Goal: Task Accomplishment & Management: Manage account settings

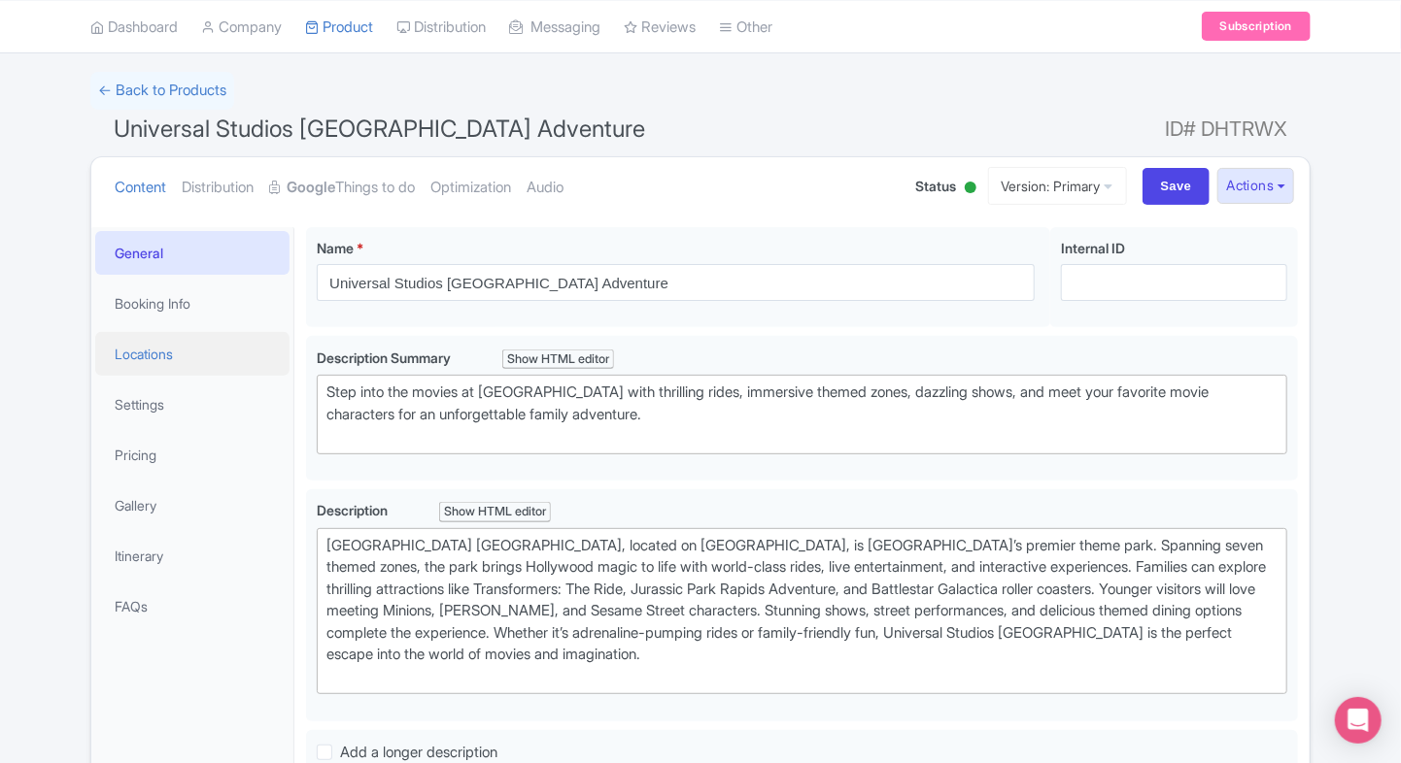
scroll to position [112, 0]
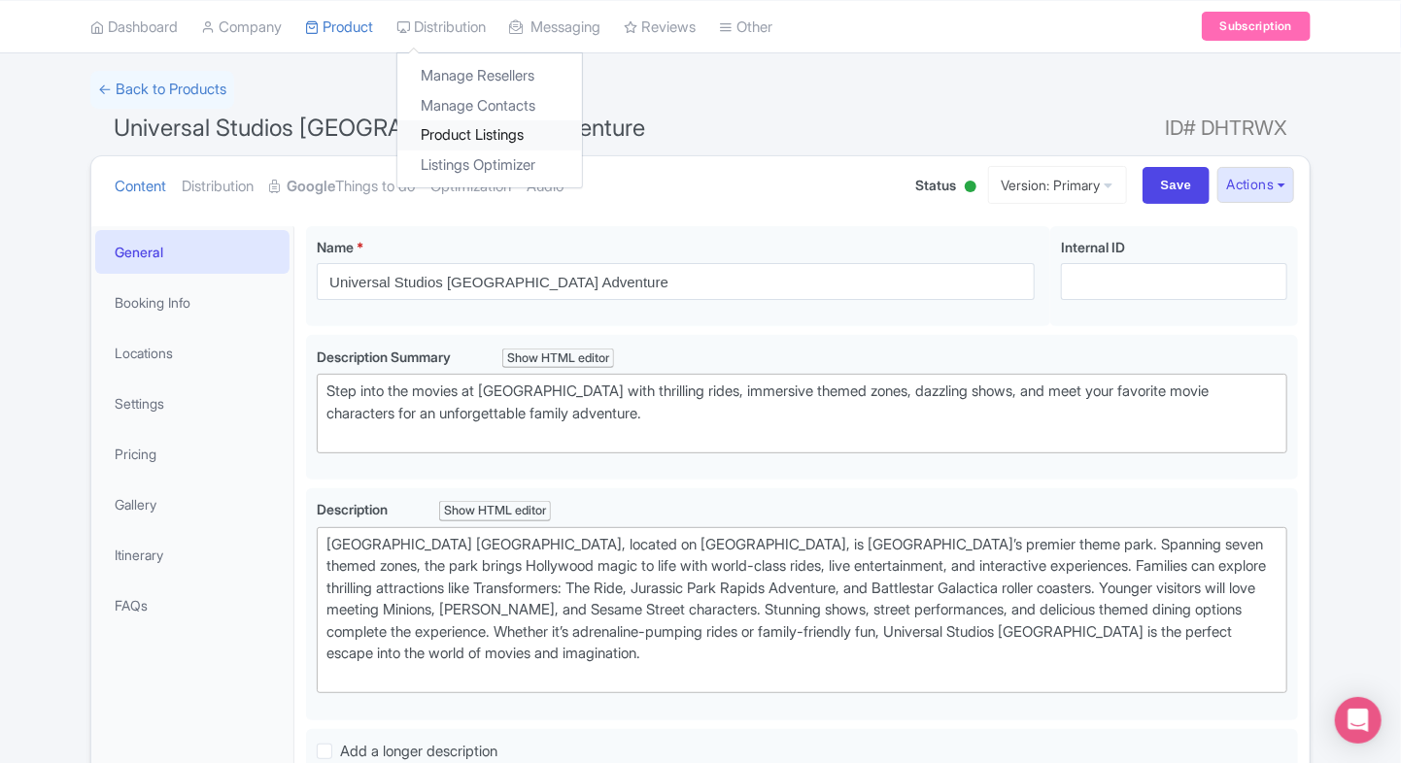
click at [431, 125] on link "Product Listings" at bounding box center [489, 135] width 185 height 30
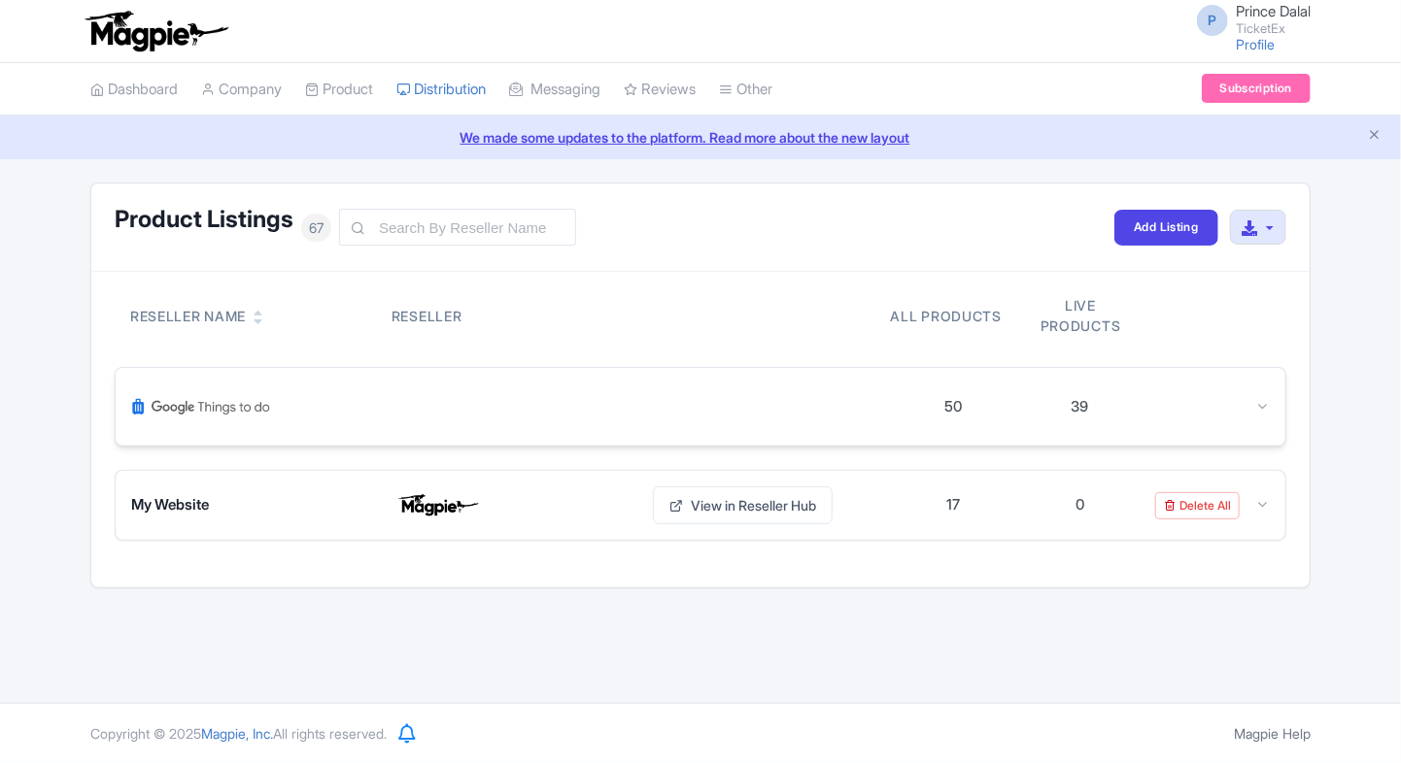
click at [1284, 399] on div "50 39" at bounding box center [700, 407] width 1169 height 78
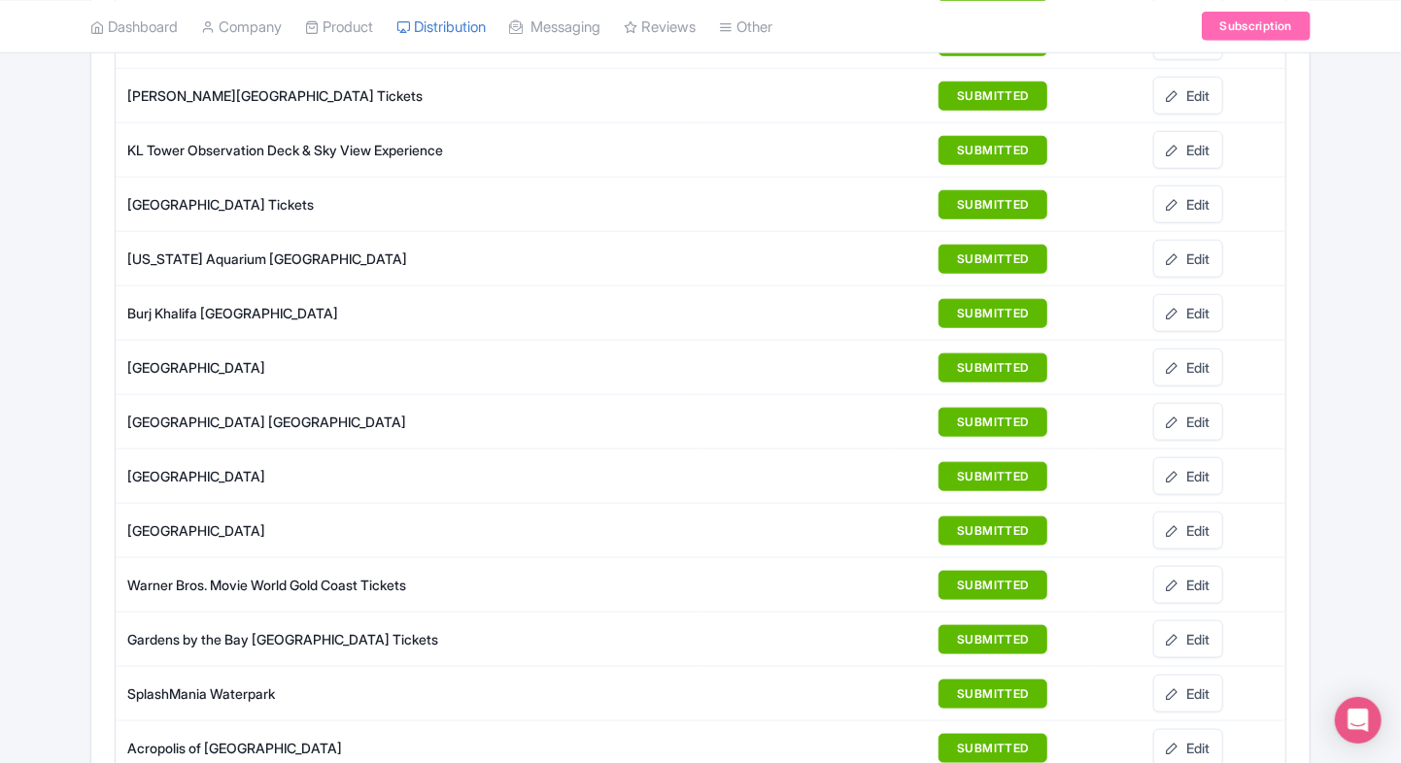
scroll to position [803, 0]
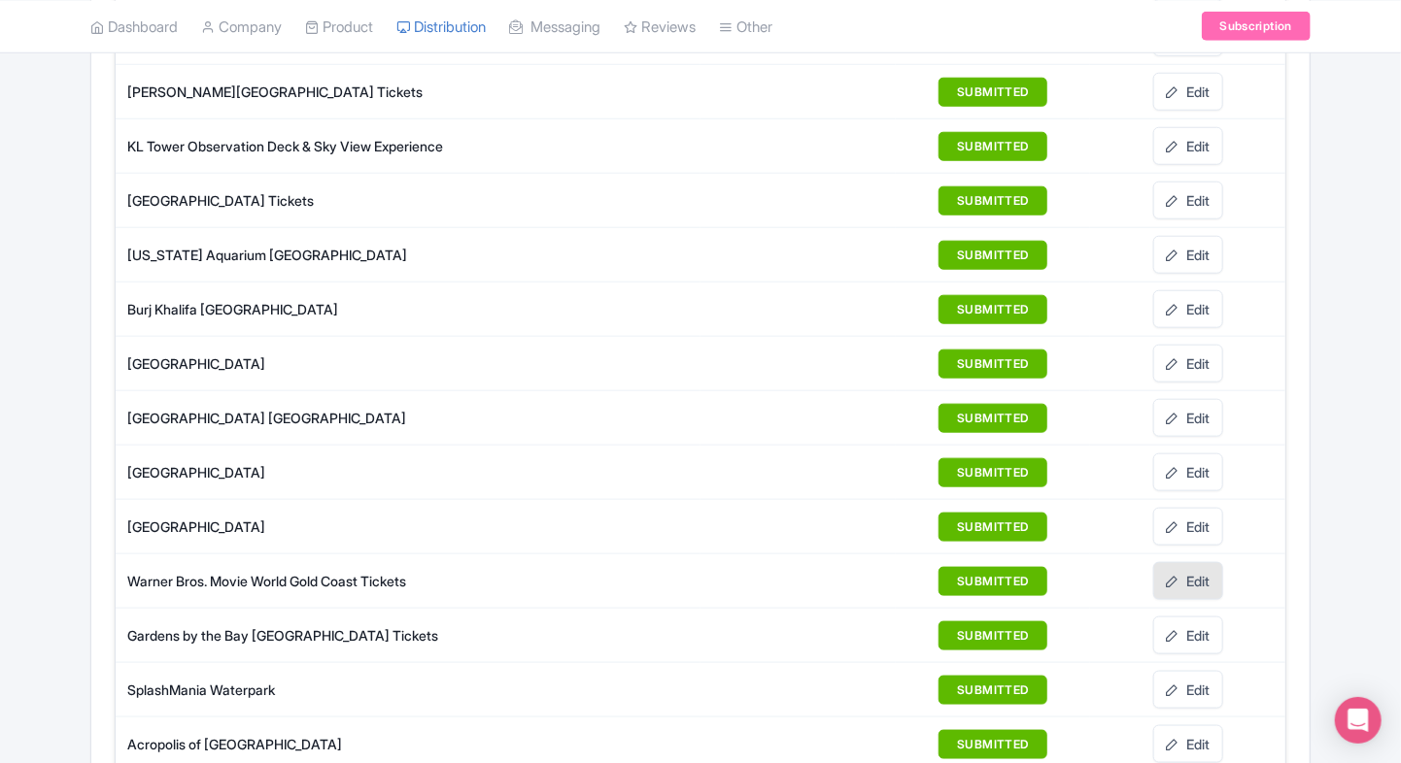
click at [1175, 575] on icon at bounding box center [1172, 582] width 14 height 14
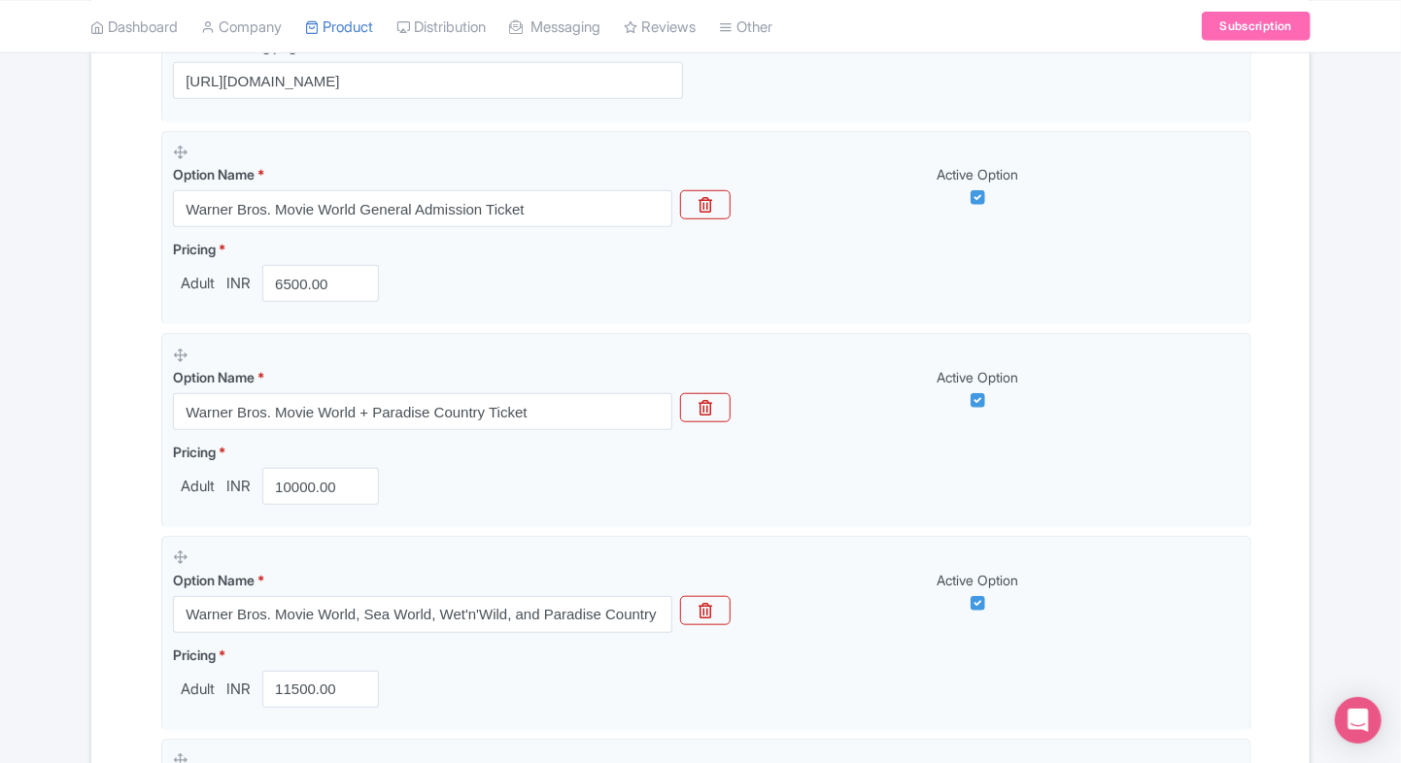
scroll to position [574, 0]
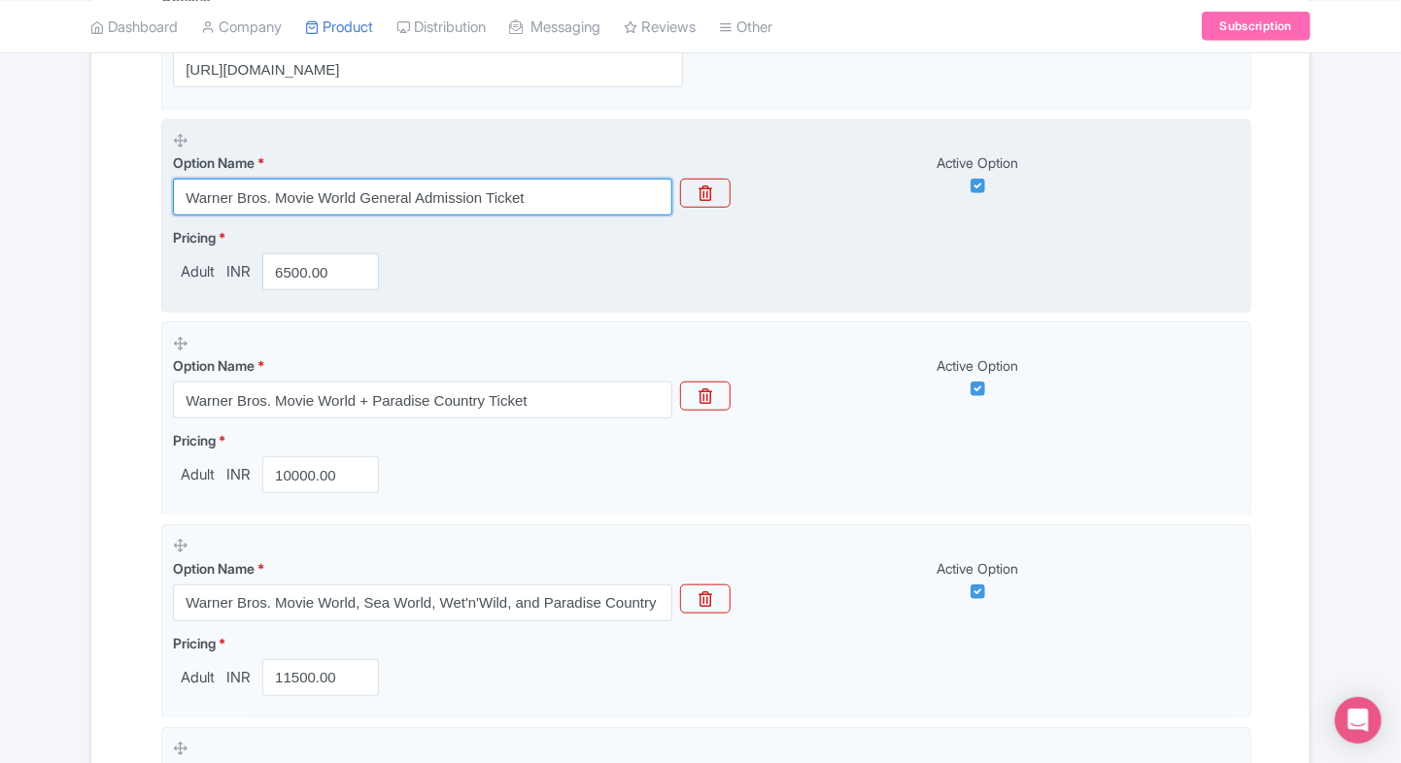
click at [480, 199] on input "Warner Bros. Movie World General Admission Ticket" at bounding box center [422, 197] width 499 height 37
paste input "- Single Day Admission (Date-Specific)"
type input "Warner Bros. Movie World - Single Day Admission (Date-Specific)"
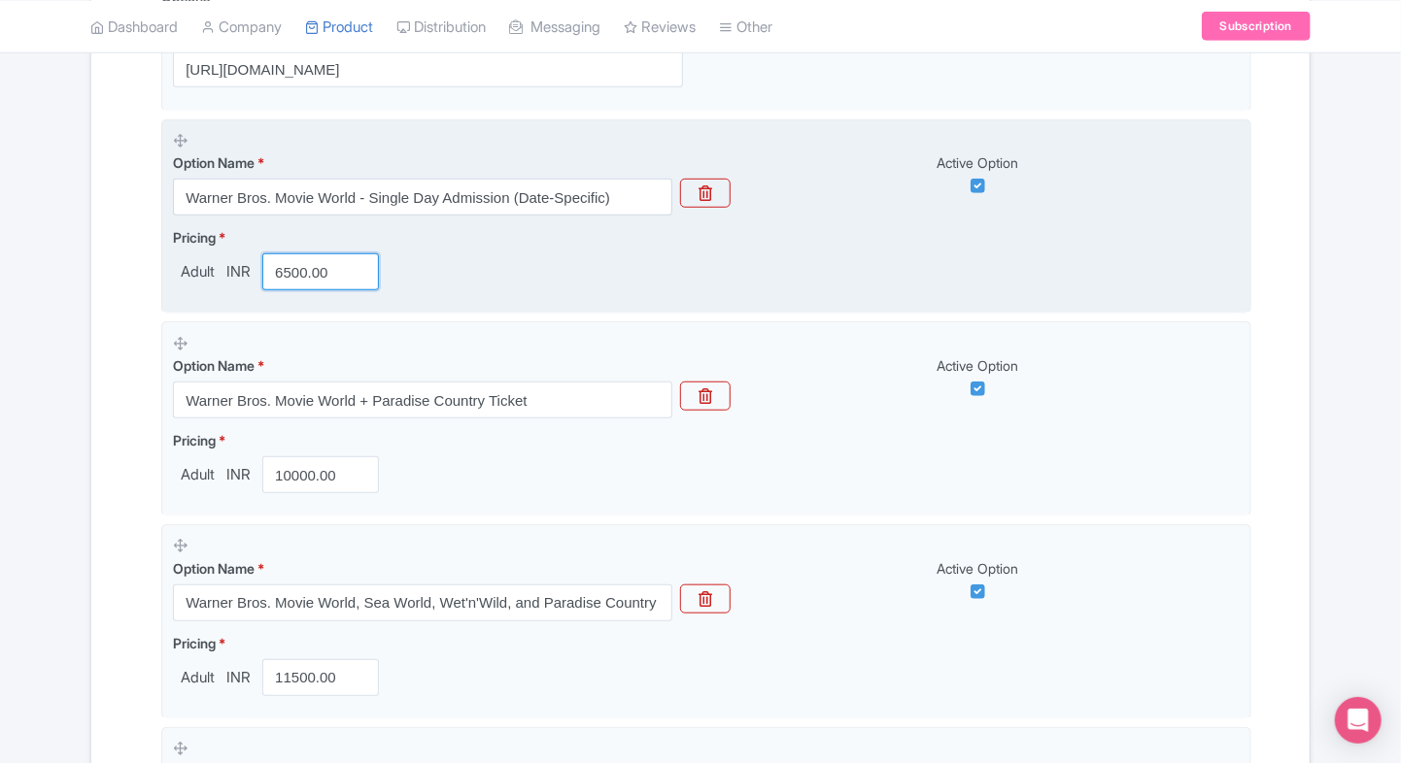
click at [269, 280] on input "6500.00" at bounding box center [320, 271] width 117 height 37
paste input "4499.13"
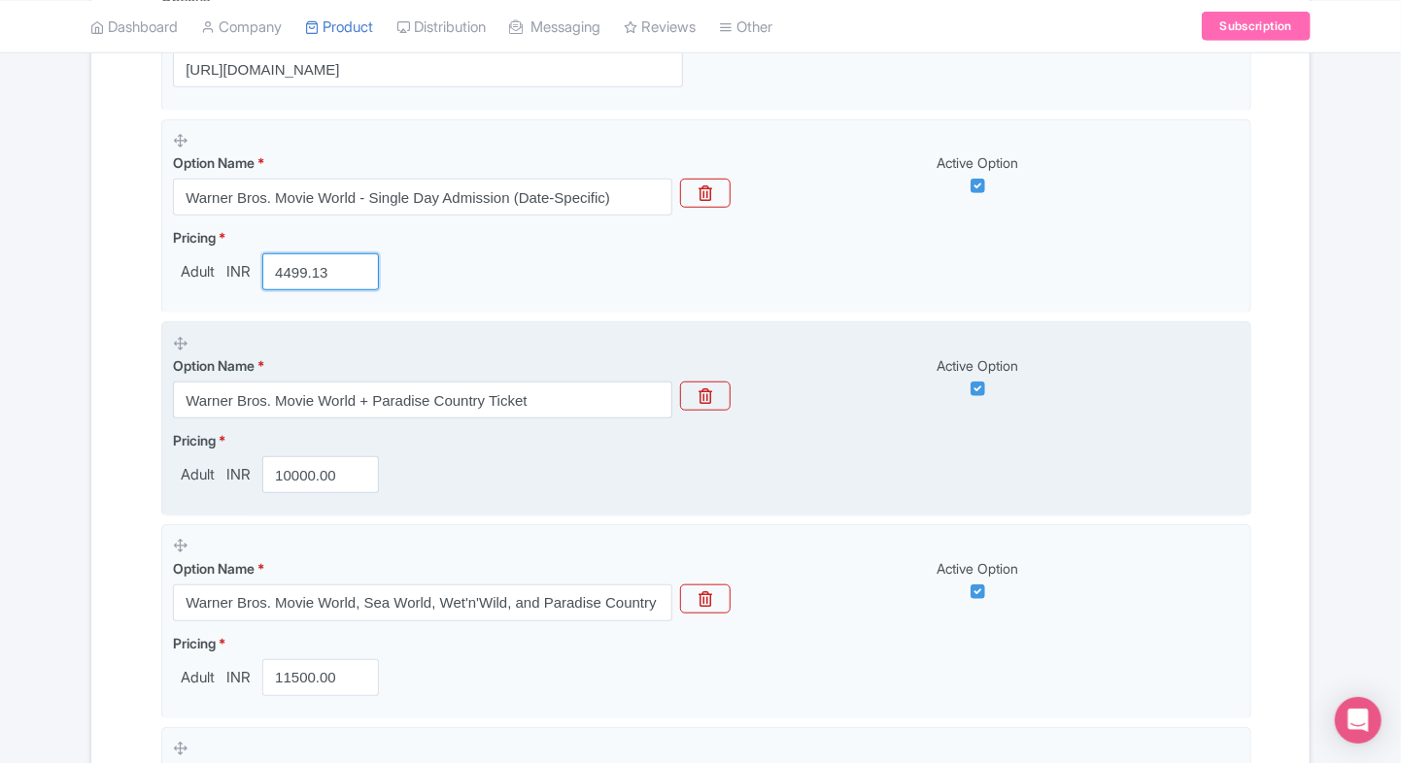
type input "4499.13"
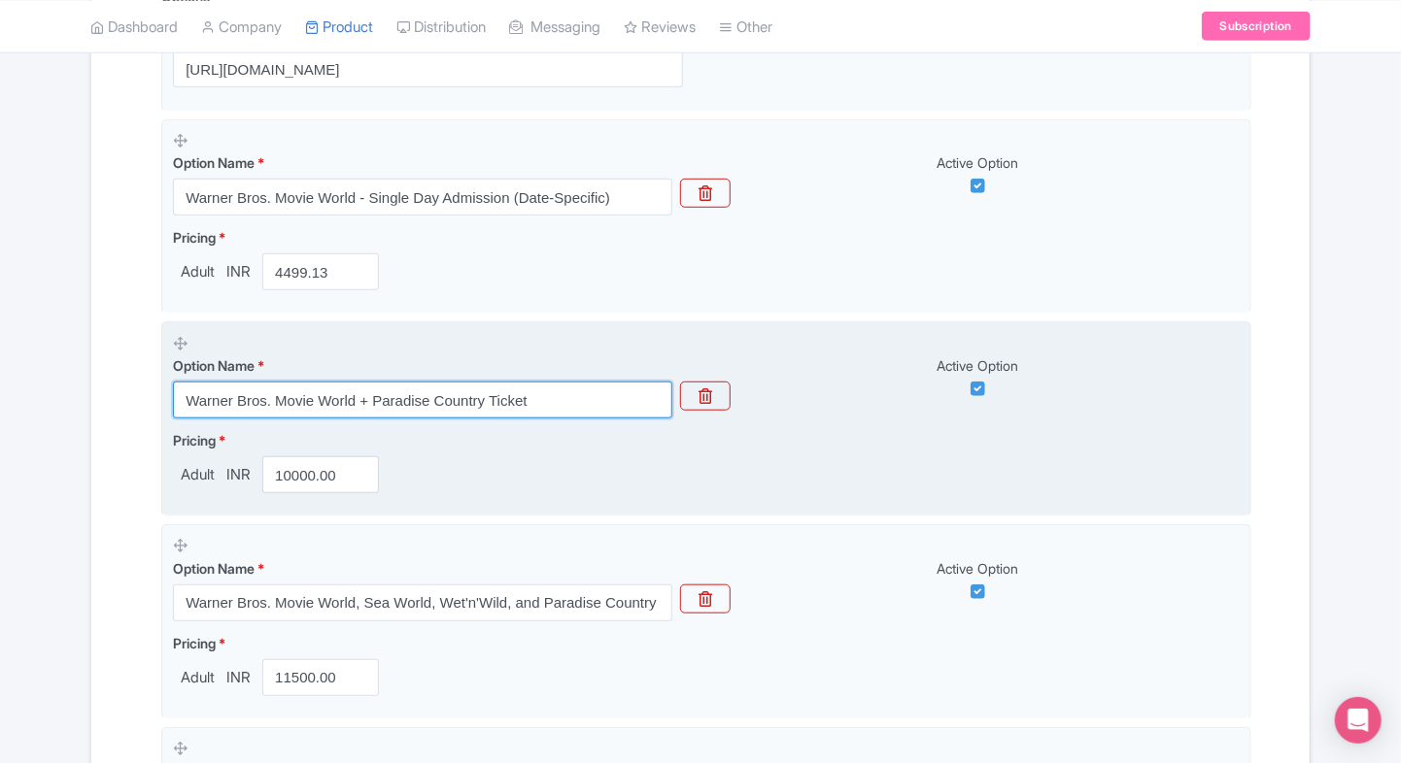
click at [554, 404] on input "Warner Bros. Movie World + Paradise Country Ticket" at bounding box center [422, 400] width 499 height 37
paste input "Movie World + Paradise Country Combo — Same-Week Access"
type input "Movie World + Paradise Country Combo — Same-Week Access"
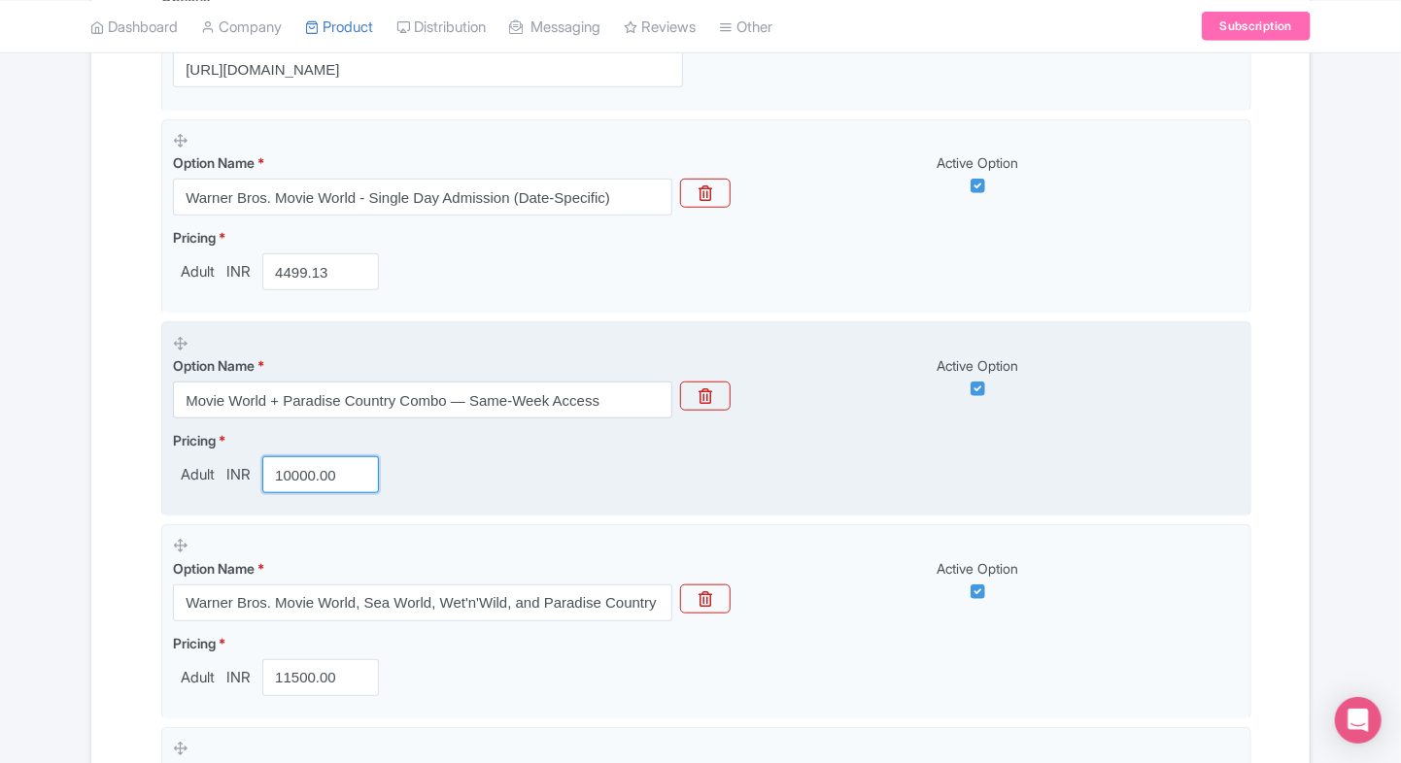
click at [314, 487] on input "10000.00" at bounding box center [320, 474] width 117 height 37
paste input "7658.85"
type input "7658.85"
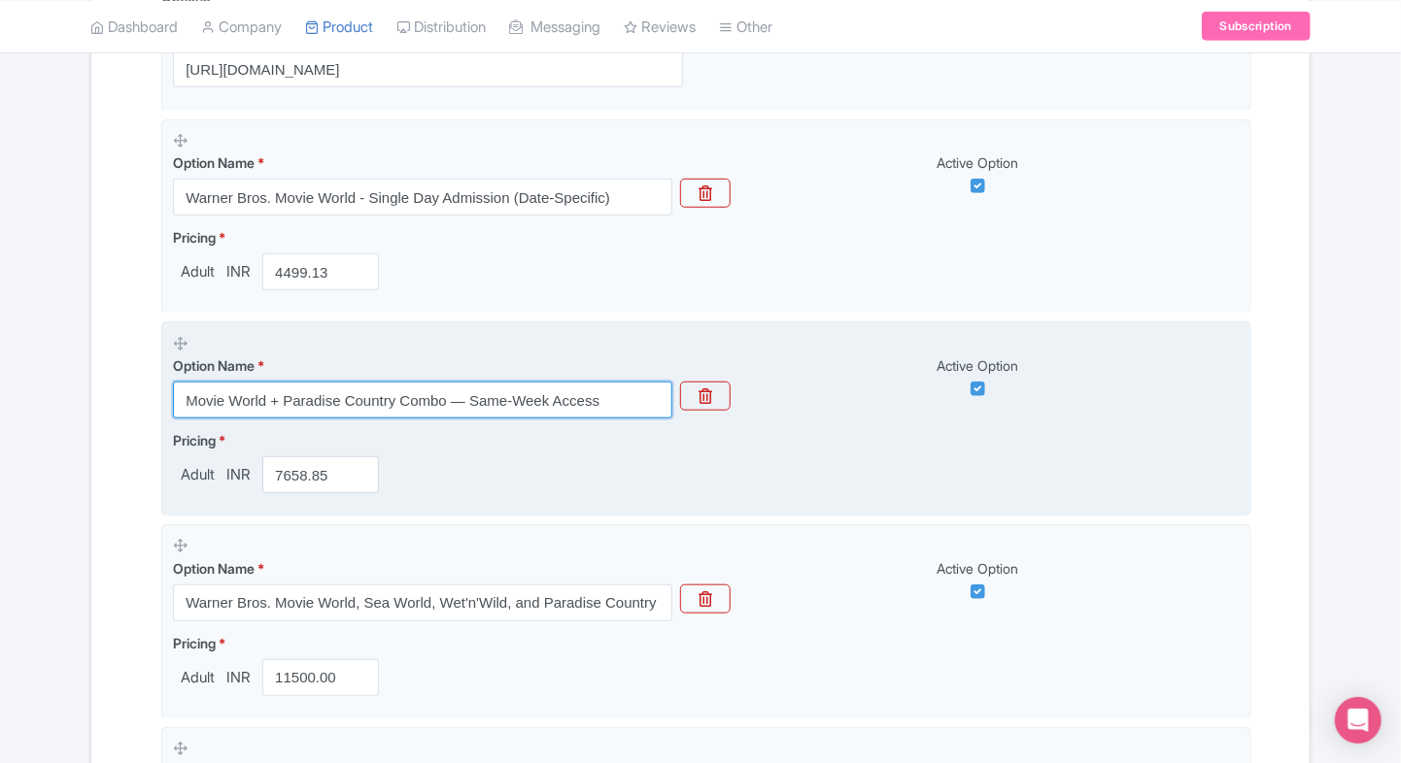
click at [466, 395] on input "Movie World + Paradise Country Combo — Same-Week Access" at bounding box center [422, 400] width 499 height 37
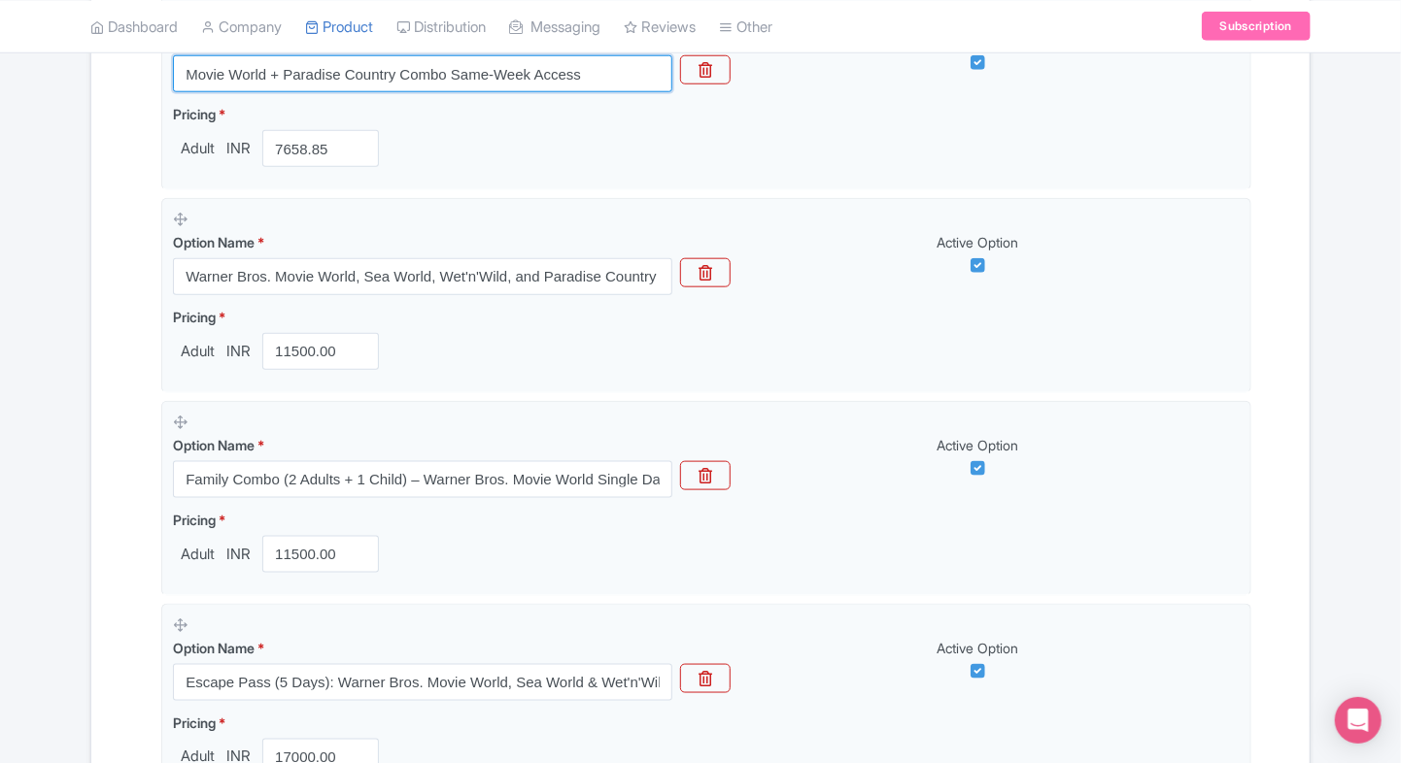
scroll to position [901, 0]
type input "Movie World + Paradise Country Combo Same-Week Access"
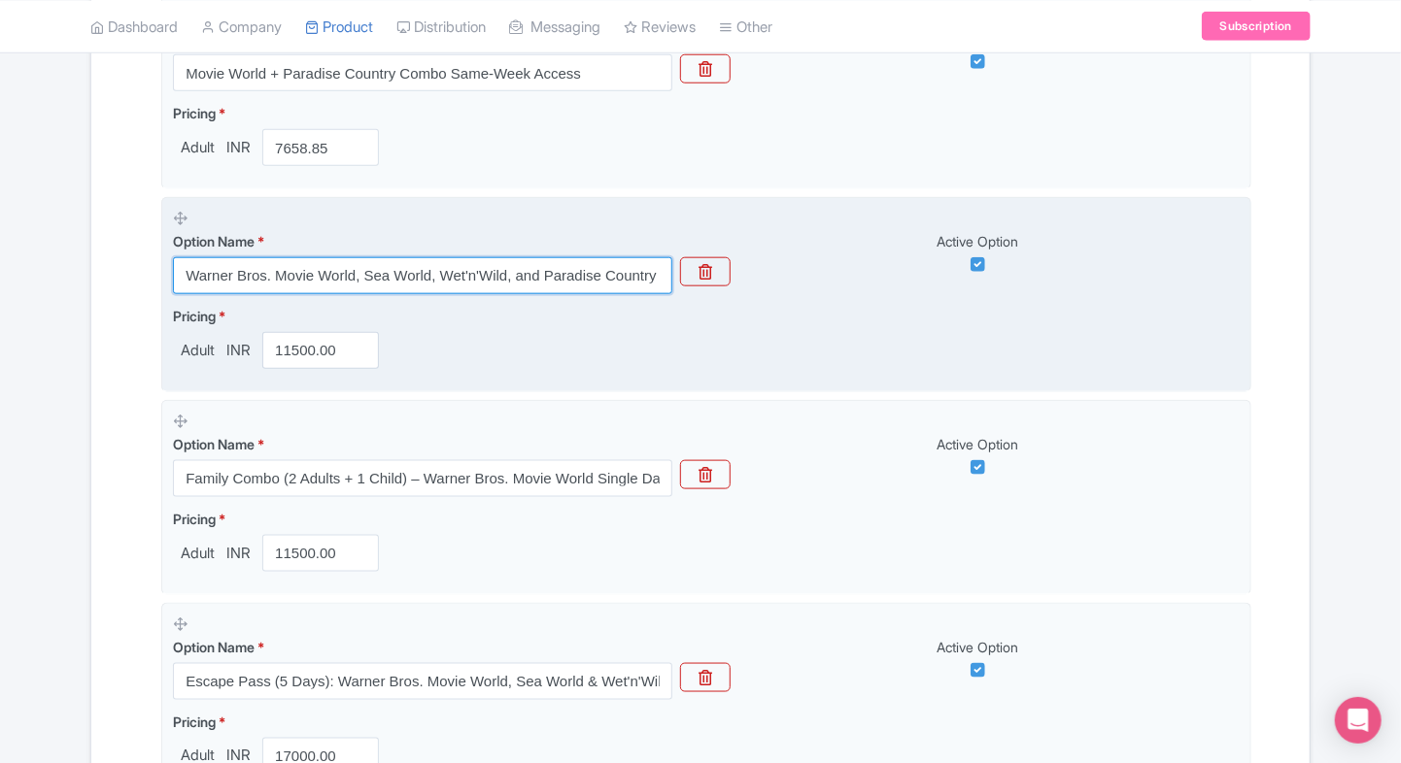
click at [259, 283] on input "Warner Bros. Movie World, Sea World, Wet'n'Wild, and Paradise Country - Super P…" at bounding box center [422, 275] width 499 height 37
paste input "Gold Coast 5-Day Multi-Park Pass: Movie World, Sea World & Wet’n’Wild"
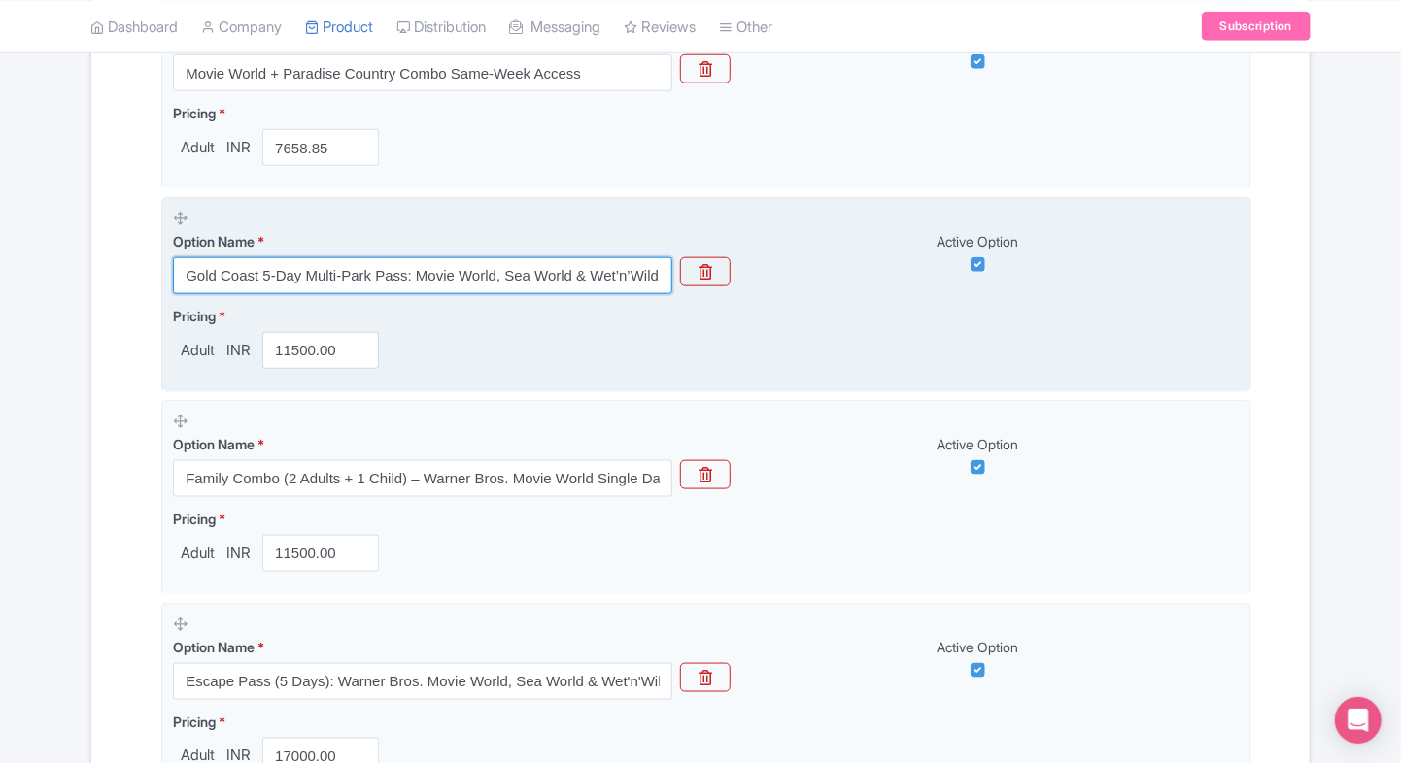
type input "Gold Coast 5-Day Multi-Park Pass: Movie World, Sea World & Wet’n’Wild"
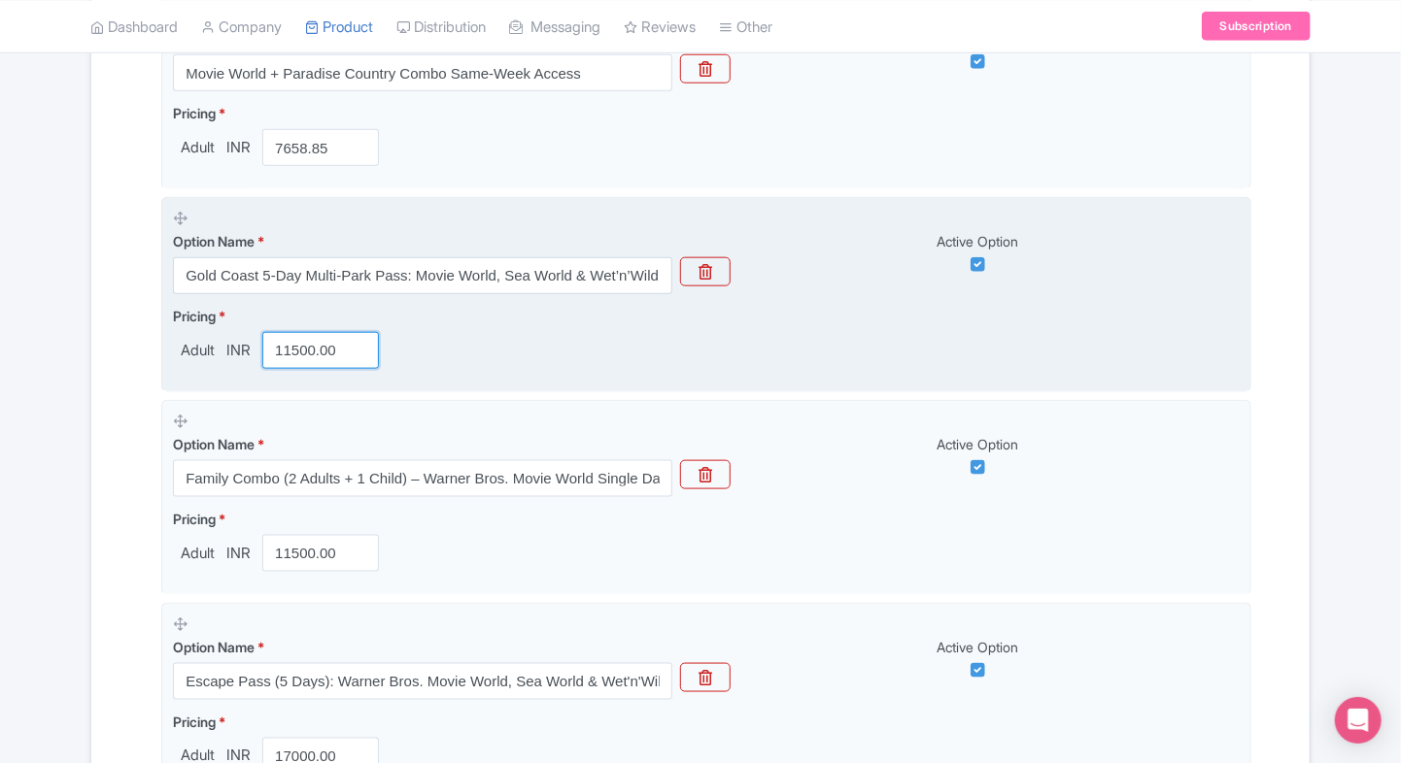
click at [323, 354] on input "11500.00" at bounding box center [320, 350] width 117 height 37
paste input "91"
type input "9100.00"
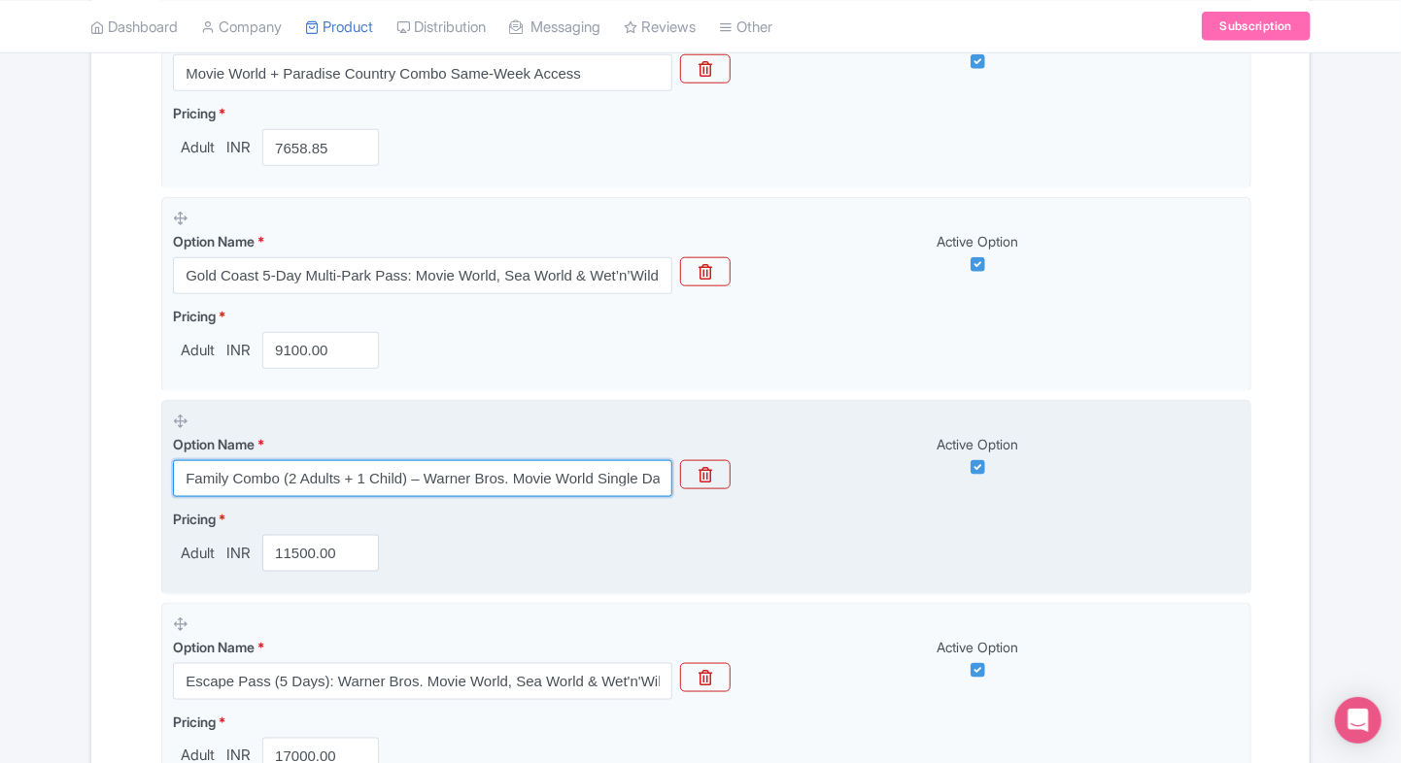
click at [314, 473] on input "Family Combo (2 Adults + 1 Child) – Warner Bros. Movie World Single Day Pass" at bounding box center [422, 478] width 499 height 37
paste input "Gold Coast 7-Day Multi-Park Pass: Movie World, Sea World & Wet’n’Wild"
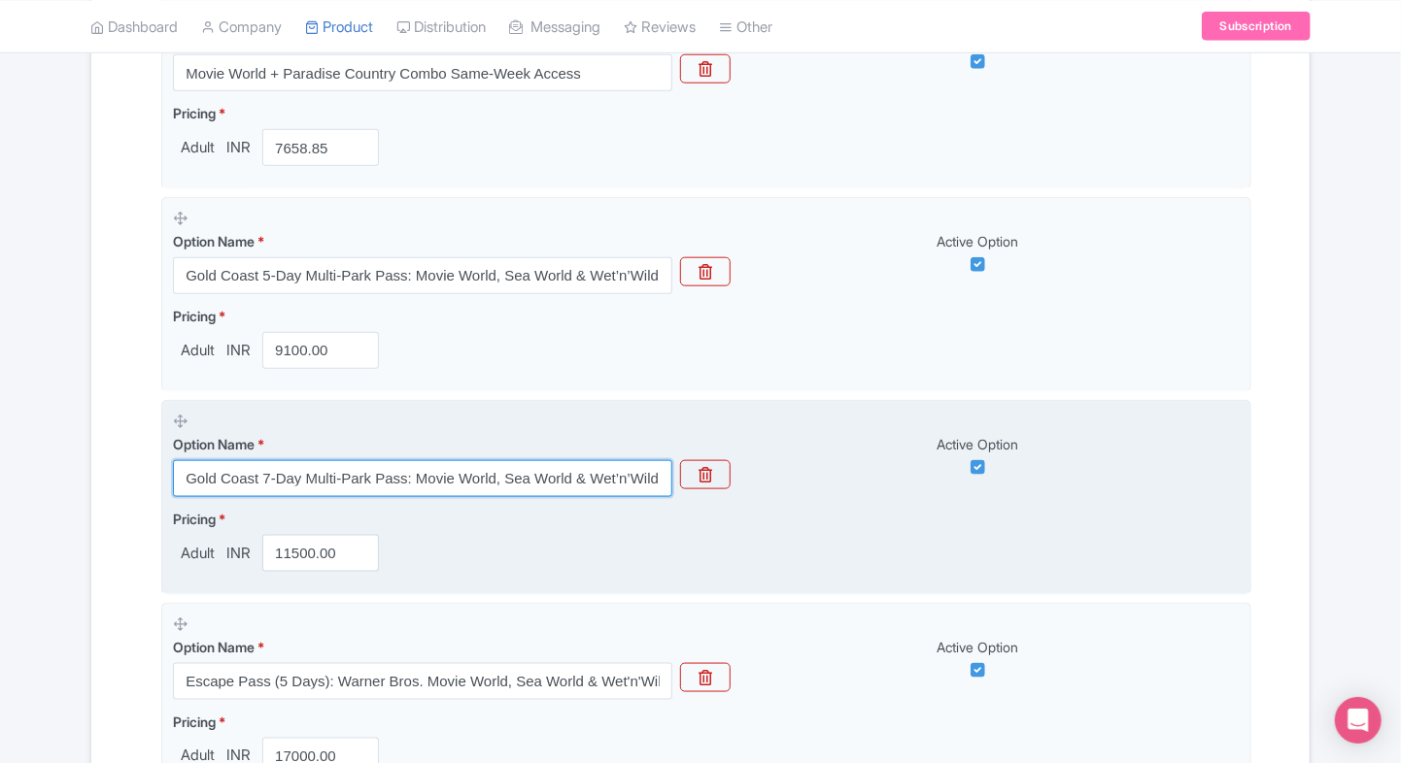
type input "Gold Coast 7-Day Multi-Park Pass: Movie World, Sea World & Wet’n’Wild"
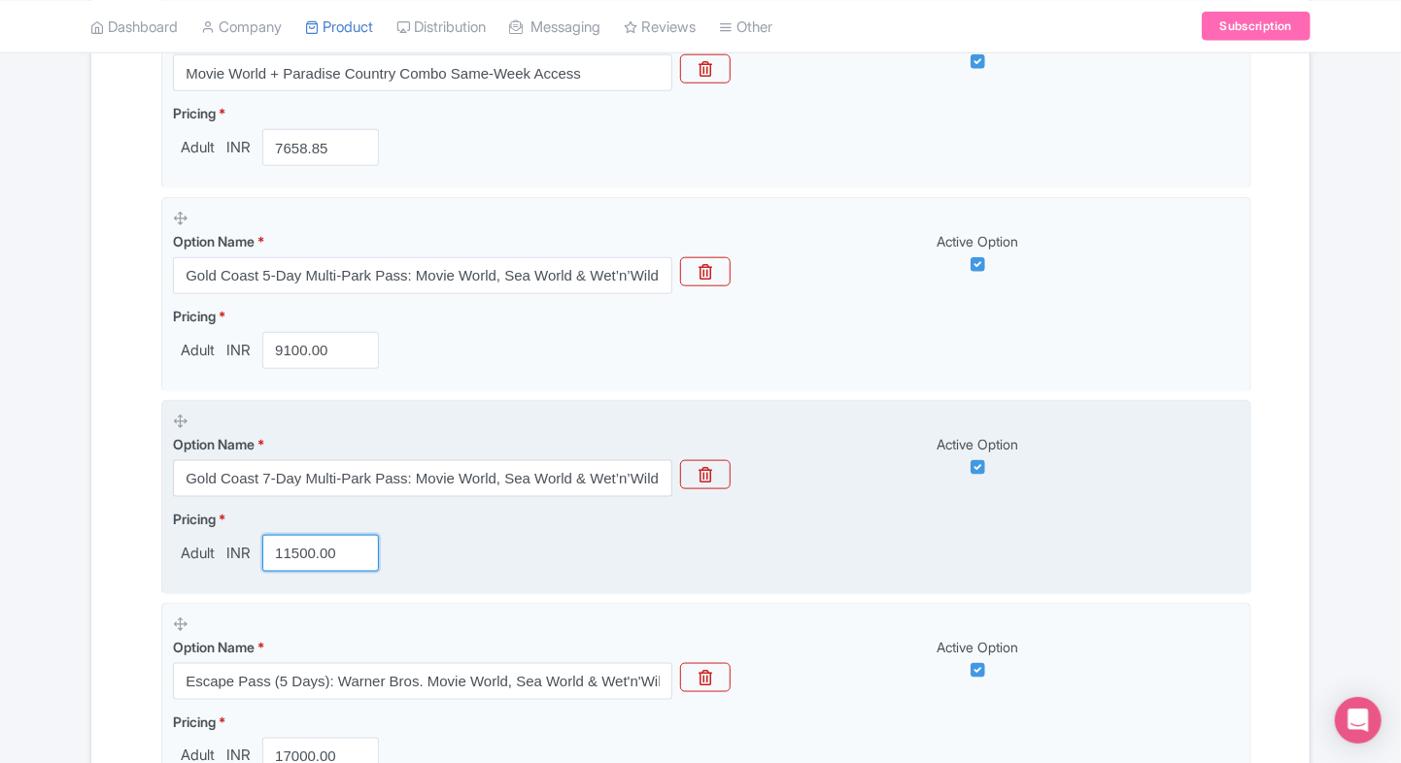
click at [274, 553] on input "11500.00" at bounding box center [320, 553] width 117 height 37
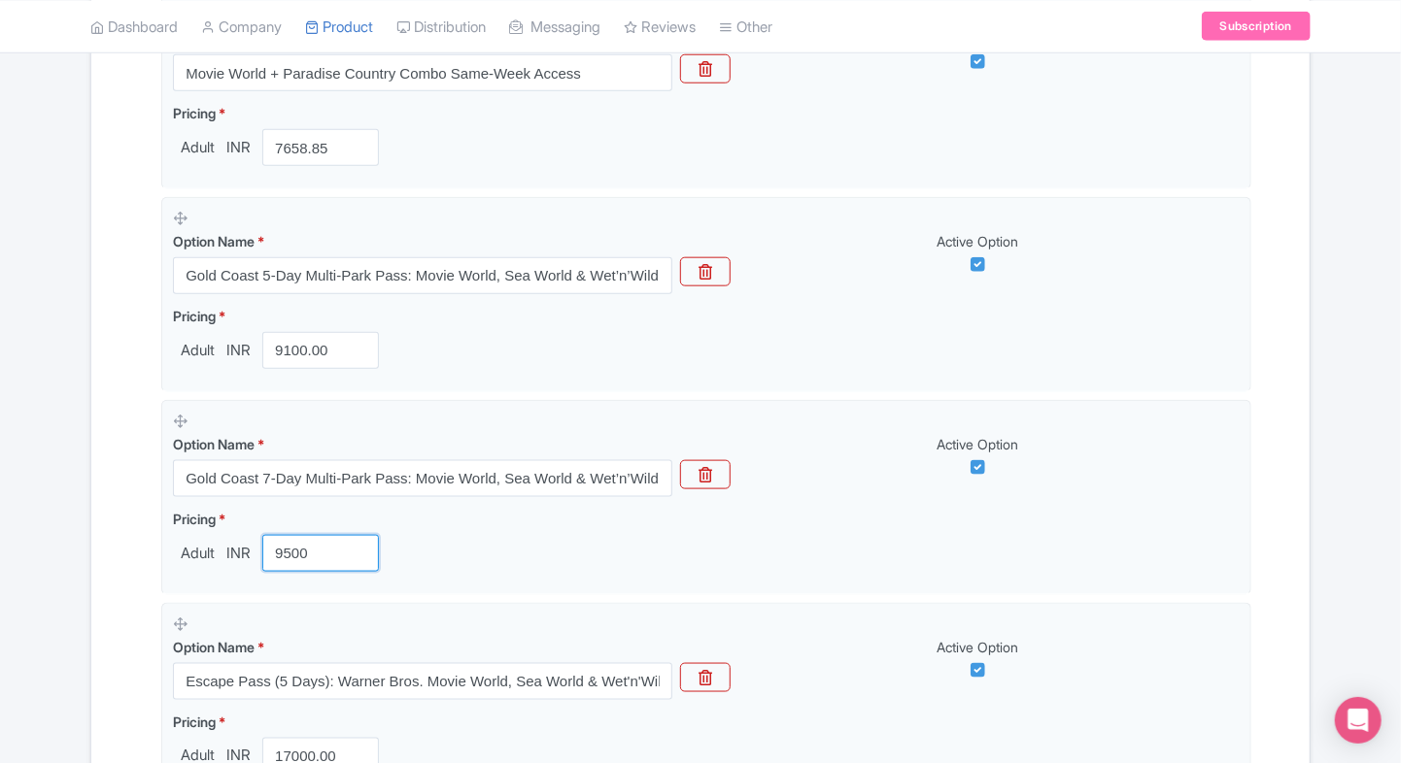
type input "9500"
click at [0, 565] on div "← Back to Products Warner Bros. Movie World Gold Coast Tickets ID# BJTHVU Conte…" at bounding box center [700, 132] width 1401 height 1703
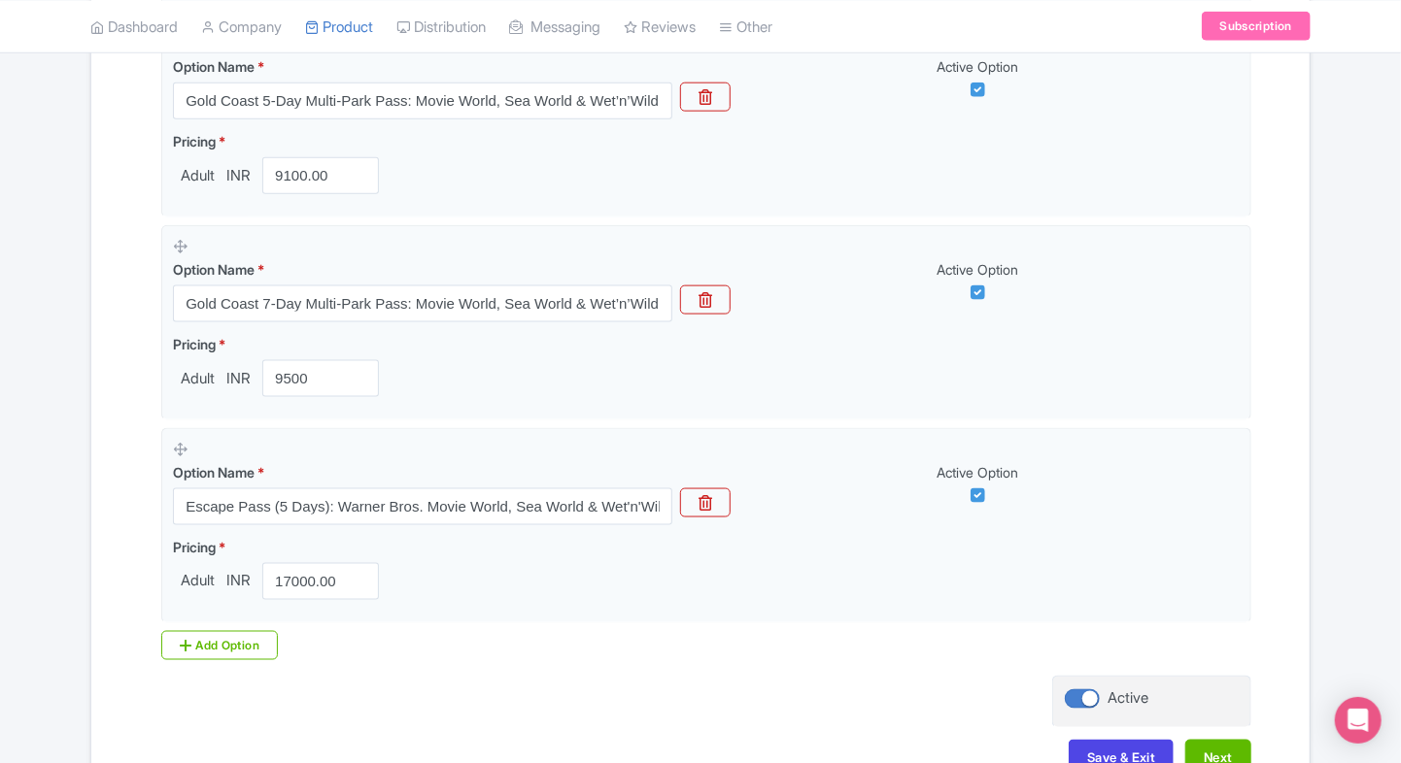
scroll to position [1078, 0]
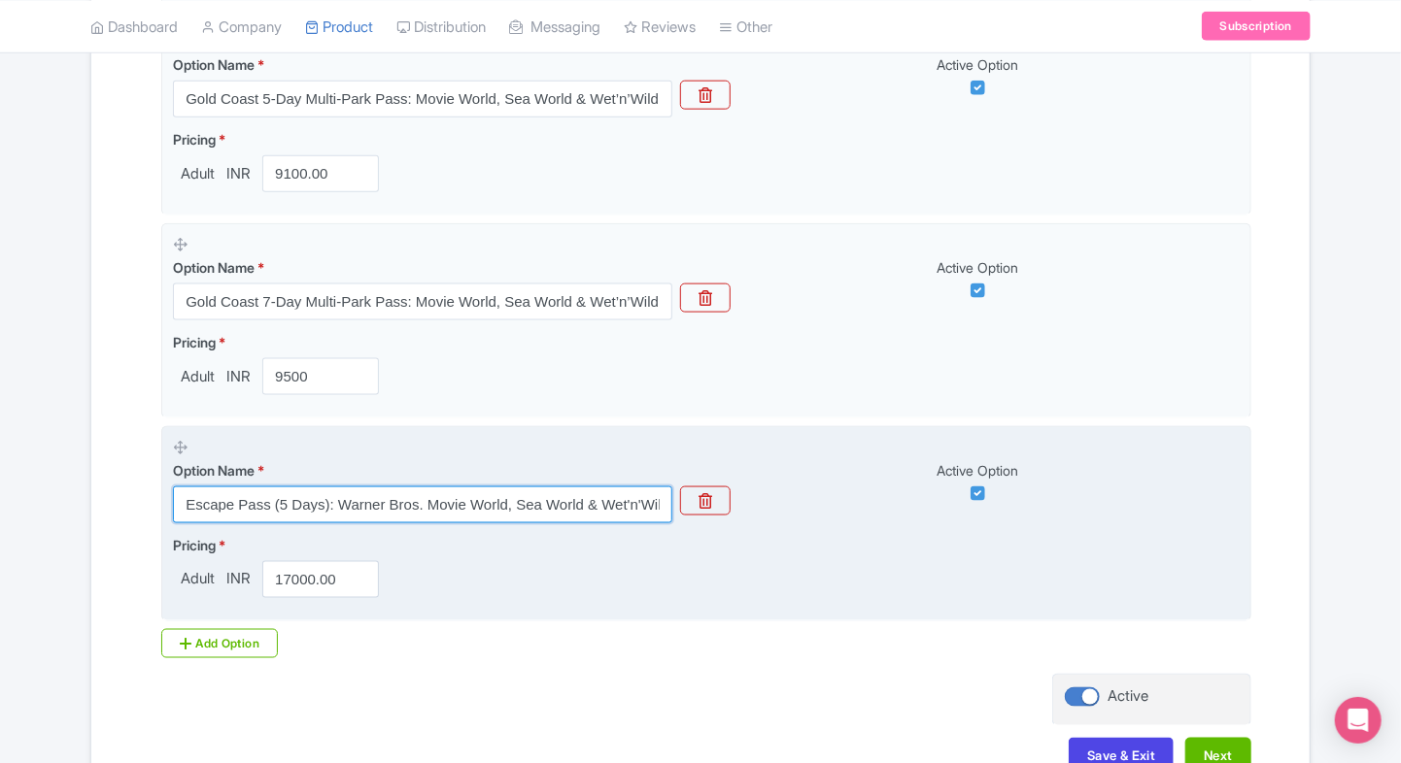
click at [301, 507] on input "Escape Pass (5 Days): Warner Bros. Movie World, Sea World & Wet'n'Wild" at bounding box center [422, 505] width 499 height 37
paste input "Family Pack (2 Adults + 1 Child) Movie World 1-Day"
type input "Family Pack (2 Adults + 1 Child) Movie World 1-Day"
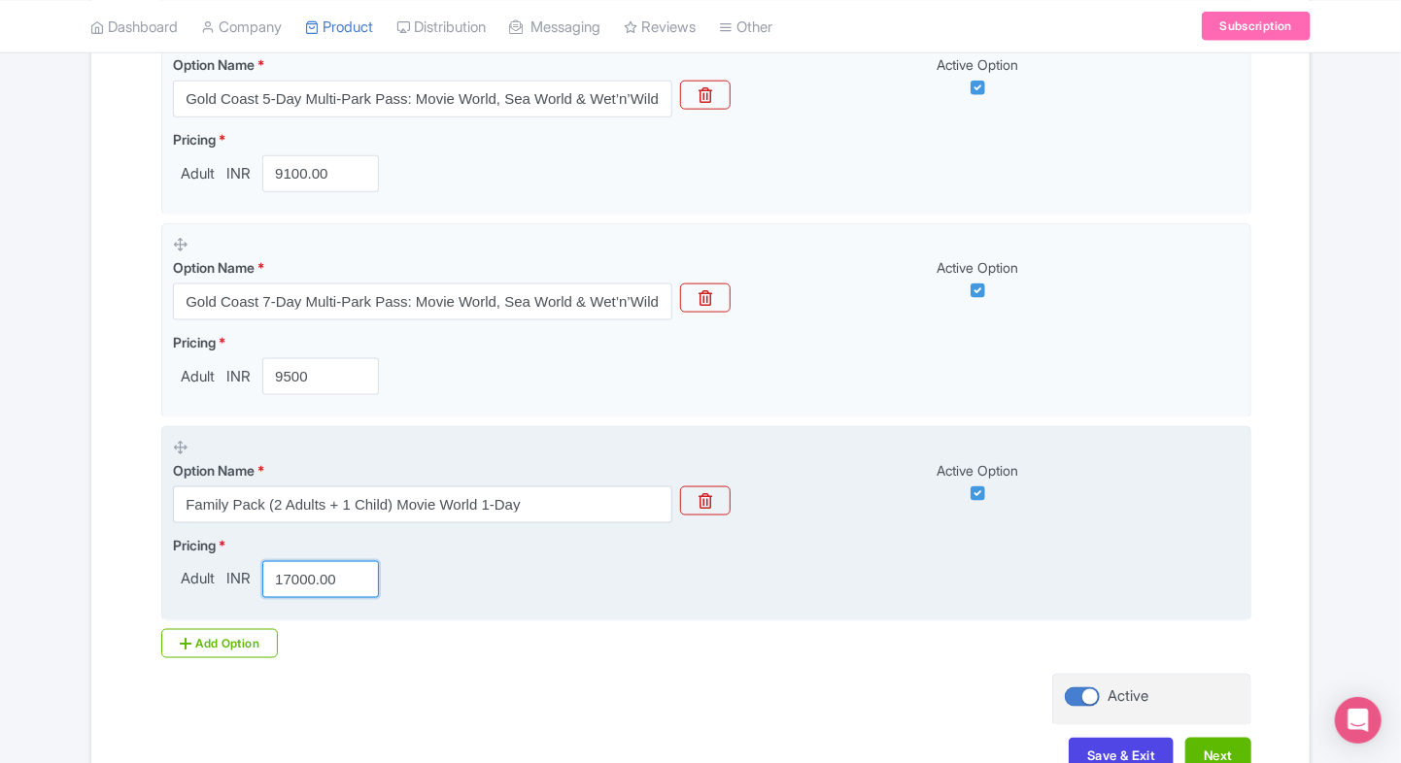
click at [312, 589] on input "17000.00" at bounding box center [320, 579] width 117 height 37
paste input "15919.47"
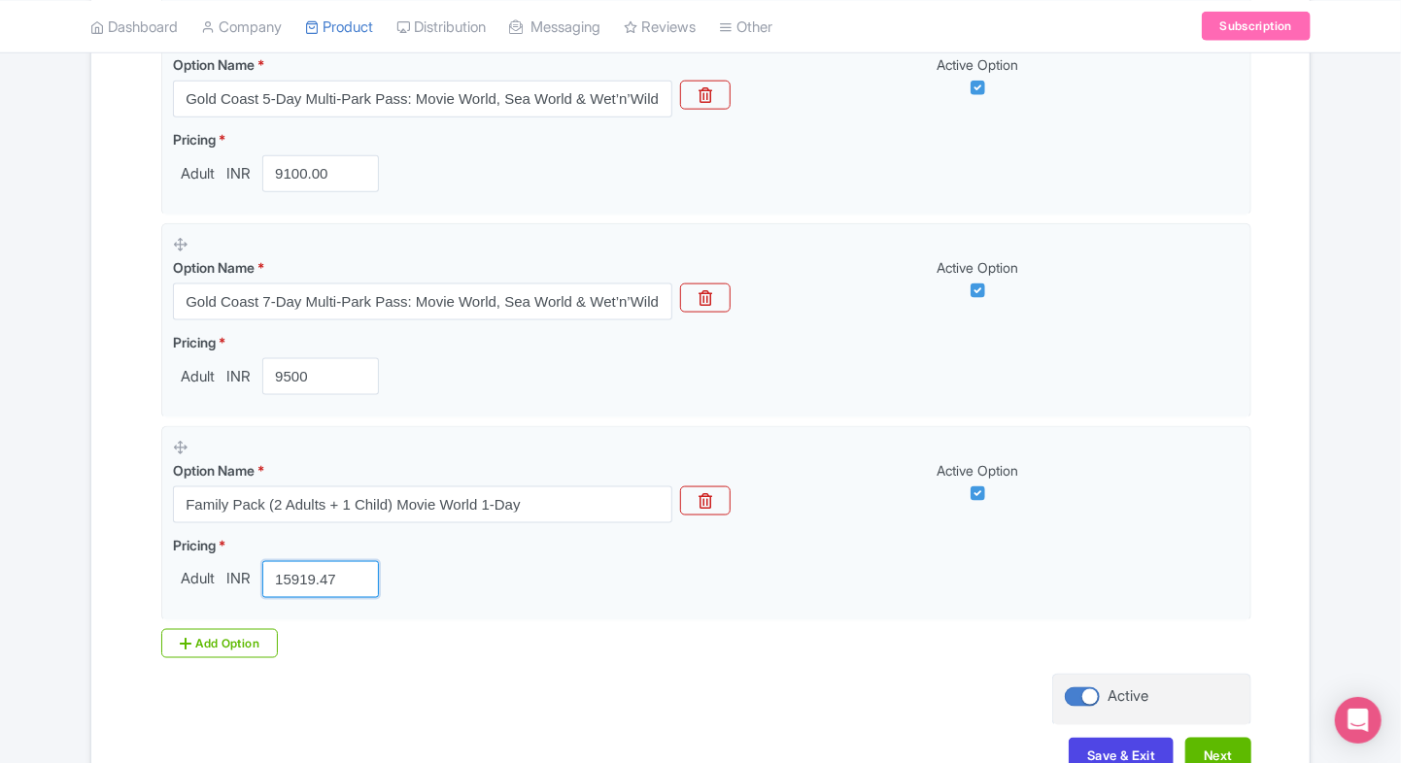
type input "15919.47"
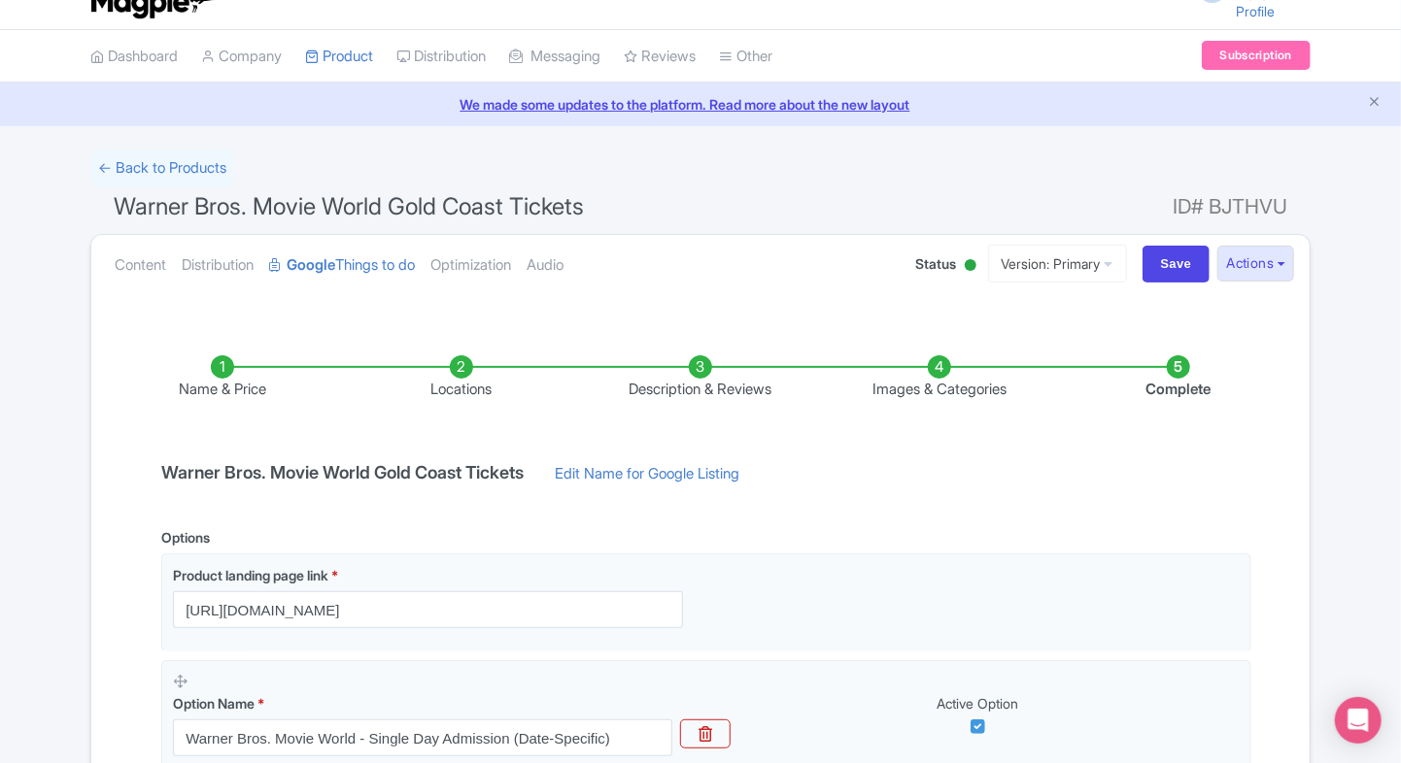
scroll to position [32, 0]
click at [1158, 271] on input "Save" at bounding box center [1176, 265] width 68 height 37
type input "Saving..."
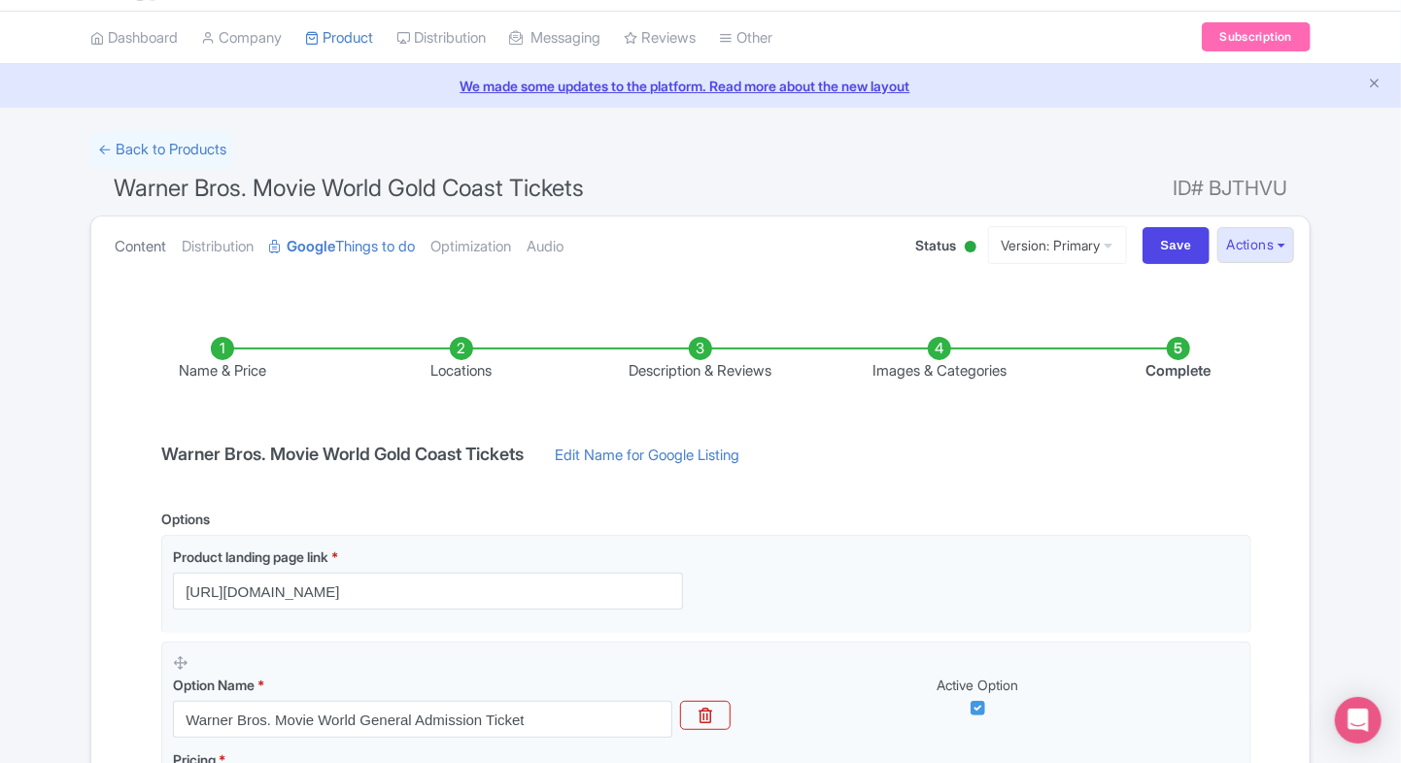
scroll to position [51, 0]
click at [159, 267] on link "Content" at bounding box center [140, 248] width 51 height 61
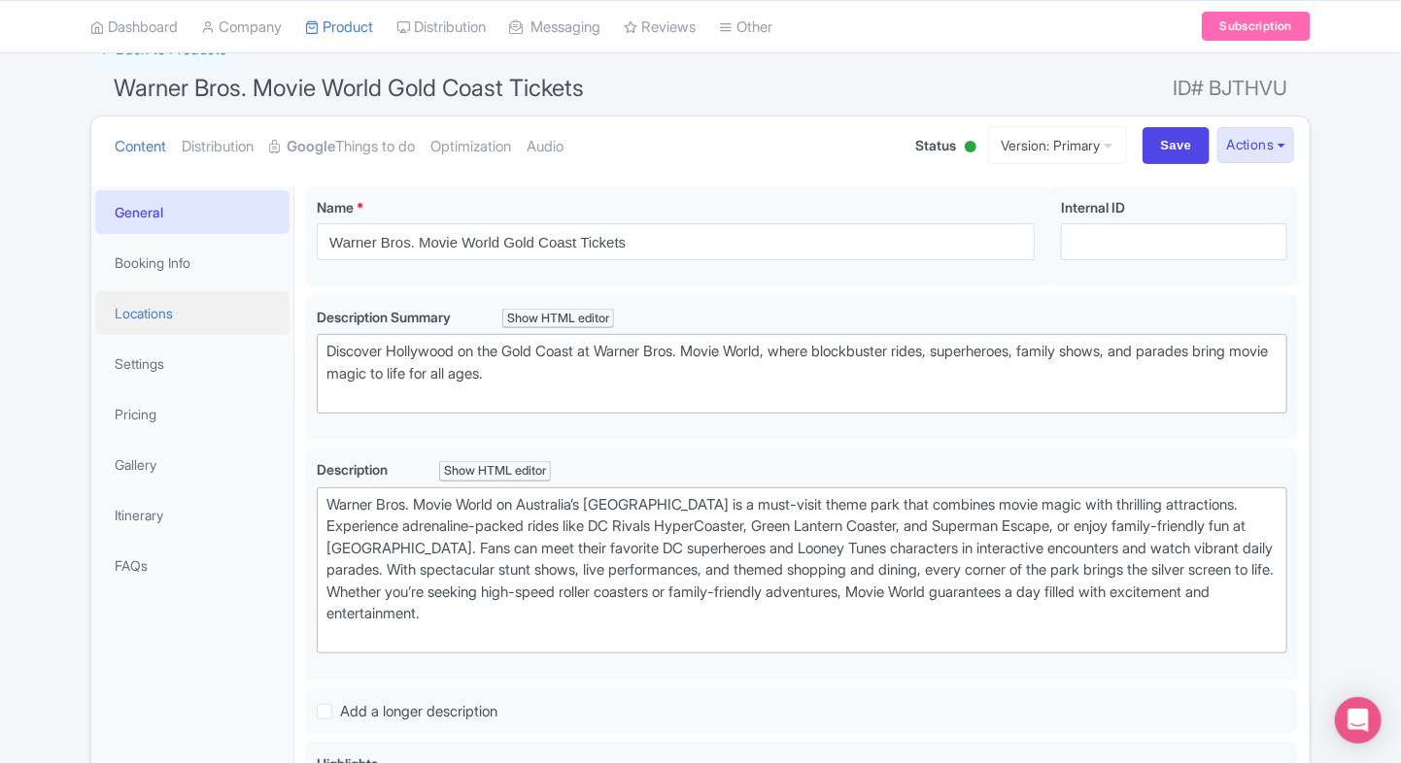
scroll to position [155, 0]
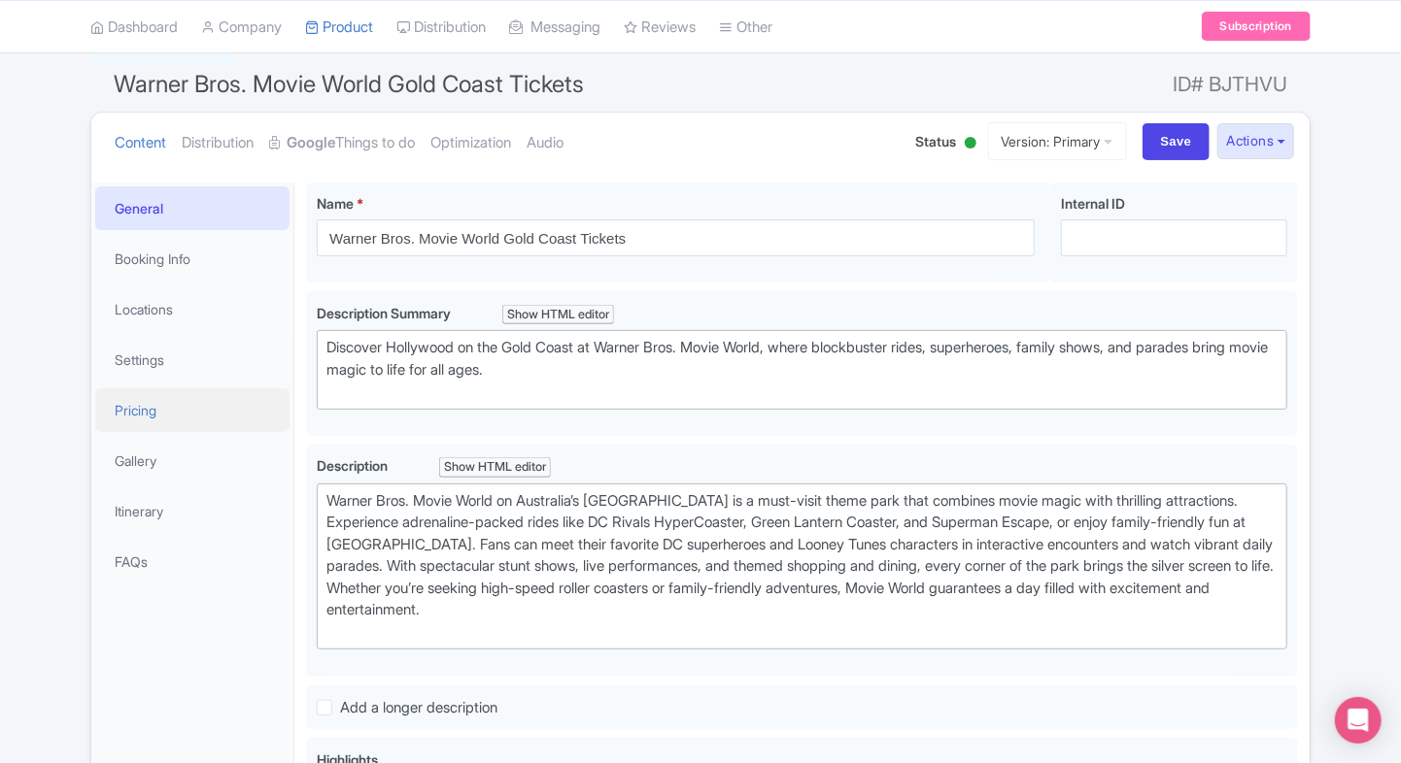
click at [172, 400] on link "Pricing" at bounding box center [192, 410] width 194 height 44
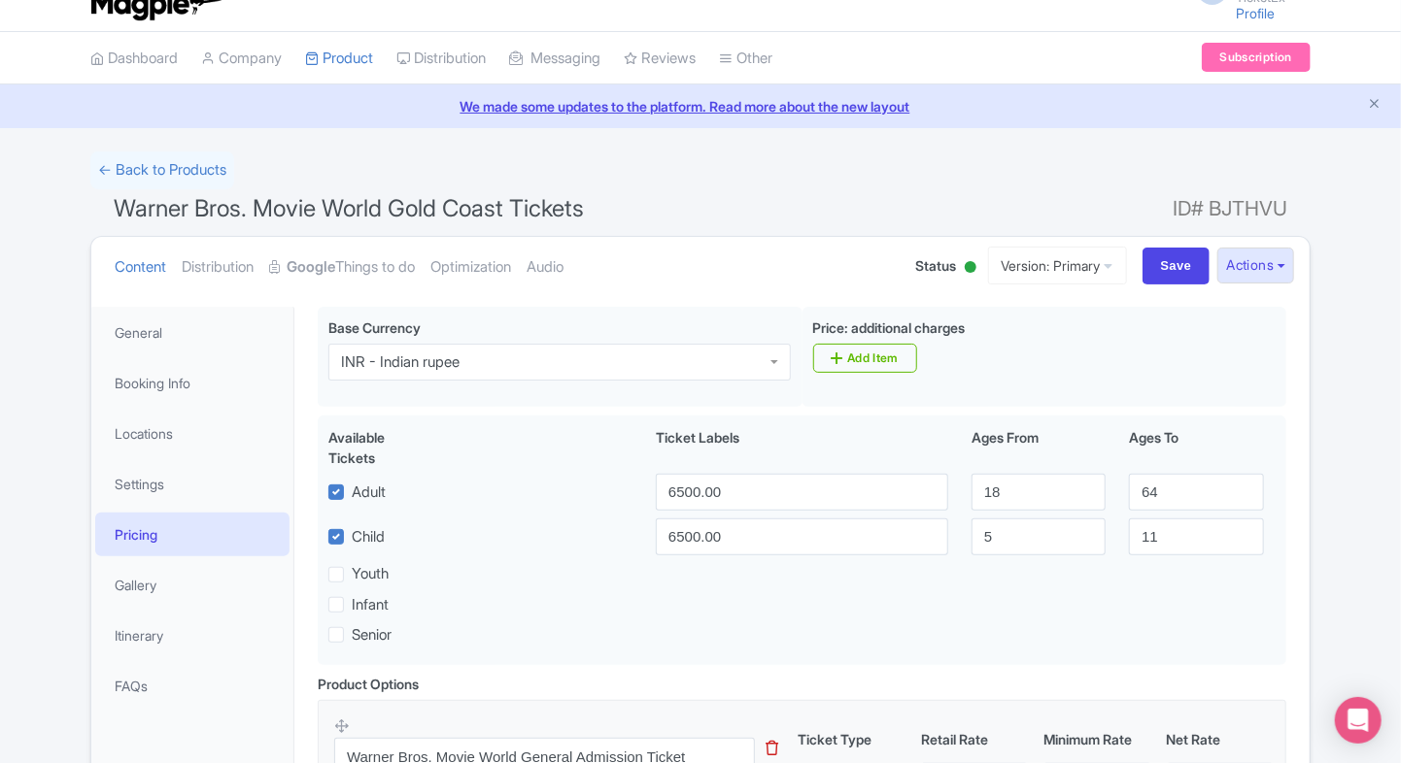
scroll to position [0, 0]
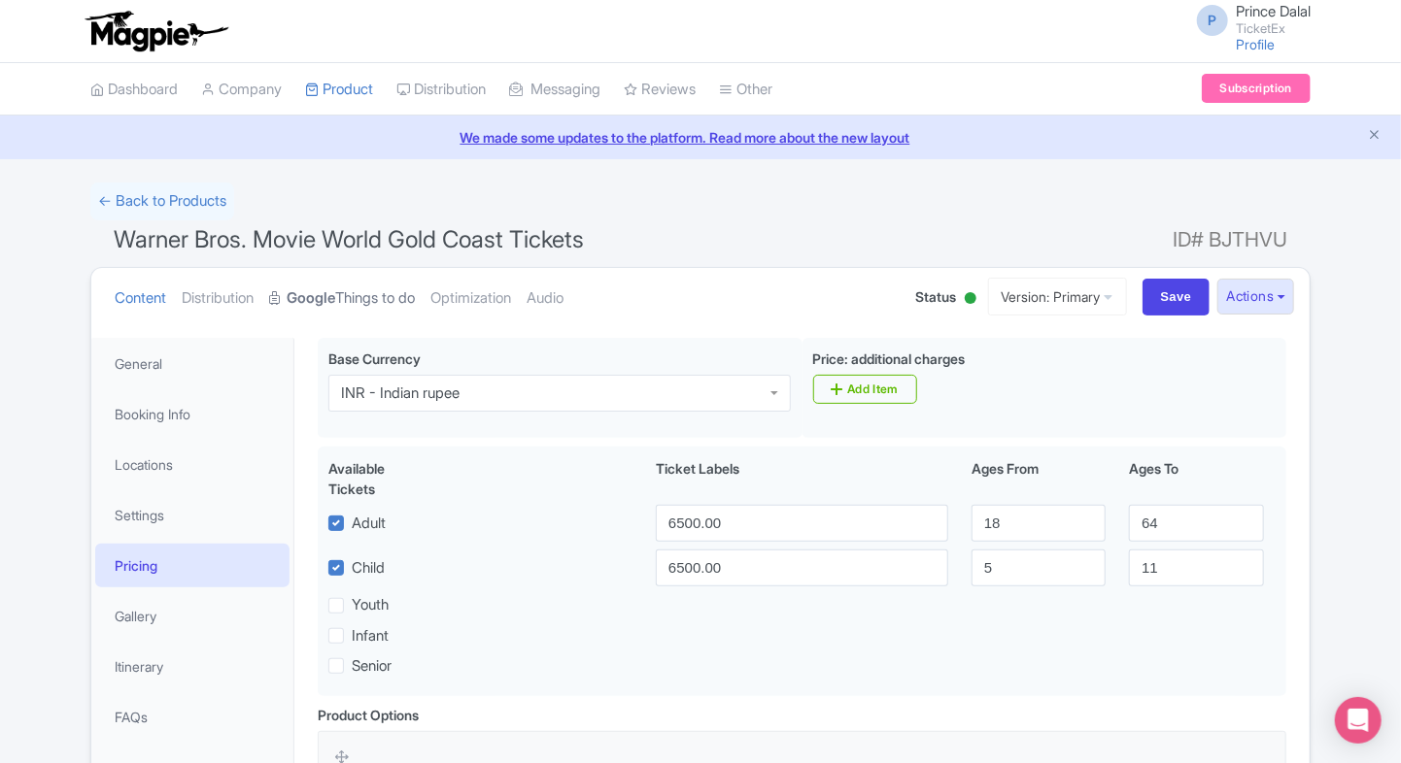
click at [336, 313] on link "Google Things to do" at bounding box center [342, 298] width 146 height 61
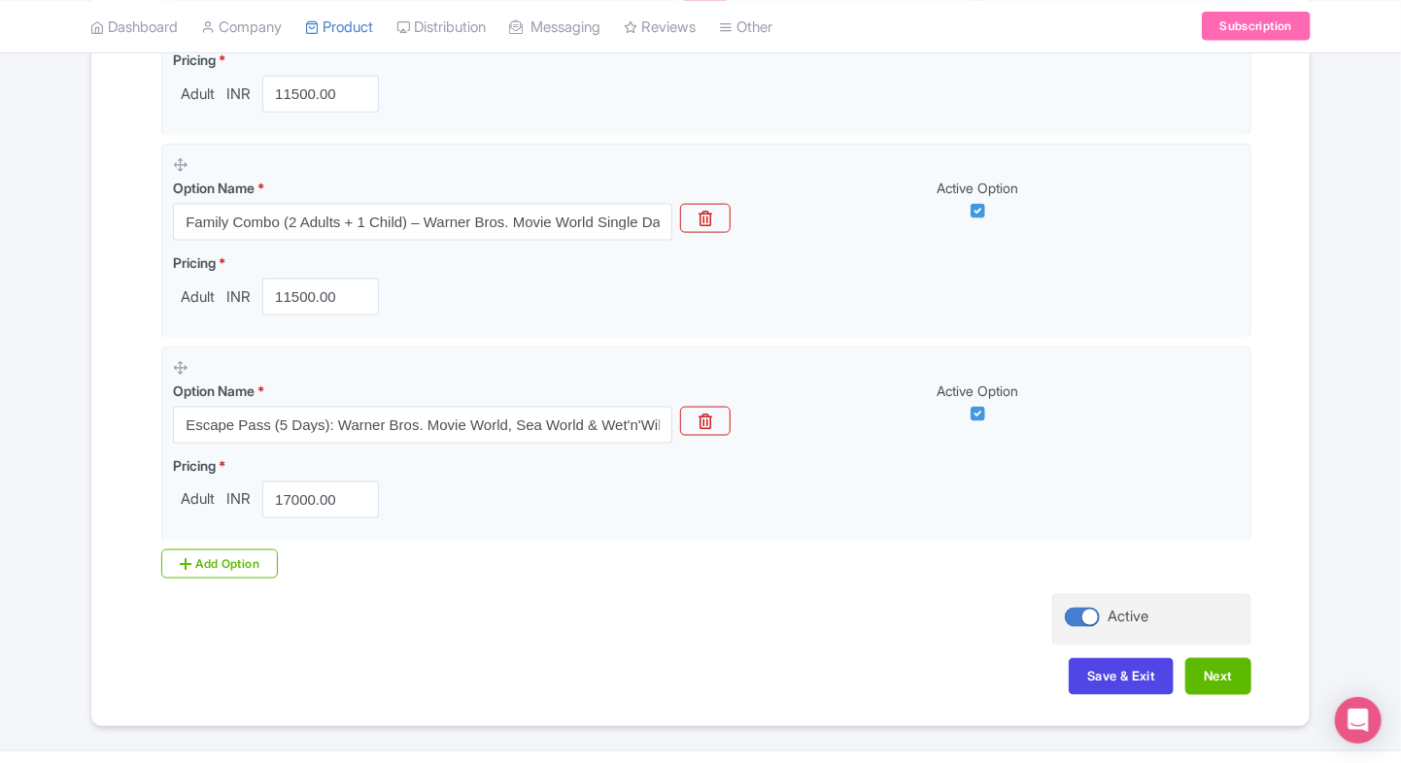
scroll to position [1162, 0]
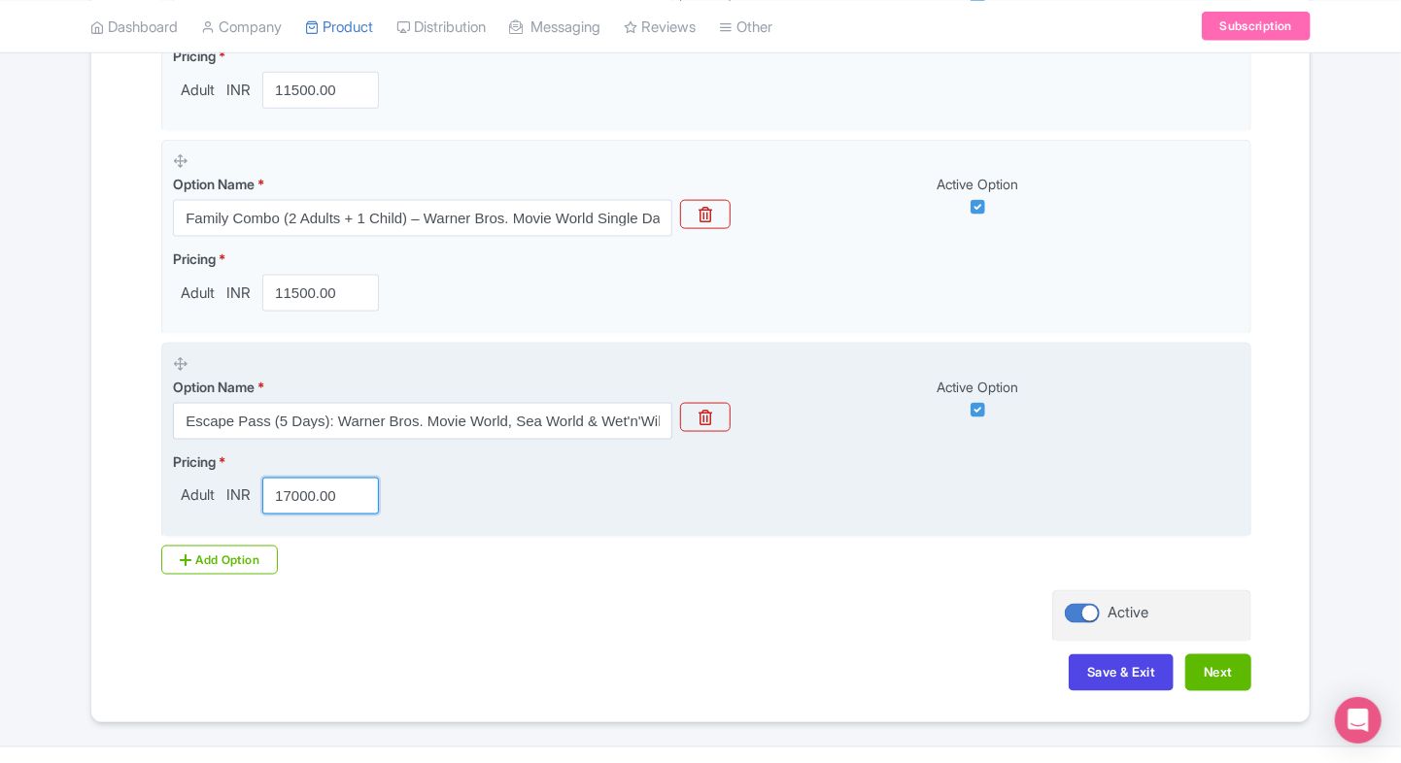
click at [307, 489] on input "17000.00" at bounding box center [320, 496] width 117 height 37
paste input "5919.47"
type input "15919.47"
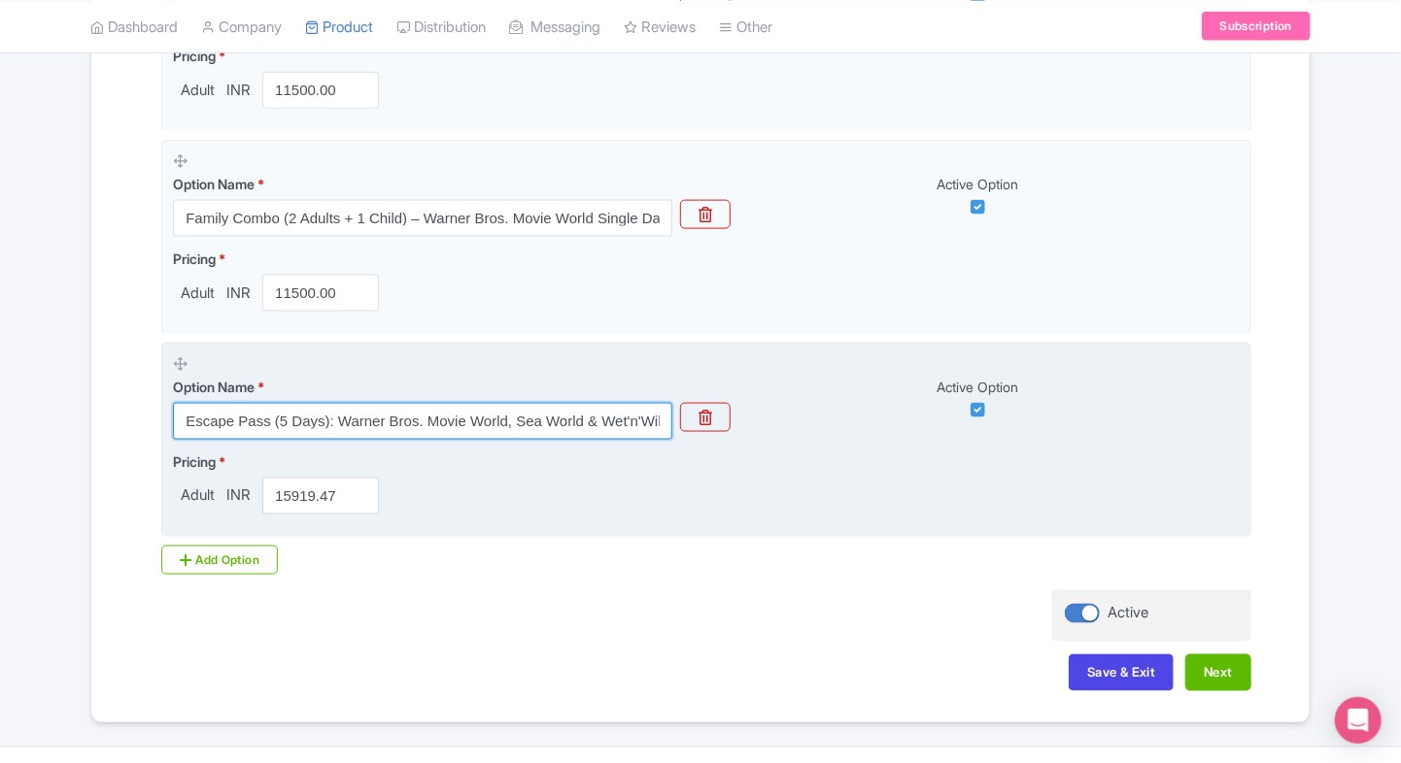
click at [369, 409] on input "Escape Pass (5 Days): Warner Bros. Movie World, Sea World & Wet'n'Wild" at bounding box center [422, 421] width 499 height 37
paste input "amily Pack (2 Adults + 1 Child) Movie World 1-Day"
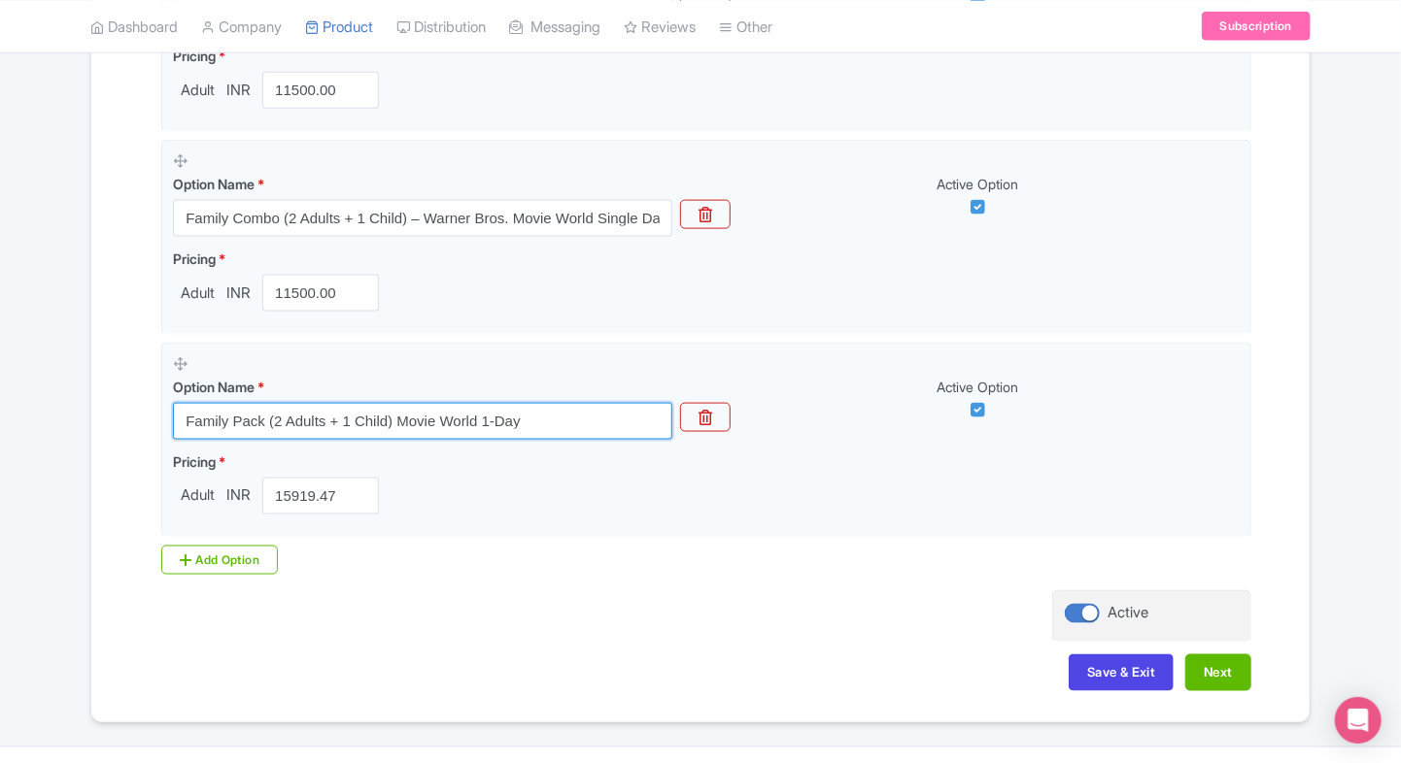
type input "Family Pack (2 Adults + 1 Child) Movie World 1-Day"
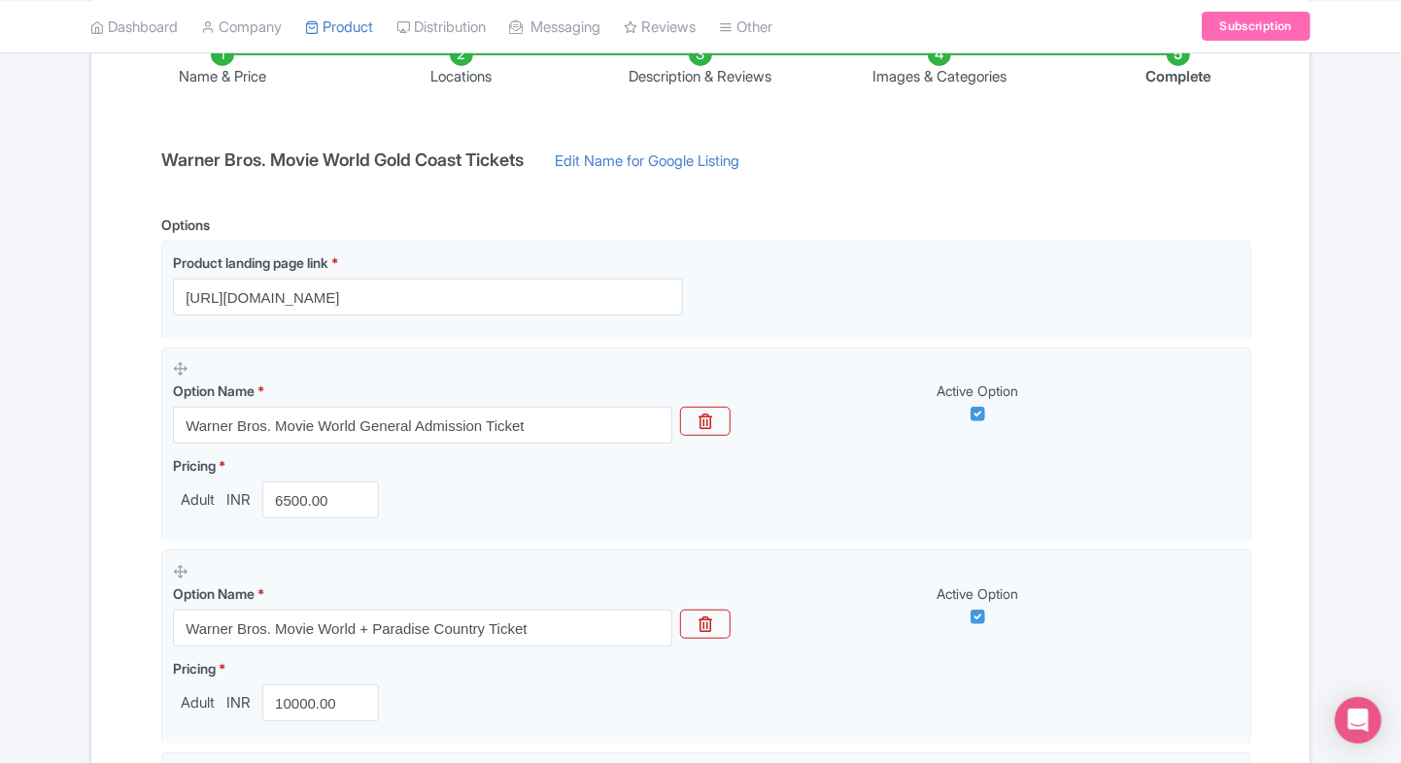
scroll to position [349, 0]
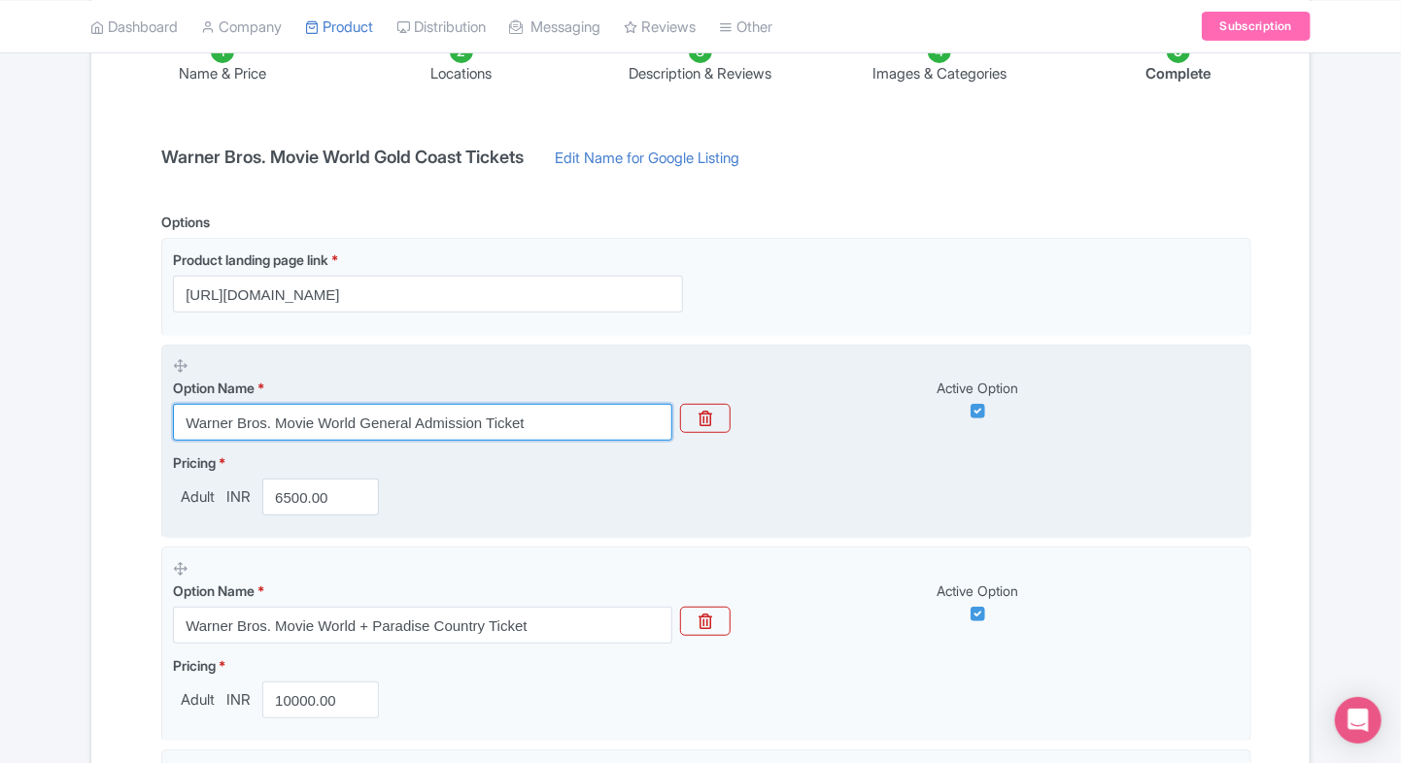
click at [313, 411] on input "Warner Bros. Movie World General Admission Ticket" at bounding box center [422, 422] width 499 height 37
paste input "- Single Day Admission (Date-Specific)"
type input "Warner Bros. Movie World - Single Day Admission (Date-Specific)"
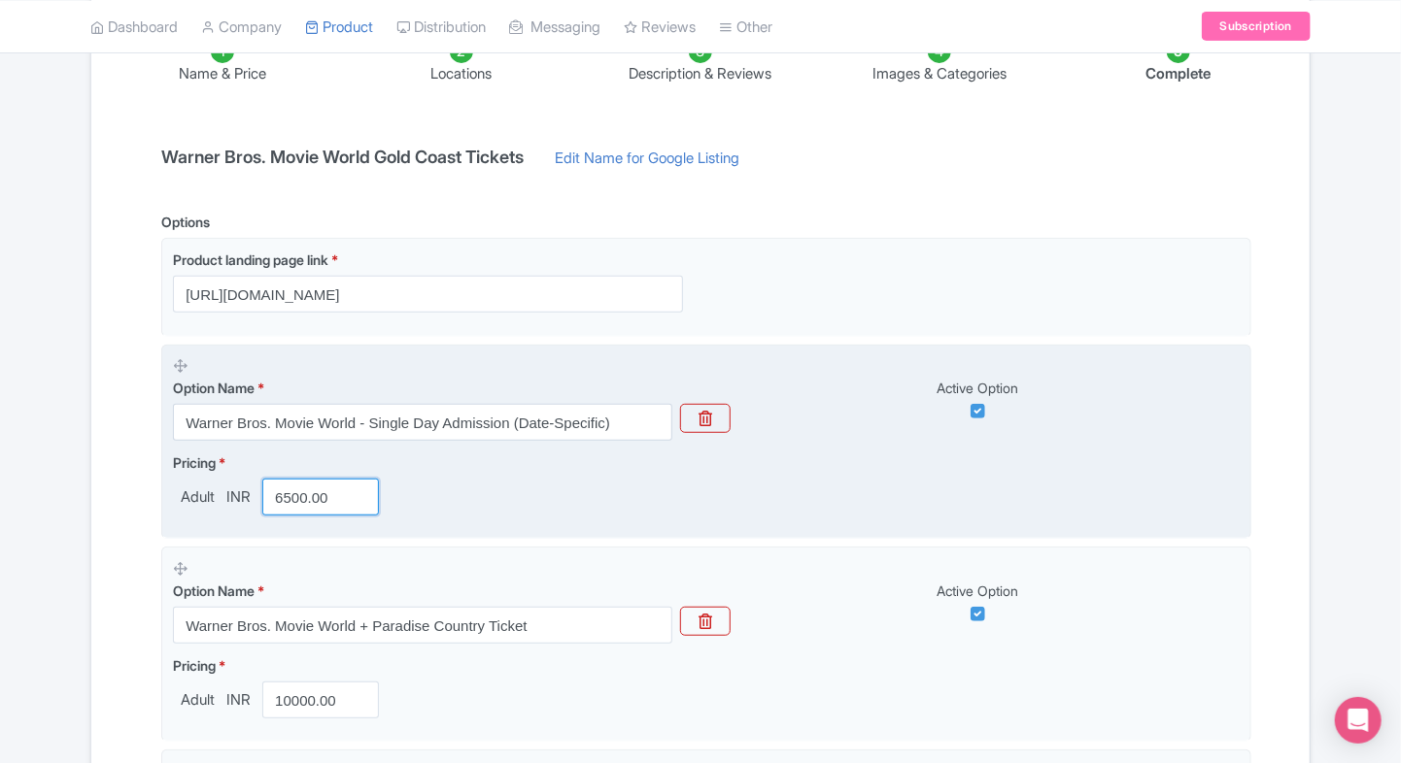
click at [326, 511] on input "6500.00" at bounding box center [320, 497] width 117 height 37
paste input "4499.13"
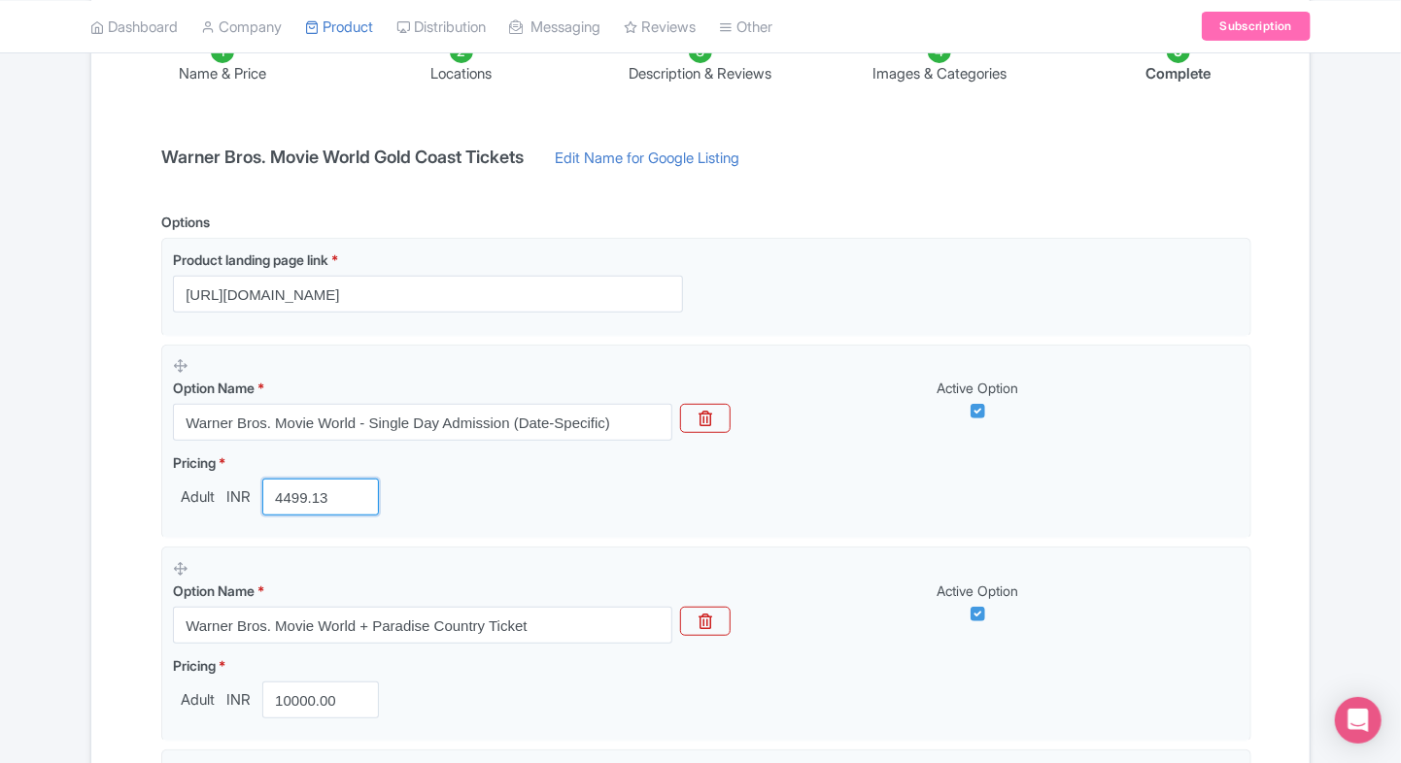
type input "4499.13"
click at [120, 494] on div "Name & Price Locations Description & Reviews Images & Categories Complete Warne…" at bounding box center [700, 762] width 1195 height 1523
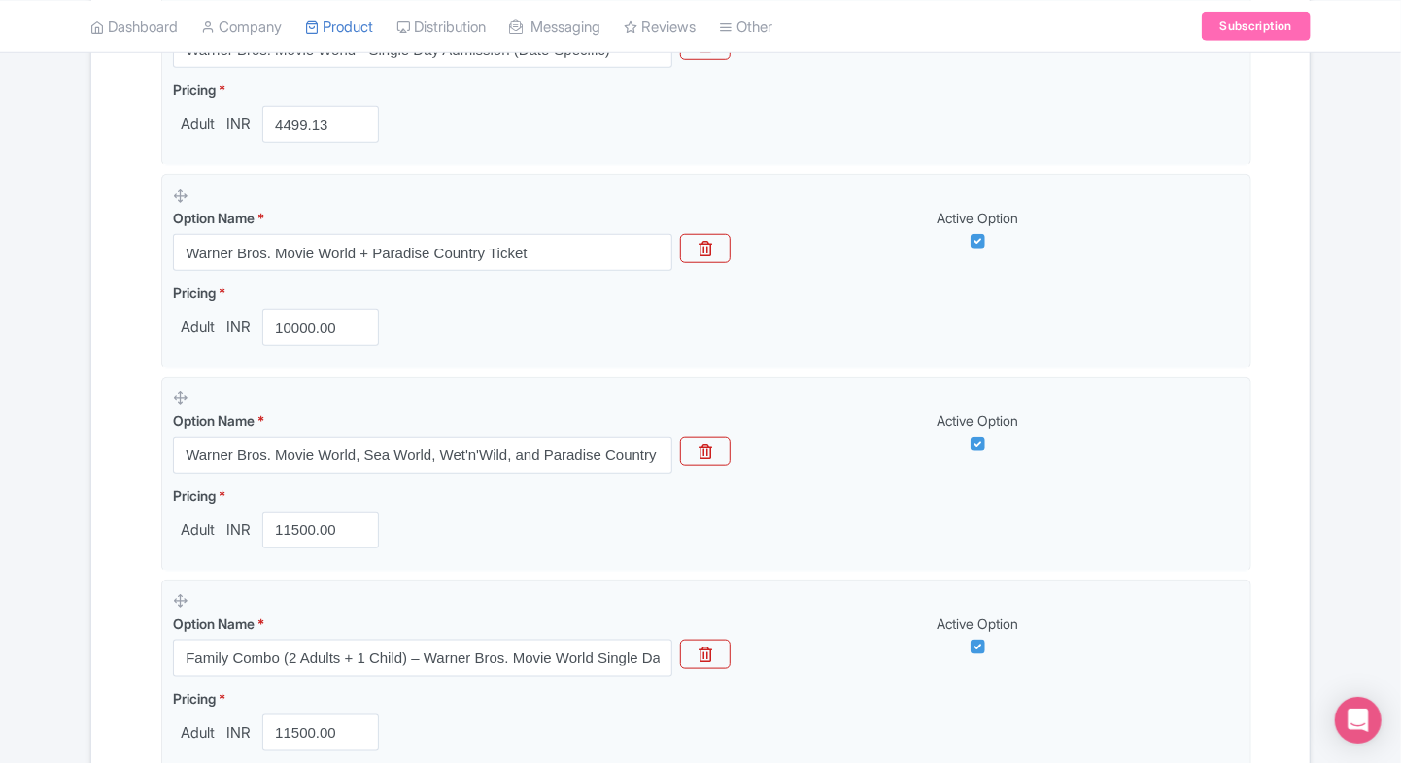
scroll to position [723, 0]
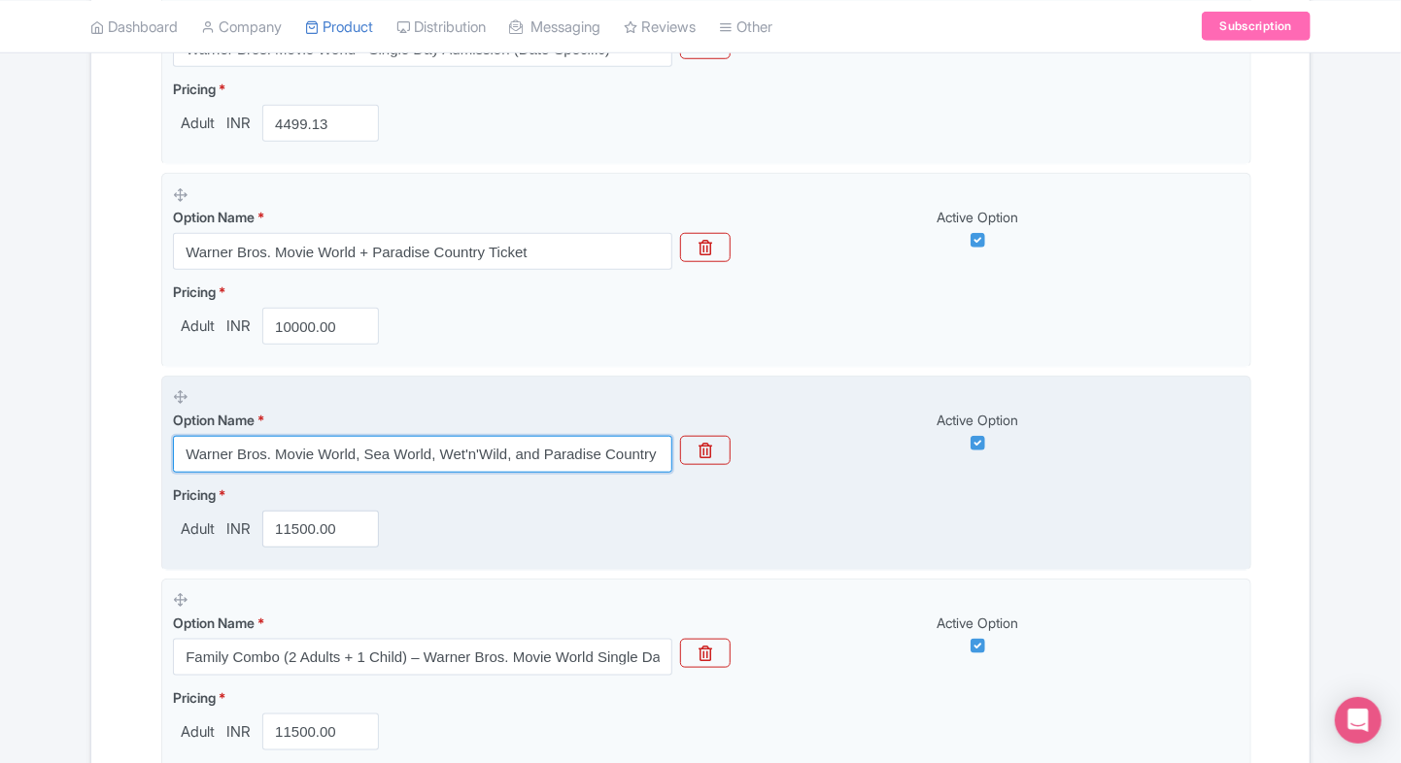
click at [310, 464] on input "Warner Bros. Movie World, Sea World, Wet'n'Wild, and Paradise Country - Super P…" at bounding box center [422, 454] width 499 height 37
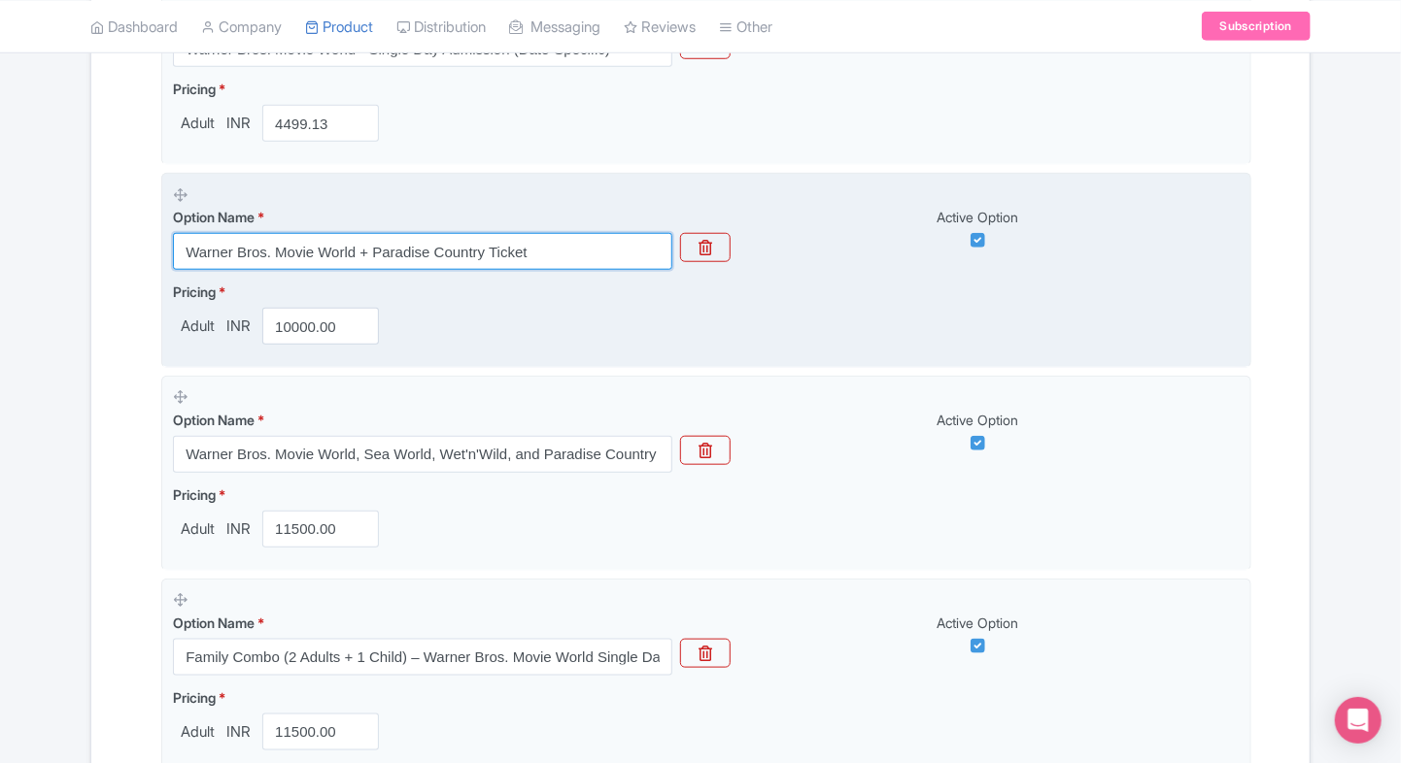
click at [442, 240] on input "Warner Bros. Movie World + Paradise Country Ticket" at bounding box center [422, 251] width 499 height 37
paste input "Movie World + Paradise Country Combo — Same-Week Access"
type input "Movie World + Paradise Country Combo — Same-Week Access"
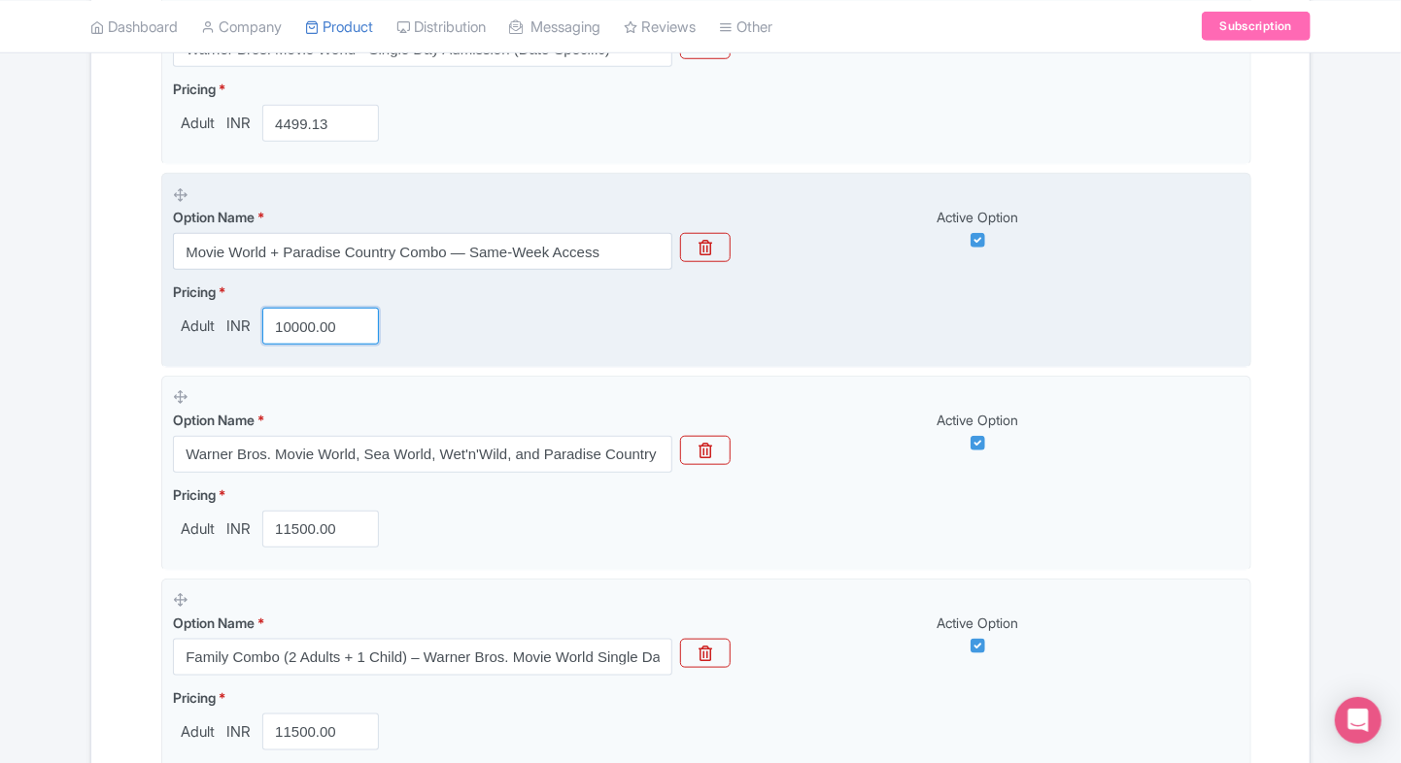
click at [299, 315] on input "10000.00" at bounding box center [320, 326] width 117 height 37
paste input "7658.85"
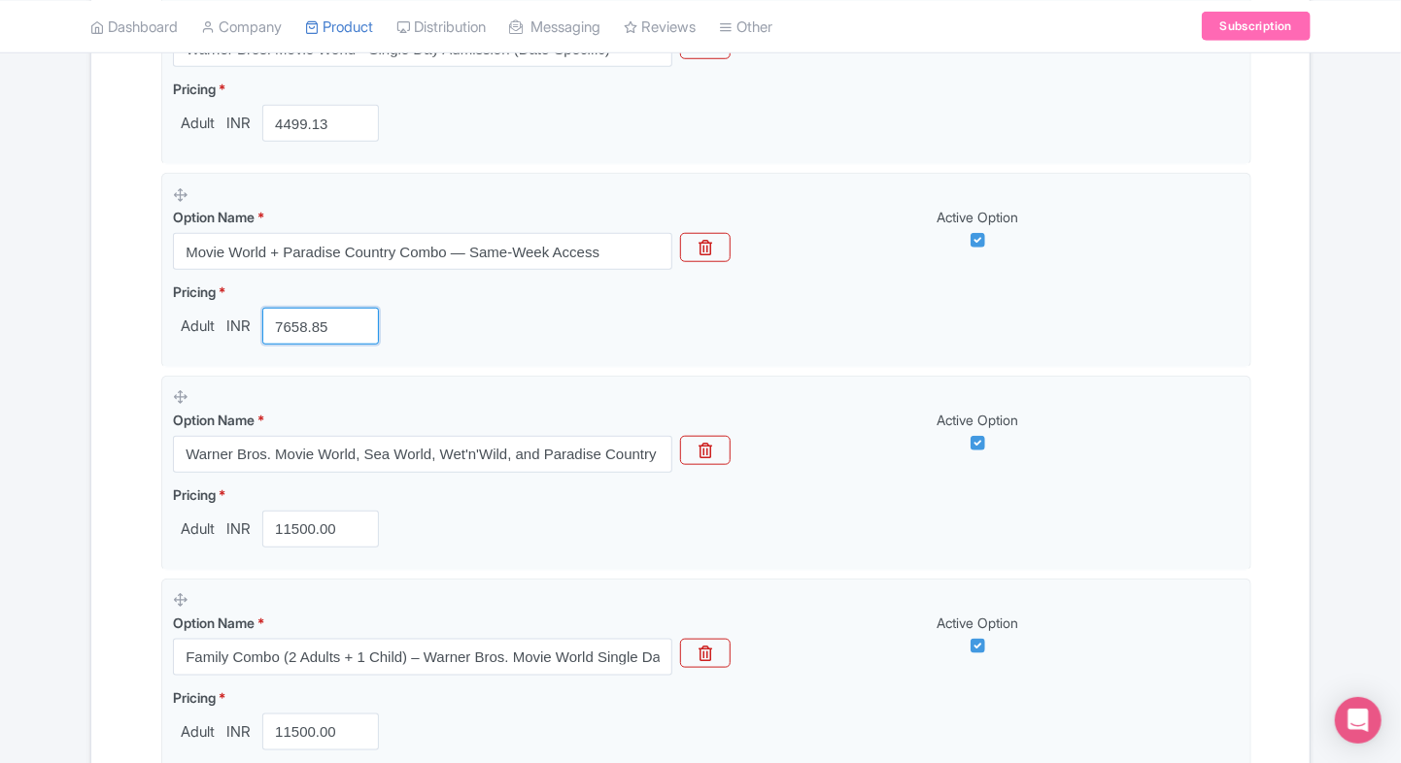
type input "7658.85"
click at [109, 374] on div "Name & Price Locations Description & Reviews Images & Categories Complete Warne…" at bounding box center [700, 388] width 1195 height 1523
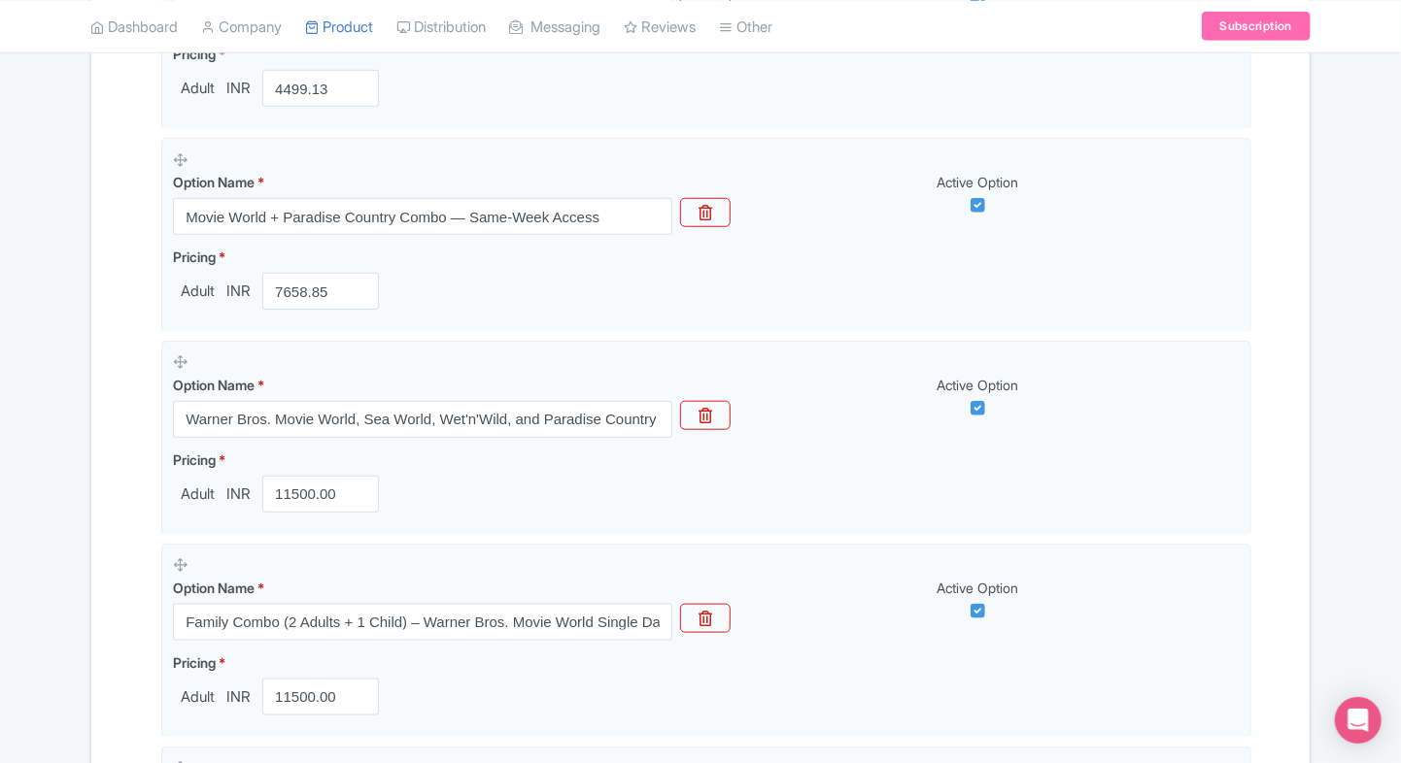
scroll to position [808, 0]
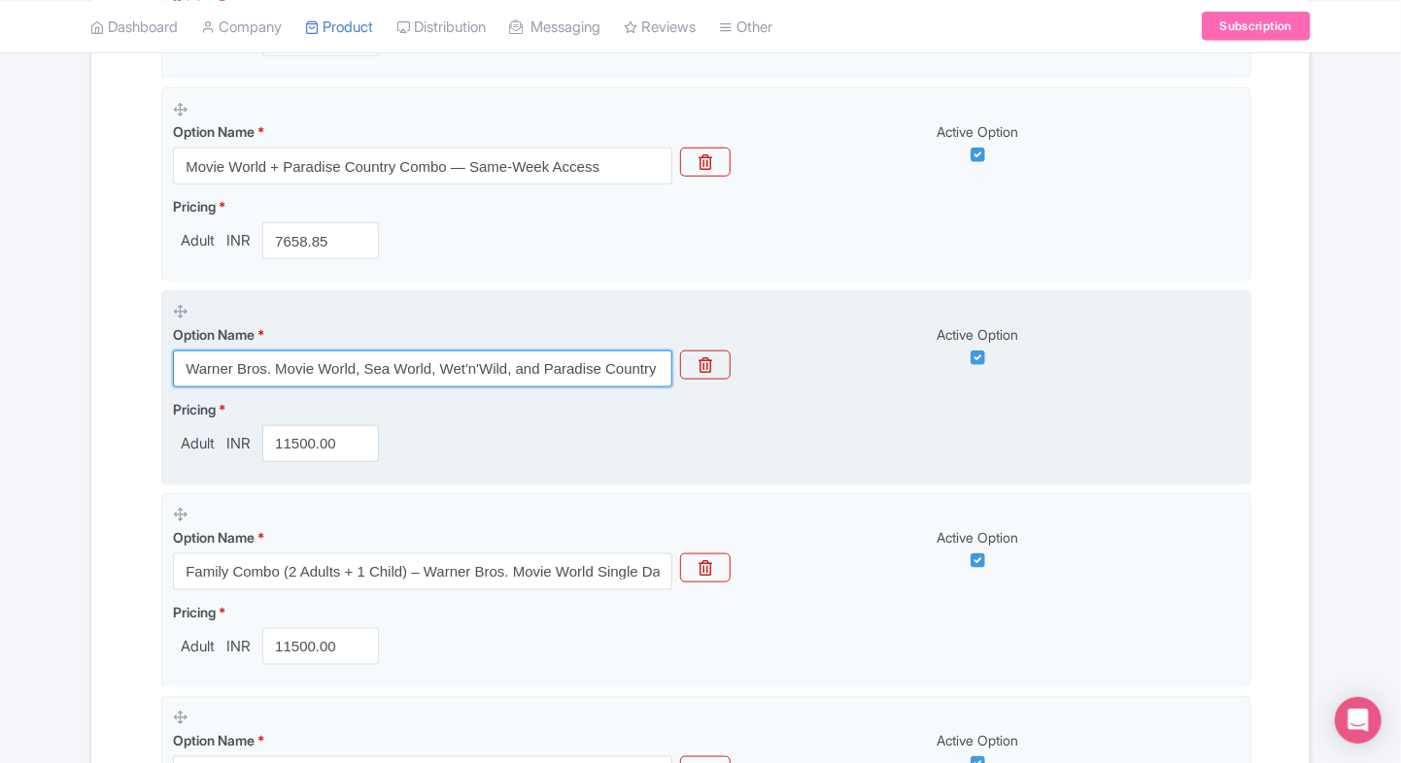
click at [310, 371] on input "Warner Bros. Movie World, Sea World, Wet'n'Wild, and Paradise Country - Super P…" at bounding box center [422, 369] width 499 height 37
paste input "Gold Coast 5-Day Multi-Park Pass: Movie World, Sea World & Wet’n’Wild"
type input "Gold Coast 5-Day Multi-Park Pass: Movie World, Sea World & Wet’n’Wild"
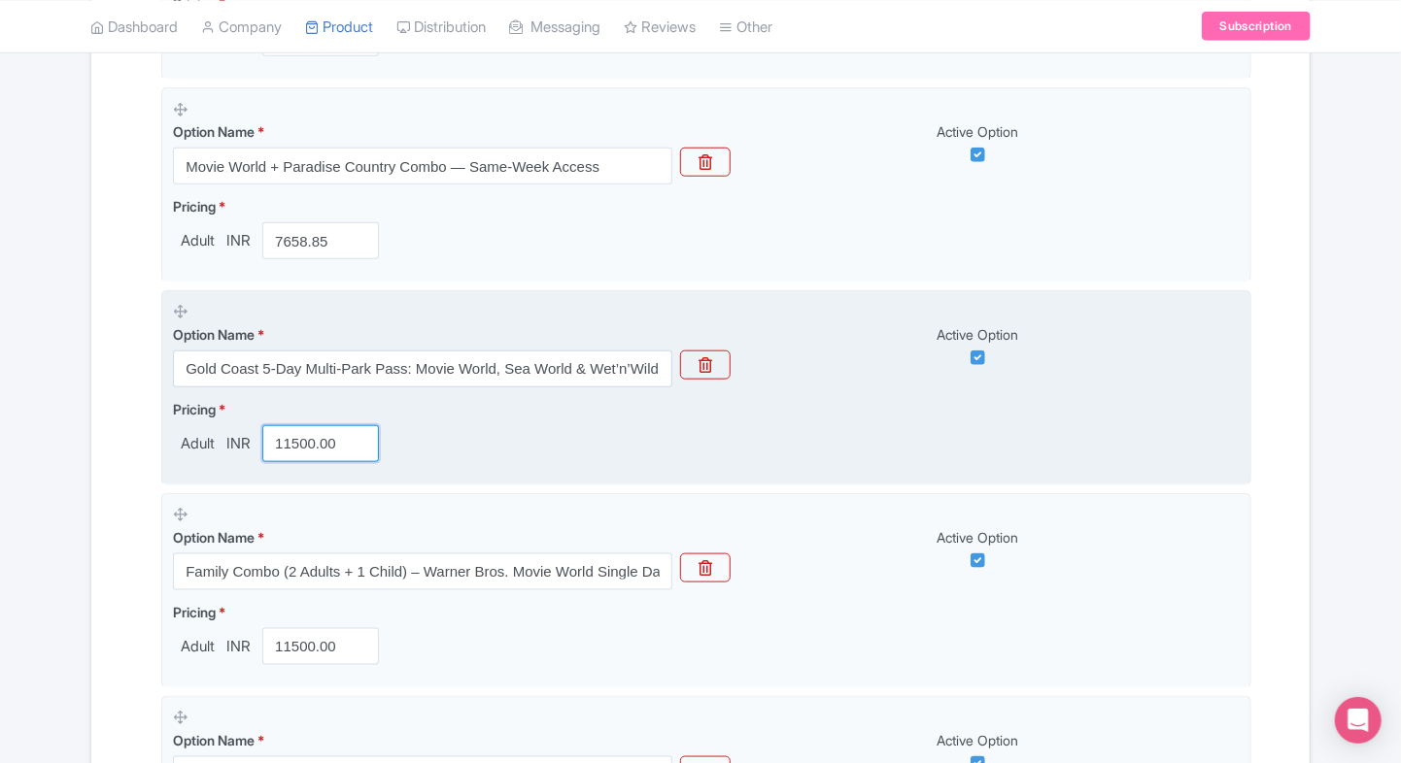
click at [314, 442] on input "11500.00" at bounding box center [320, 443] width 117 height 37
type input "9100"
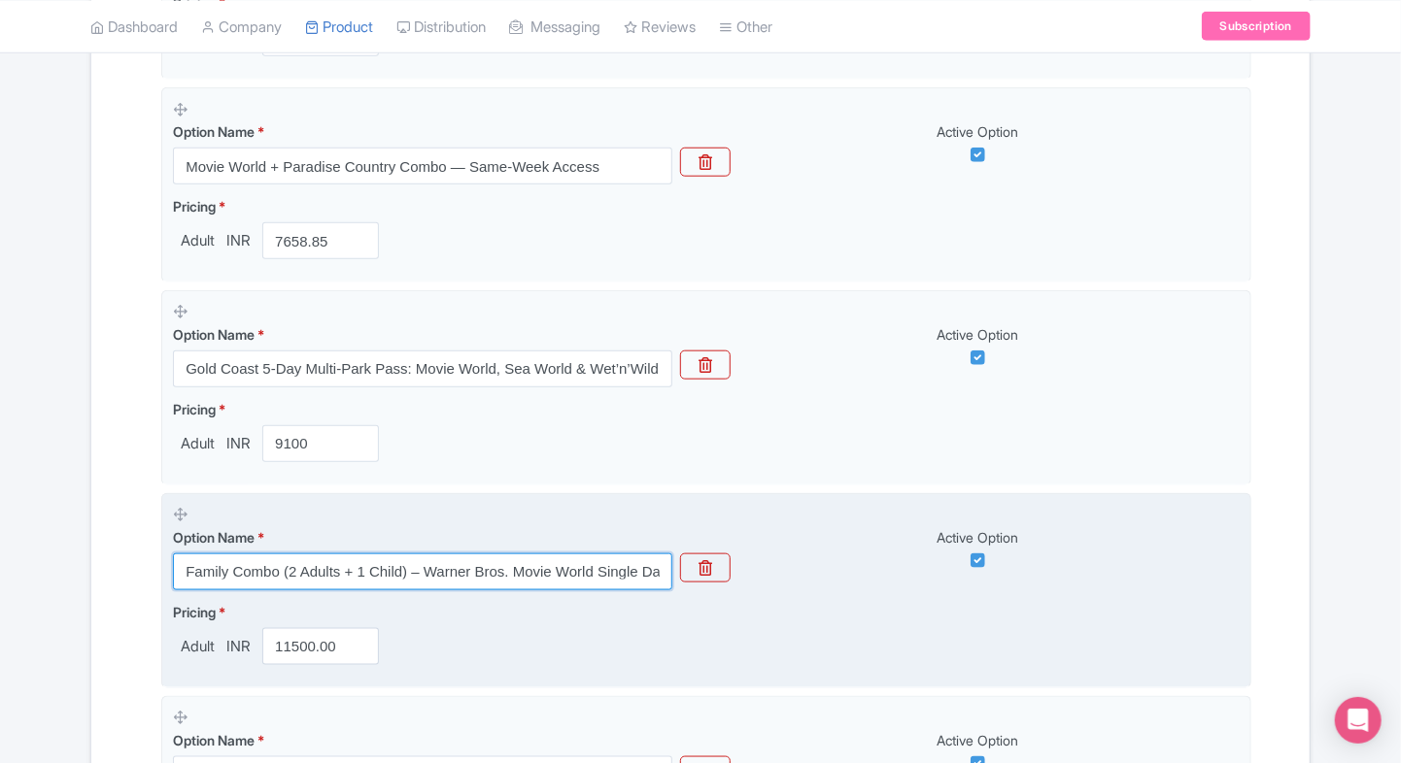
click at [237, 572] on input "Family Combo (2 Adults + 1 Child) – Warner Bros. Movie World Single Day Pass" at bounding box center [422, 572] width 499 height 37
paste input "Gold Coast 7-Day Multi-Park Pass: Movie World, Sea World & Wet’n’Wild"
type input "Gold Coast 7-Day Multi-Park Pass: Movie World, Sea World & Wet’n’Wild"
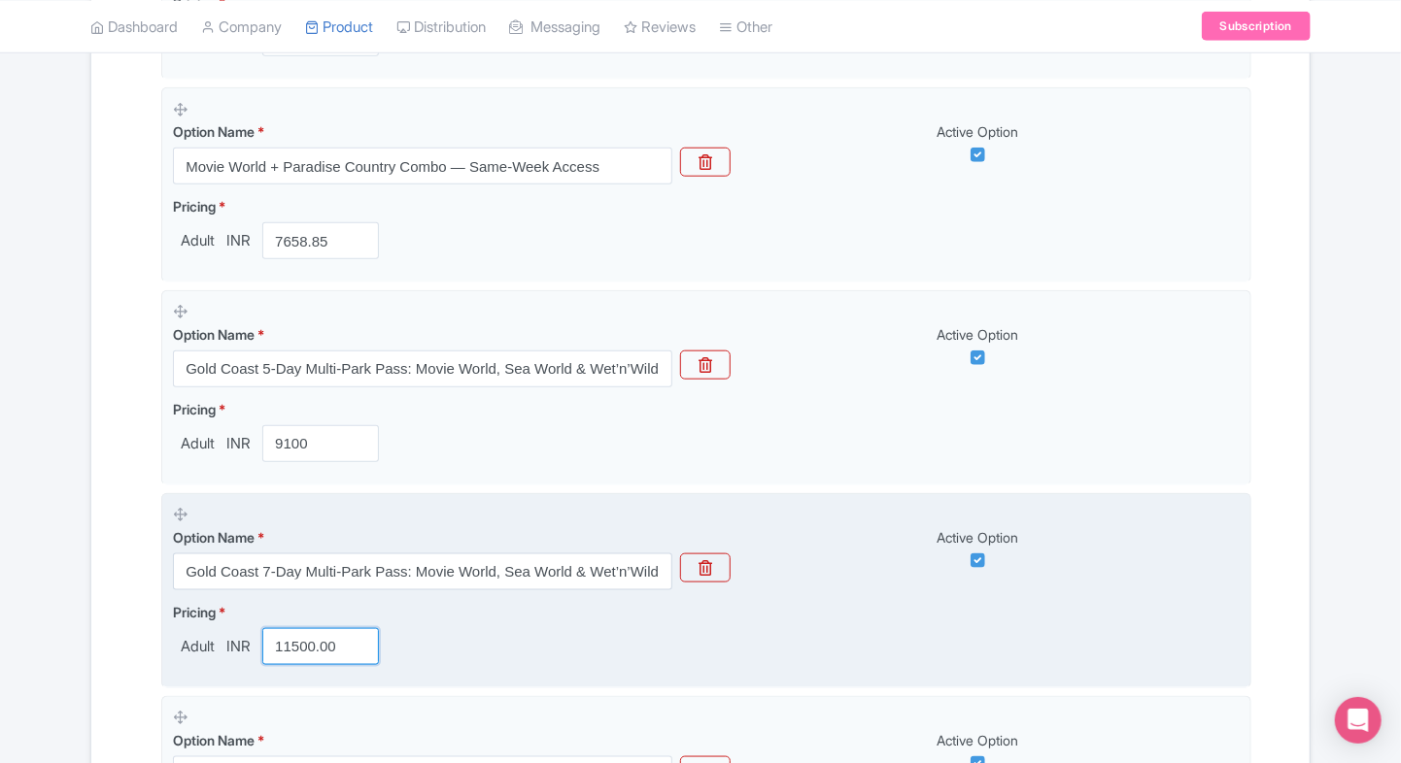
click at [299, 656] on input "11500.00" at bounding box center [320, 646] width 117 height 37
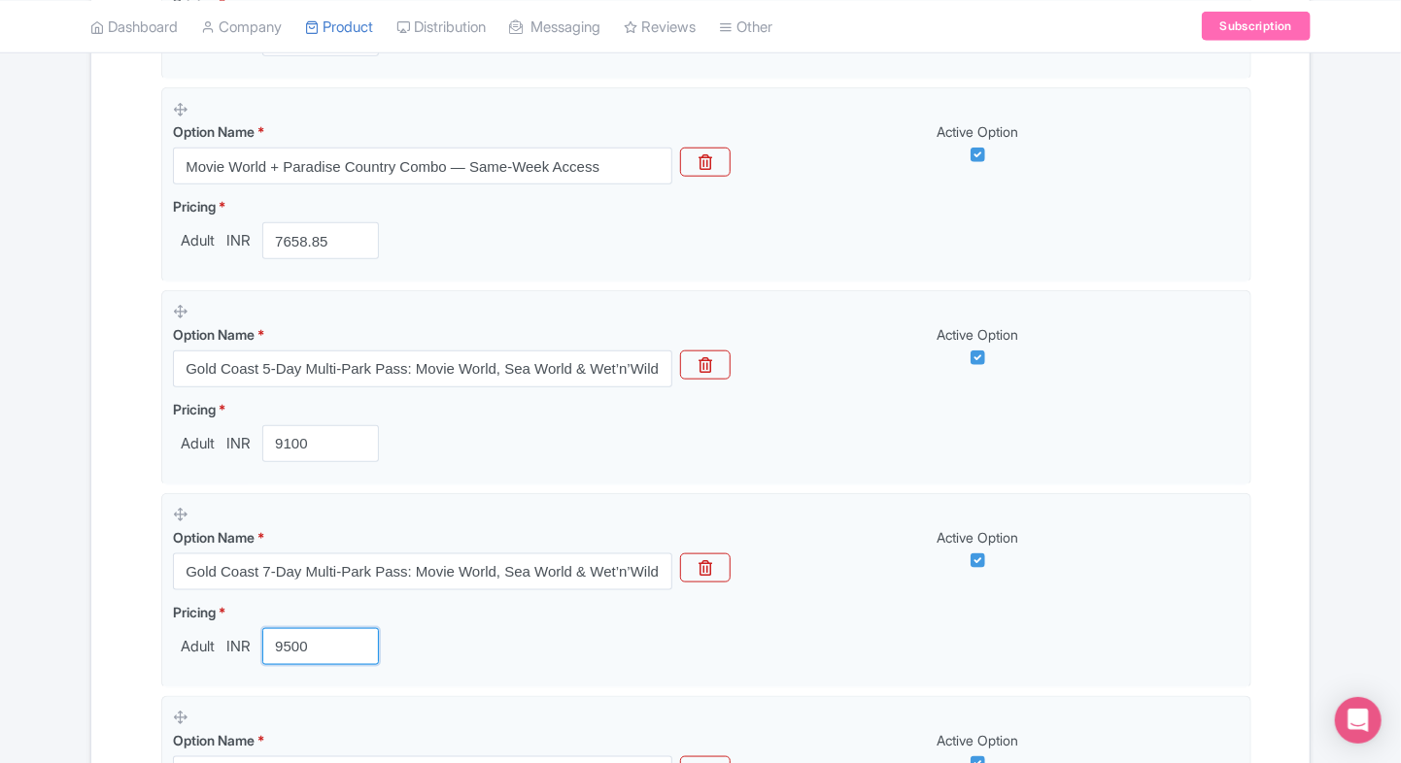
type input "9500"
click at [85, 623] on div "Success Product updated successfully ← Back to Products Warner Bros. Movie Worl…" at bounding box center [700, 226] width 1243 height 1703
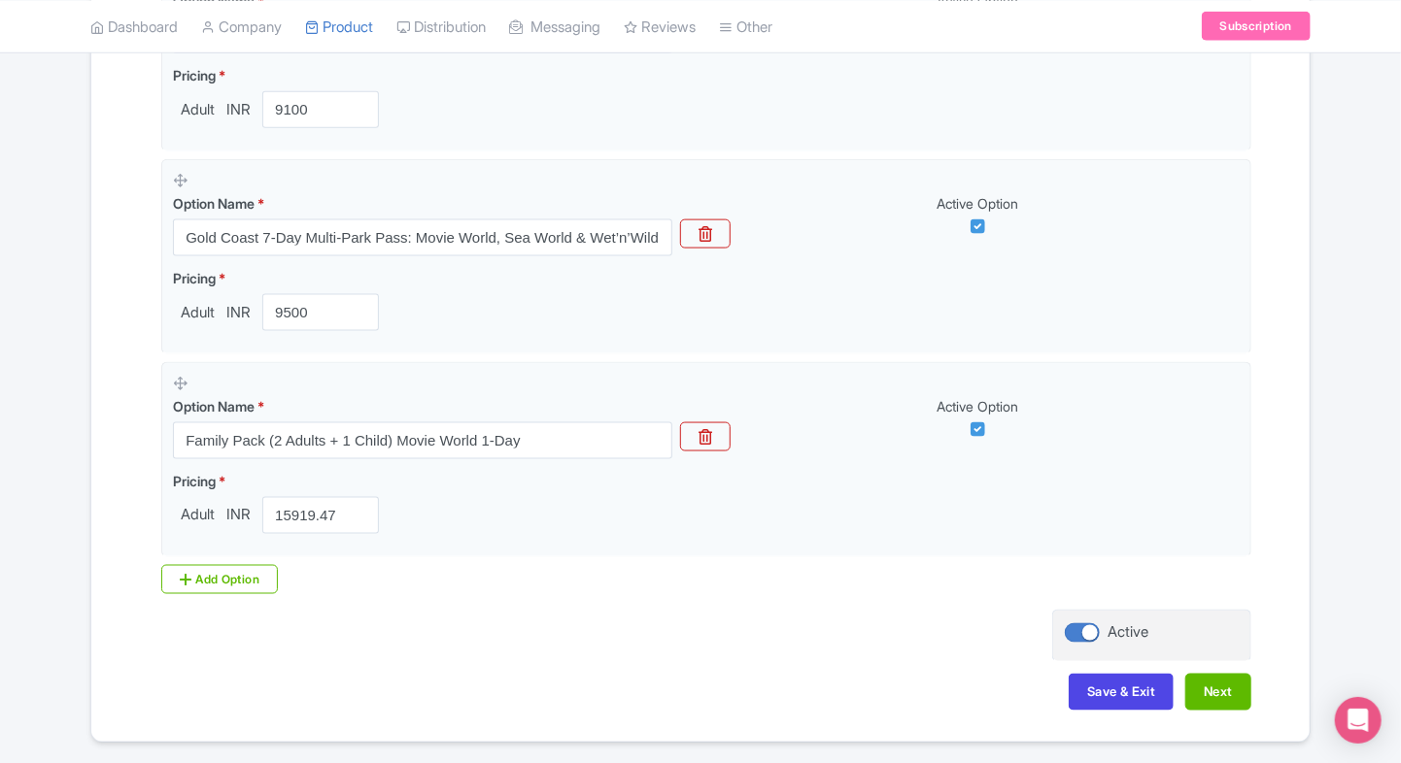
scroll to position [1150, 0]
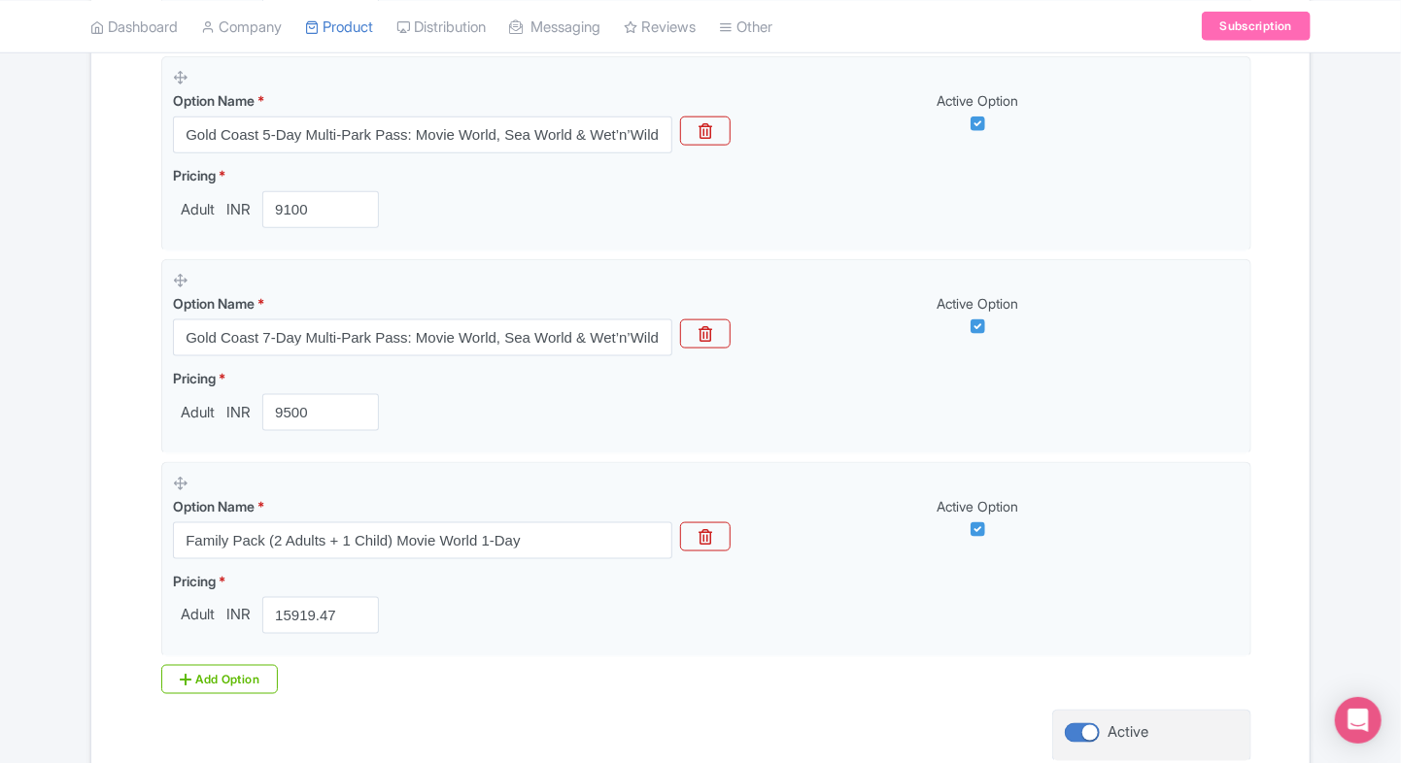
scroll to position [1200, 0]
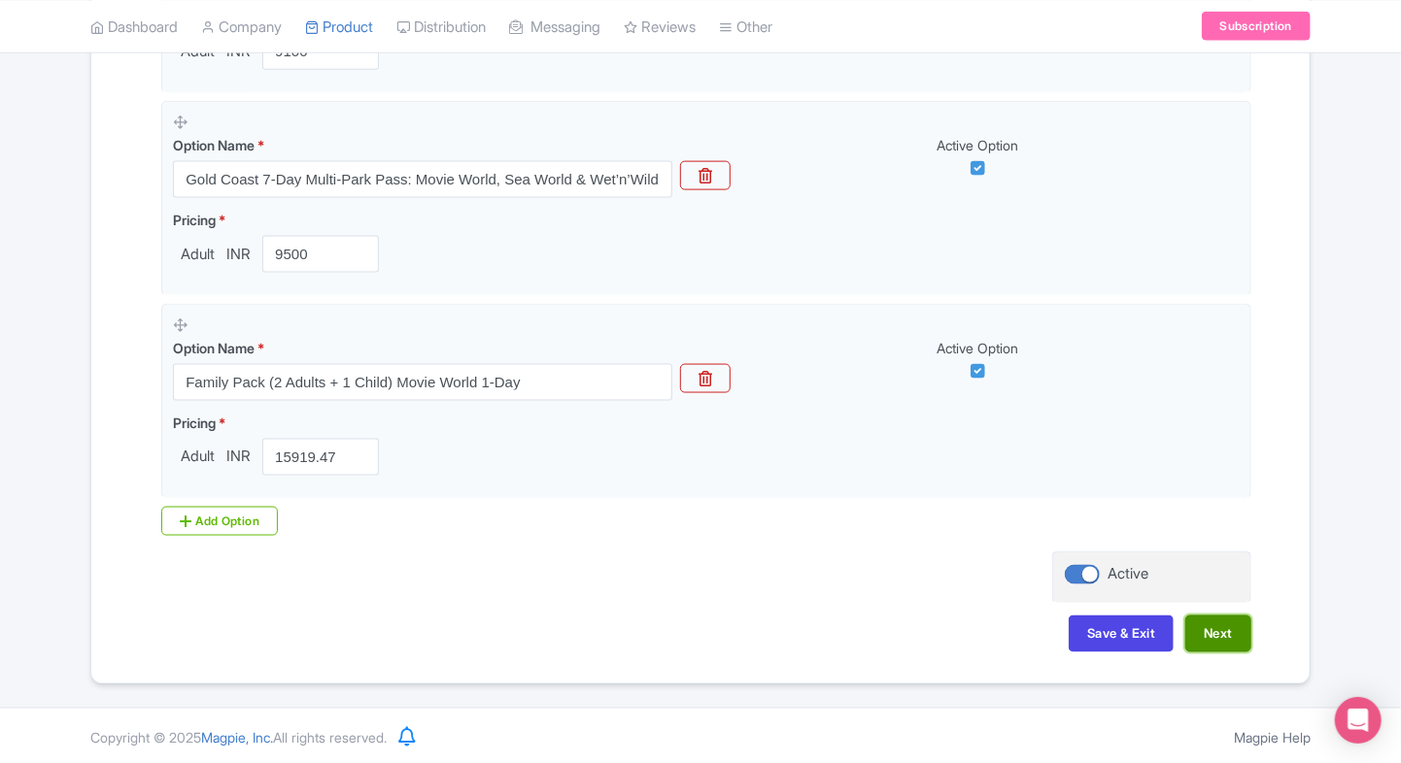
click at [1217, 628] on button "Next" at bounding box center [1218, 634] width 66 height 37
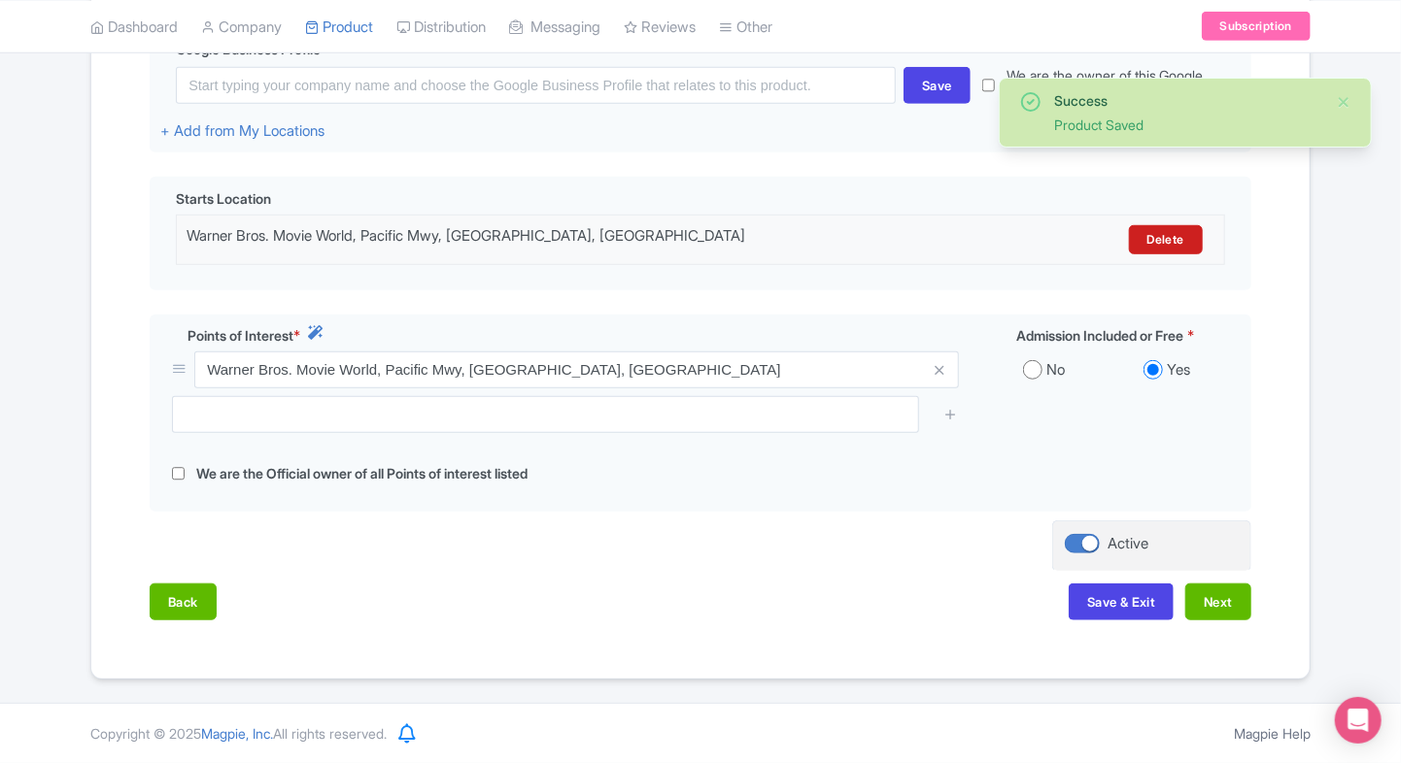
scroll to position [501, 0]
click at [1131, 616] on button "Save & Exit" at bounding box center [1120, 603] width 105 height 37
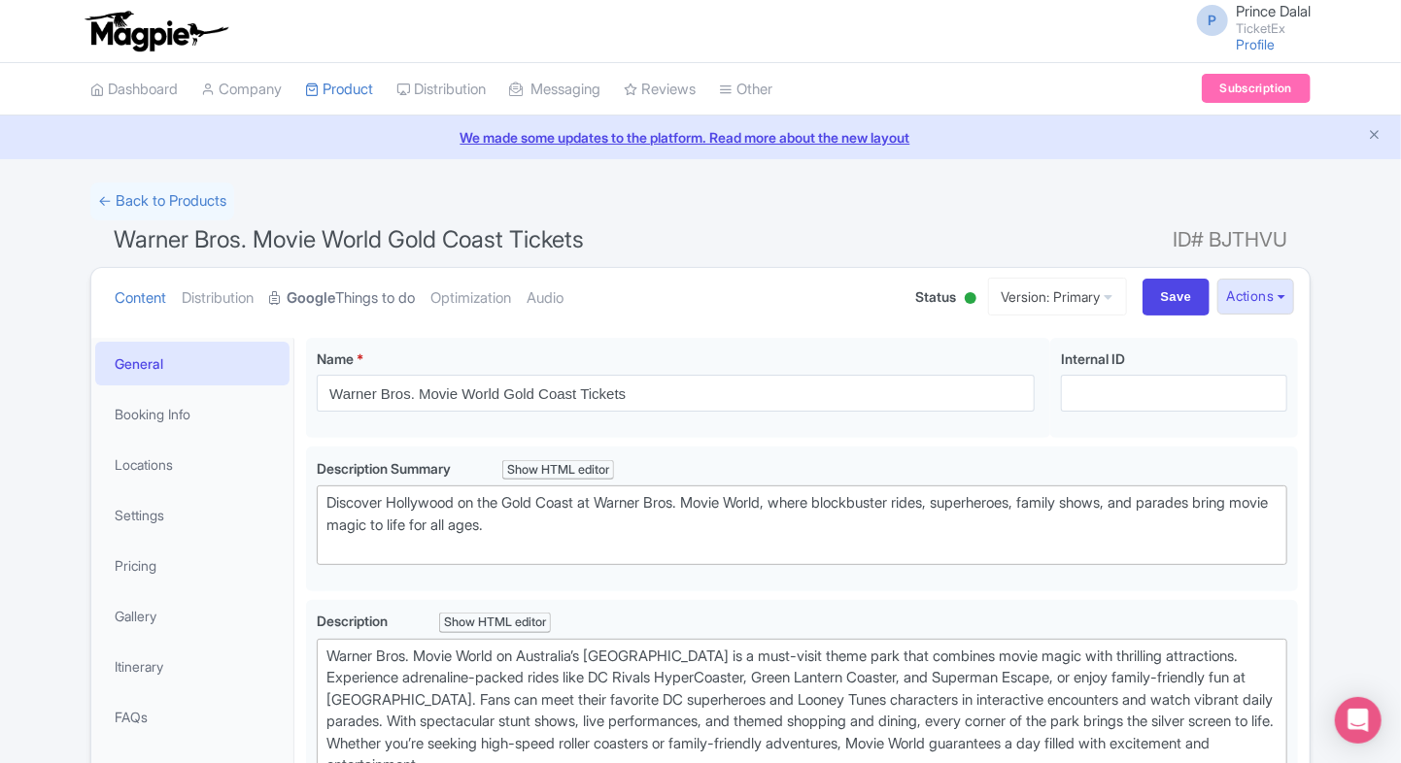
click at [396, 302] on link "Google Things to do" at bounding box center [342, 298] width 146 height 61
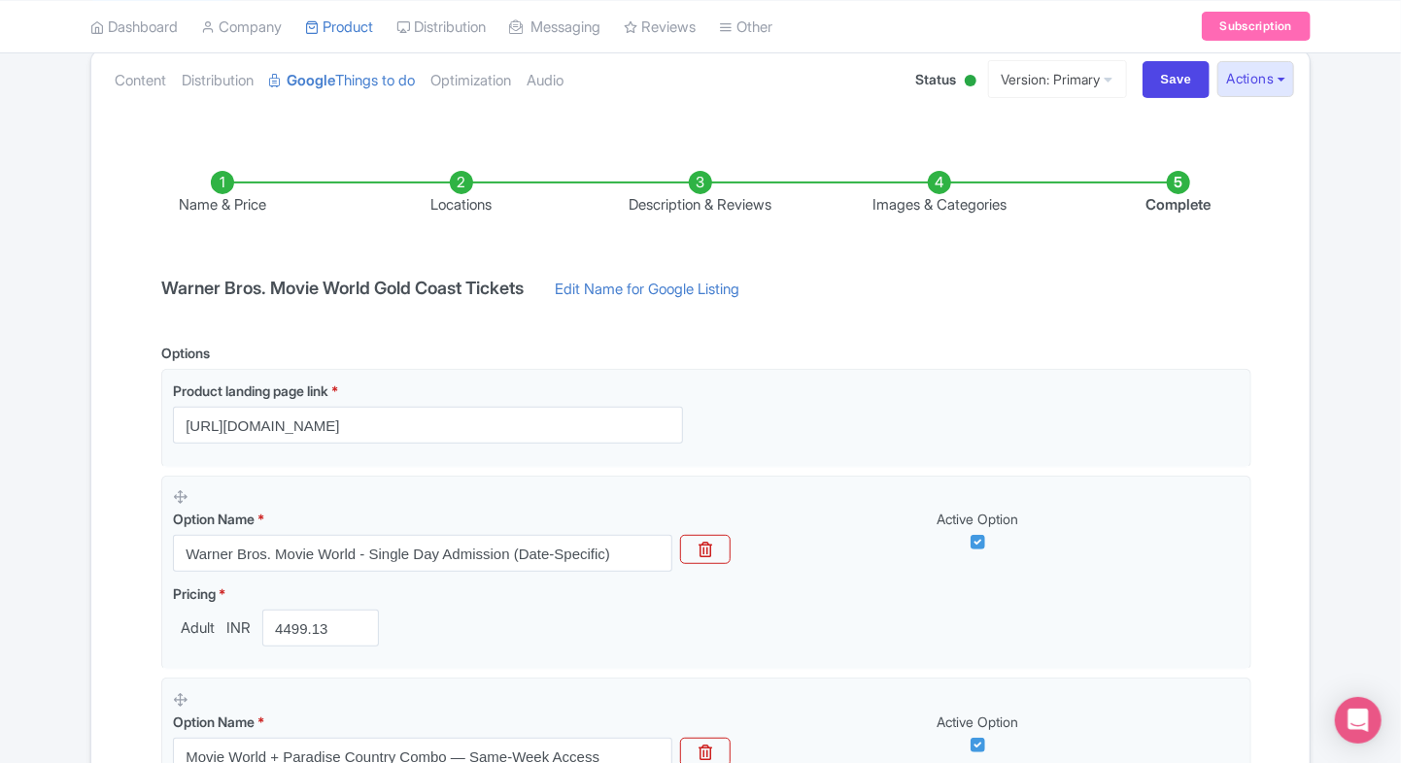
scroll to position [218, 0]
click at [154, 79] on link "Content" at bounding box center [140, 81] width 51 height 61
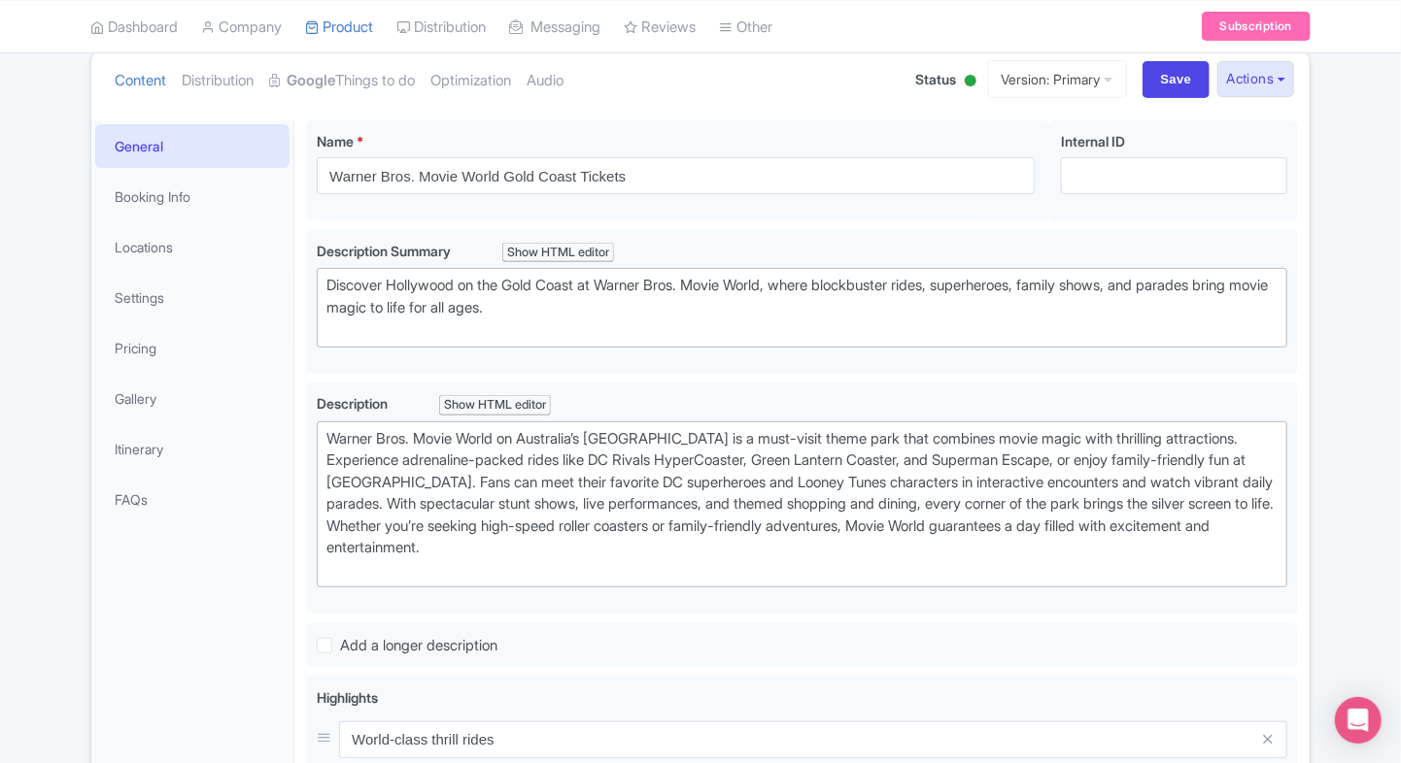
click at [166, 371] on li "Pricing" at bounding box center [192, 347] width 202 height 51
click at [171, 361] on link "Pricing" at bounding box center [192, 348] width 194 height 44
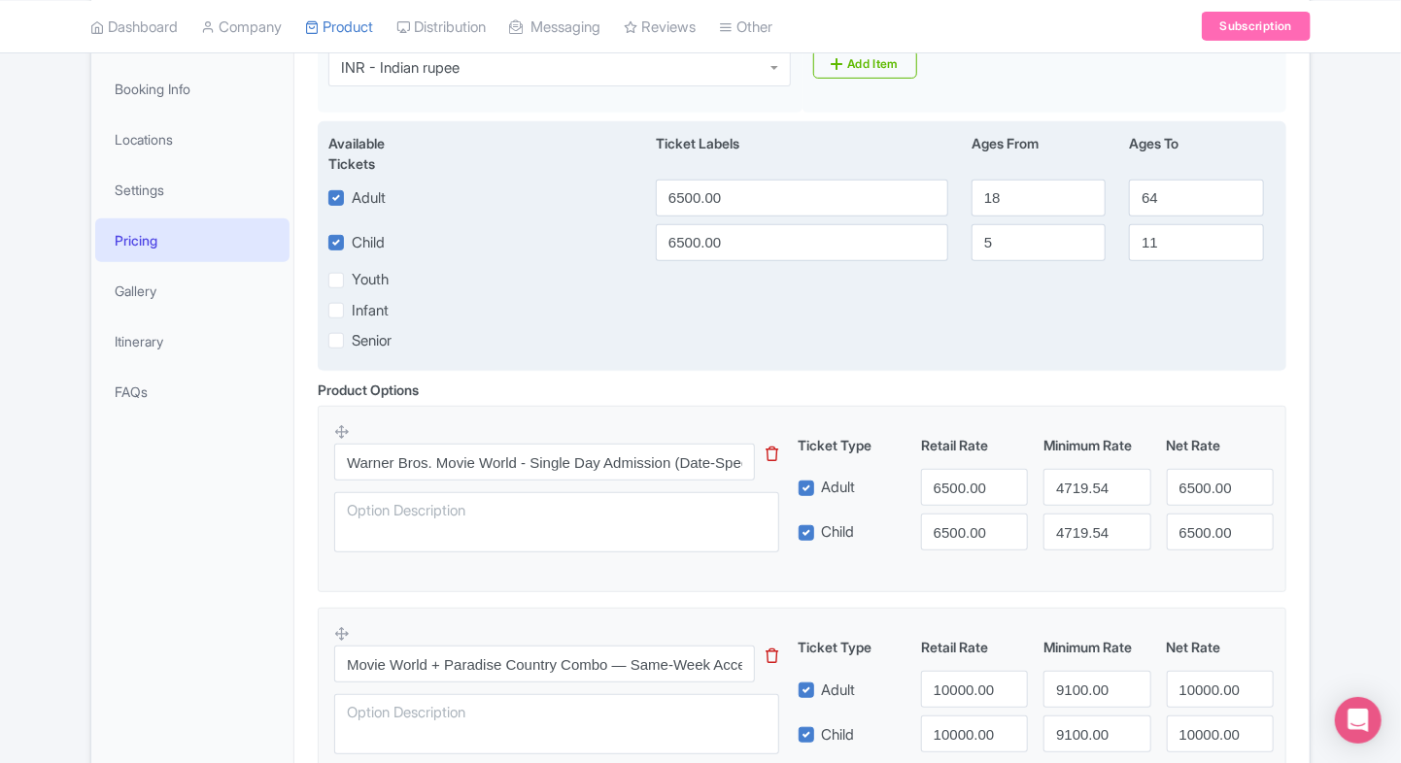
scroll to position [323, 0]
click at [792, 204] on input "6500.00" at bounding box center [802, 200] width 292 height 37
click at [757, 237] on input "6500.00" at bounding box center [802, 244] width 292 height 37
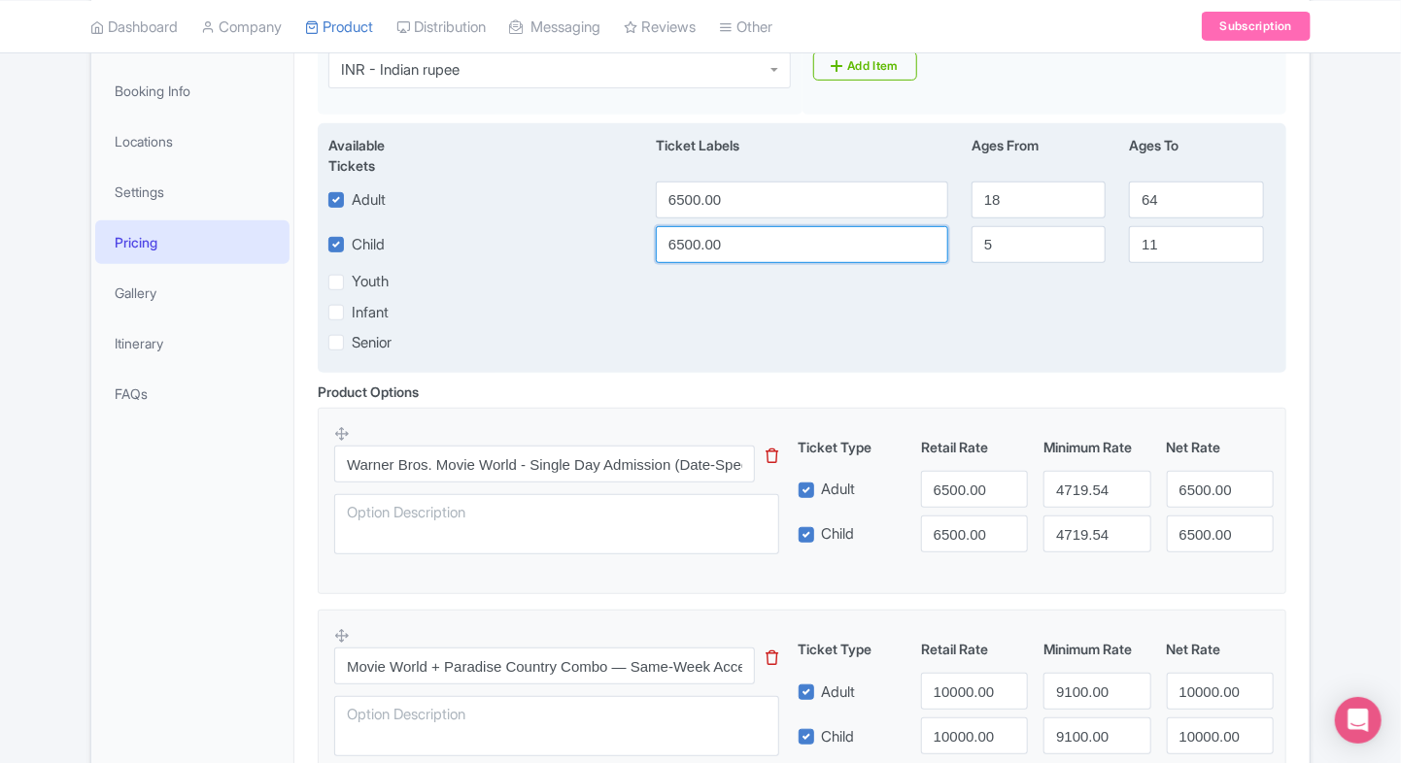
click at [726, 237] on input "6500.00" at bounding box center [802, 244] width 292 height 37
paste input "4499.13"
type input "4499.13"
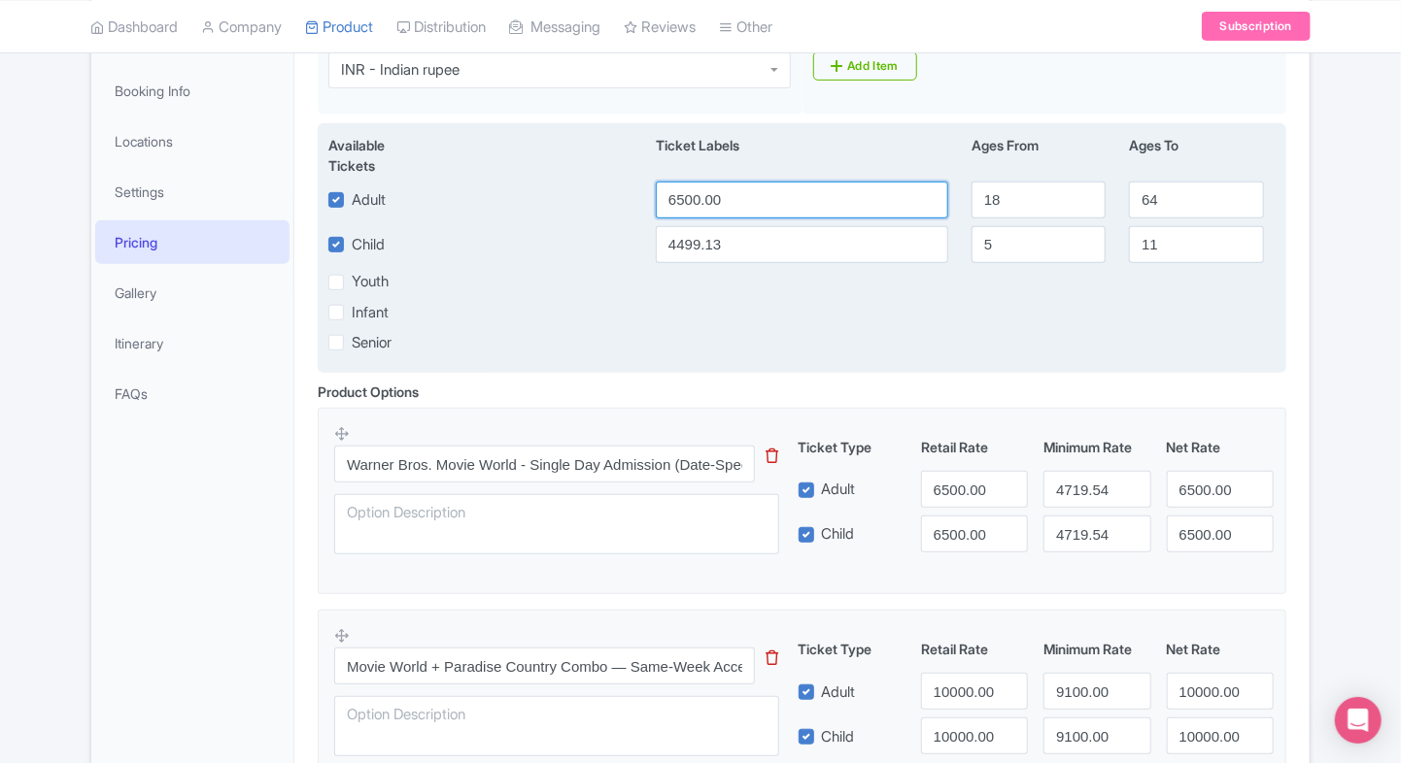
click at [746, 202] on input "6500.00" at bounding box center [802, 200] width 292 height 37
paste input "4499.13"
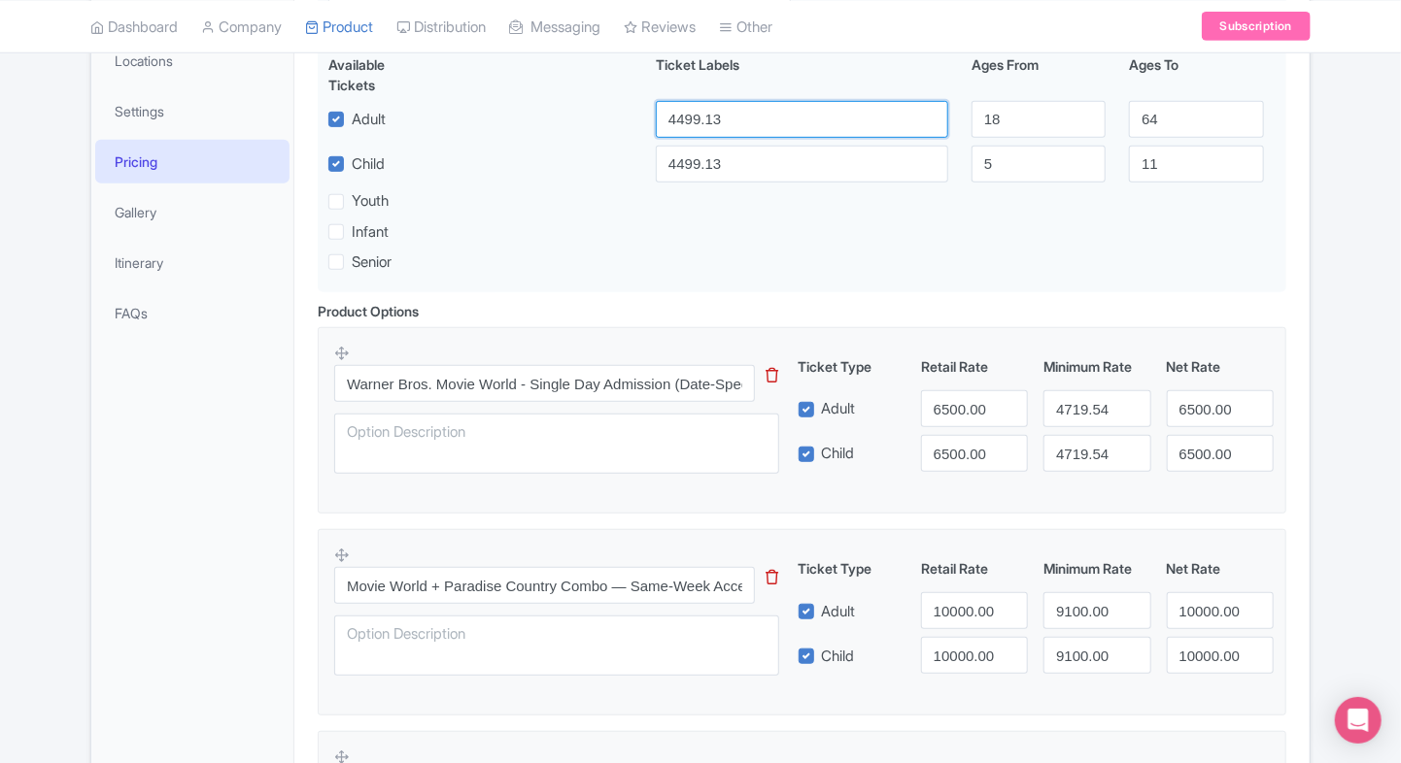
scroll to position [405, 0]
type input "4499.13"
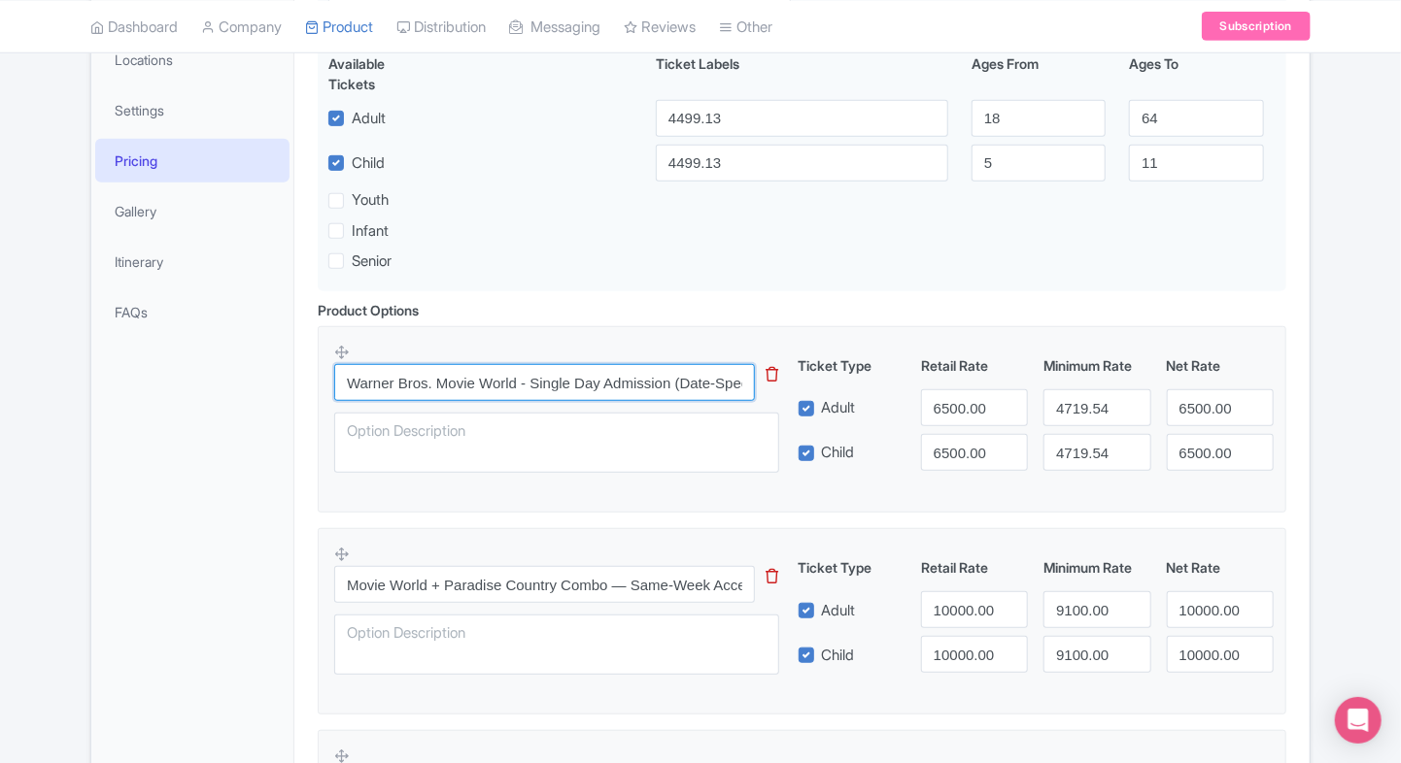
click at [572, 389] on input "Warner Bros. Movie World - Single Day Admission (Date-Specific)" at bounding box center [544, 382] width 421 height 37
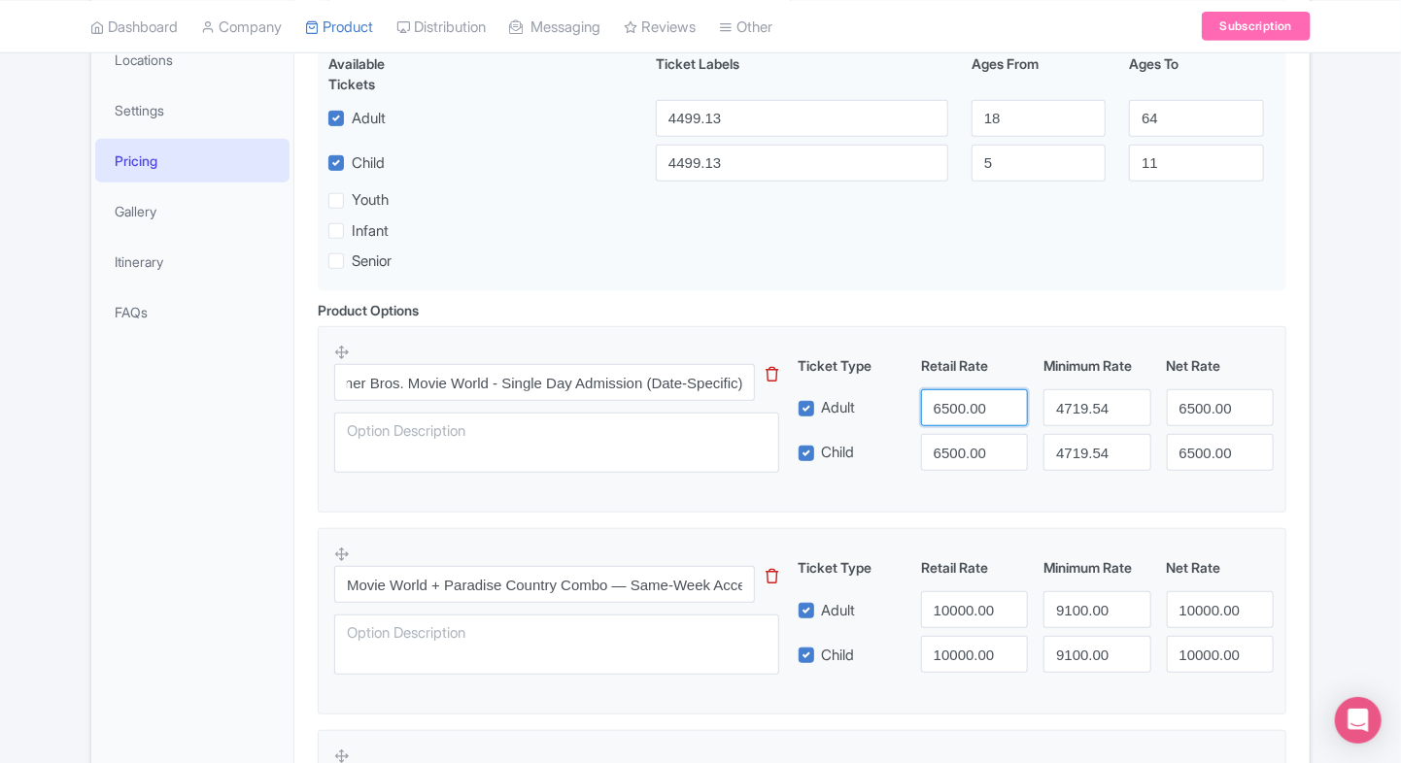
scroll to position [0, 0]
click at [963, 404] on input "6500.00" at bounding box center [974, 407] width 107 height 37
click at [1057, 414] on input "4719.54" at bounding box center [1096, 407] width 107 height 37
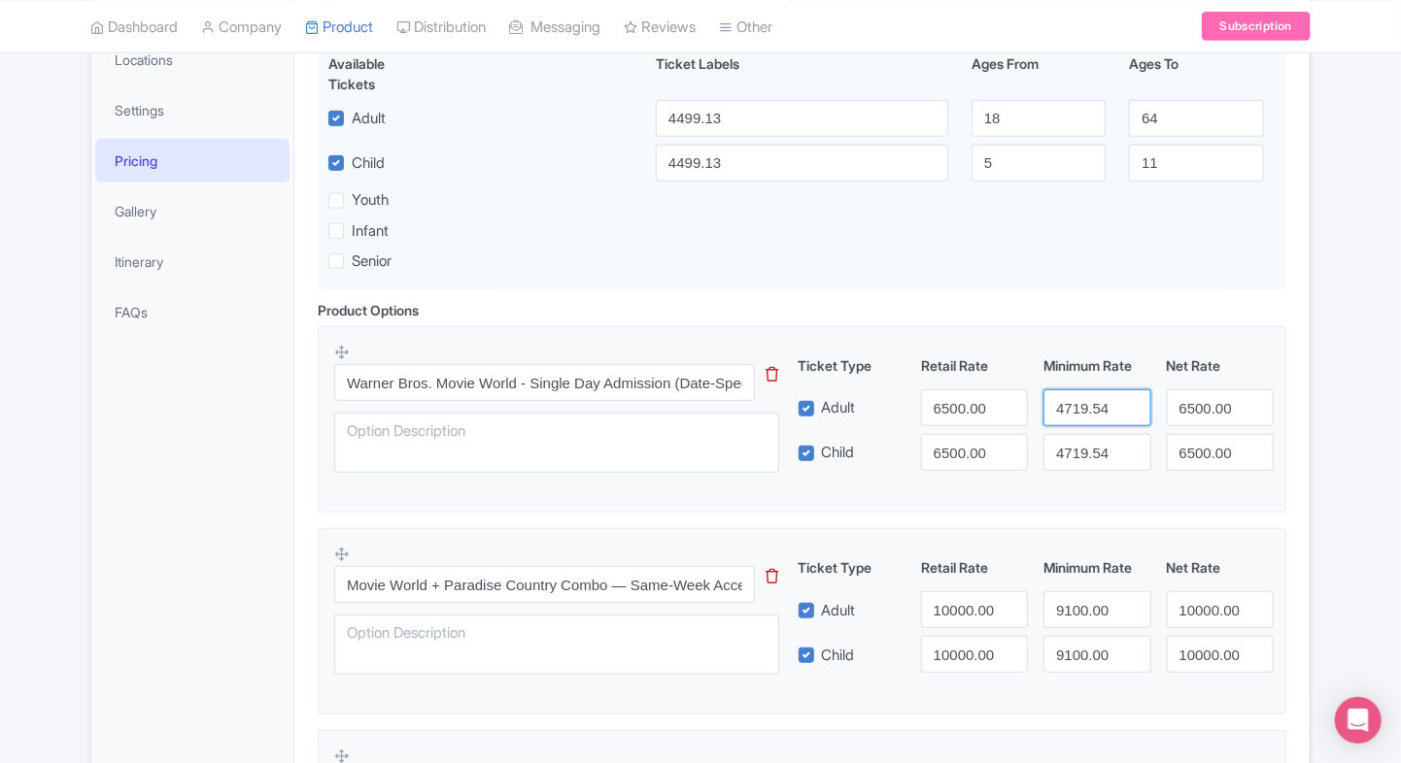
click at [1057, 414] on input "4719.54" at bounding box center [1096, 407] width 107 height 37
paste input "number"
click at [1090, 428] on div "Ticket Type Retail Rate Minimum Rate Net Rate Adult 6500.00 6500.00 Child 6500.…" at bounding box center [1036, 413] width 468 height 116
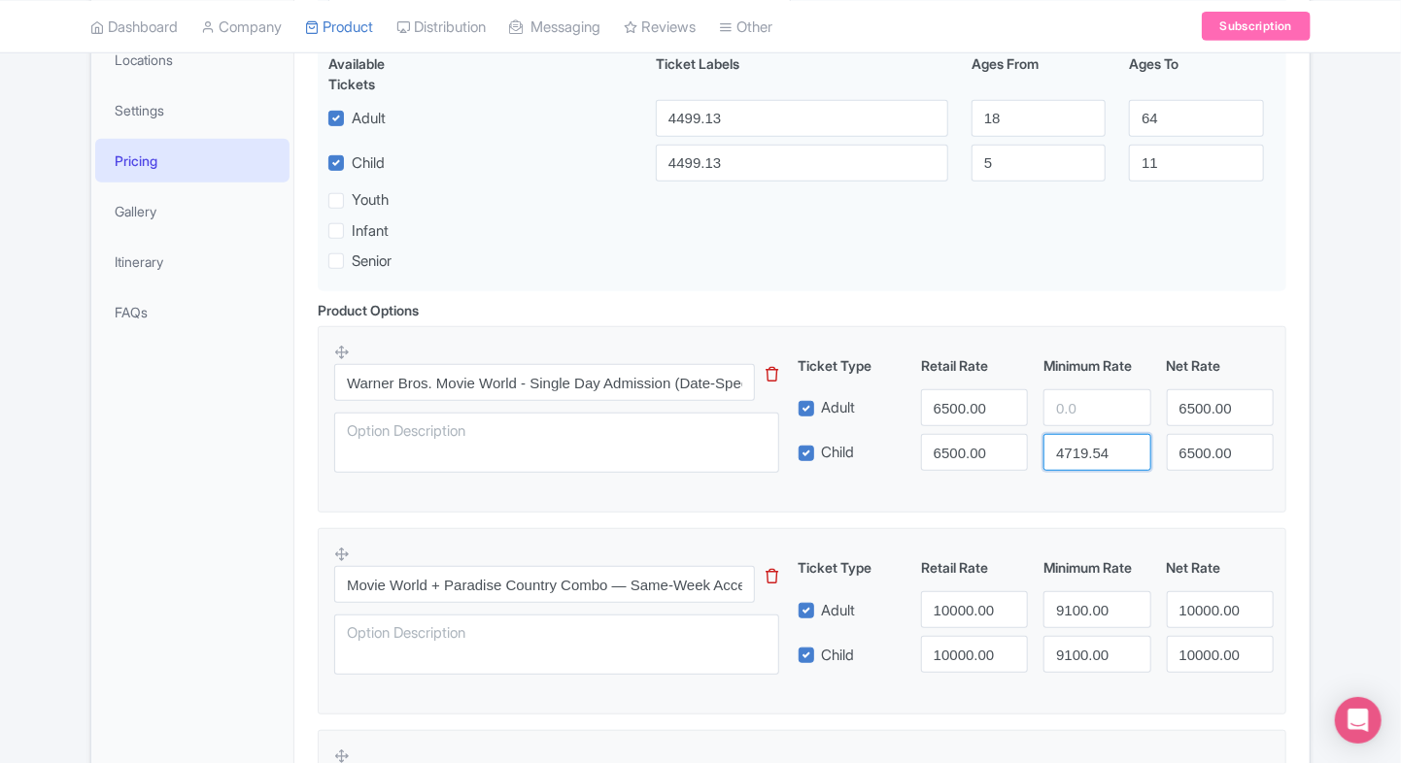
click at [1090, 428] on div "Ticket Type Retail Rate Minimum Rate Net Rate Adult 6500.00 6500.00 Child 6500.…" at bounding box center [1036, 413] width 468 height 116
click at [1103, 408] on input "number" at bounding box center [1096, 407] width 107 height 37
paste input "4499.13"
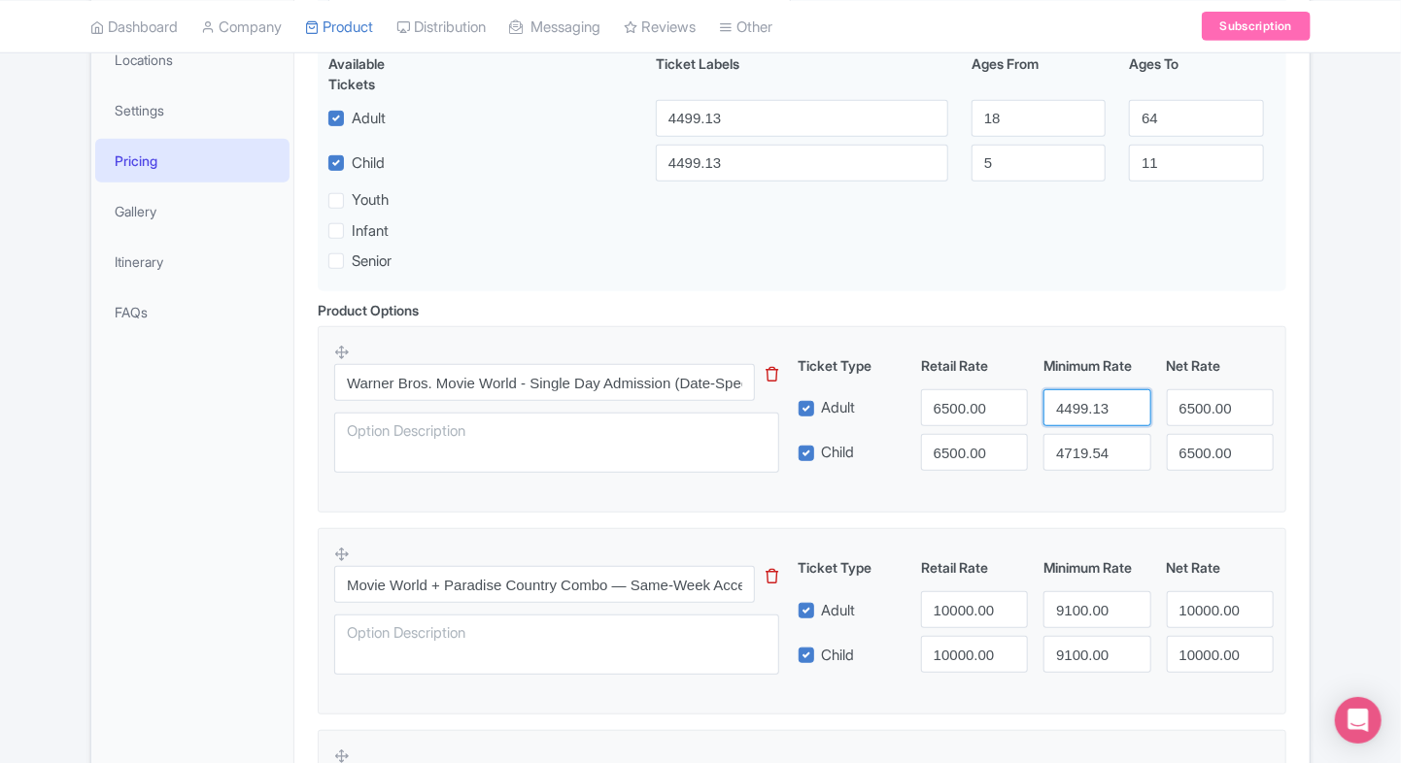
type input "4499.13"
click at [1091, 457] on input "4719.54" at bounding box center [1096, 452] width 107 height 37
paste input "499.13"
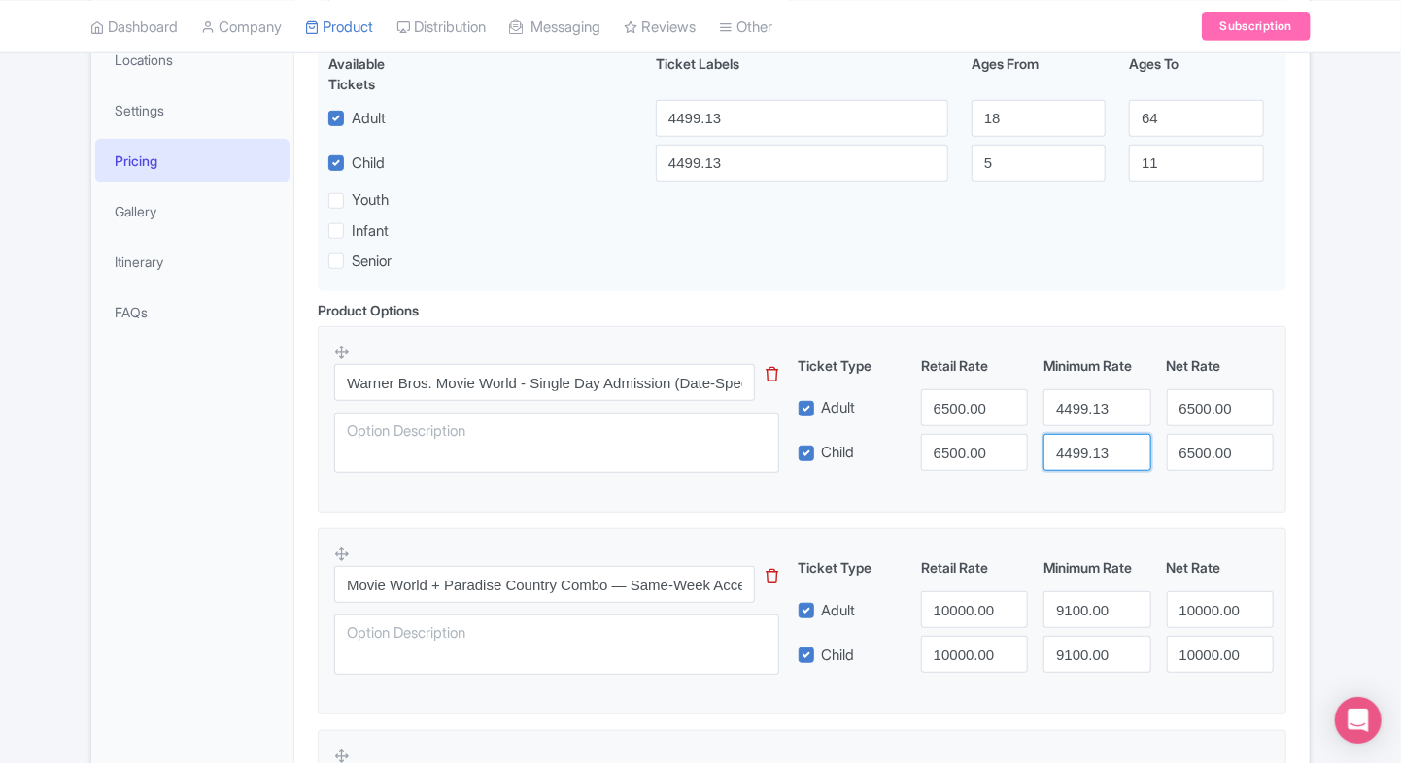
type input "4499.13"
click at [948, 418] on input "6500.00" at bounding box center [974, 407] width 107 height 37
paste input "4499.13"
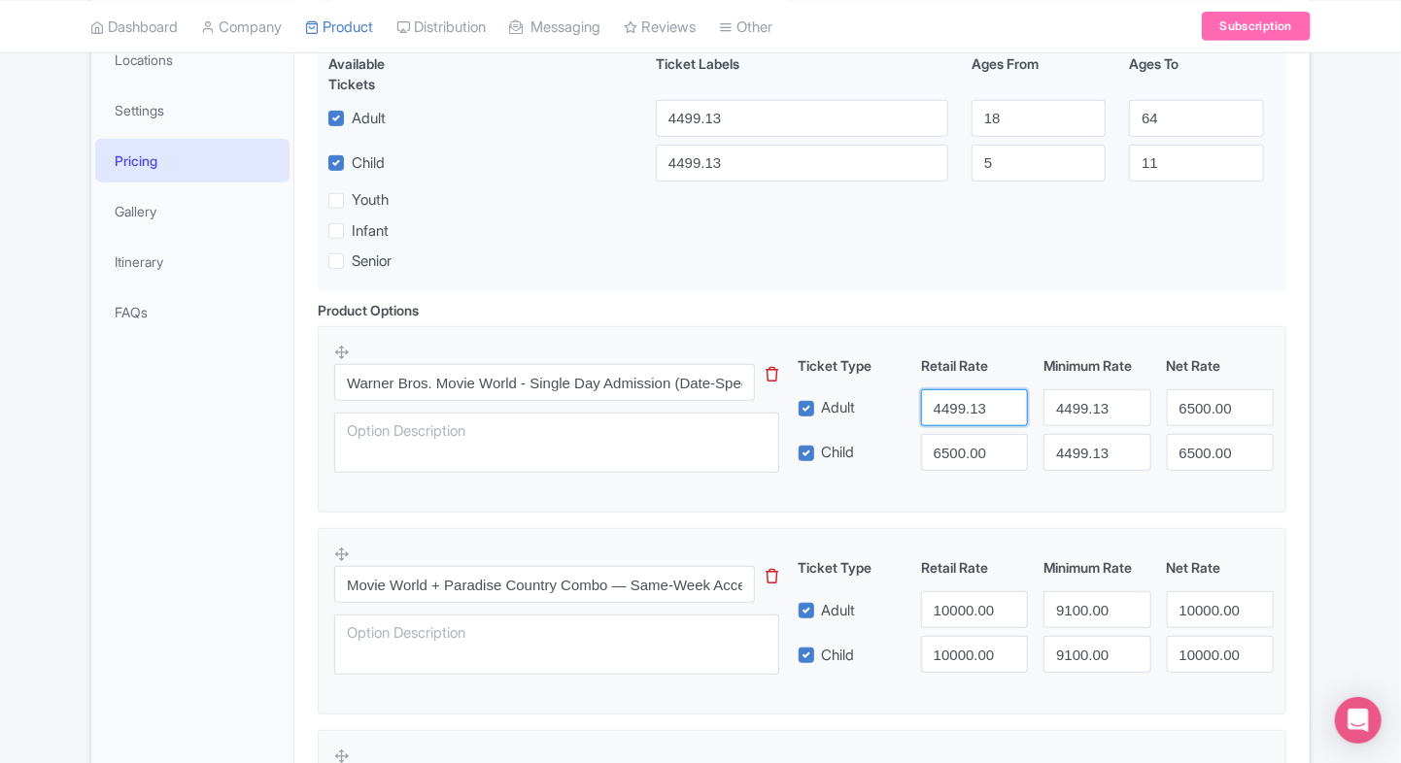
type input "4499.13"
click at [953, 451] on input "6500.00" at bounding box center [974, 452] width 107 height 37
paste input "4499.13"
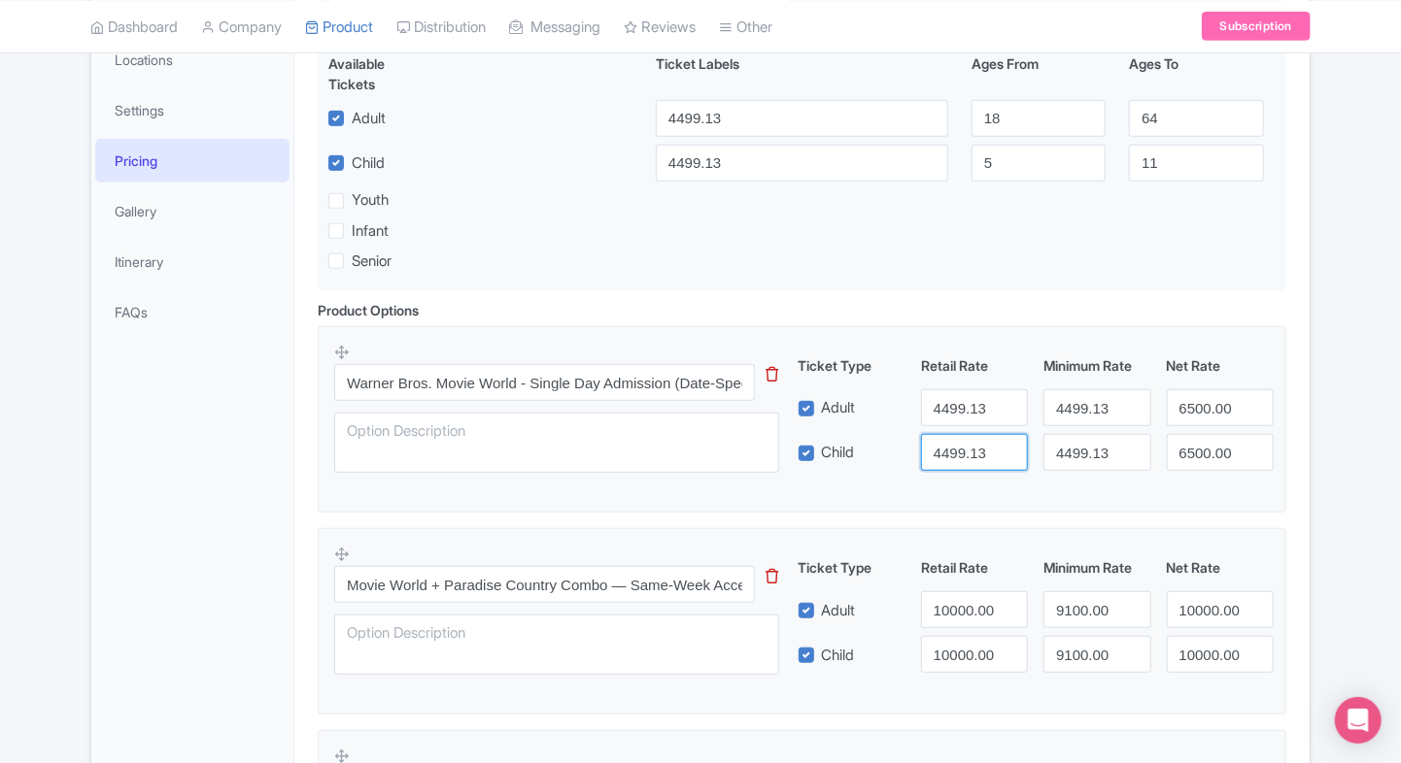
type input "4499.13"
click at [1214, 418] on input "6500.00" at bounding box center [1219, 407] width 107 height 37
click at [1274, 464] on div "6500.00" at bounding box center [1220, 452] width 122 height 37
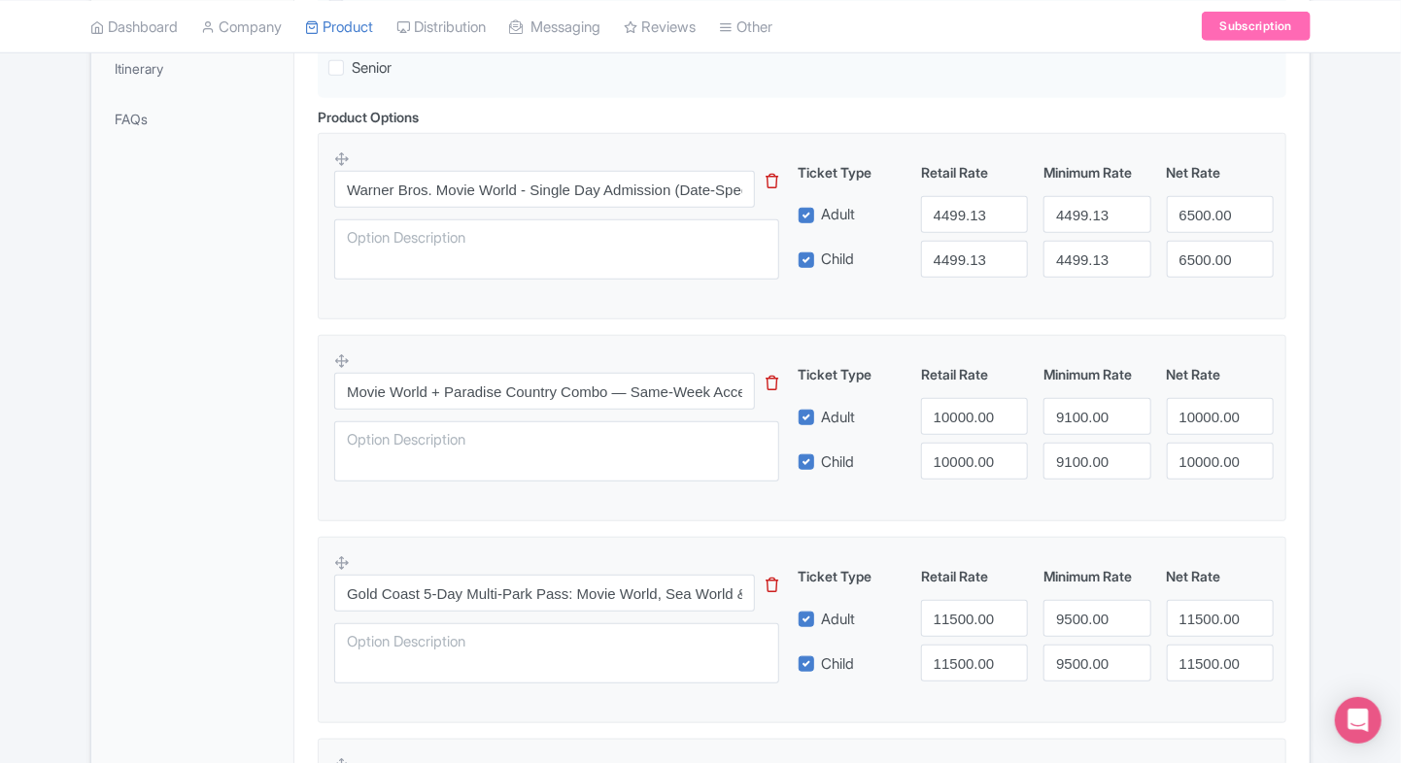
scroll to position [600, 0]
click at [959, 212] on input "4499.13" at bounding box center [974, 212] width 107 height 37
type input "6500"
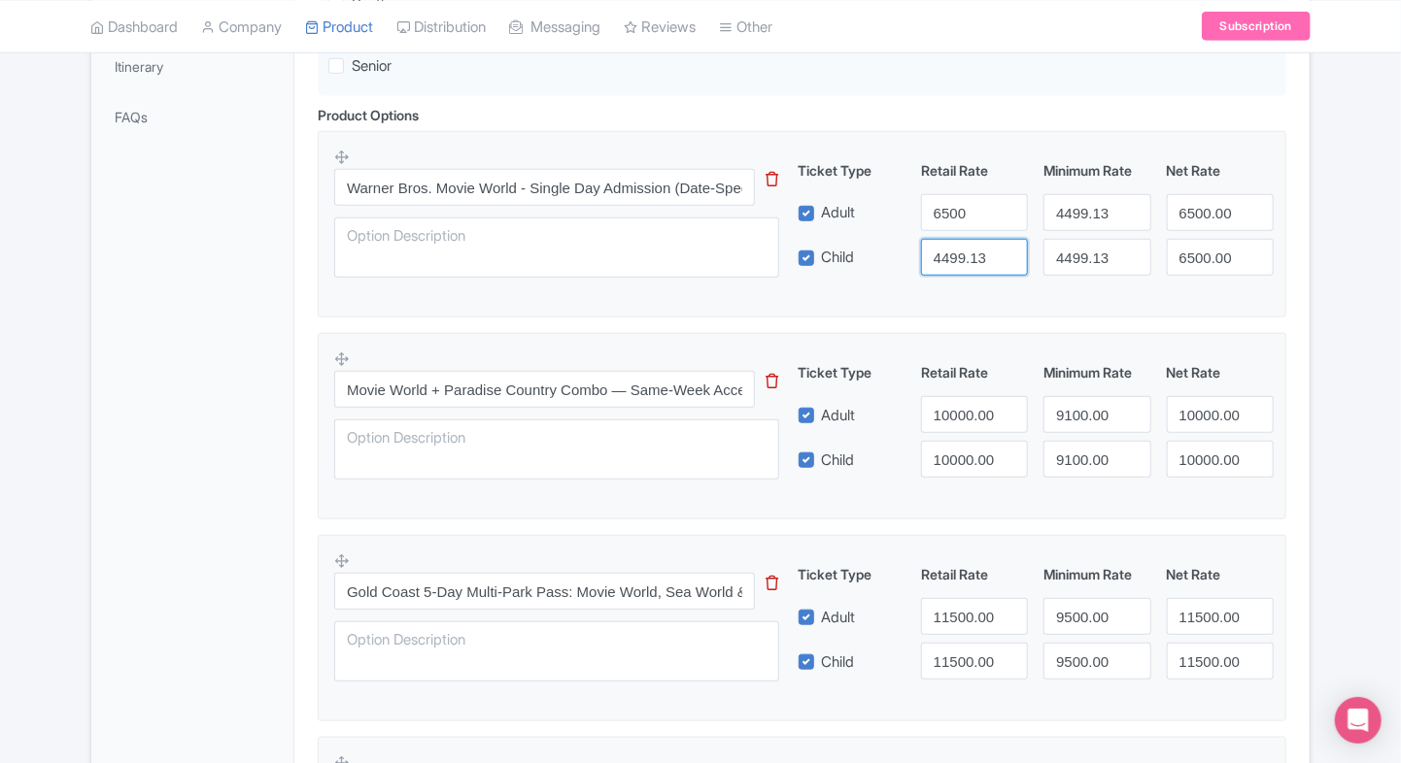
click at [956, 251] on input "4499.13" at bounding box center [974, 257] width 107 height 37
click at [962, 208] on input "6500" at bounding box center [974, 212] width 107 height 37
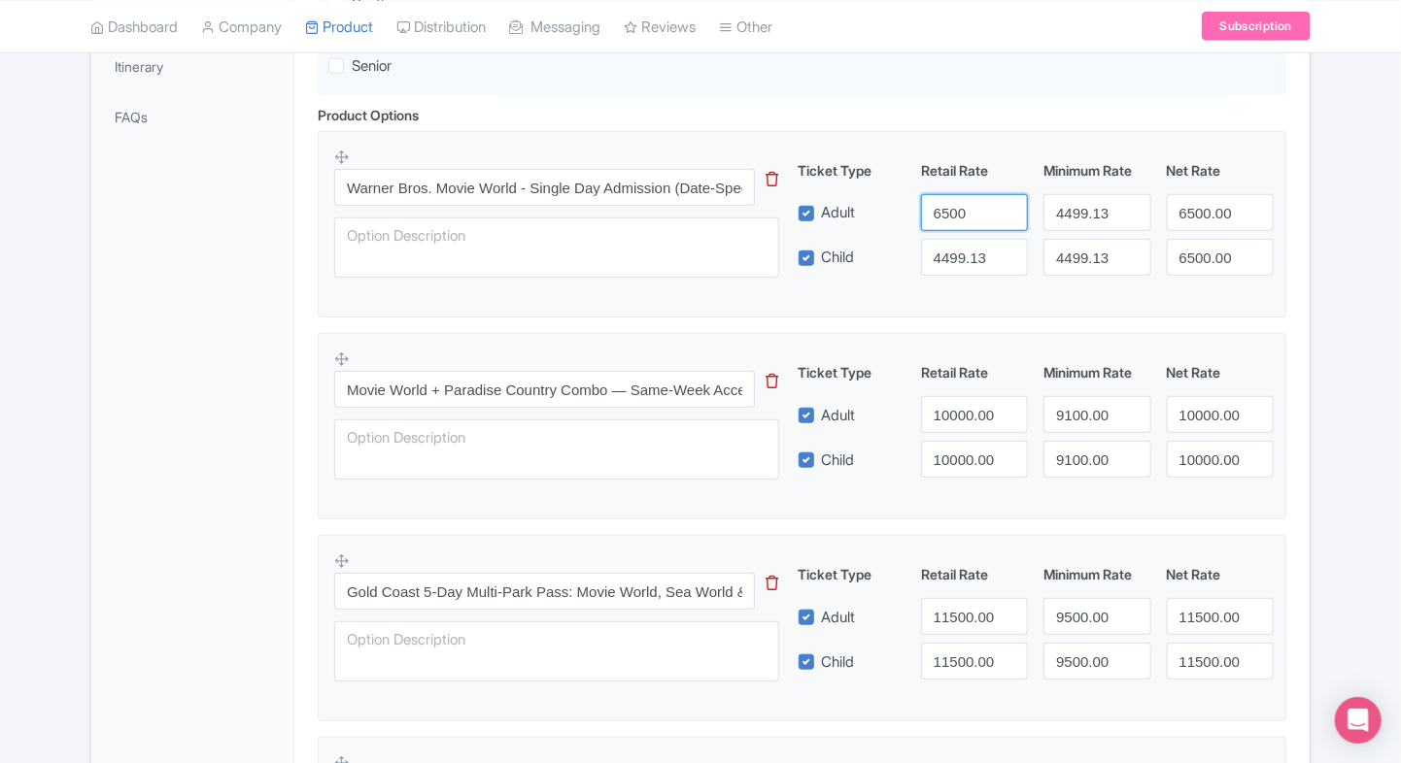
click at [962, 208] on input "6500" at bounding box center [974, 212] width 107 height 37
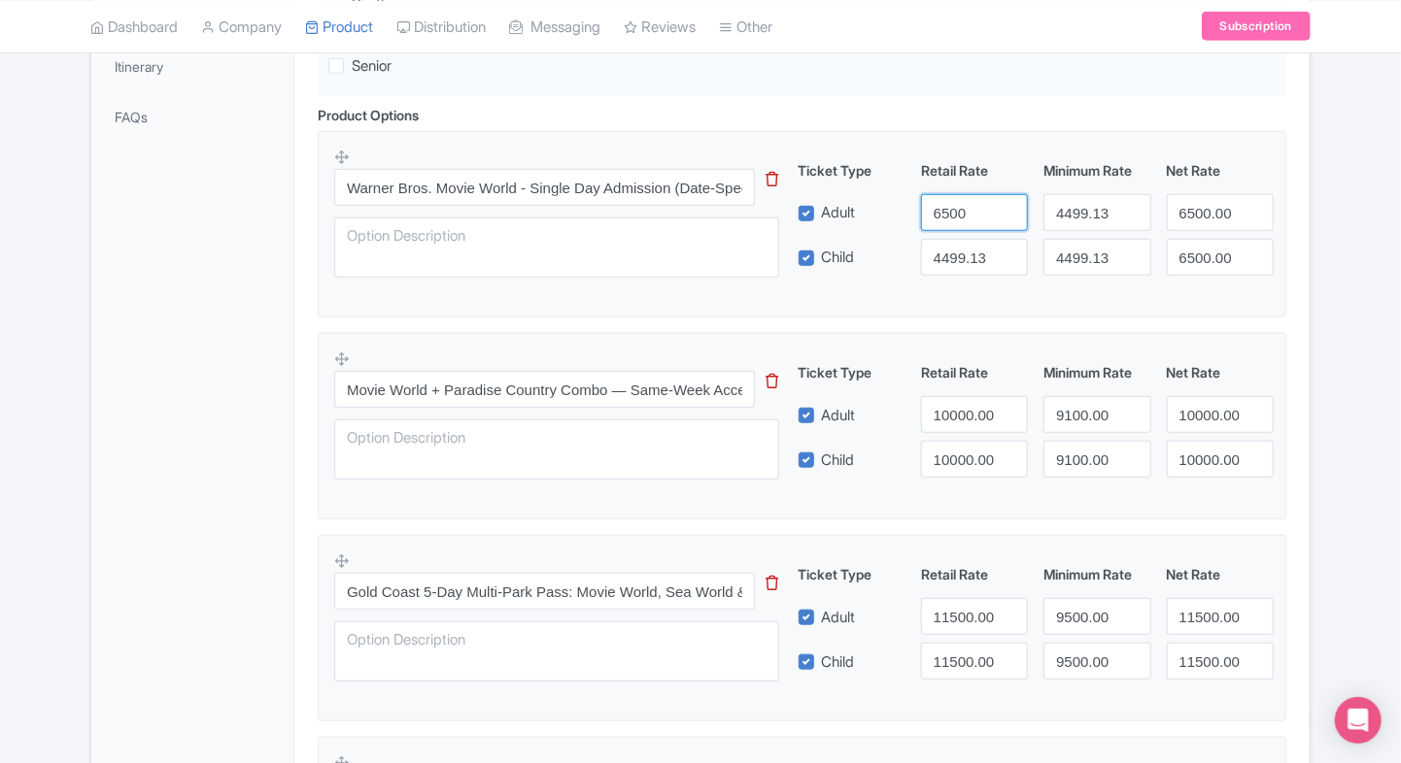
click at [962, 208] on input "6500" at bounding box center [974, 212] width 107 height 37
click at [962, 232] on div "Ticket Type Retail Rate Minimum Rate Net Rate Adult 6500 4499.13 6500.00 Child …" at bounding box center [1036, 218] width 468 height 116
click at [960, 249] on input "4499.13" at bounding box center [974, 257] width 107 height 37
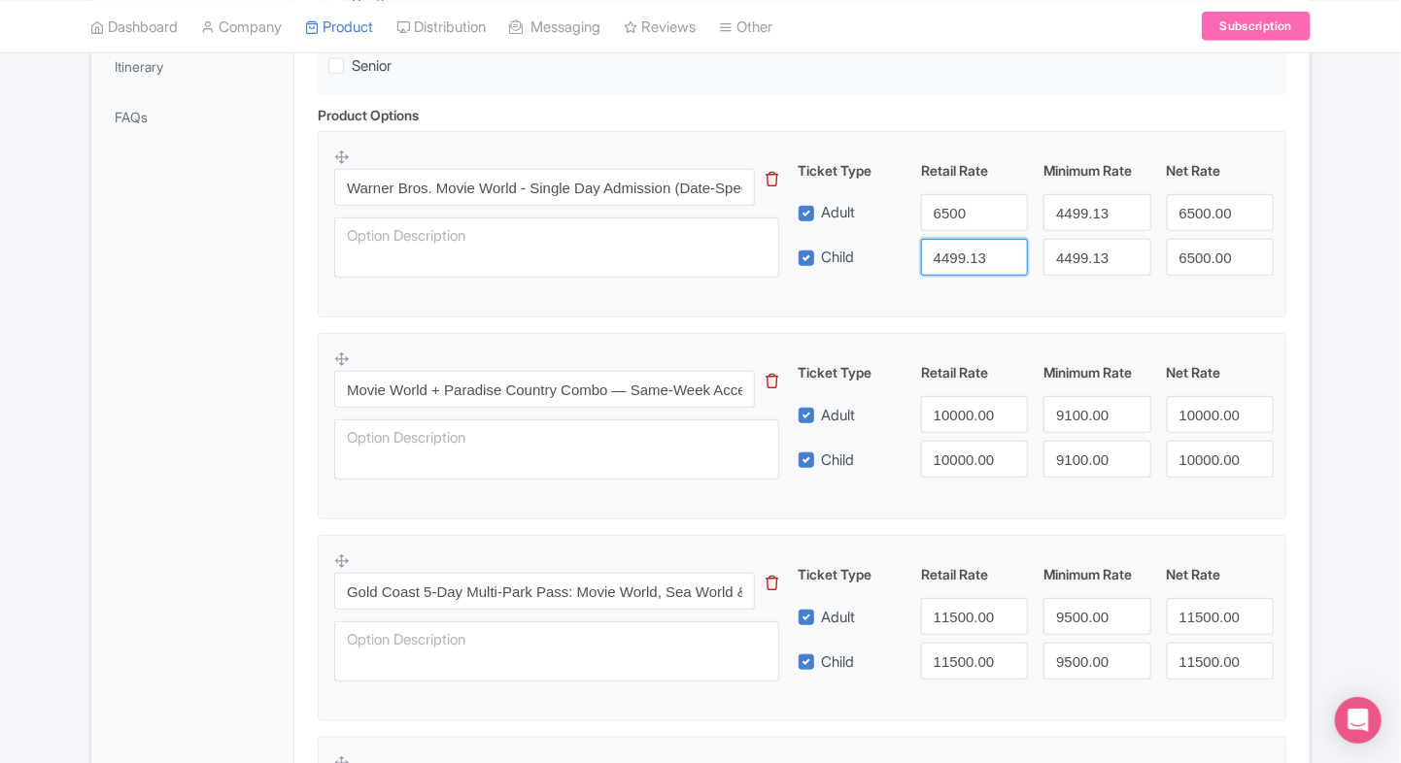
click at [960, 249] on input "4499.13" at bounding box center [974, 257] width 107 height 37
type input "6500"
click at [1189, 223] on input "6500.00" at bounding box center [1219, 212] width 107 height 37
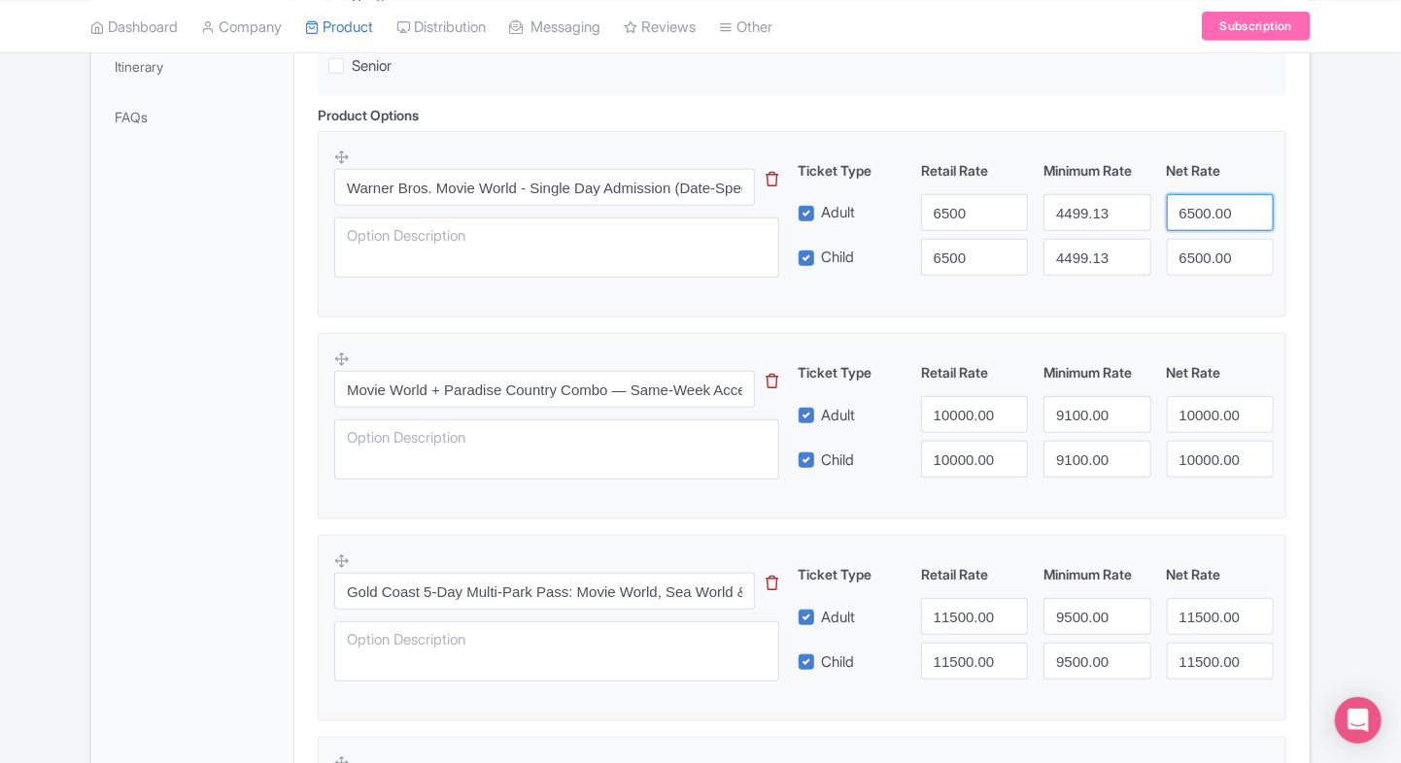
click at [1189, 223] on input "6500.00" at bounding box center [1219, 212] width 107 height 37
click at [1065, 219] on input "4499.13" at bounding box center [1096, 212] width 107 height 37
click at [1199, 220] on input "6500.00" at bounding box center [1219, 212] width 107 height 37
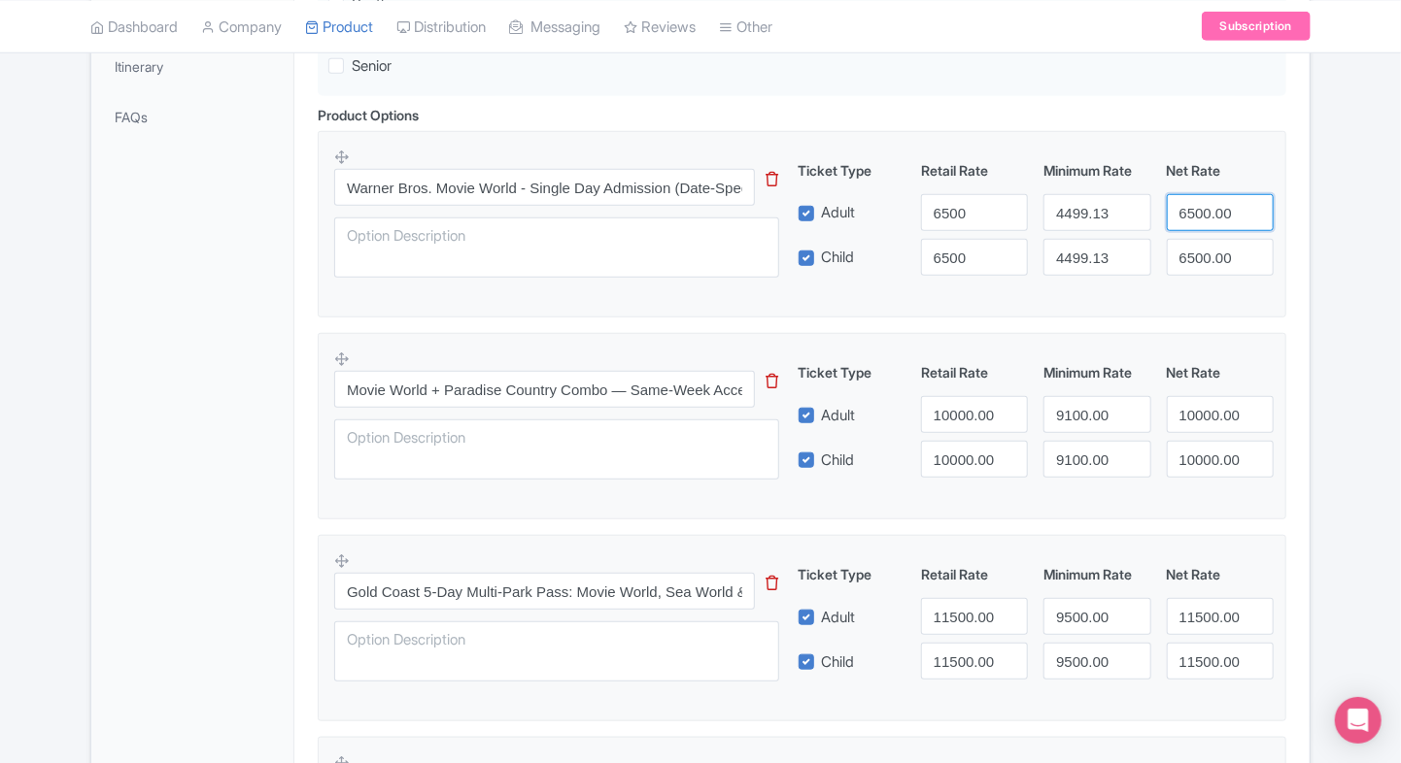
paste input "4499.13"
type input "4499.13"
click at [1195, 270] on input "6500.00" at bounding box center [1219, 257] width 107 height 37
paste input "4499.13"
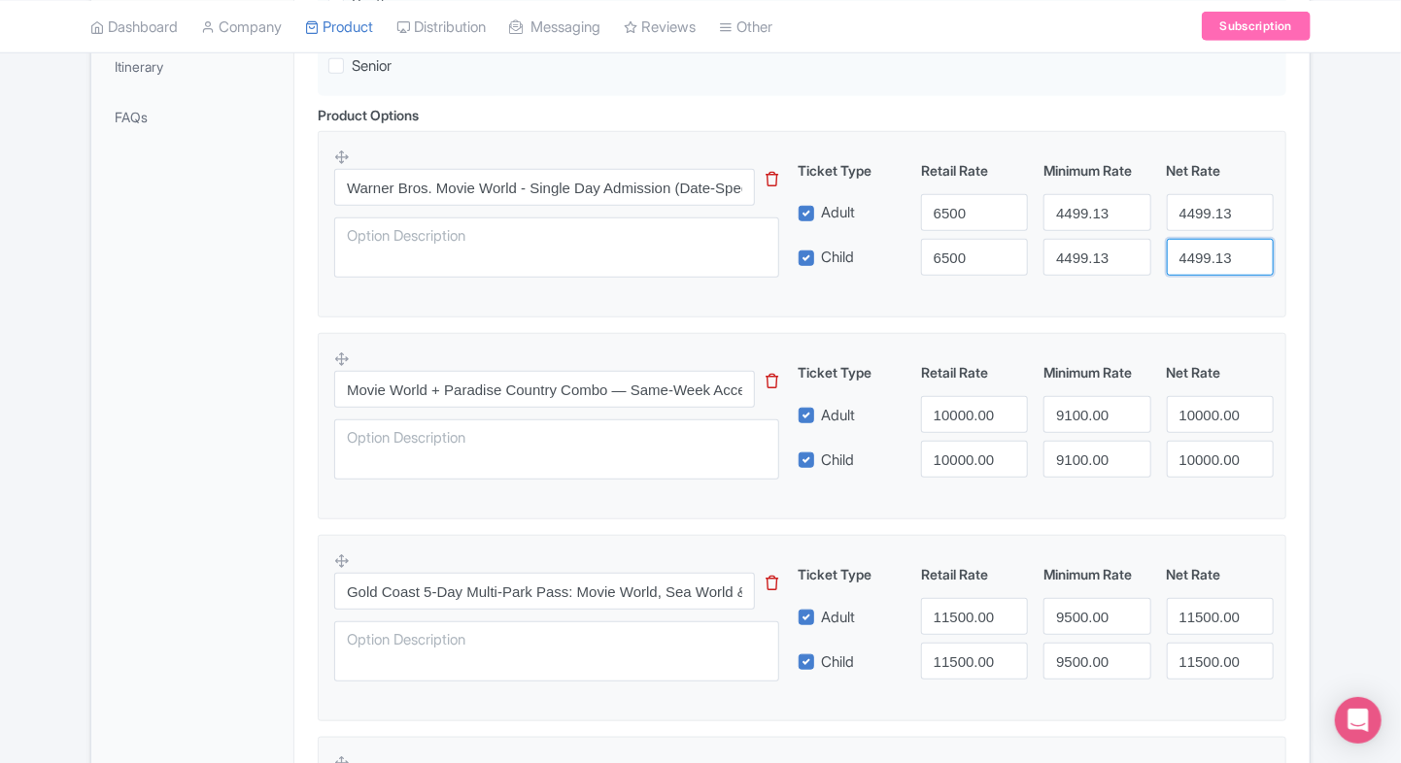
type input "4499.13"
click at [1297, 256] on div "Product Options i Warner Bros. Movie World - Single Day Admission (Date-Specifi…" at bounding box center [802, 637] width 992 height 1065
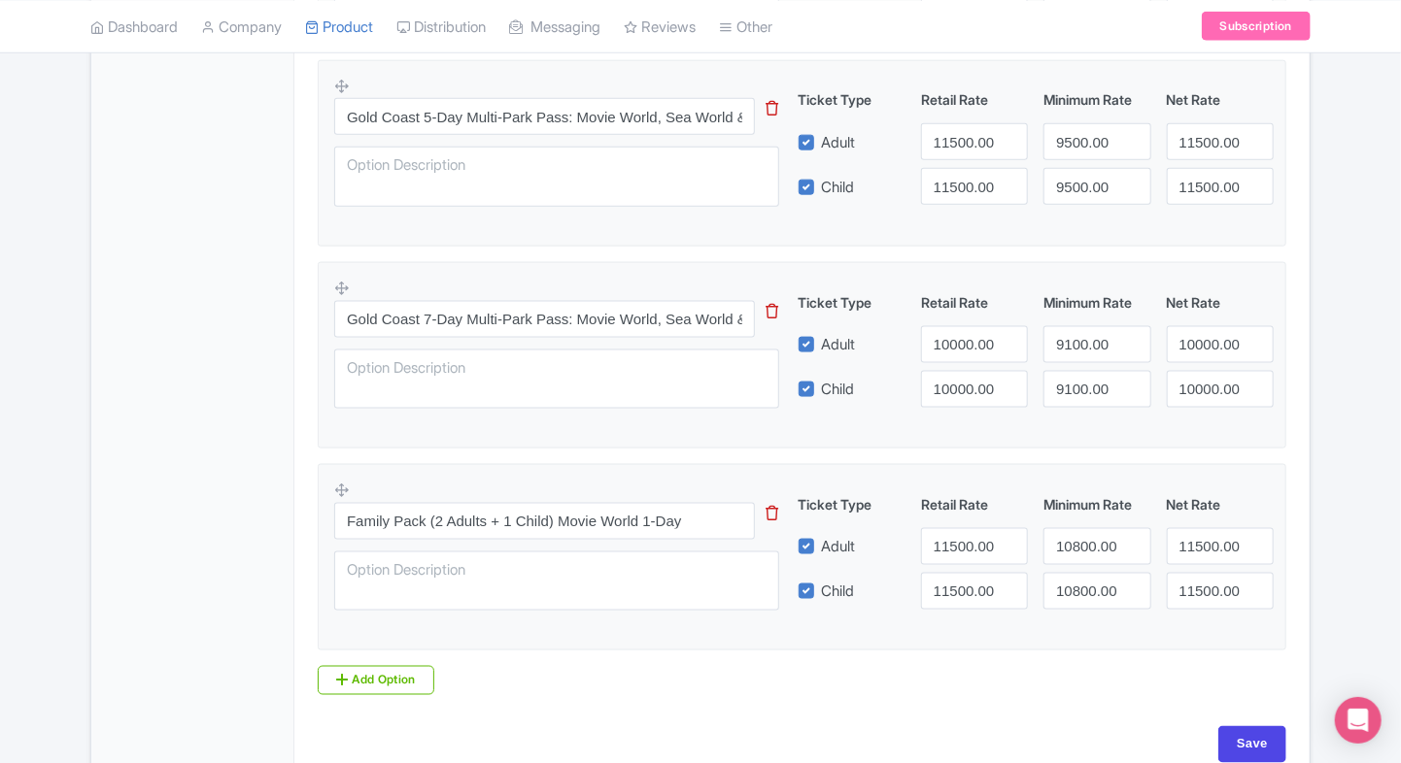
scroll to position [1088, 0]
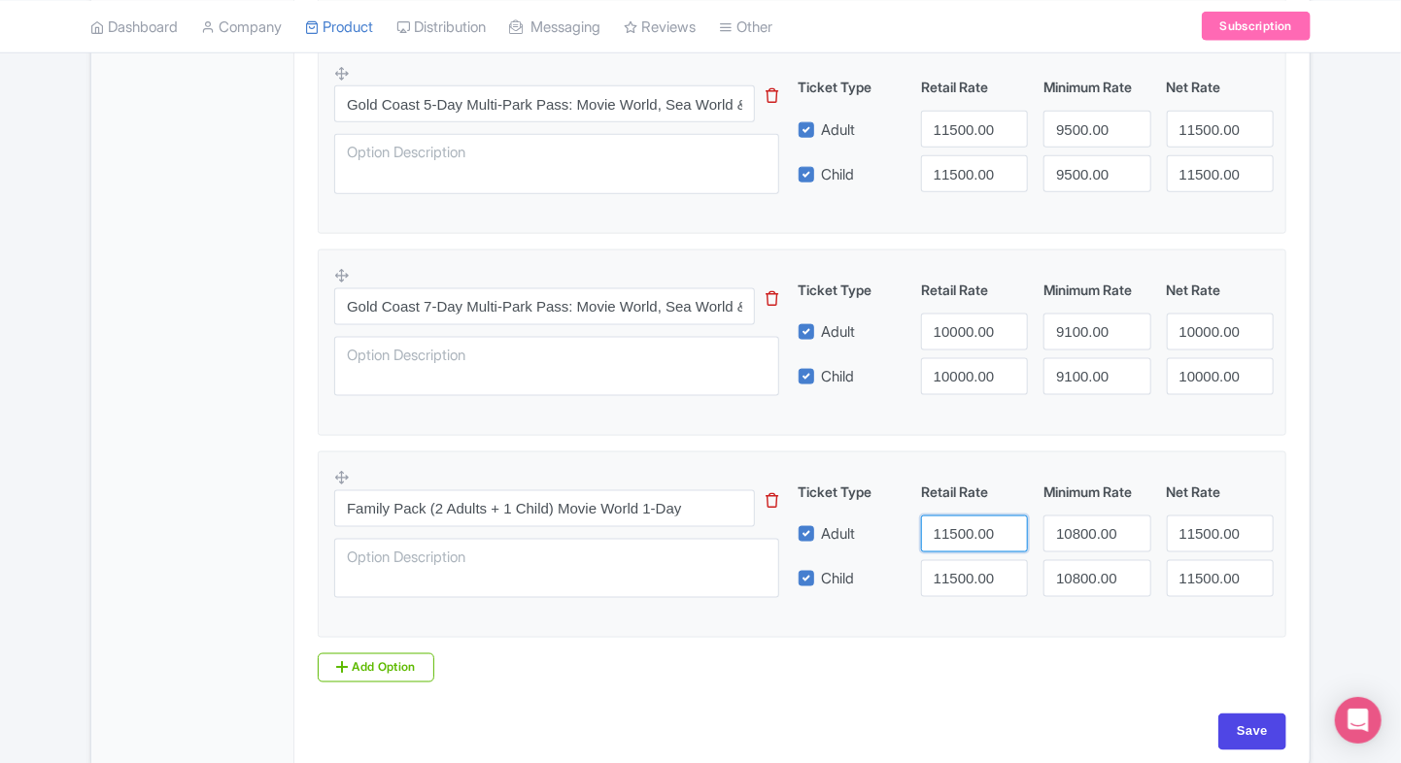
click at [953, 539] on input "11500.00" at bounding box center [974, 534] width 107 height 37
click at [1220, 516] on input "11500.00" at bounding box center [1219, 534] width 107 height 37
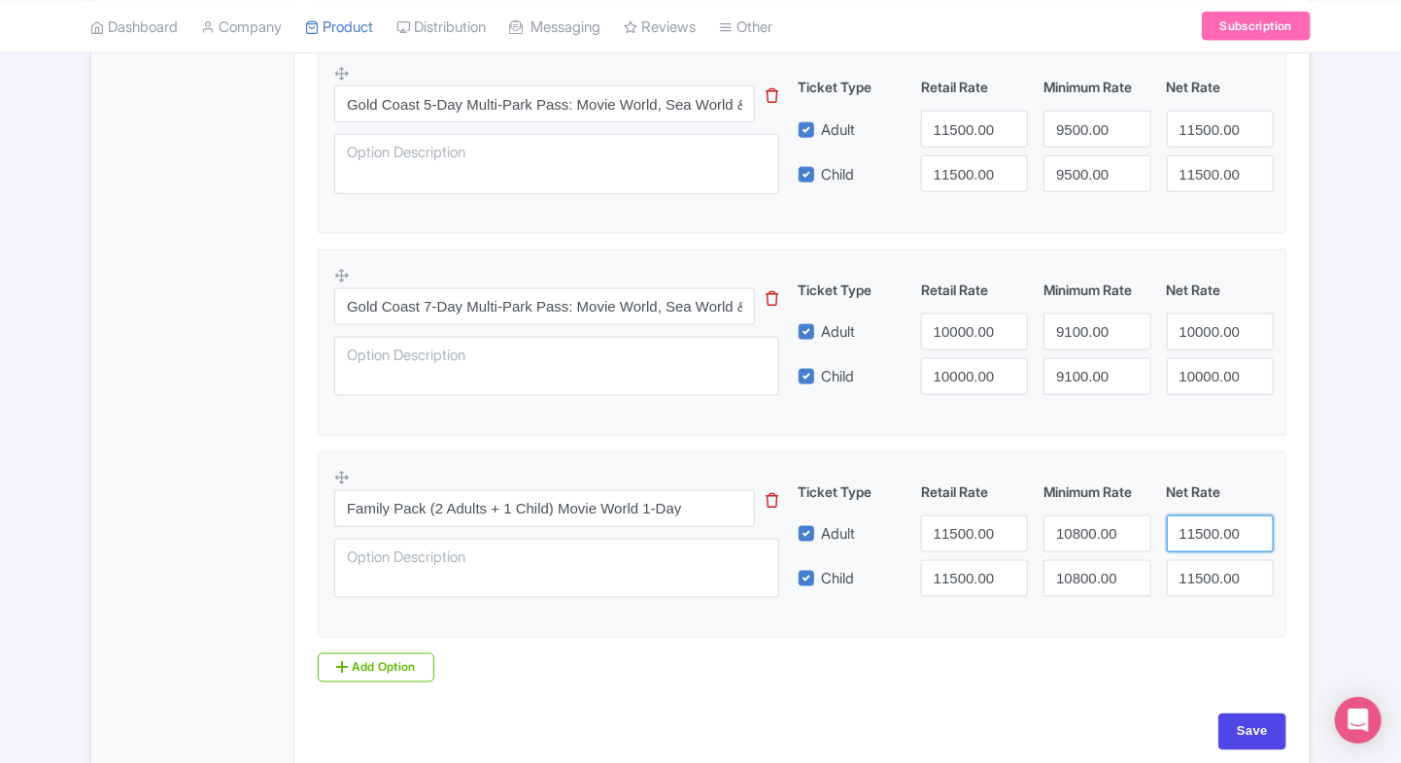
click at [1220, 516] on input "11500.00" at bounding box center [1219, 534] width 107 height 37
paste input "5919.47"
type input "15919.47"
click at [1199, 566] on input "11500.00" at bounding box center [1219, 578] width 107 height 37
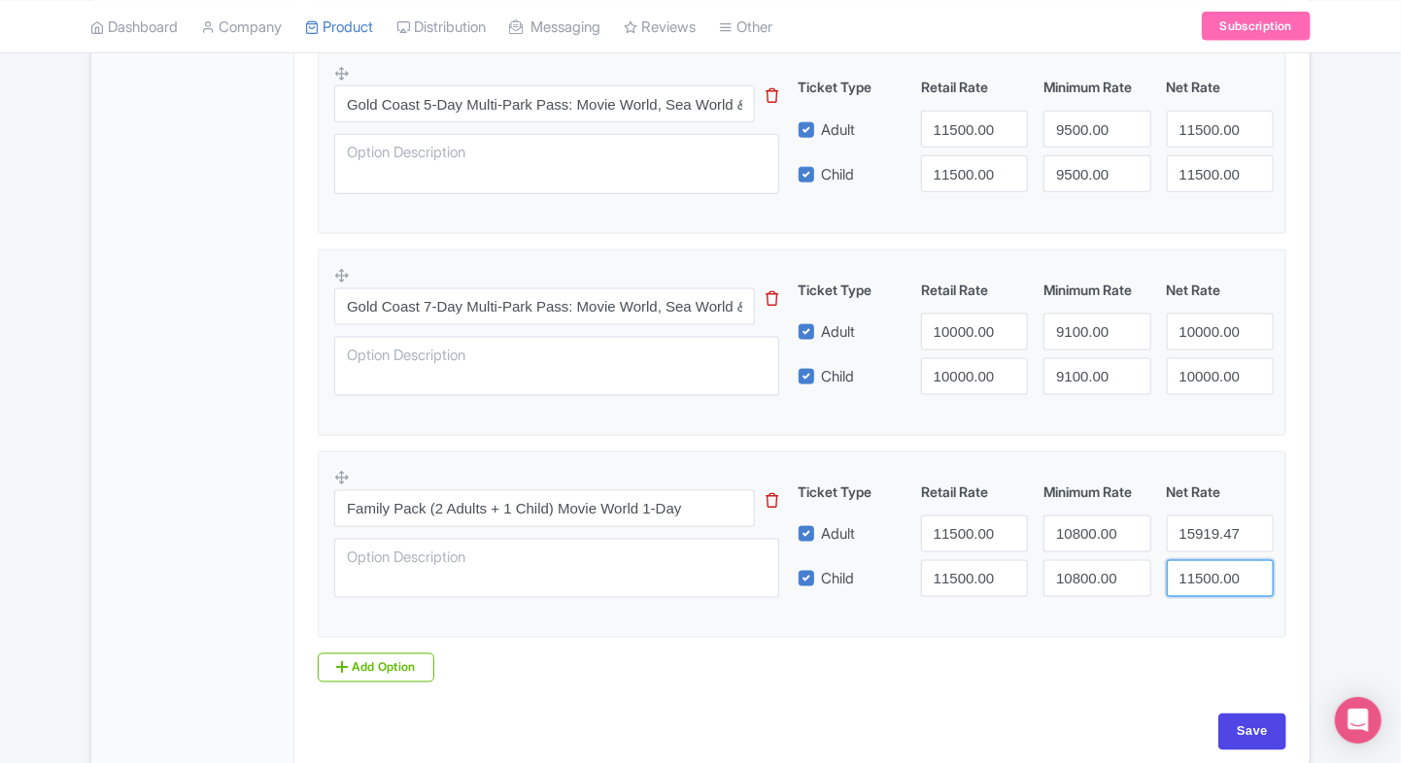
click at [1199, 566] on input "11500.00" at bounding box center [1219, 578] width 107 height 37
paste input "5919.47"
type input "15919.47"
click at [1074, 526] on input "10800.00" at bounding box center [1096, 534] width 107 height 37
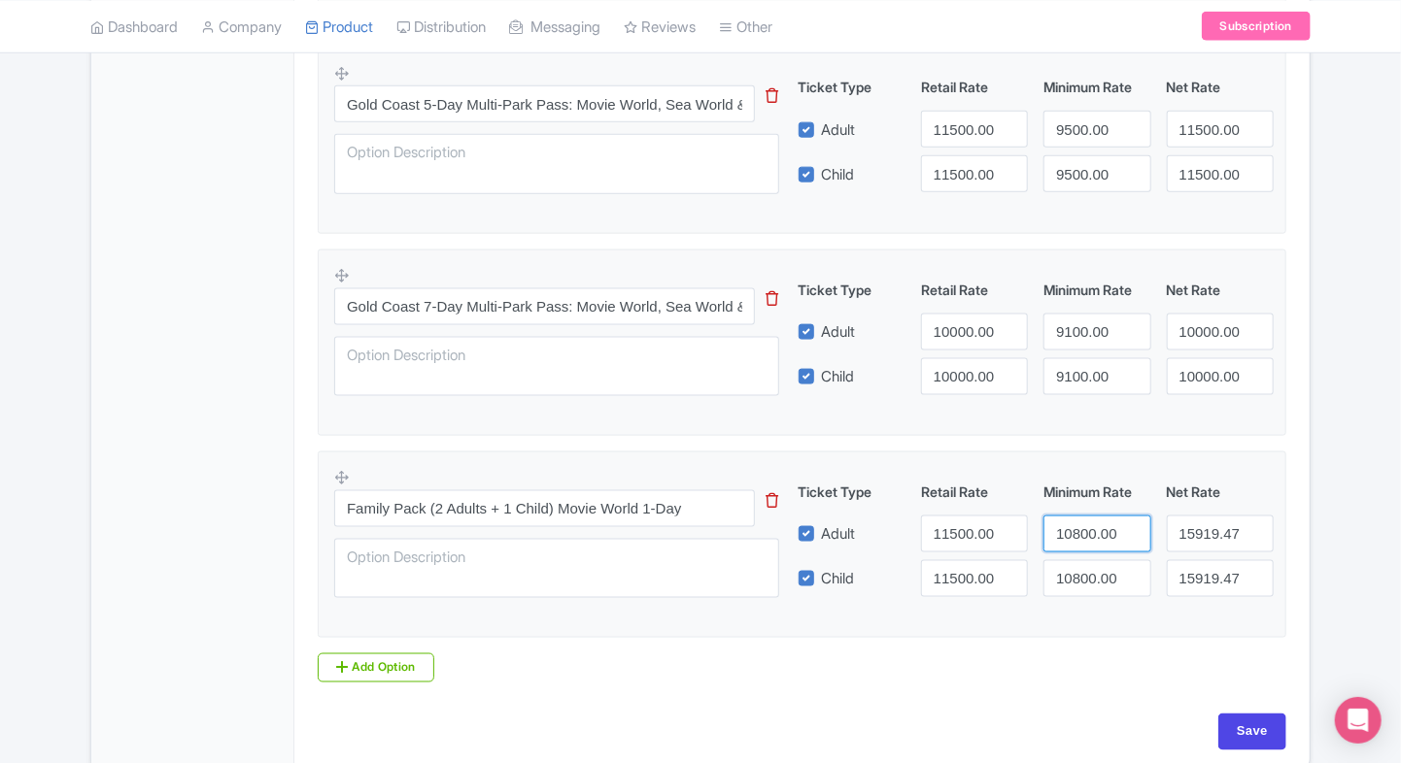
click at [1074, 526] on input "10800.00" at bounding box center [1096, 534] width 107 height 37
paste input "5919.47"
type input "15919.47"
click at [1072, 577] on input "10800.00" at bounding box center [1096, 578] width 107 height 37
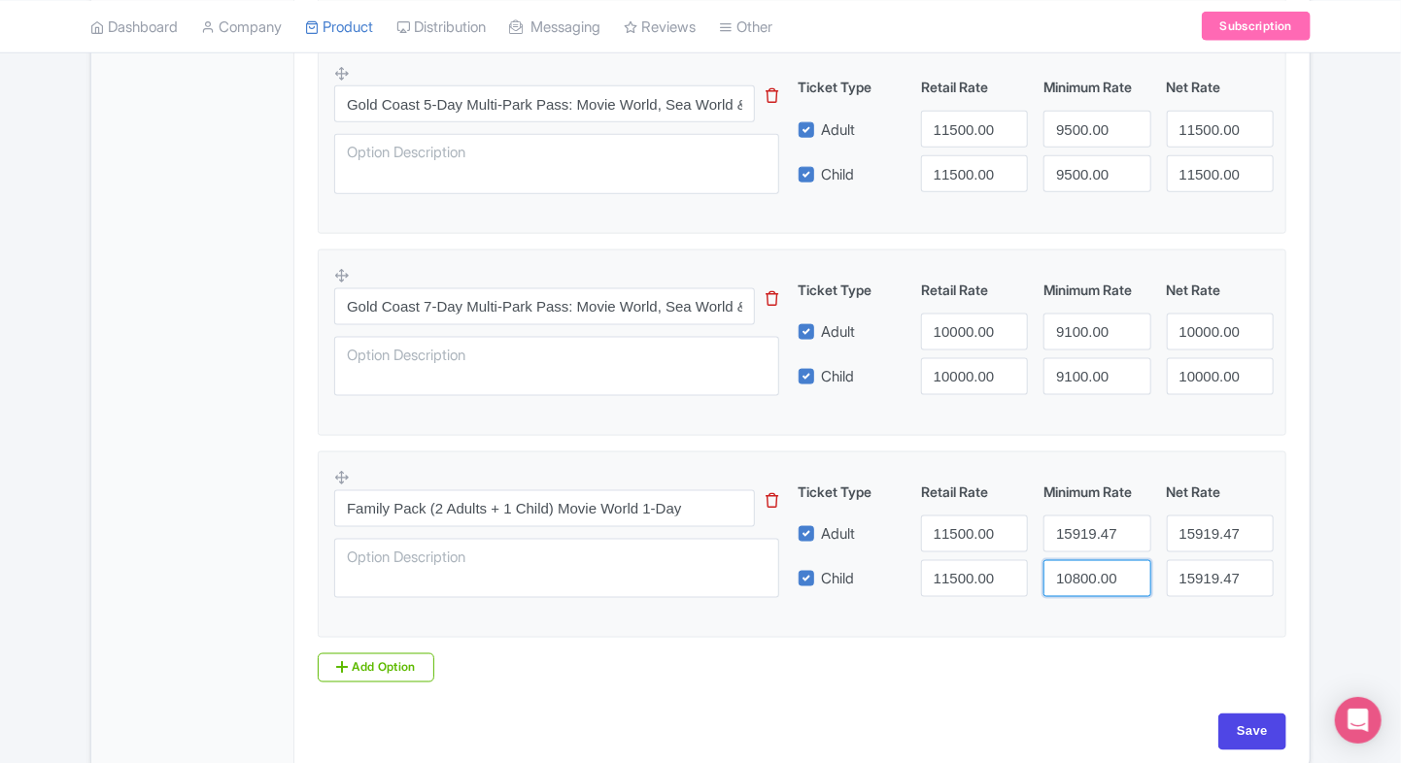
paste input "5919.47"
click at [1072, 577] on input "10800.00" at bounding box center [1096, 578] width 107 height 37
type input "15919.47"
click at [946, 548] on input "11500.00" at bounding box center [974, 534] width 107 height 37
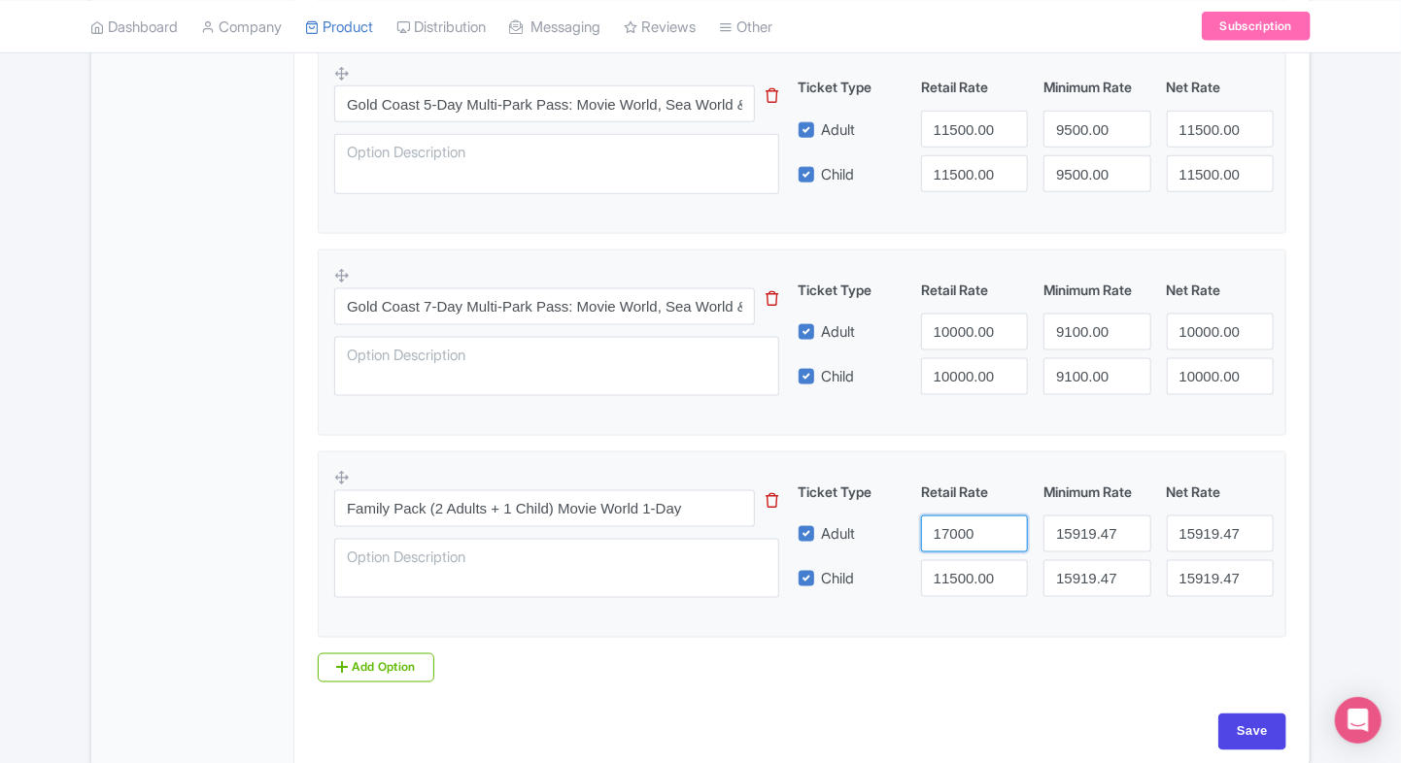
type input "17000"
click at [946, 573] on input "11500.00" at bounding box center [974, 578] width 107 height 37
type input "17000"
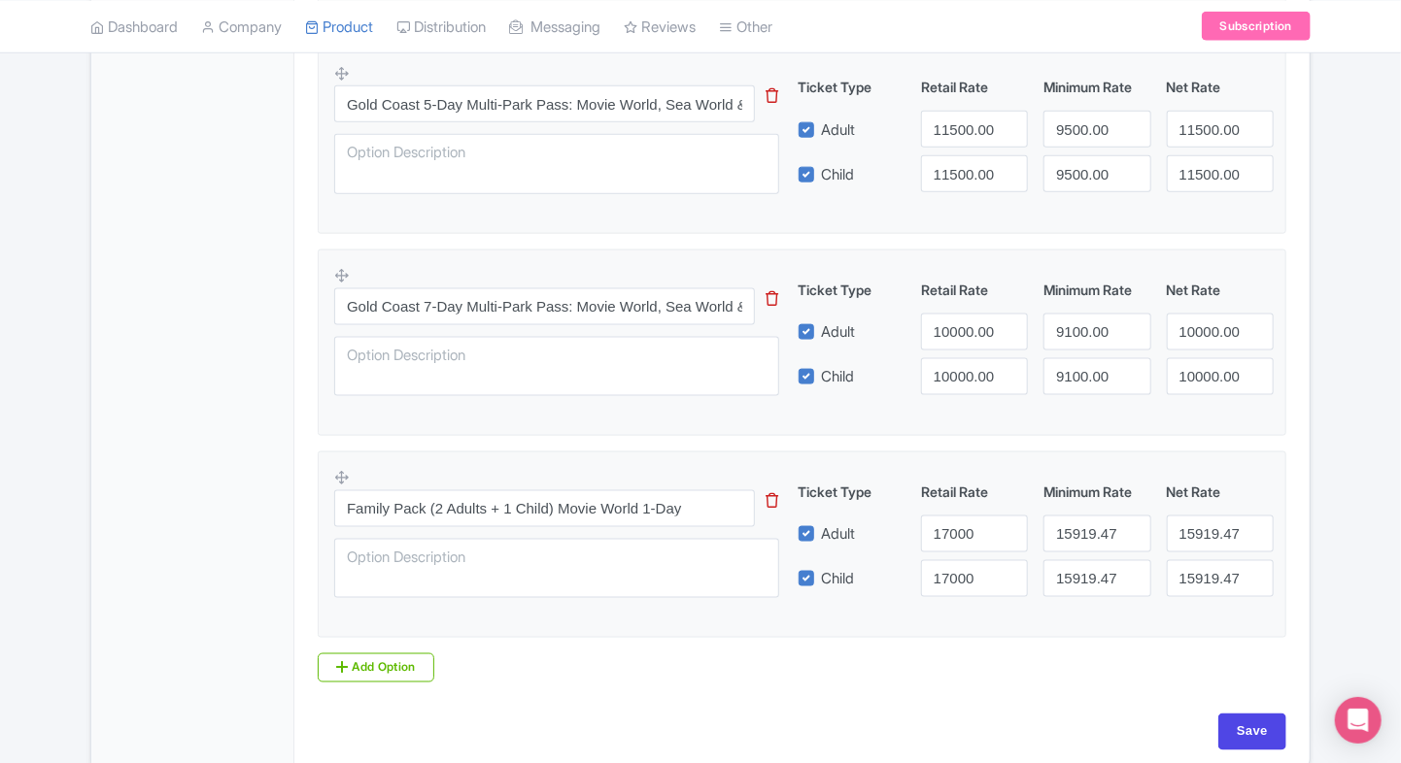
click at [892, 563] on div "Child" at bounding box center [852, 578] width 122 height 37
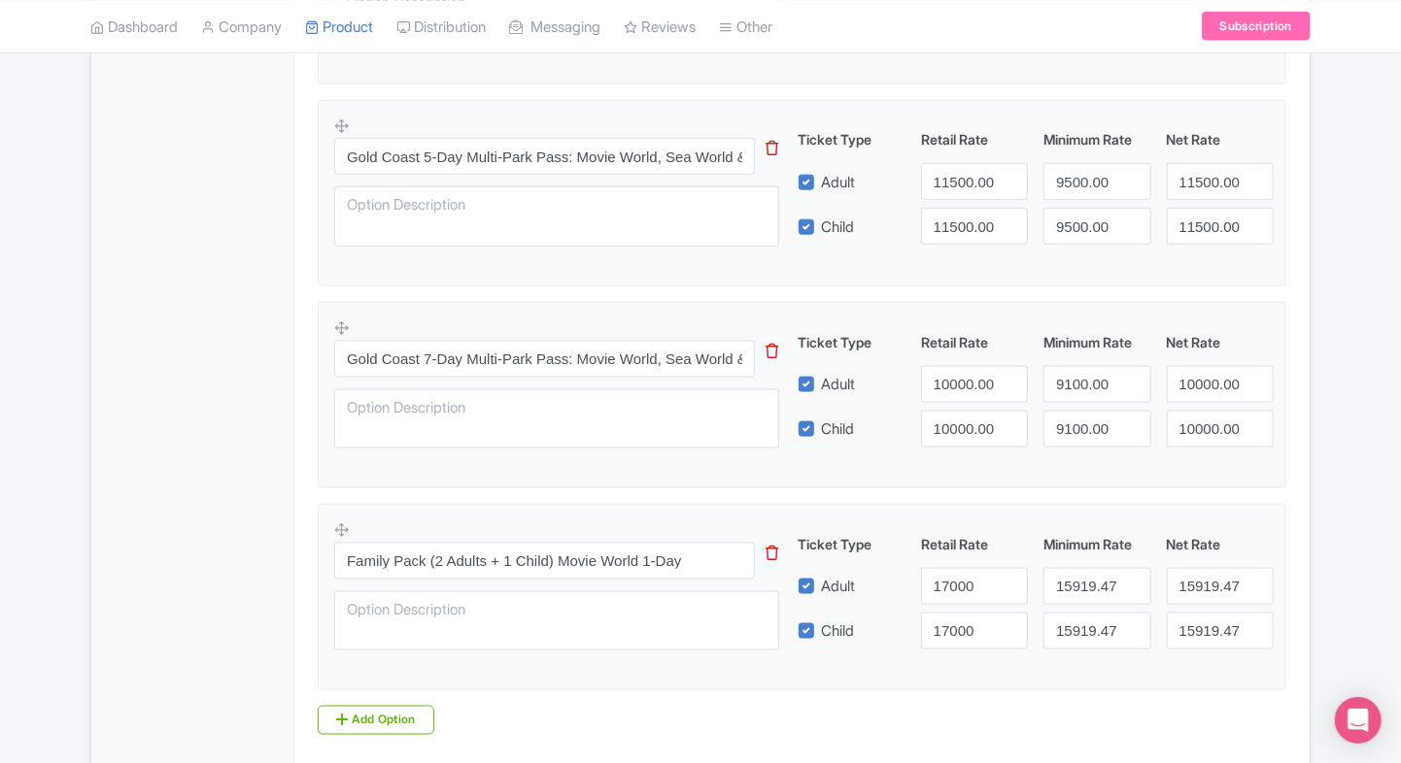
scroll to position [1033, 0]
click at [545, 356] on input "Gold Coast 7-Day Multi-Park Pass: Movie World, Sea World & Wet’n’Wild" at bounding box center [544, 361] width 421 height 37
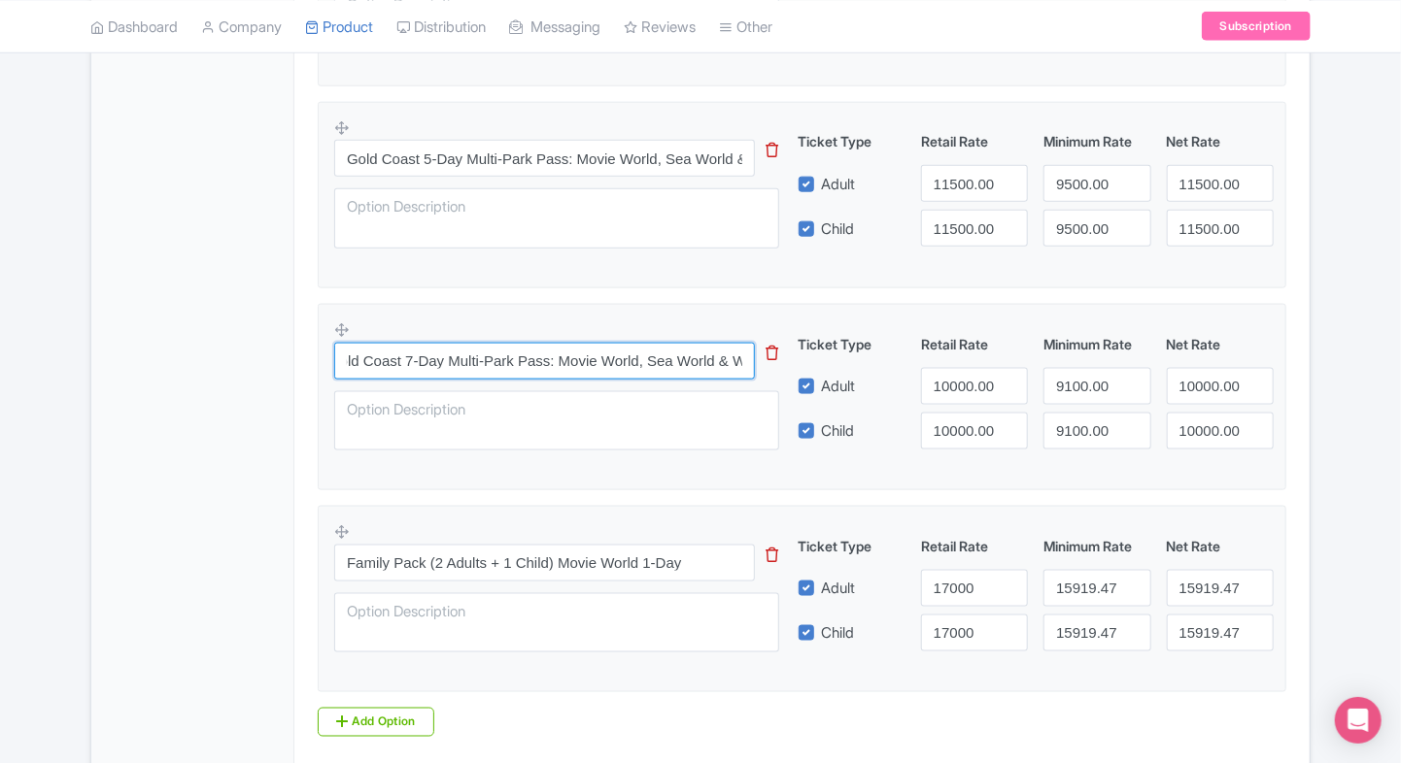
scroll to position [0, 0]
click at [188, 361] on div "General Booking Info Locations Settings Pricing Gallery Itinerary FAQs" at bounding box center [192, 65] width 203 height 1520
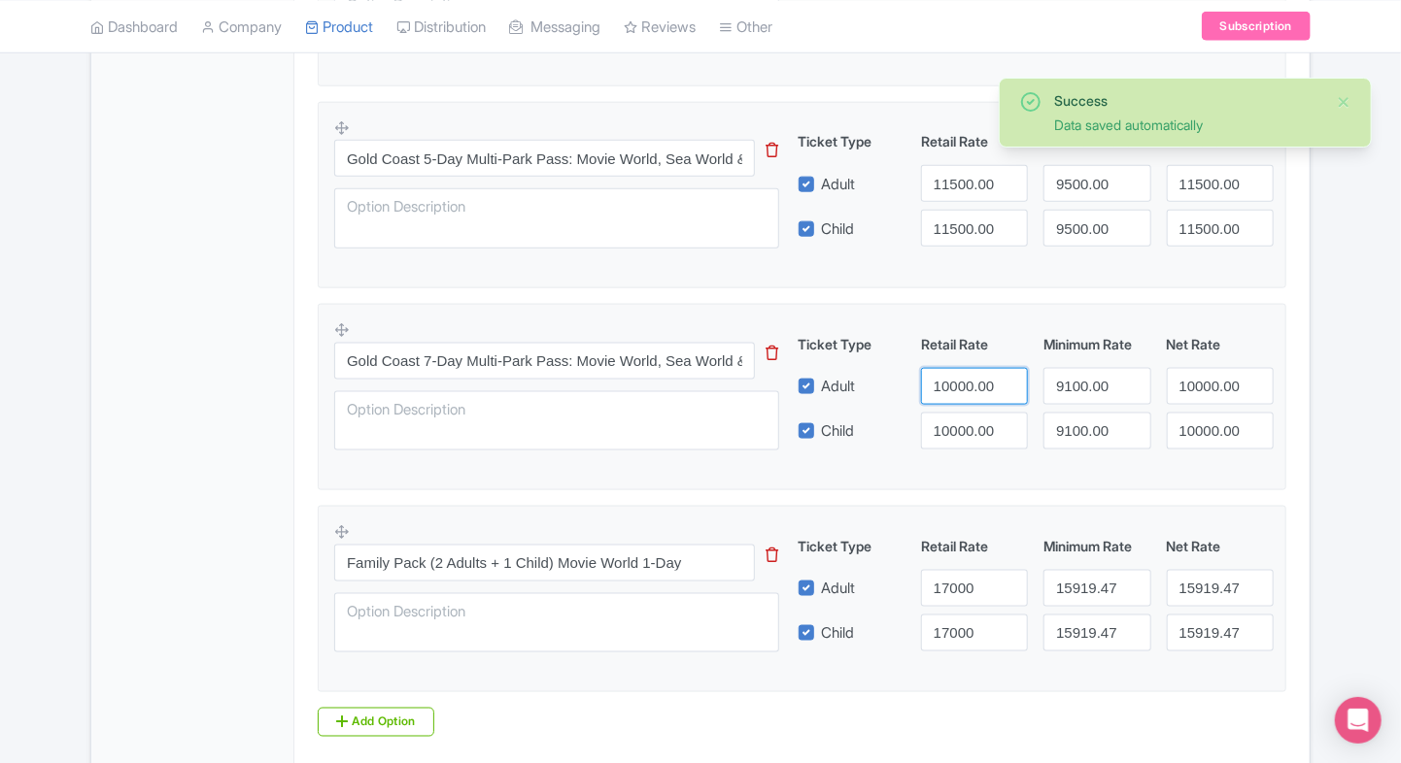
click at [948, 378] on input "10000.00" at bounding box center [974, 386] width 107 height 37
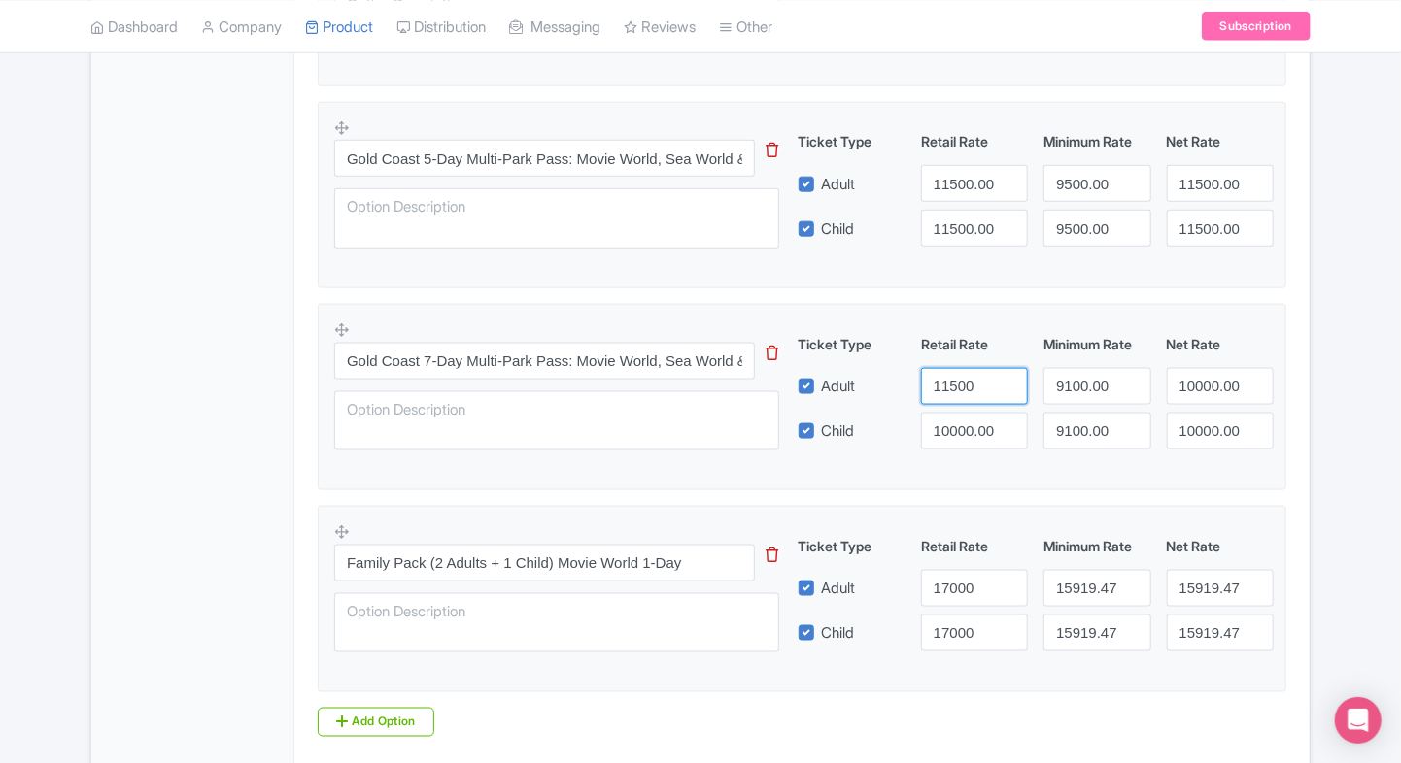
type input "11500"
click at [963, 425] on input "10000.00" at bounding box center [974, 431] width 107 height 37
type input "11500"
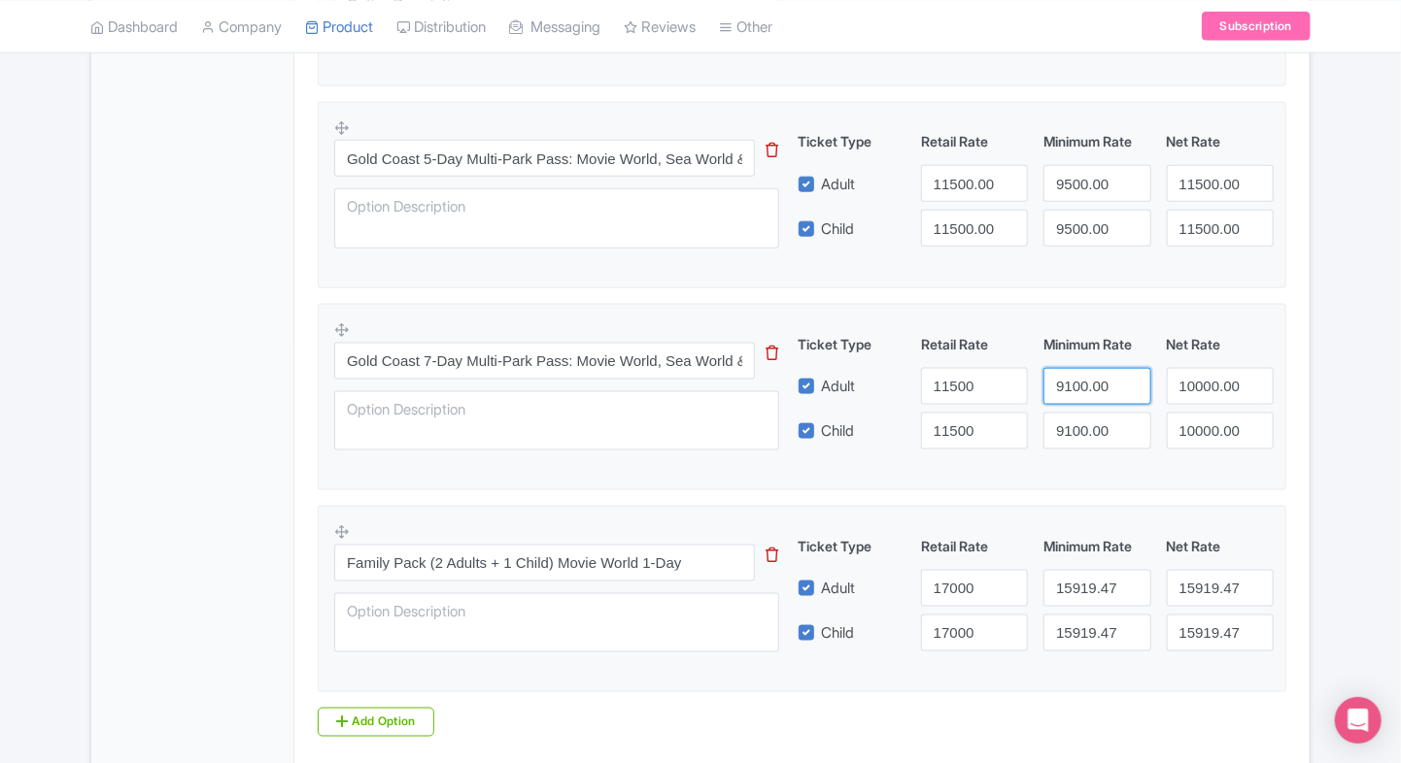
click at [1072, 386] on input "9100.00" at bounding box center [1096, 386] width 107 height 37
type input "9500.00"
click at [1071, 418] on input "9100.00" at bounding box center [1096, 431] width 107 height 37
type input "9500.00"
click at [1206, 380] on input "10000.00" at bounding box center [1219, 386] width 107 height 37
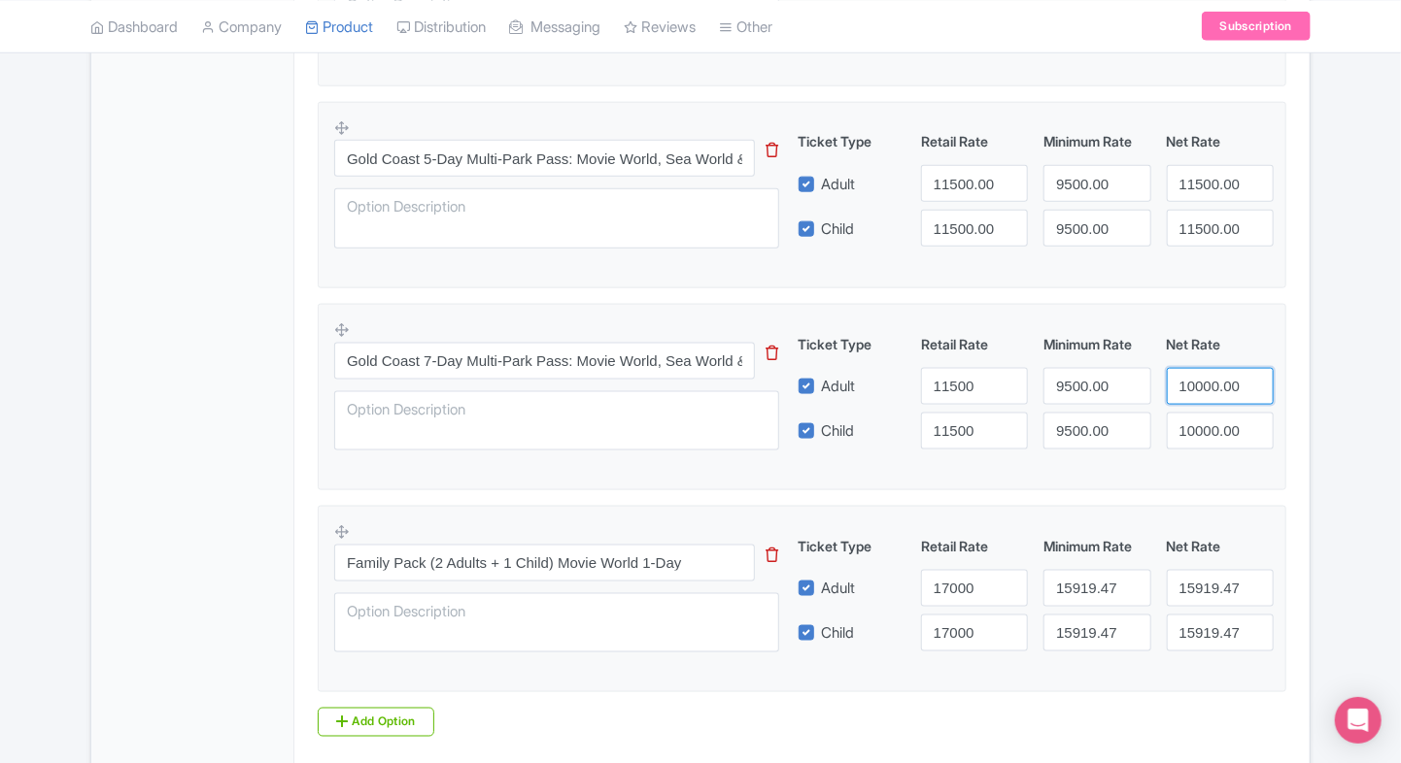
click at [1206, 380] on input "10000.00" at bounding box center [1219, 386] width 107 height 37
type input "1"
type input "9500"
click at [1206, 406] on div "Ticket Type Retail Rate Minimum Rate Net Rate Adult 11500 9500.00 9500 Child 11…" at bounding box center [1036, 392] width 468 height 116
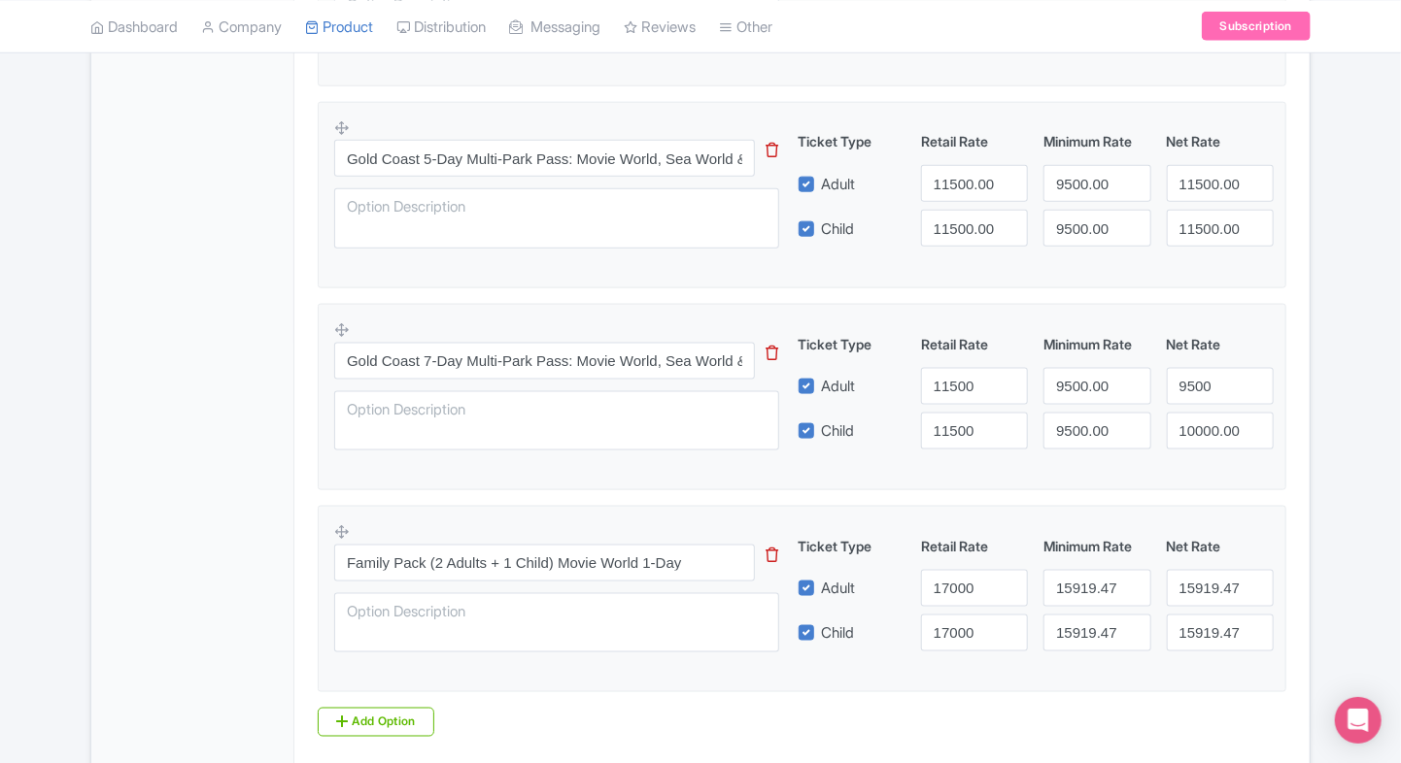
click at [1206, 406] on div "Ticket Type Retail Rate Minimum Rate Net Rate Adult 11500 9500.00 9500 Child 11…" at bounding box center [1036, 392] width 468 height 116
click at [1201, 428] on input "10000.00" at bounding box center [1219, 431] width 107 height 37
type input "9500"
click at [233, 322] on div "General Booking Info Locations Settings Pricing Gallery Itinerary FAQs" at bounding box center [192, 65] width 203 height 1520
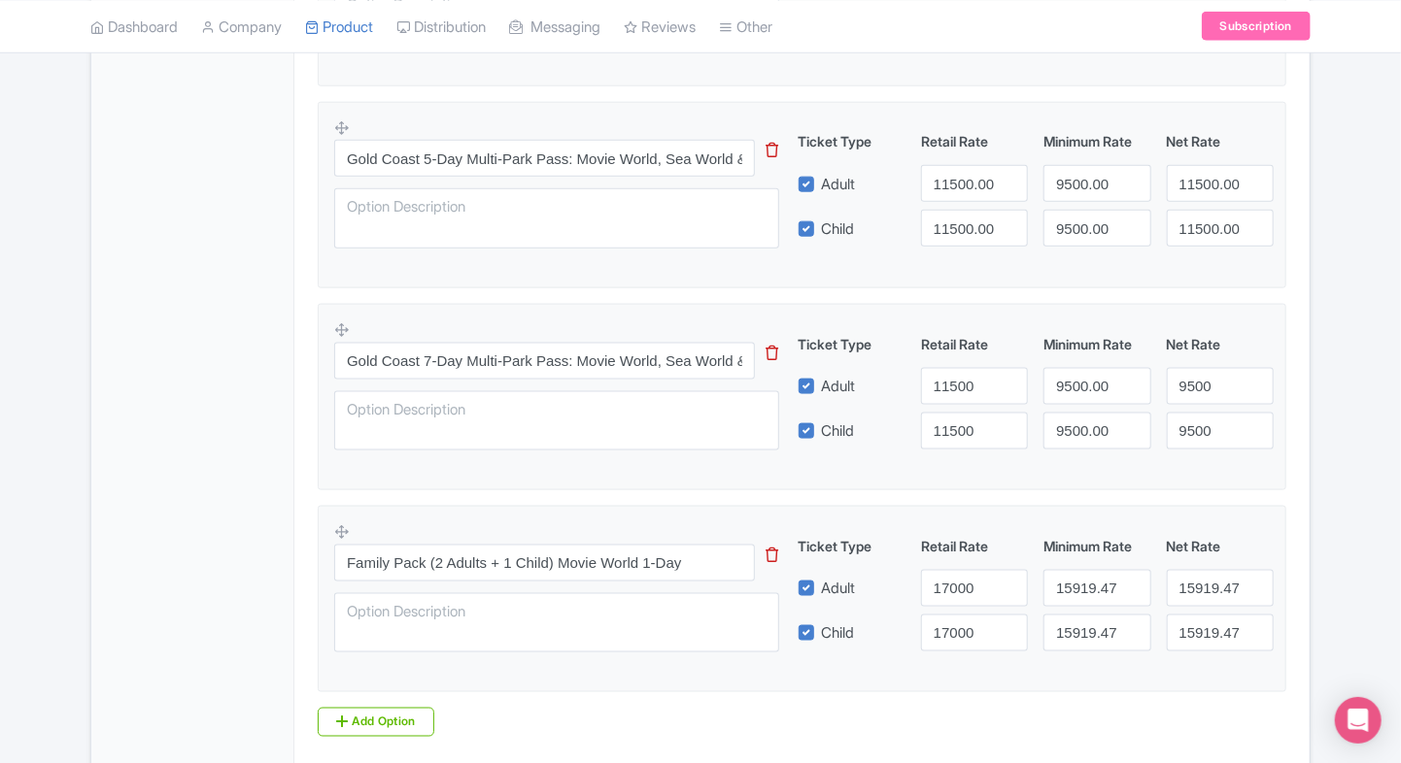
scroll to position [948, 0]
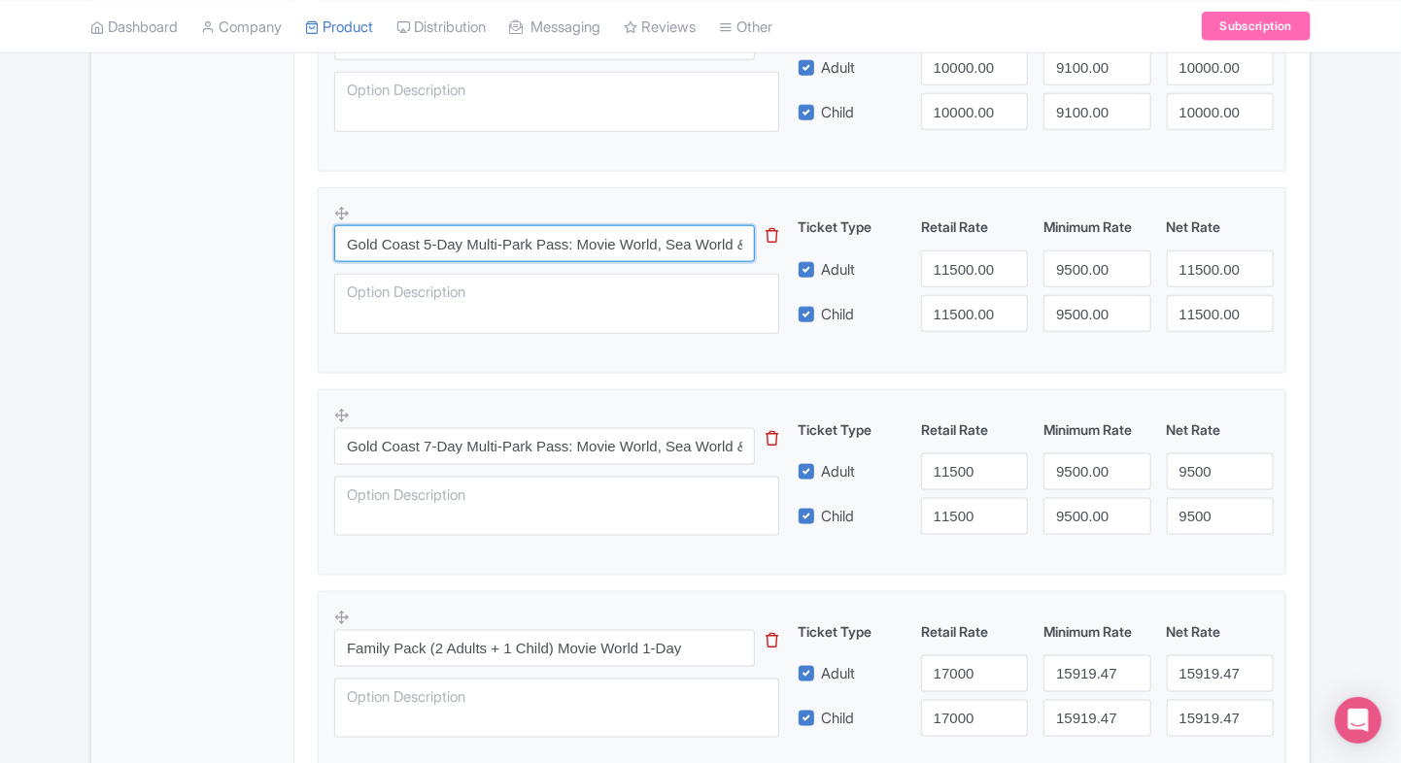
click at [509, 243] on input "Gold Coast 5-Day Multi-Park Pass: Movie World, Sea World & Wet’n’Wild" at bounding box center [544, 243] width 421 height 37
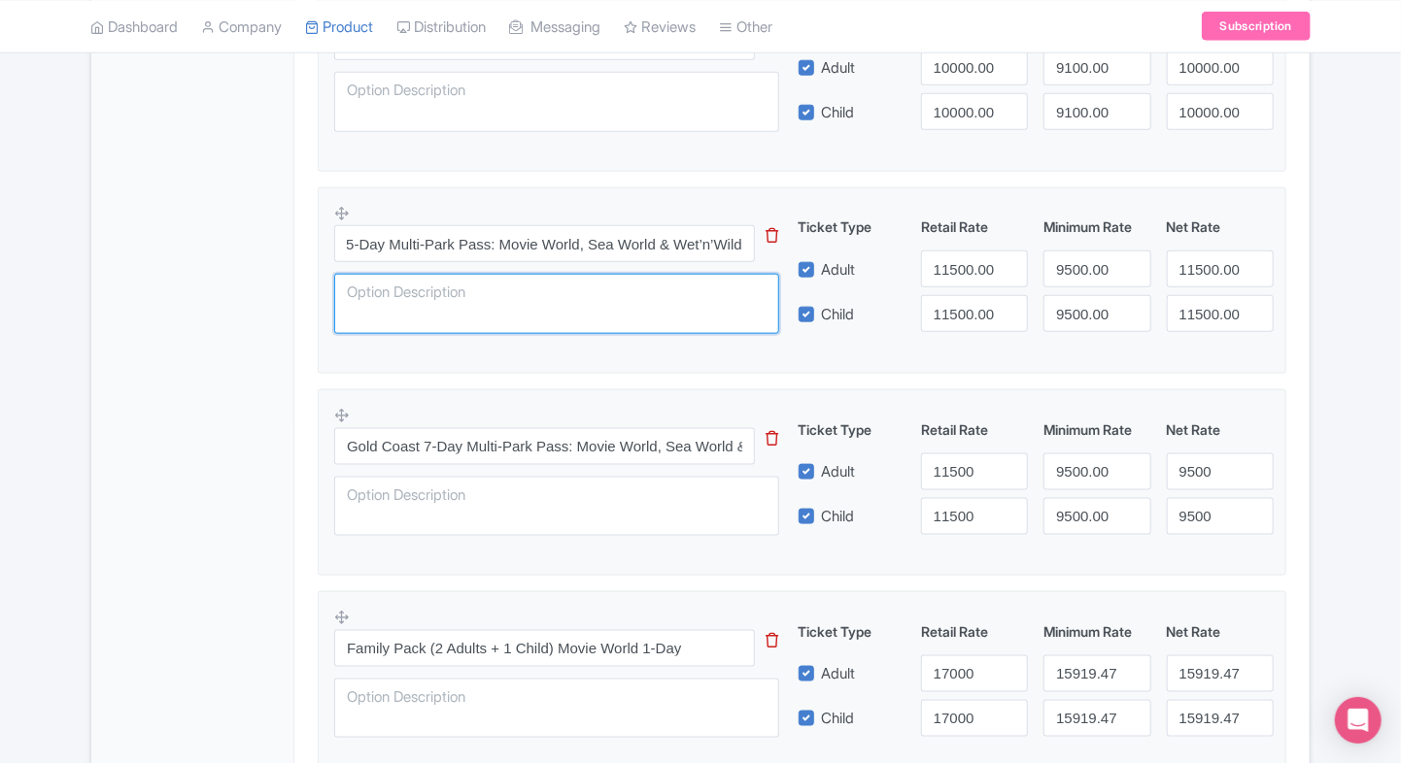
scroll to position [0, 0]
click at [490, 282] on textarea at bounding box center [556, 304] width 445 height 60
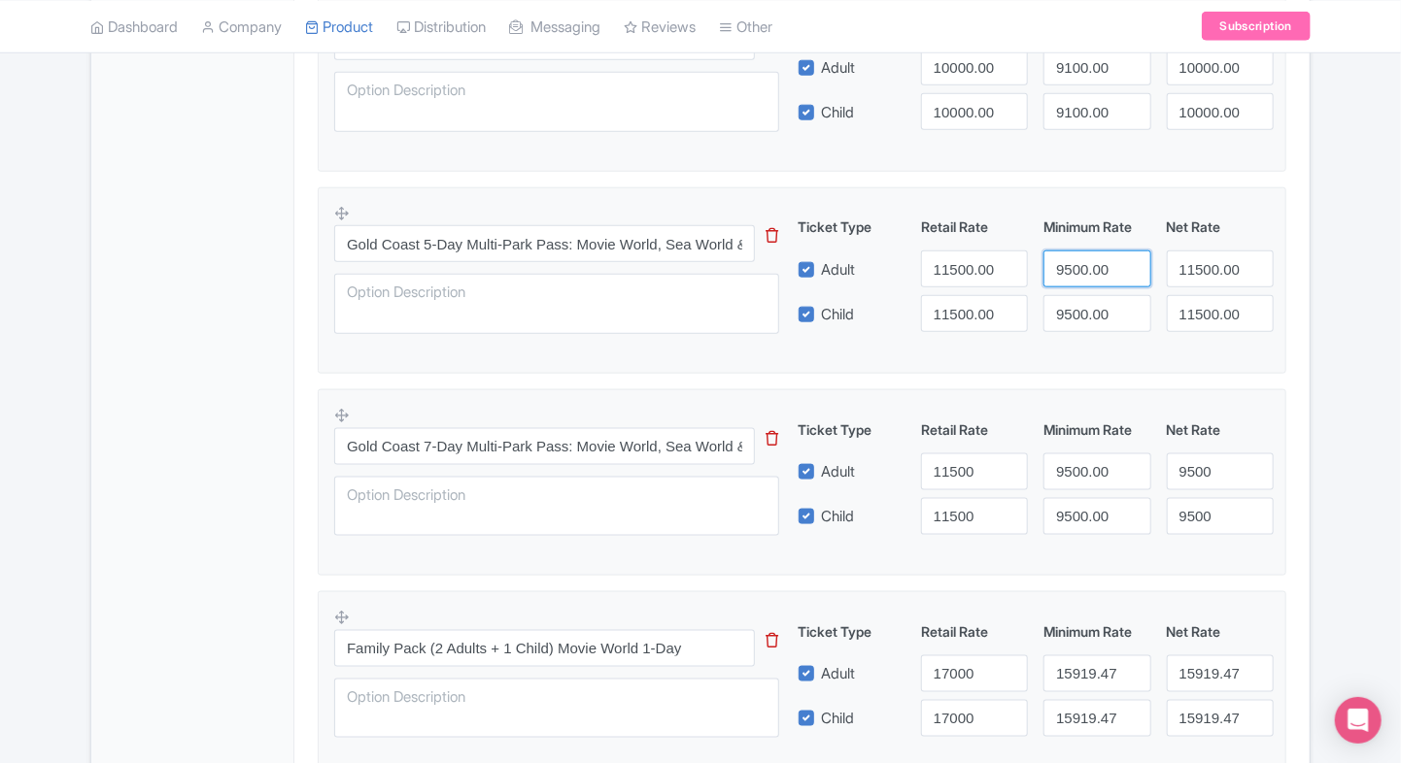
click at [1080, 270] on input "9500.00" at bounding box center [1096, 269] width 107 height 37
paste input "1"
type input "9100.00"
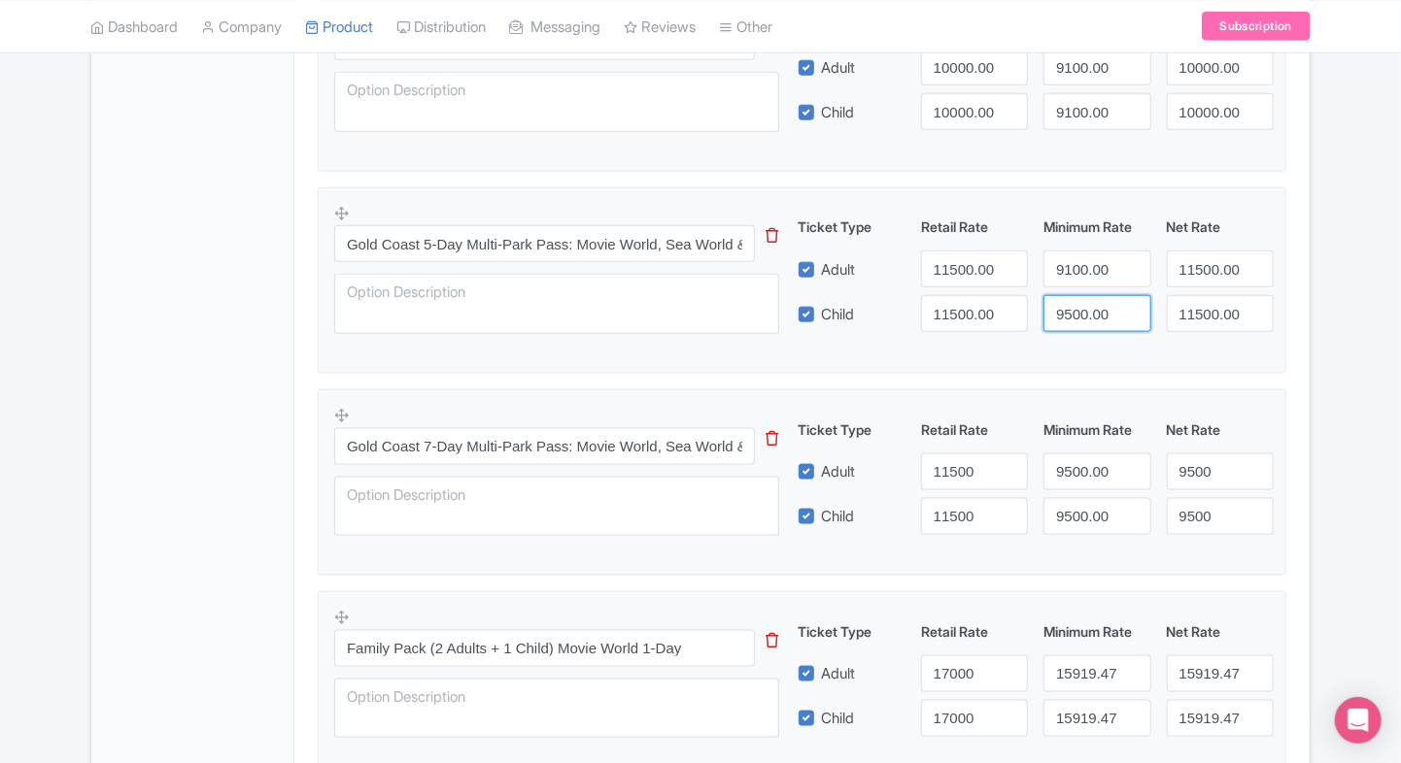
click at [1075, 311] on input "9500.00" at bounding box center [1096, 313] width 107 height 37
paste input "1"
type input "9100.00"
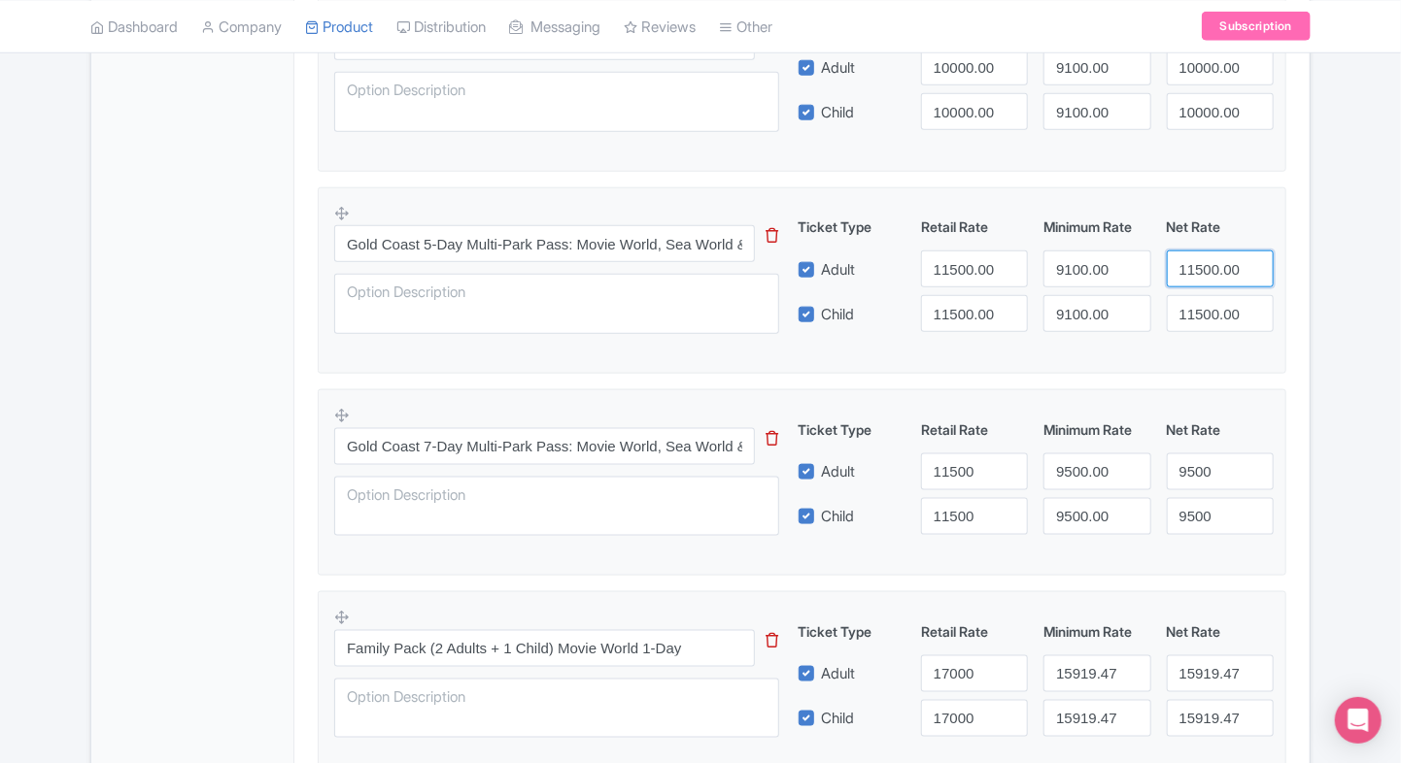
click at [1204, 274] on input "11500.00" at bounding box center [1219, 269] width 107 height 37
paste input "91"
type input "9100.00"
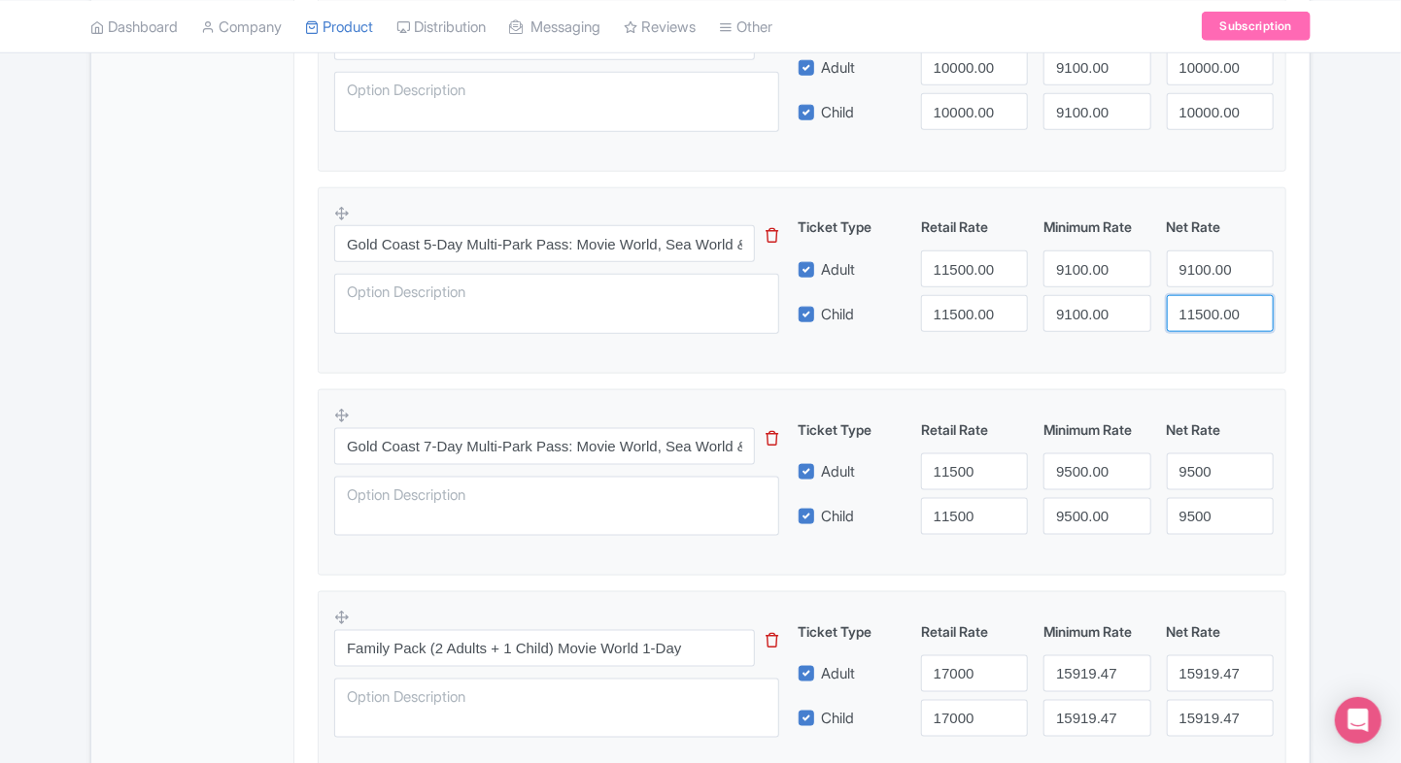
click at [1203, 302] on input "11500.00" at bounding box center [1219, 313] width 107 height 37
paste input "91"
click at [1203, 302] on input "11500.00" at bounding box center [1219, 313] width 107 height 37
type input "9100.00"
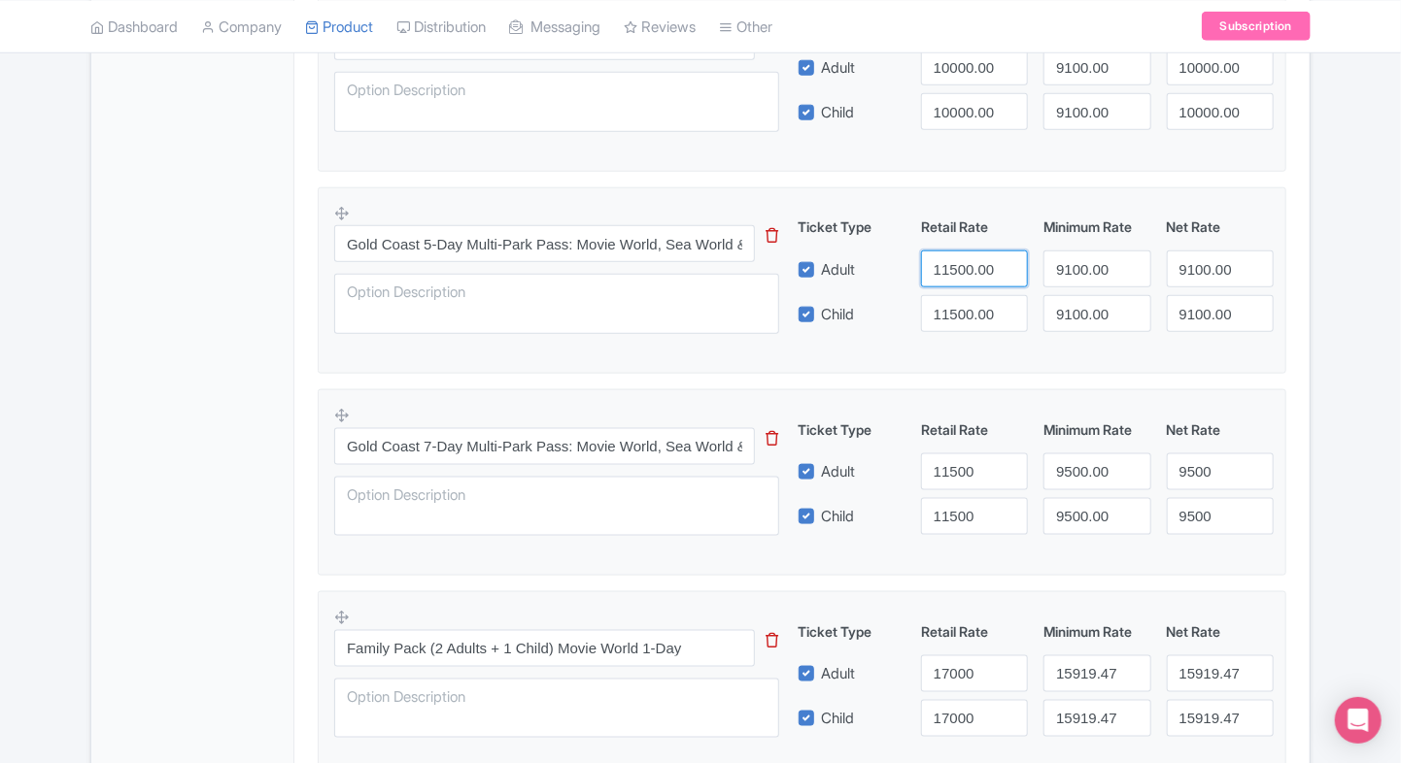
click at [958, 272] on input "11500.00" at bounding box center [974, 269] width 107 height 37
type input "10000"
click at [954, 309] on input "11500.00" at bounding box center [974, 313] width 107 height 37
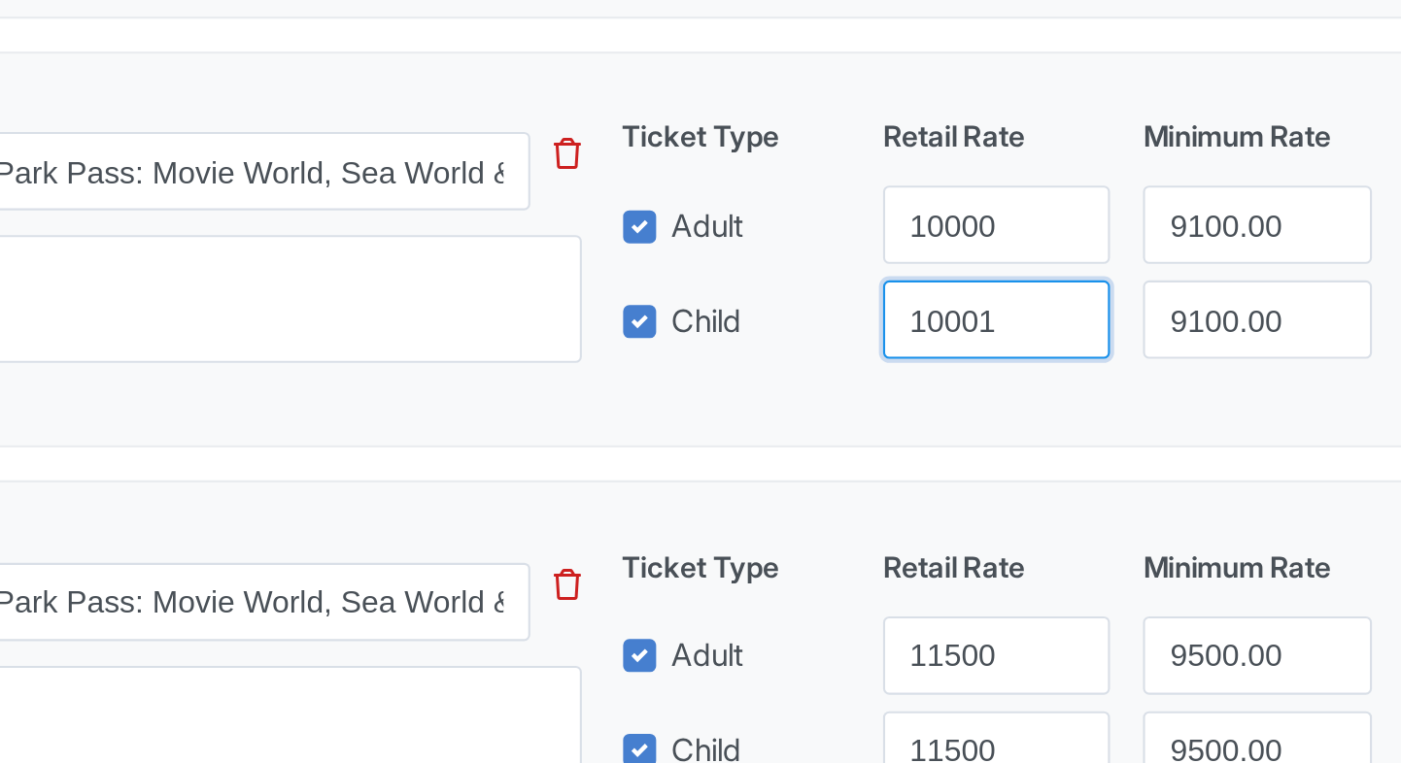
scroll to position [948, 0]
click at [954, 309] on input "10002" at bounding box center [974, 313] width 107 height 37
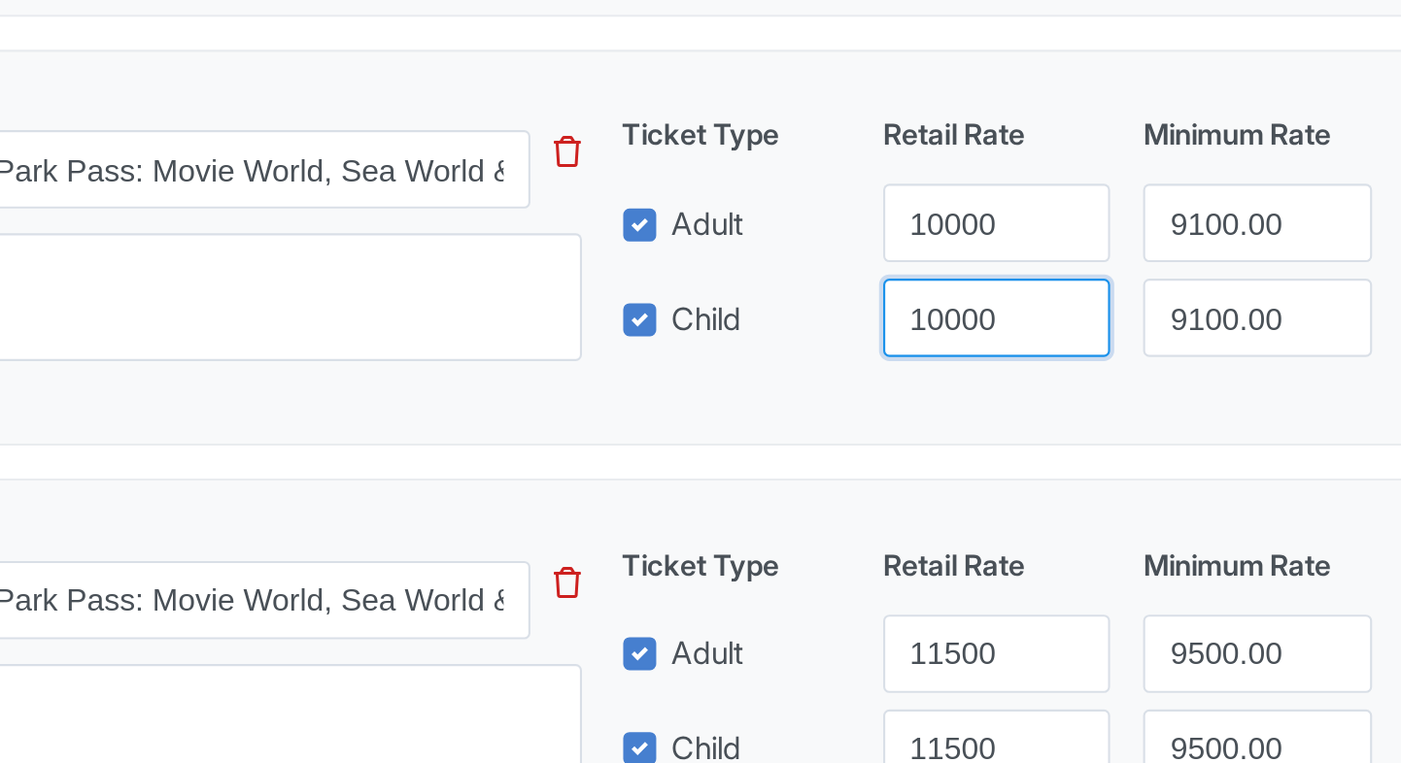
type input "10000"
click at [942, 339] on div "Gold Coast 5-Day Multi-Park Pass: Movie World, Sea World & Wet’n’Wild This tip …" at bounding box center [801, 275] width 935 height 142
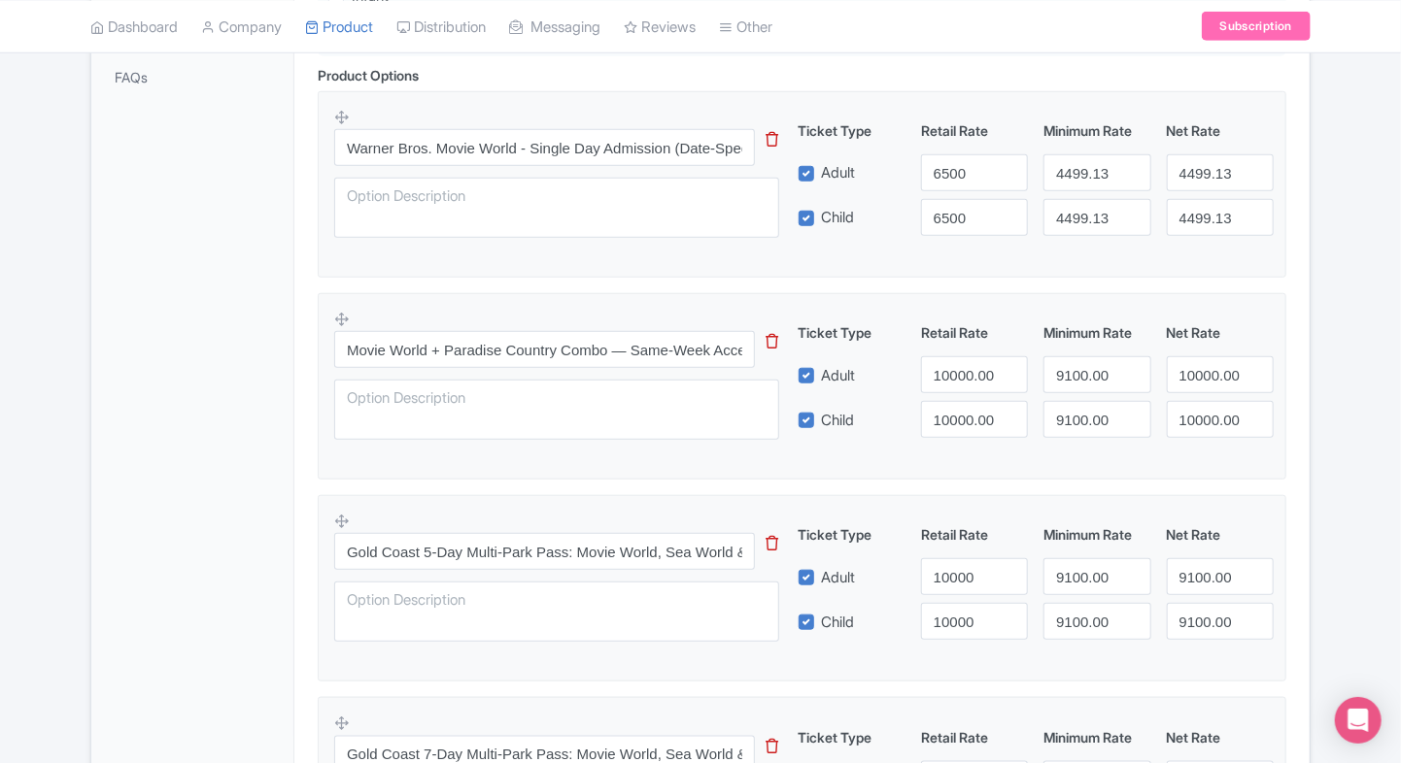
scroll to position [639, 0]
click at [502, 359] on input "Movie World + Paradise Country Combo — Same-Week Access" at bounding box center [544, 350] width 421 height 37
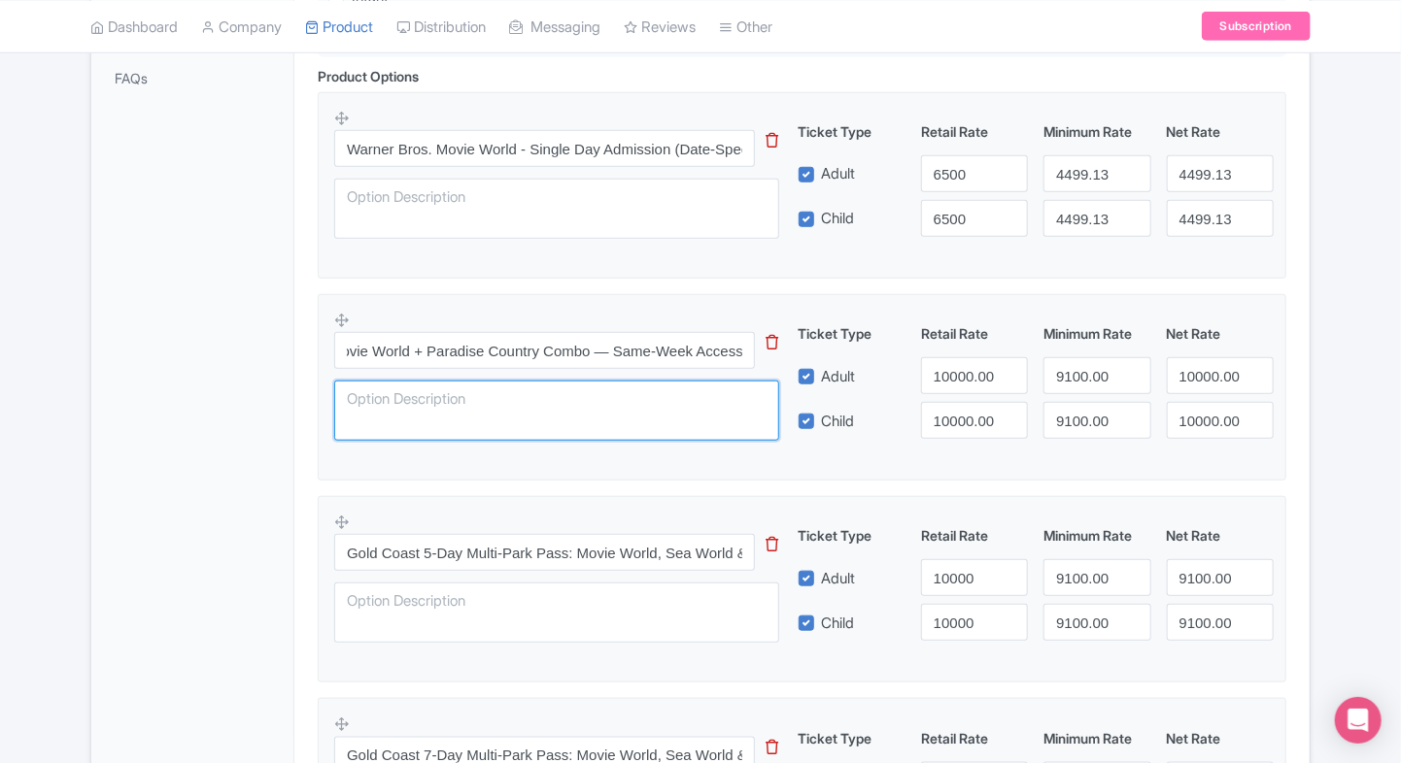
scroll to position [0, 0]
click at [548, 385] on textarea at bounding box center [556, 411] width 445 height 60
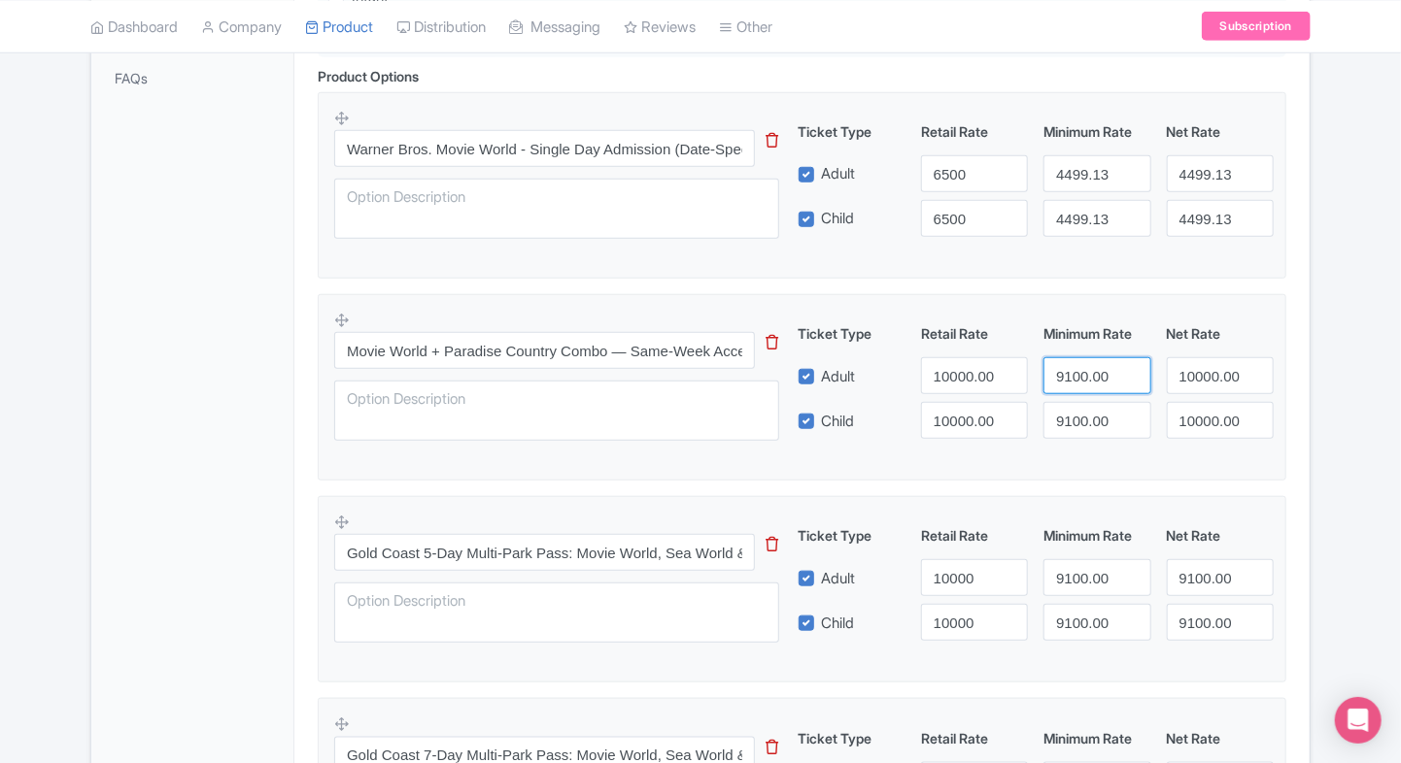
click at [1058, 374] on input "9100.00" at bounding box center [1096, 375] width 107 height 37
paste input "7658.85"
type input "7658.85"
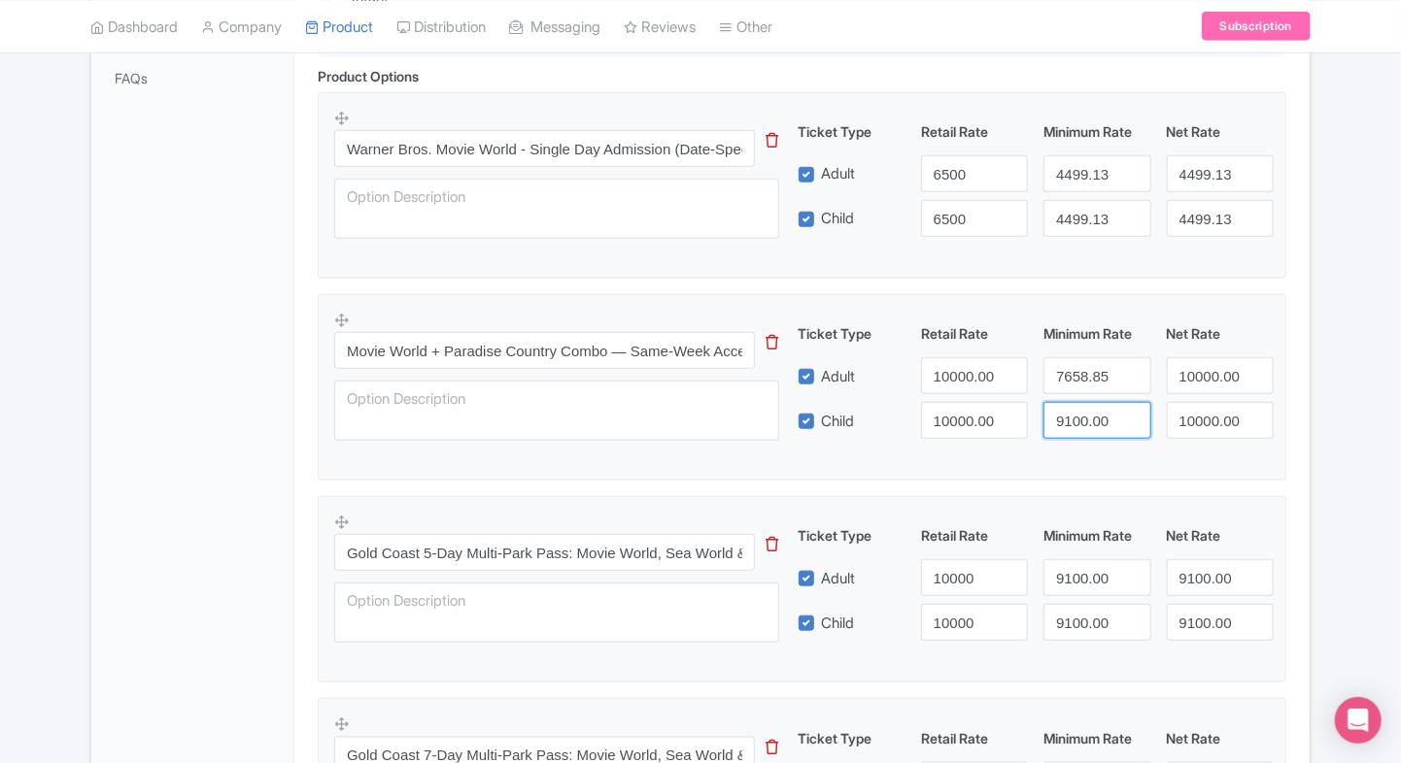
click at [1077, 420] on input "9100.00" at bounding box center [1096, 420] width 107 height 37
paste input "7658.85"
type input "7658.85"
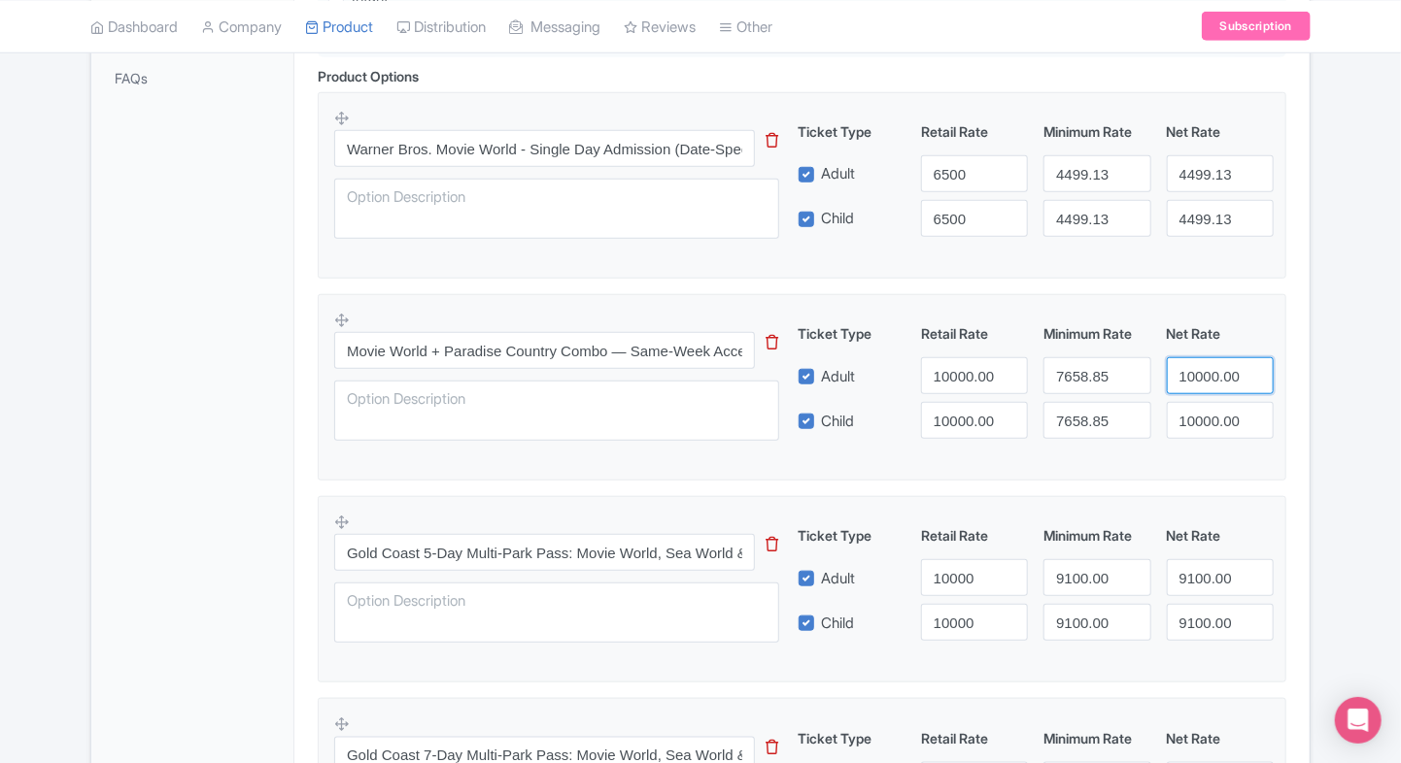
click at [1192, 379] on input "10000.00" at bounding box center [1219, 375] width 107 height 37
paste input "7658.85"
type input "7658.85"
click at [1193, 414] on input "10000.00" at bounding box center [1219, 420] width 107 height 37
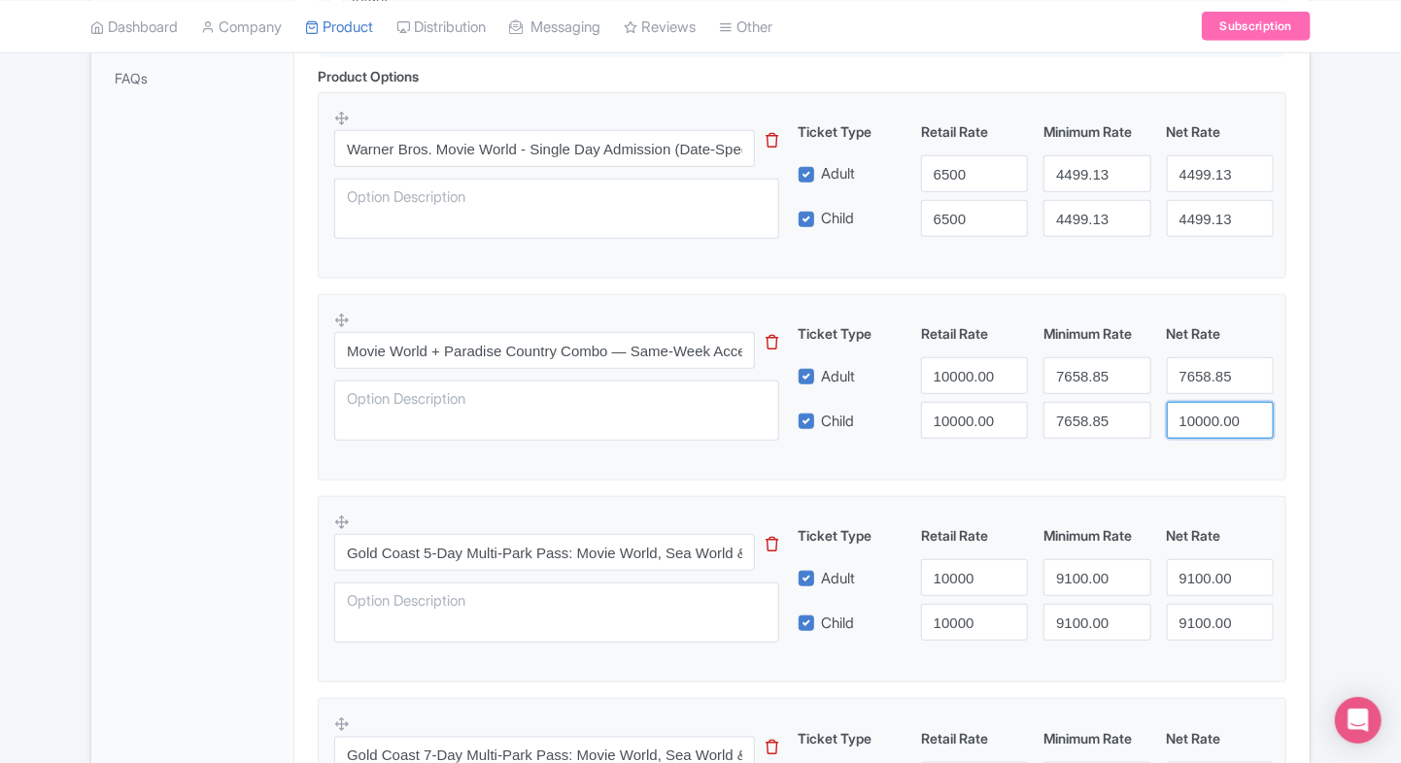
click at [1193, 414] on input "10000.00" at bounding box center [1219, 420] width 107 height 37
paste input "7658.85"
type input "7658.85"
click at [941, 385] on input "10000.00" at bounding box center [974, 375] width 107 height 37
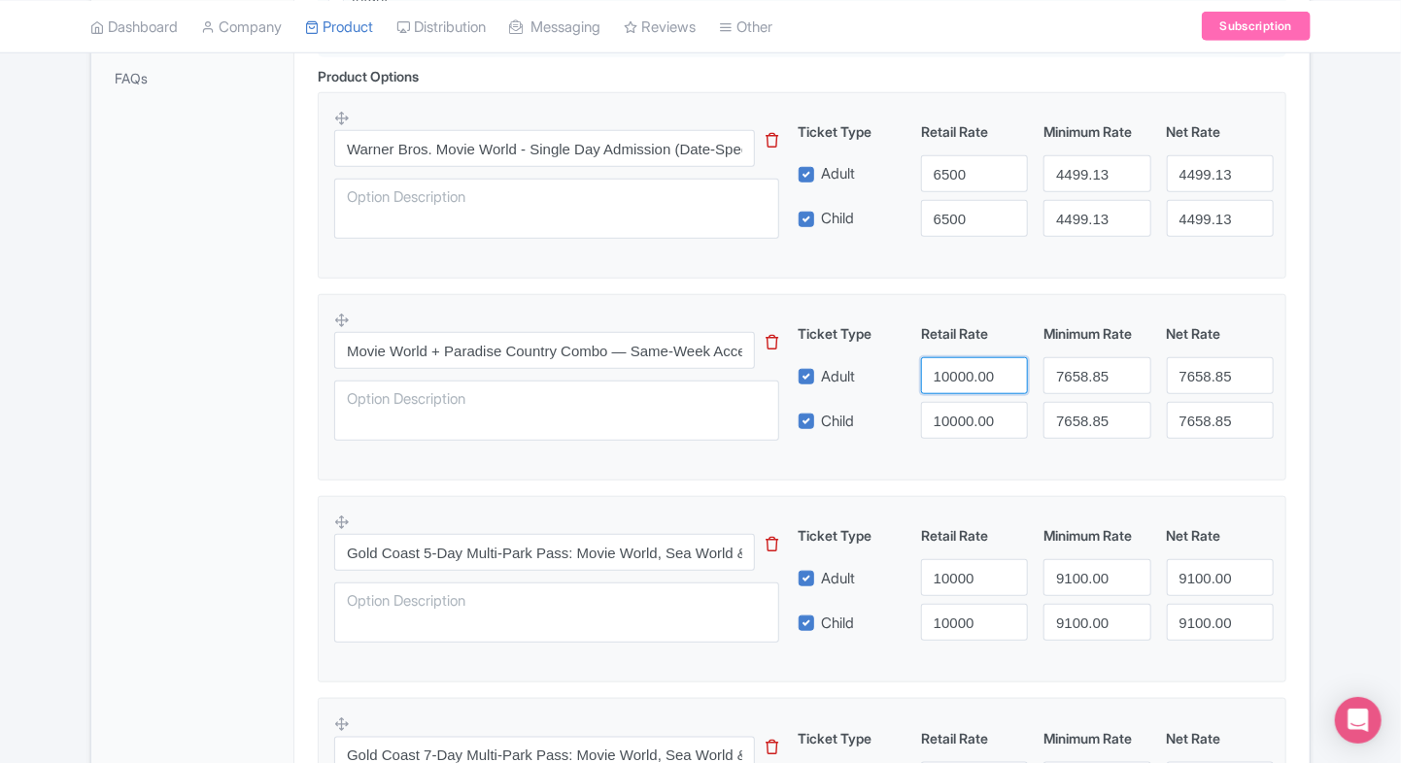
click at [941, 385] on input "10000.00" at bounding box center [974, 375] width 107 height 37
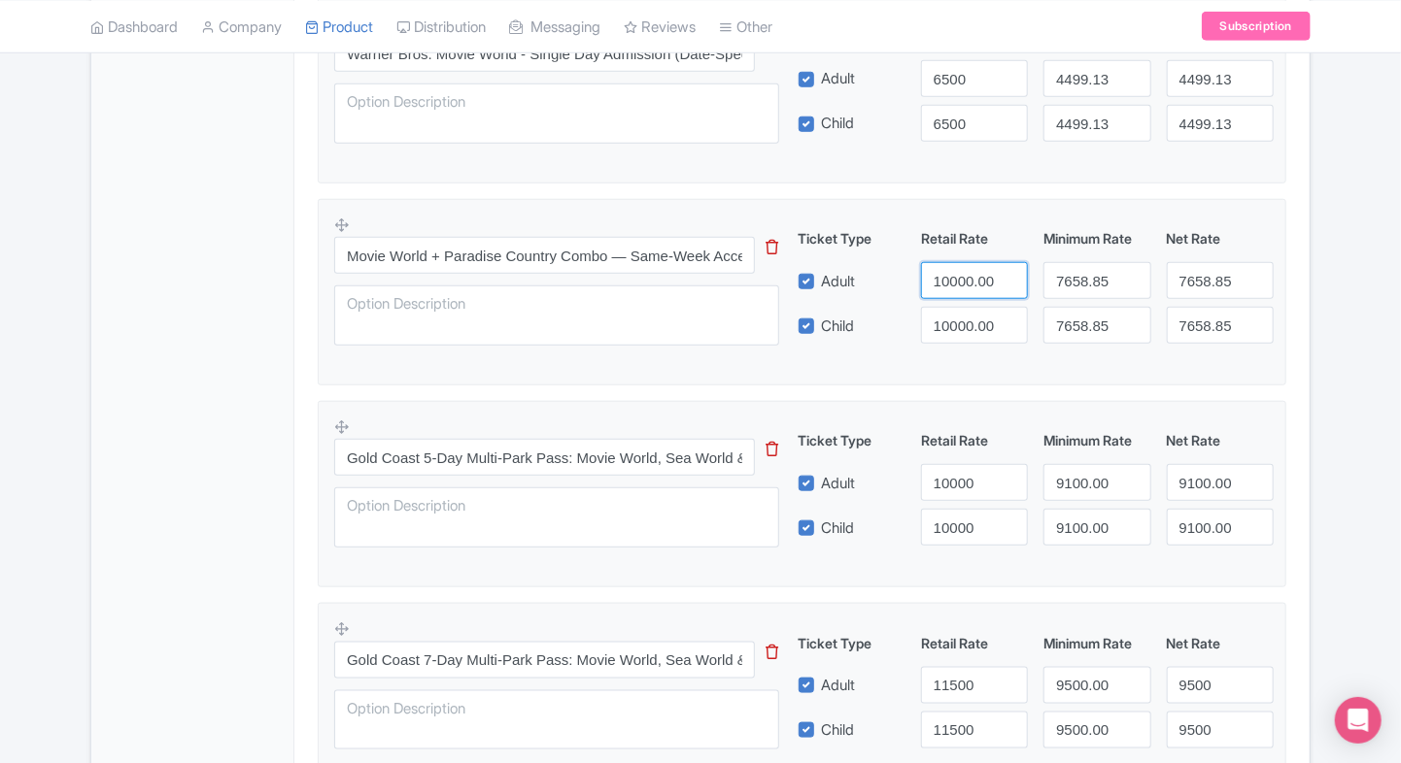
scroll to position [736, 0]
click at [944, 690] on input "11500" at bounding box center [974, 683] width 107 height 37
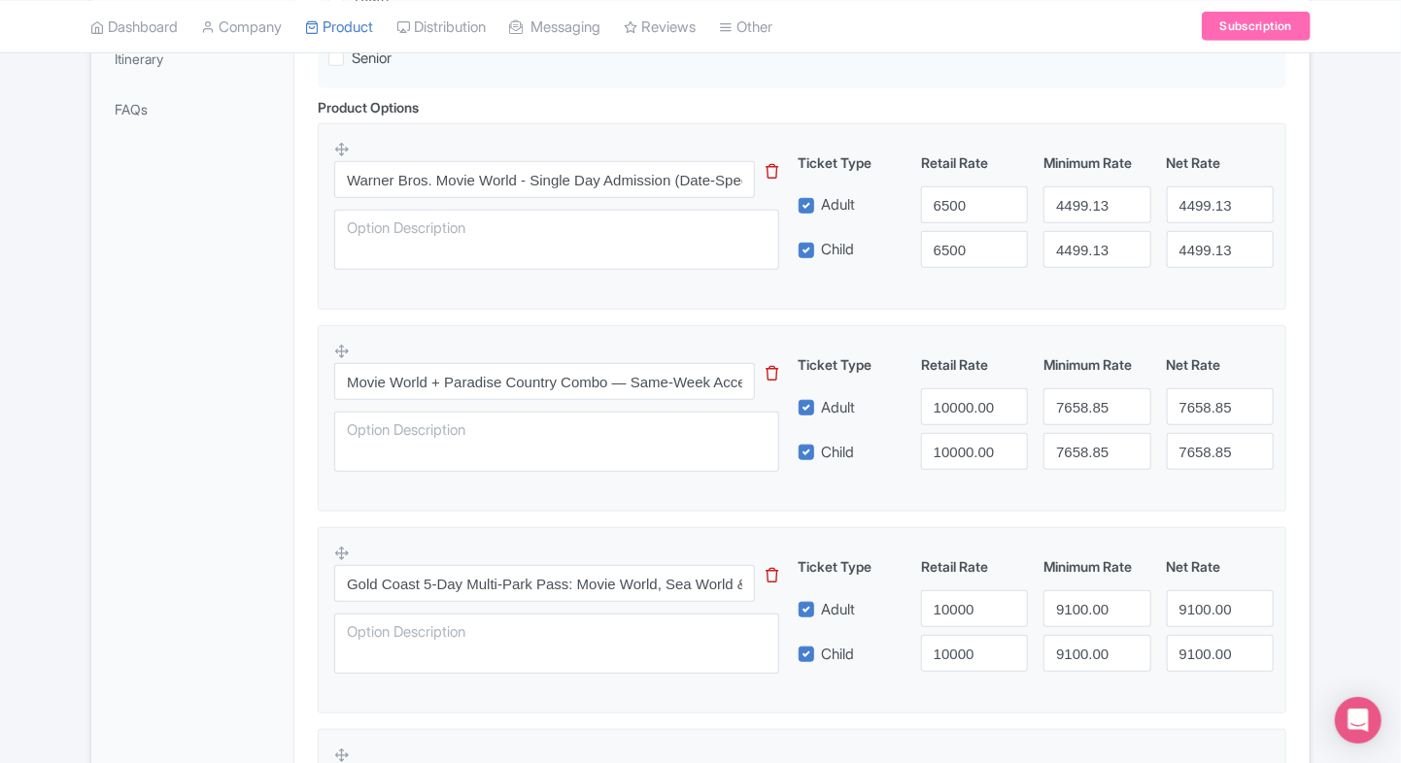
scroll to position [605, 0]
type input "11501"
click at [963, 405] on input "10000.00" at bounding box center [974, 409] width 107 height 37
paste input "15"
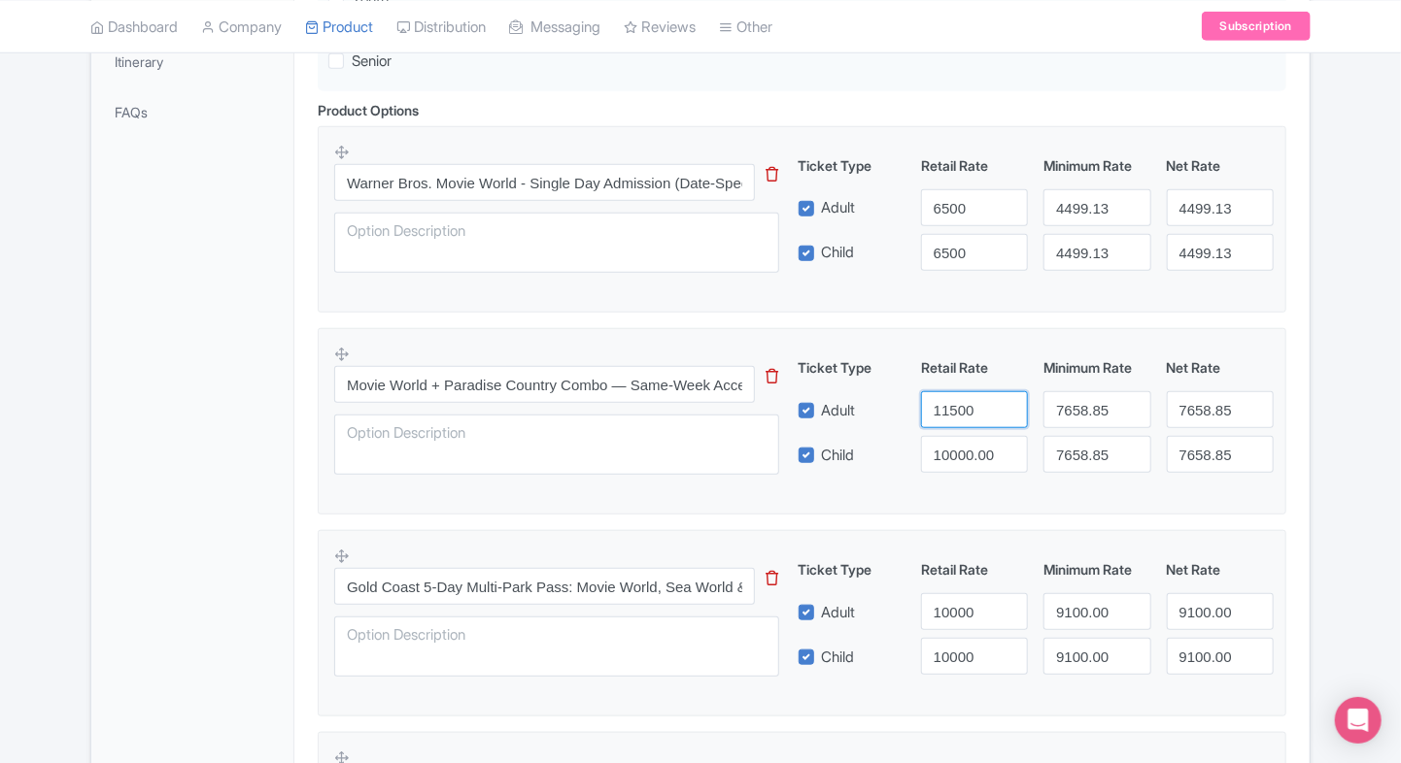
type input "11500"
click at [948, 473] on div "Movie World + Paradise Country Combo — Same-Week Access This tip has not data. …" at bounding box center [801, 416] width 935 height 142
click at [962, 456] on input "10000.00" at bounding box center [974, 454] width 107 height 37
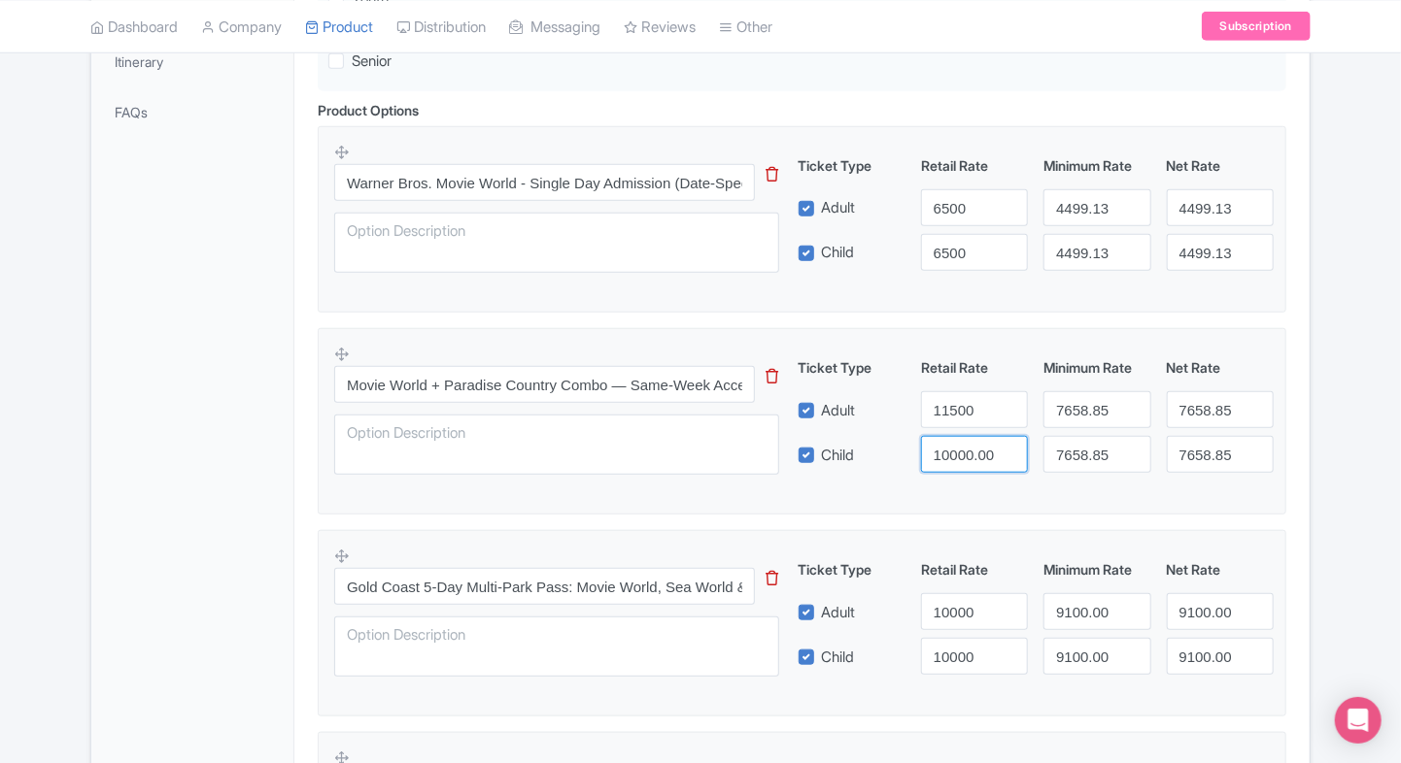
click at [962, 456] on input "10000.00" at bounding box center [974, 454] width 107 height 37
paste input "15"
type input "11500"
click at [230, 418] on div "General Booking Info Locations Settings Pricing Gallery Itinerary FAQs" at bounding box center [192, 493] width 203 height 1520
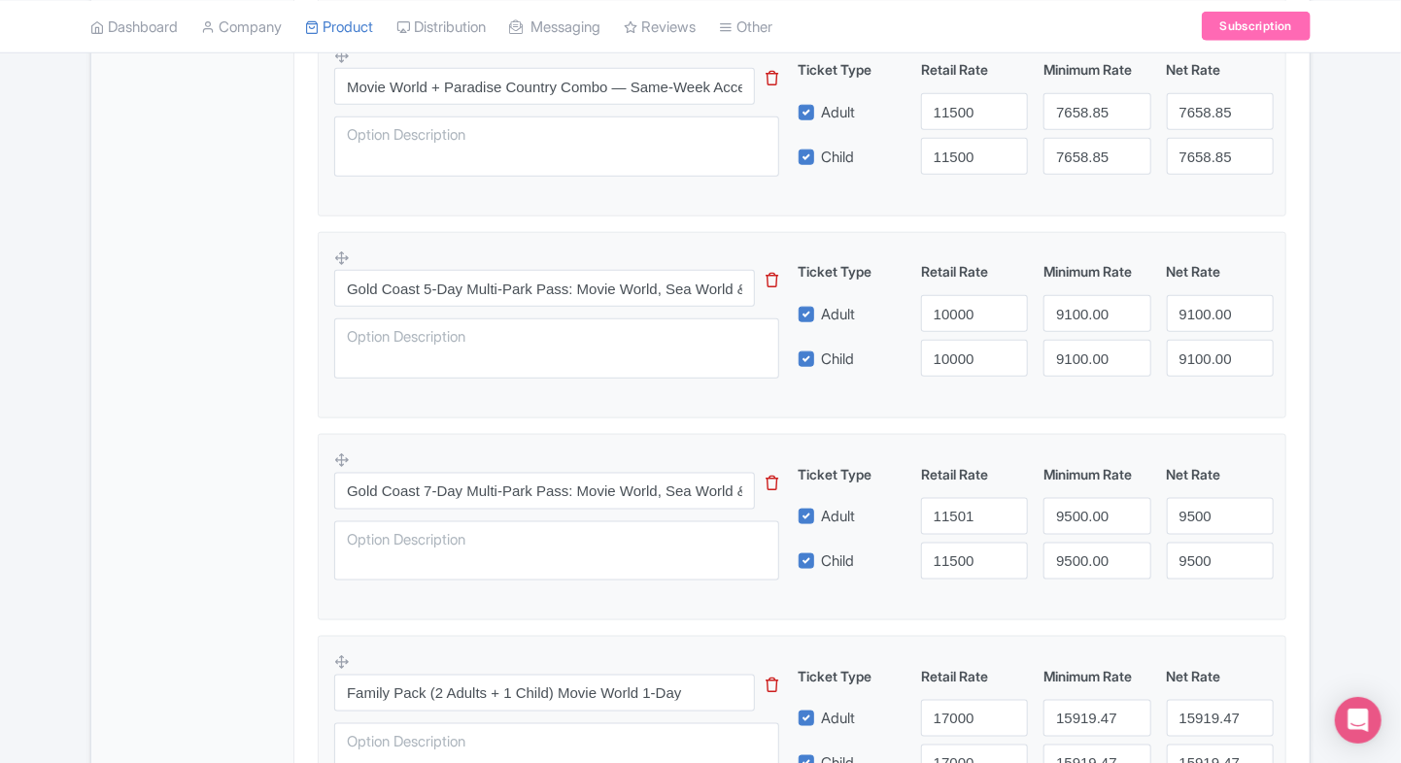
scroll to position [908, 0]
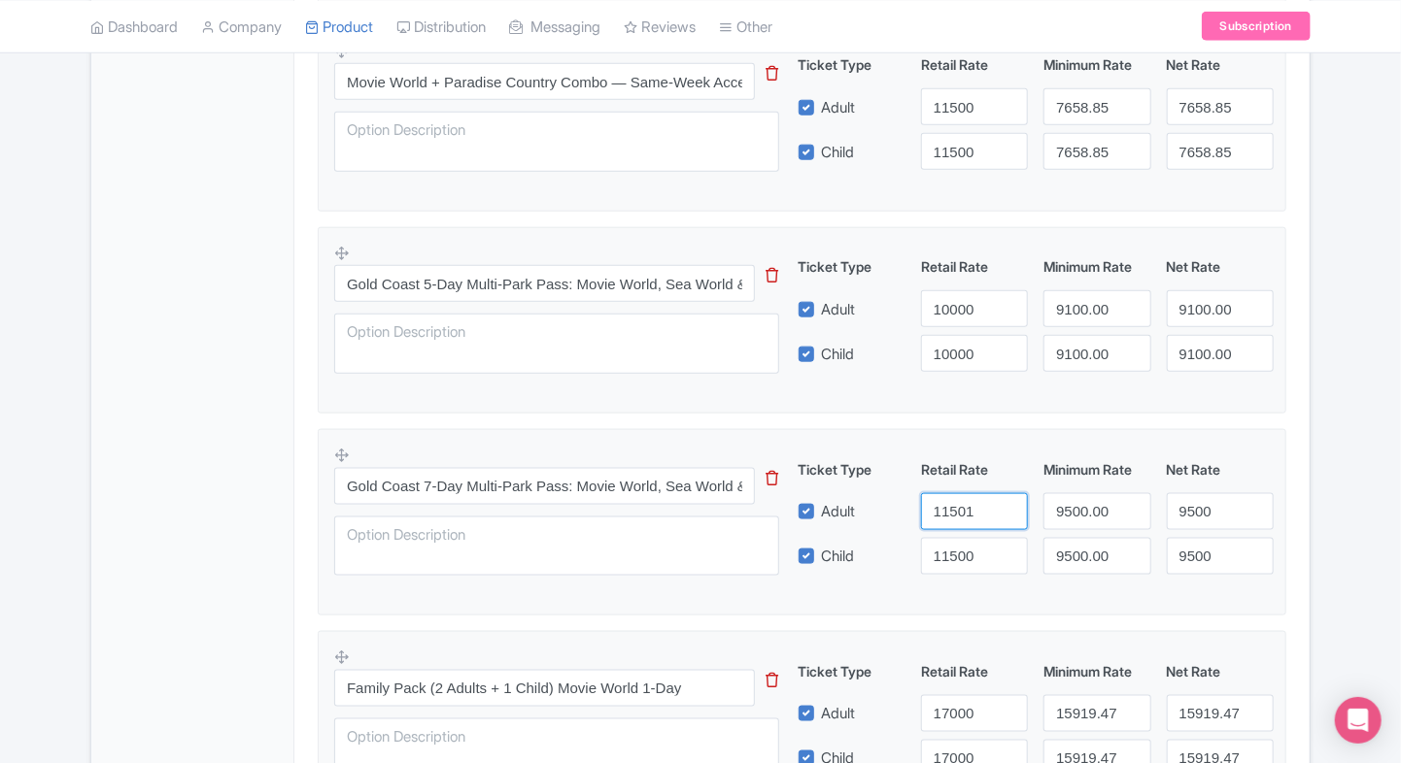
click at [976, 495] on input "11501" at bounding box center [974, 511] width 107 height 37
type input "11500"
click at [1303, 393] on div "Warner Bros. Movie World Gold Coast Tickets Name * i Warner Bros. Movie World G…" at bounding box center [801, 184] width 1015 height 1532
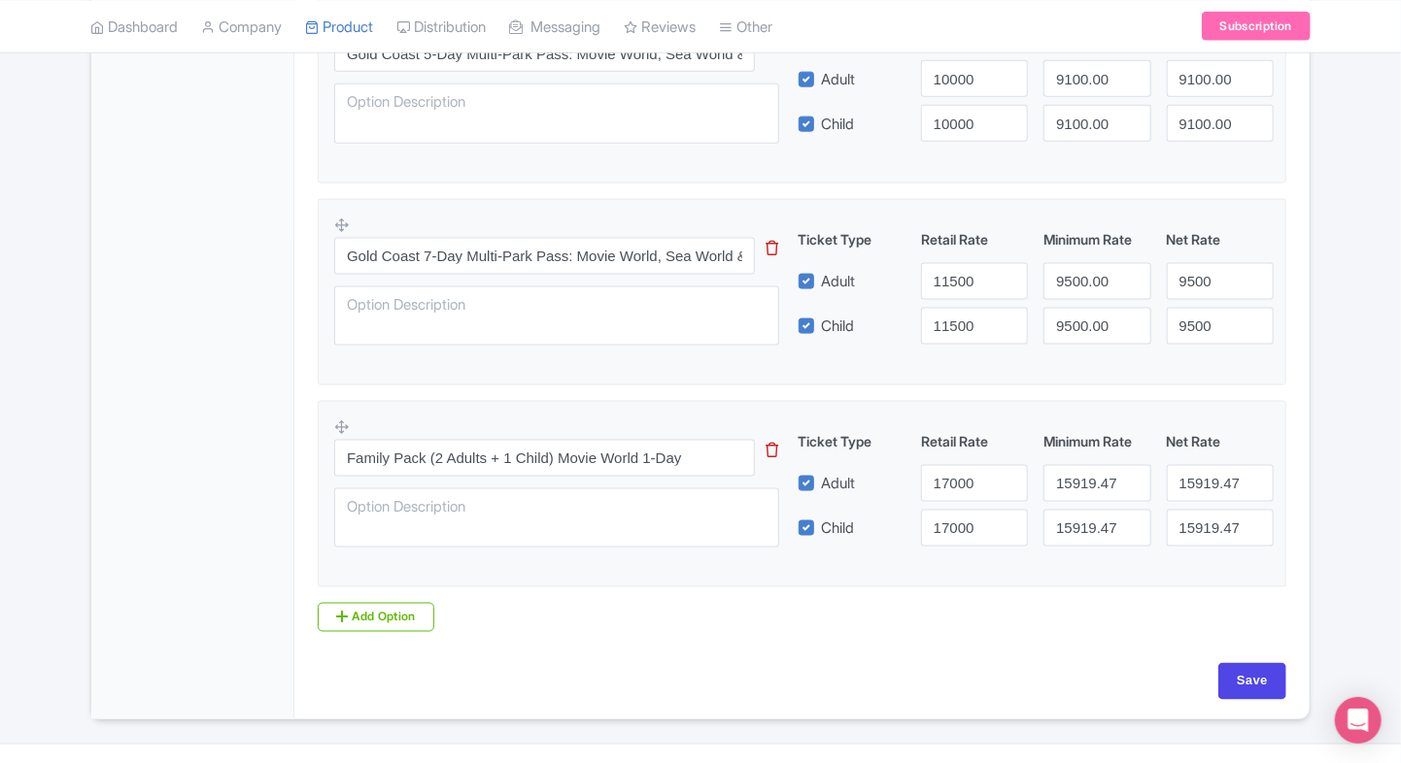
scroll to position [1140, 0]
click at [1249, 668] on input "Save" at bounding box center [1252, 679] width 68 height 37
type input "Saving..."
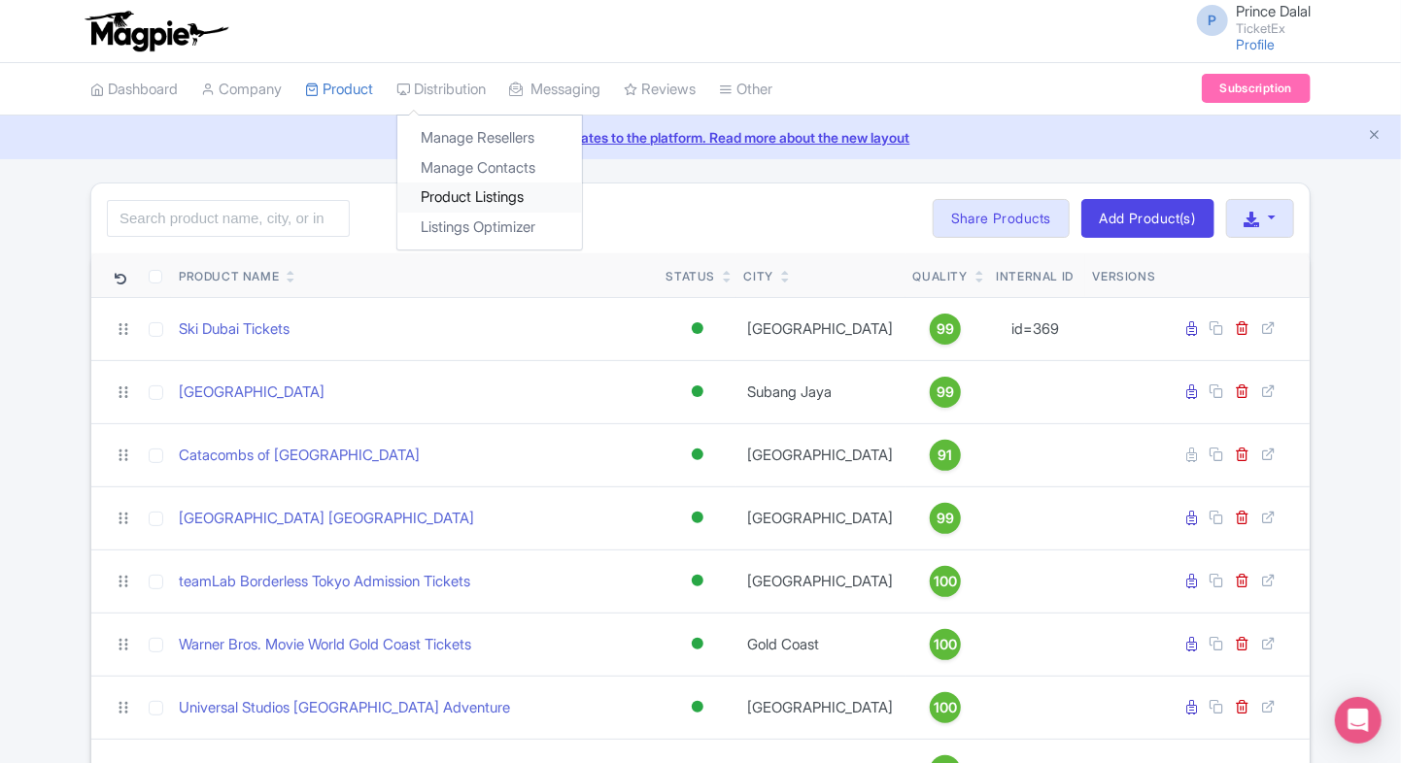
click at [434, 189] on link "Product Listings" at bounding box center [489, 198] width 185 height 30
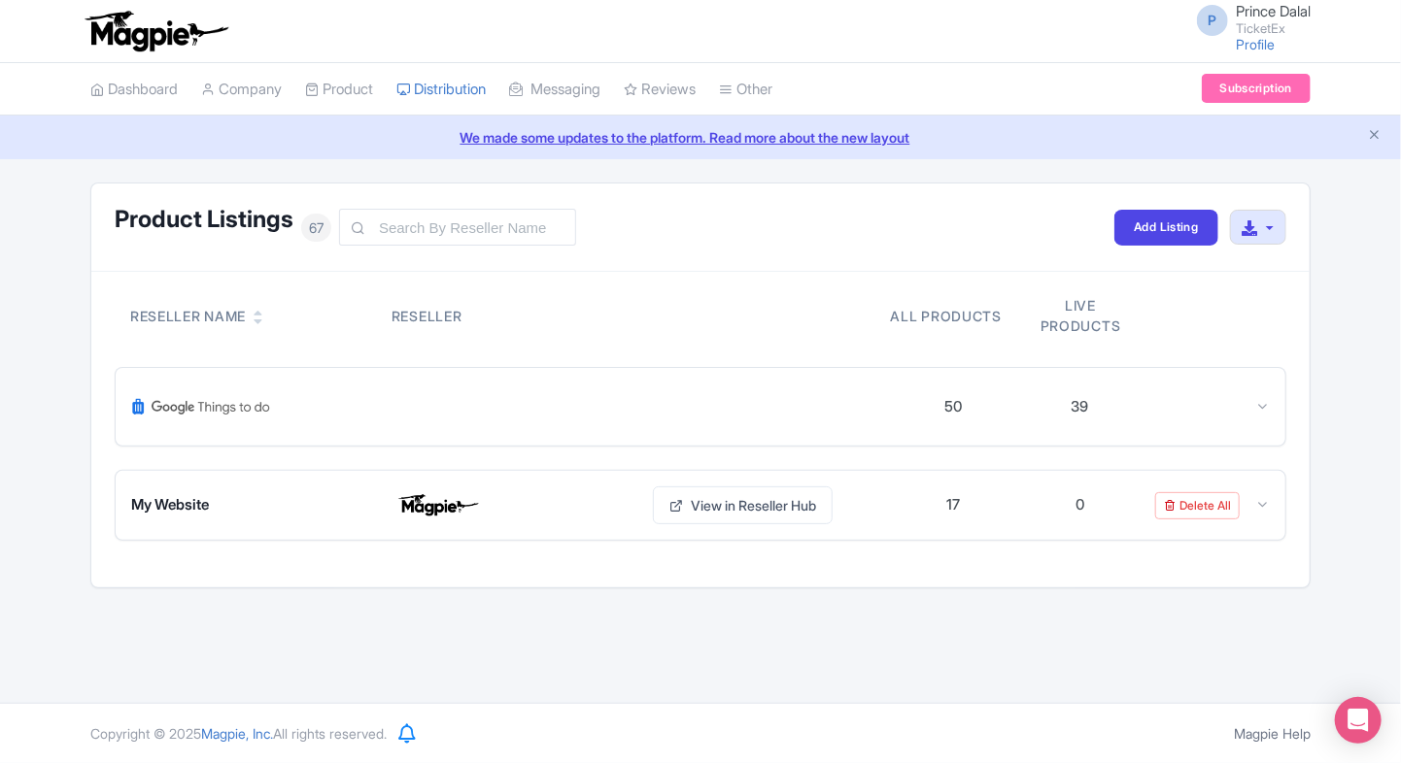
click at [1290, 412] on div "Reseller Name Reseller All products Live products 50 39 Product name Status Act…" at bounding box center [700, 430] width 1218 height 316
click at [1265, 414] on div at bounding box center [1262, 407] width 15 height 22
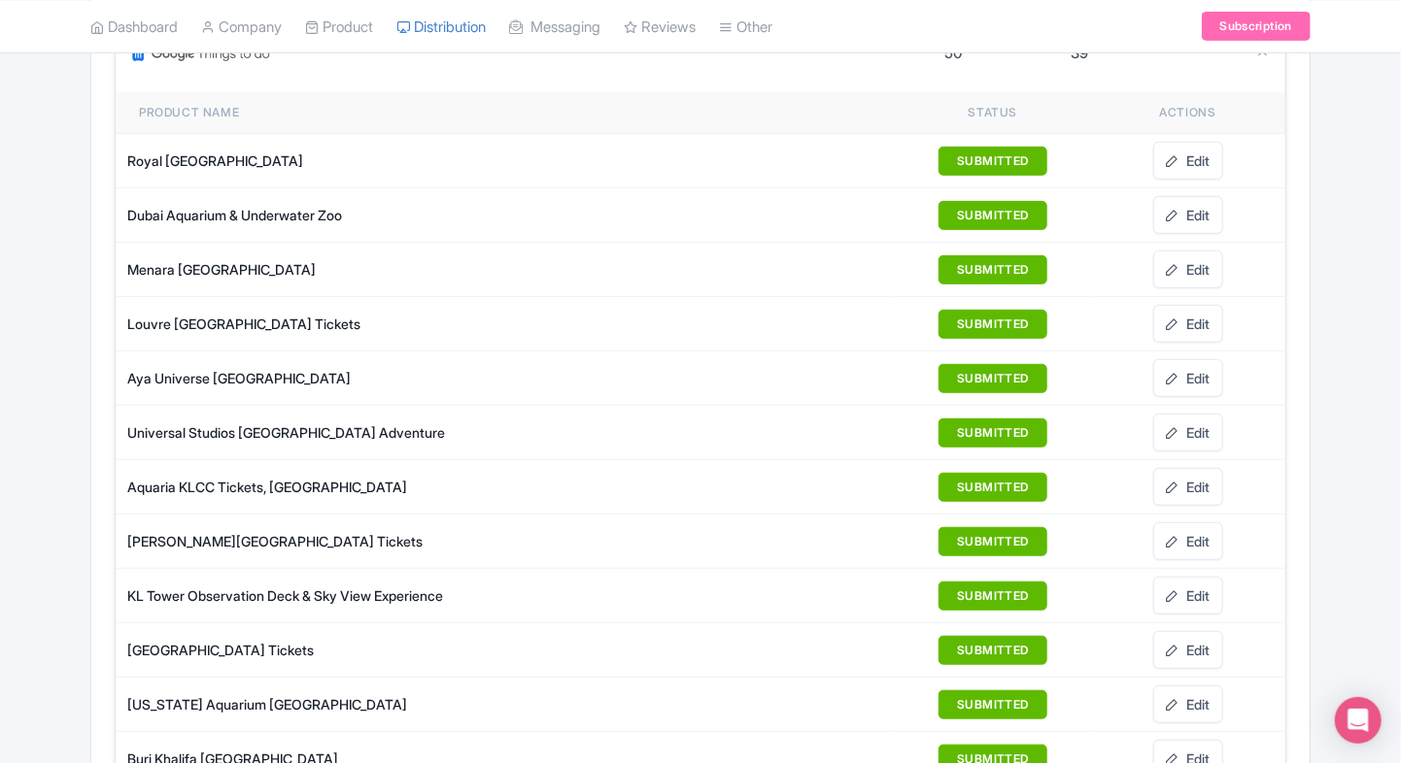
scroll to position [353, 0]
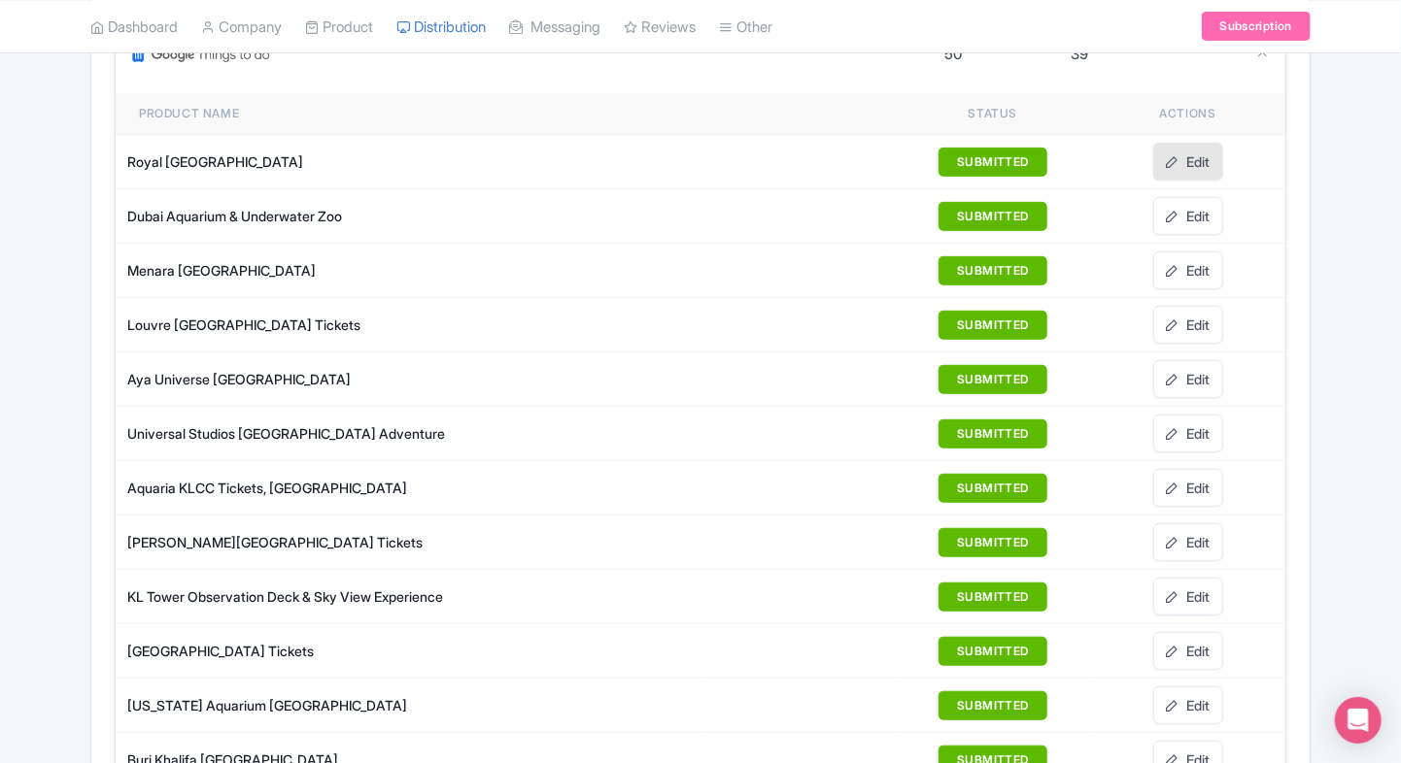
click at [1190, 173] on link "Edit" at bounding box center [1188, 162] width 70 height 38
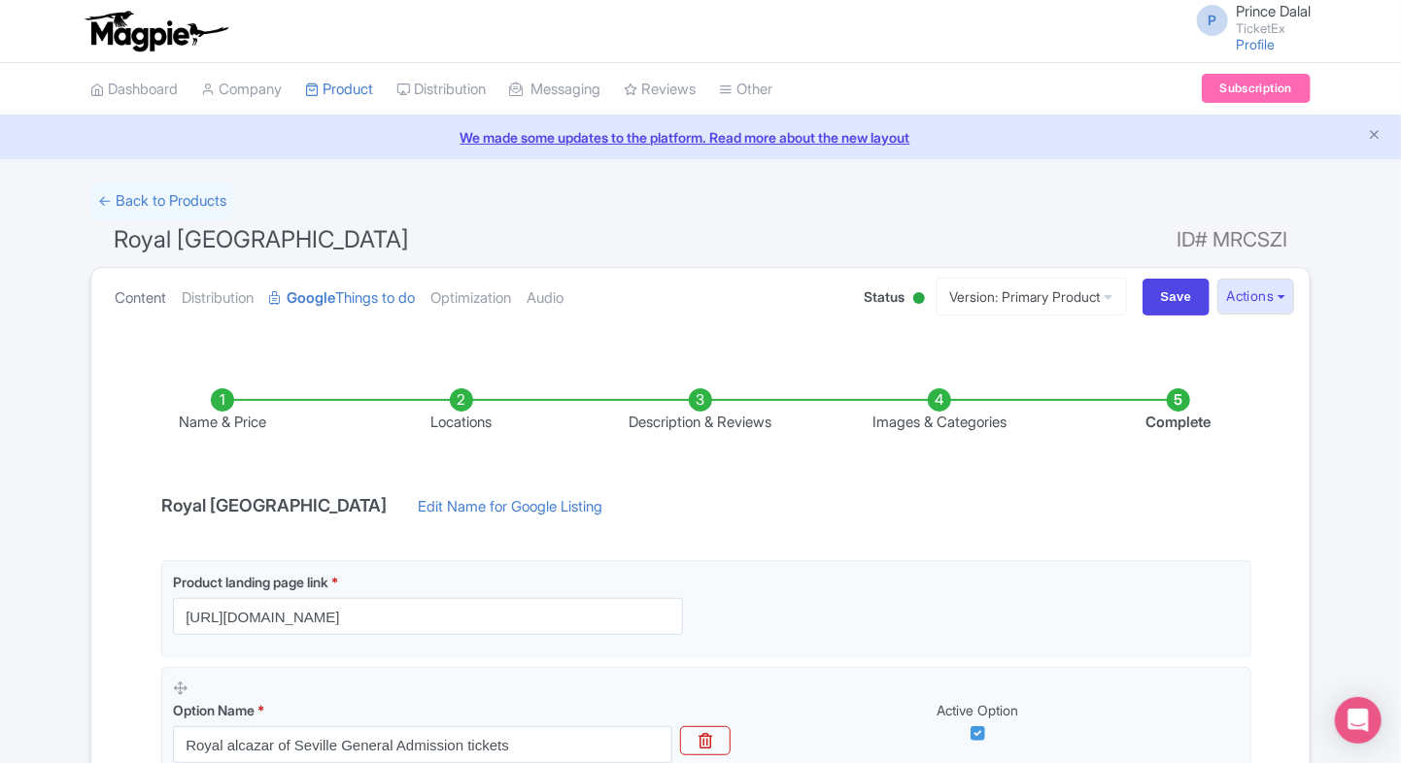
click at [115, 312] on link "Content" at bounding box center [140, 298] width 51 height 61
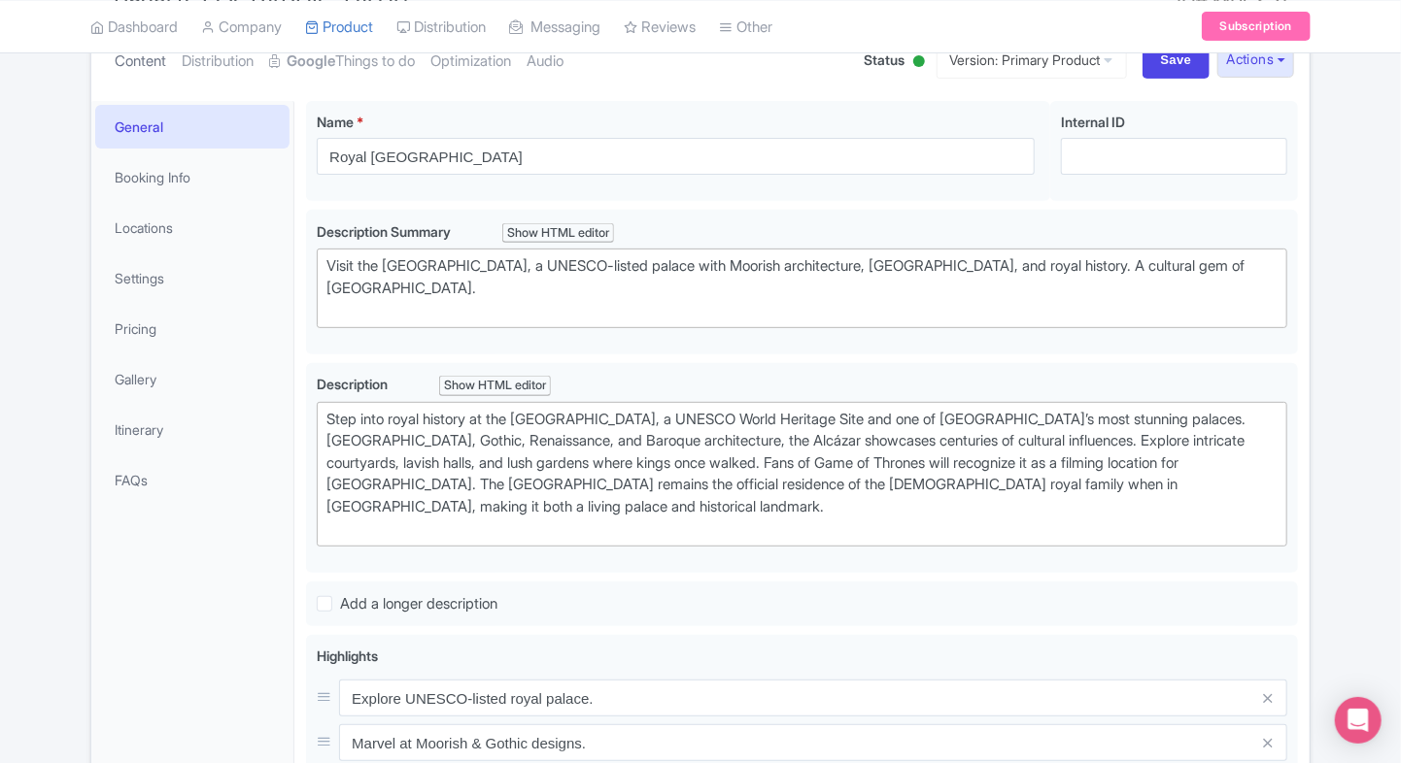
scroll to position [243, 0]
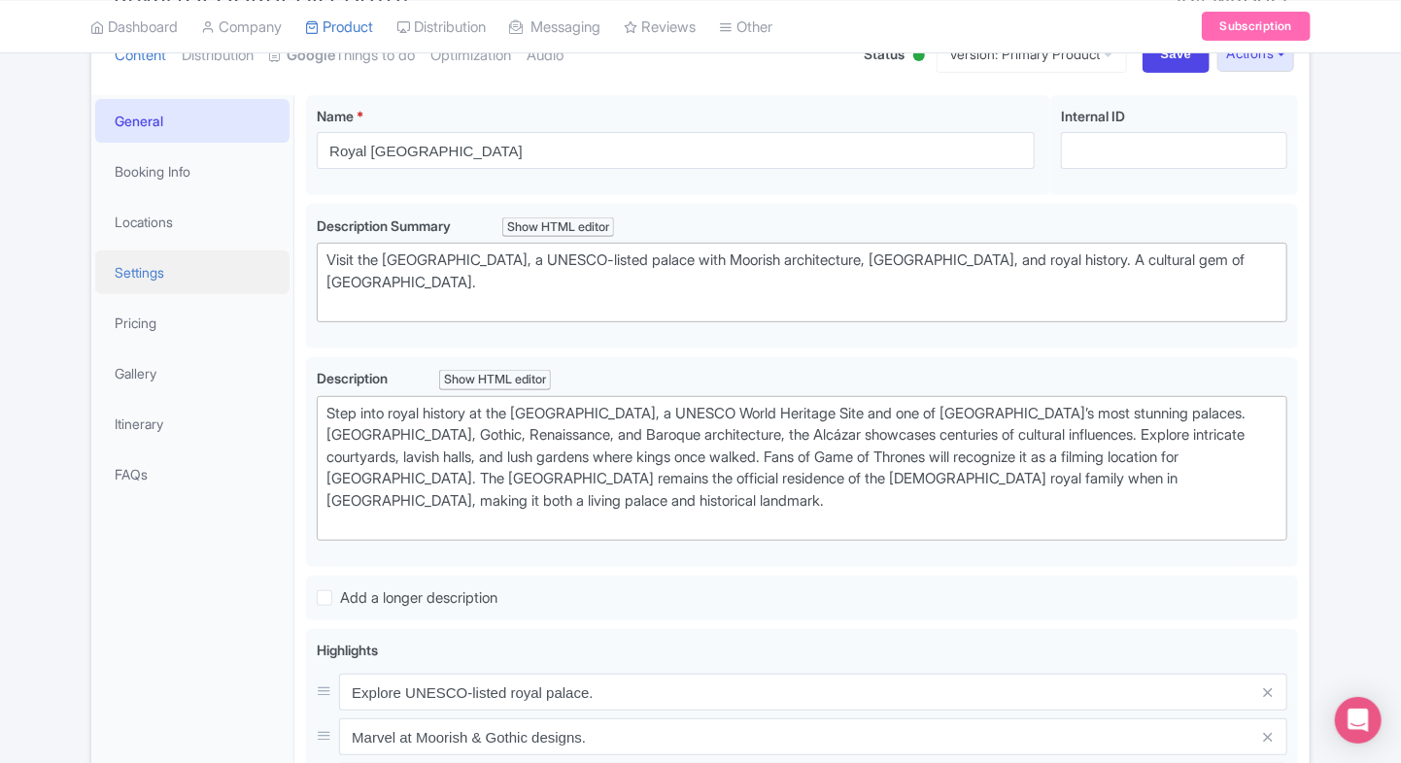
click at [182, 291] on link "Settings" at bounding box center [192, 273] width 194 height 44
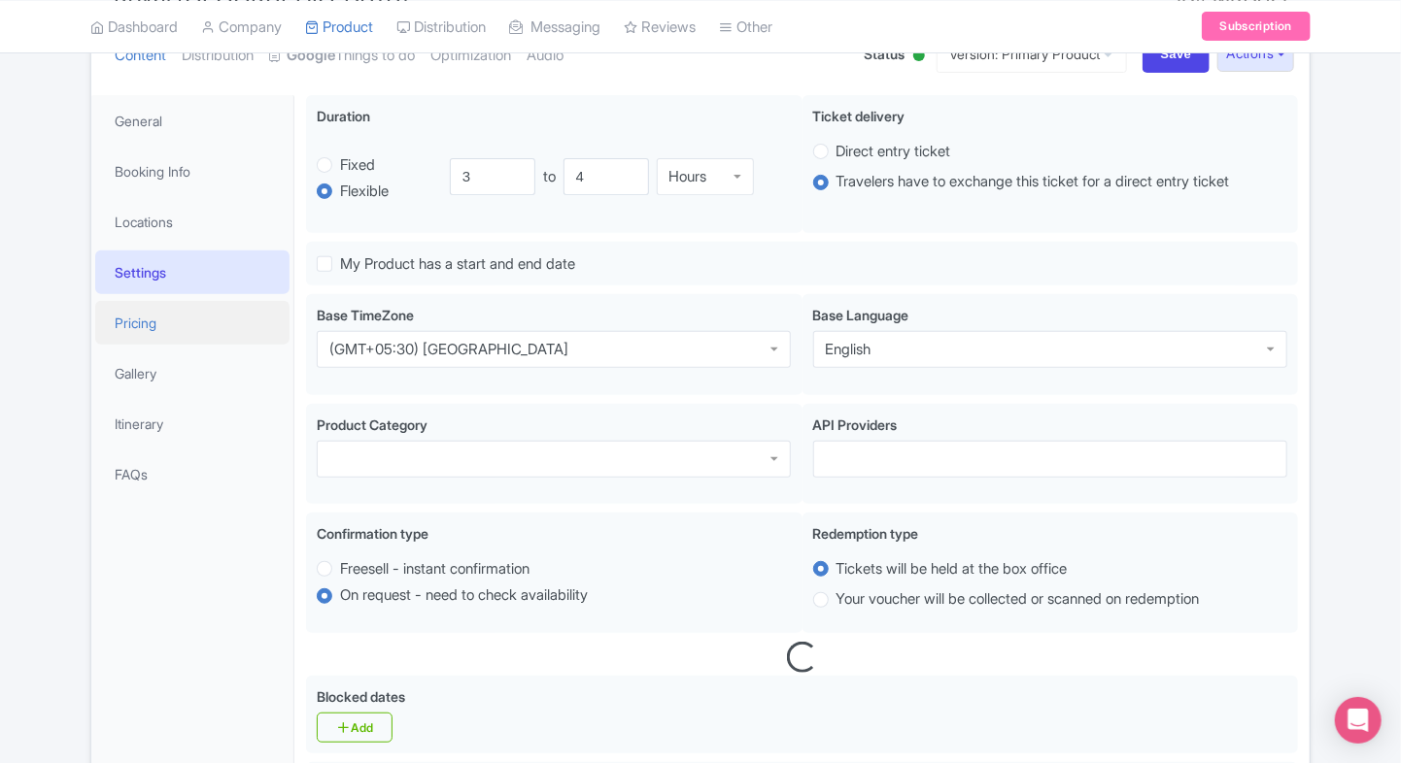
click at [146, 326] on link "Pricing" at bounding box center [192, 323] width 194 height 44
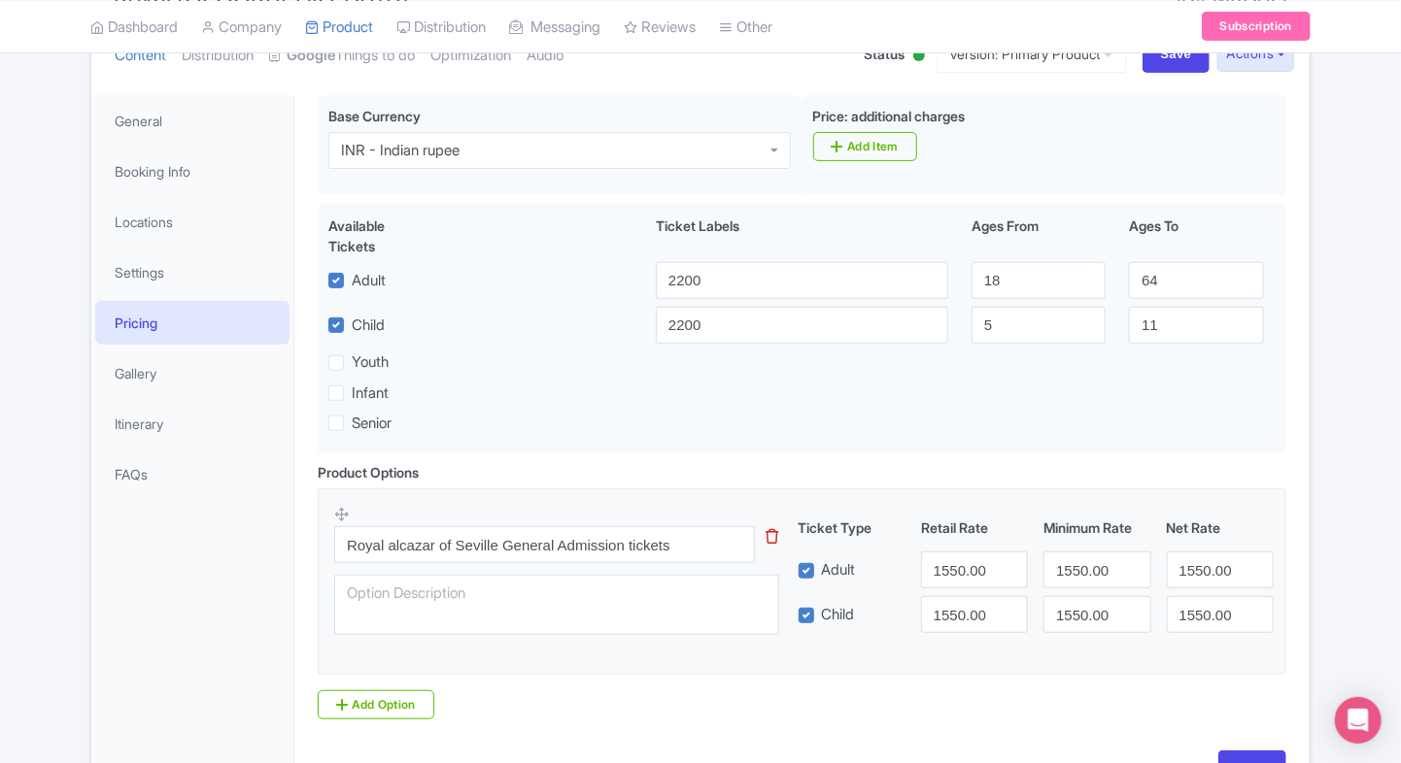
click at [0, 239] on html "P Prince Dalal TicketEx Profile Users Settings Sign out Dashboard Company Produ…" at bounding box center [700, 138] width 1401 height 763
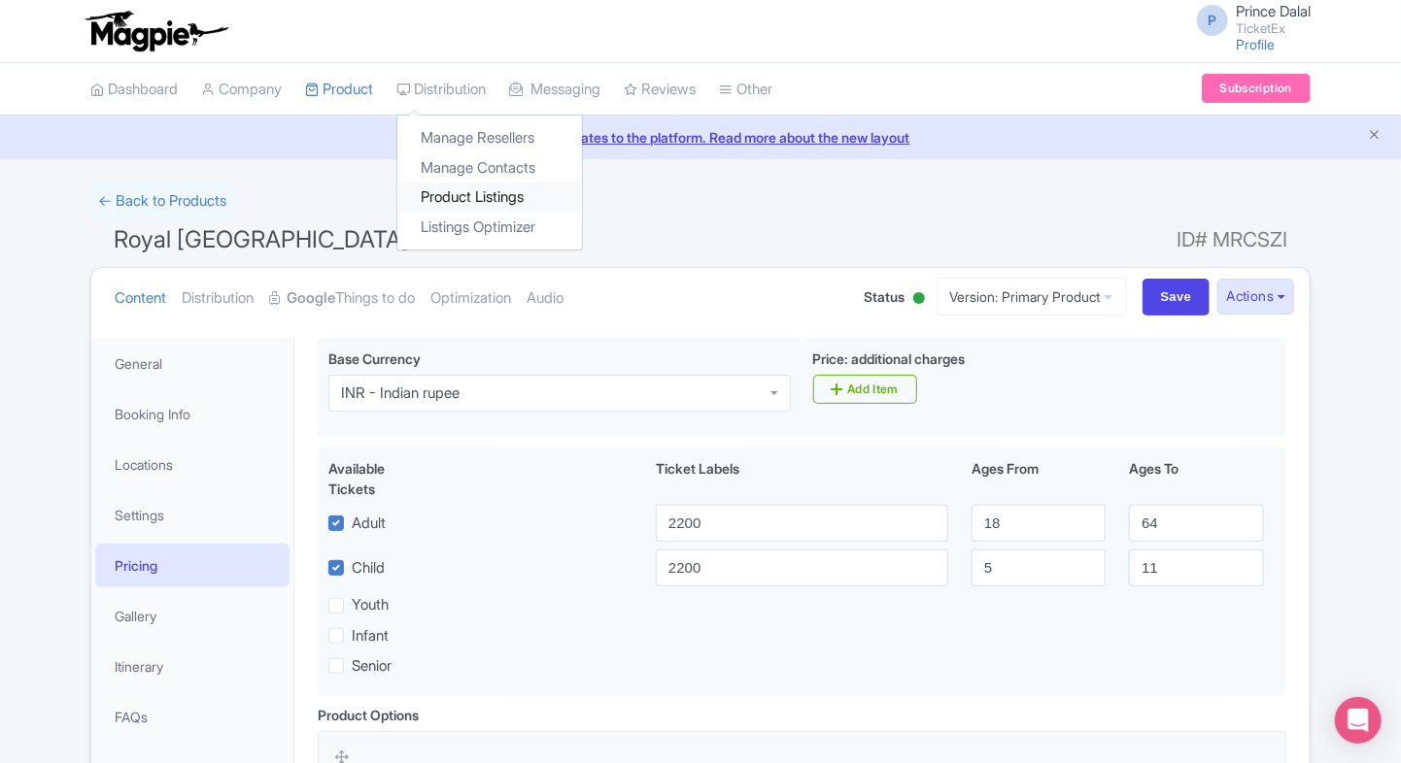
click at [451, 192] on link "Product Listings" at bounding box center [489, 198] width 185 height 30
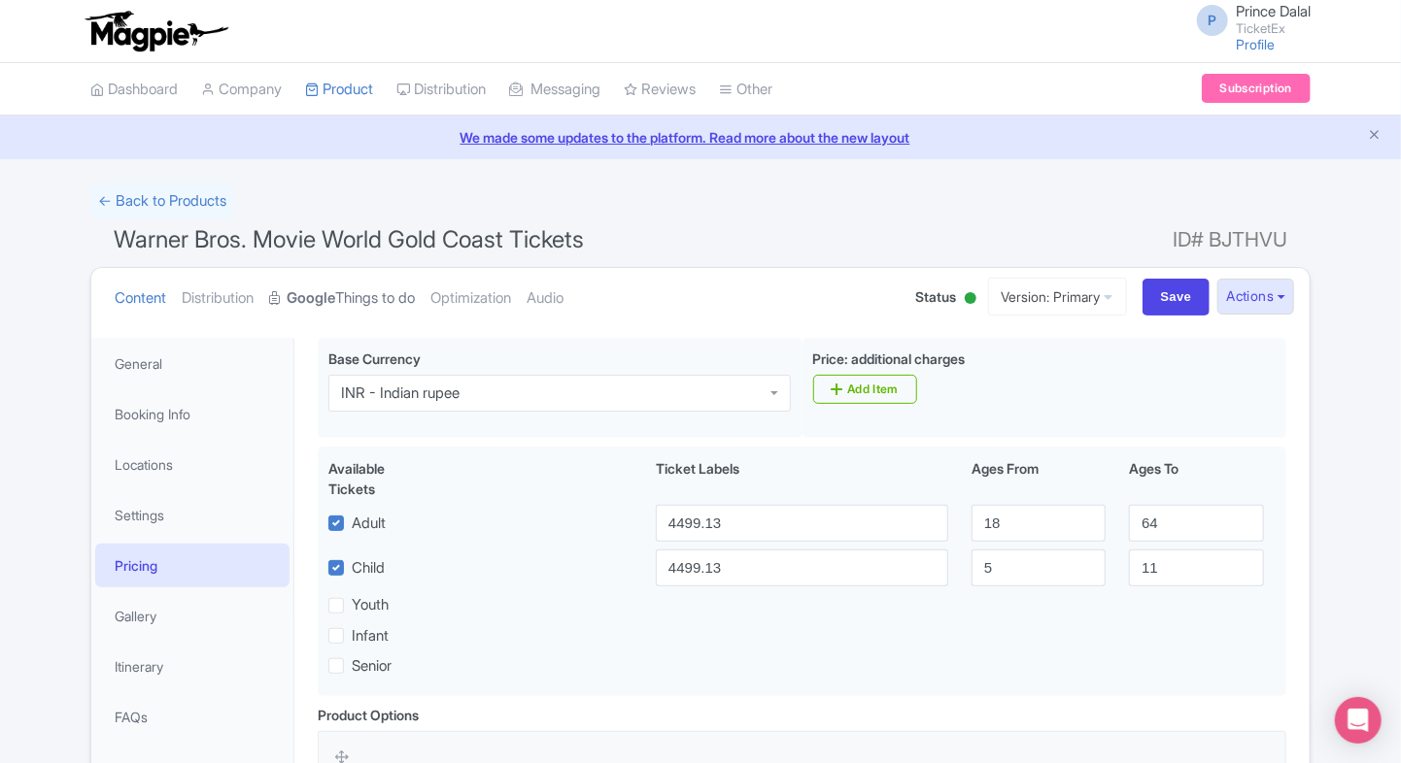
click at [300, 297] on strong "Google" at bounding box center [311, 298] width 49 height 22
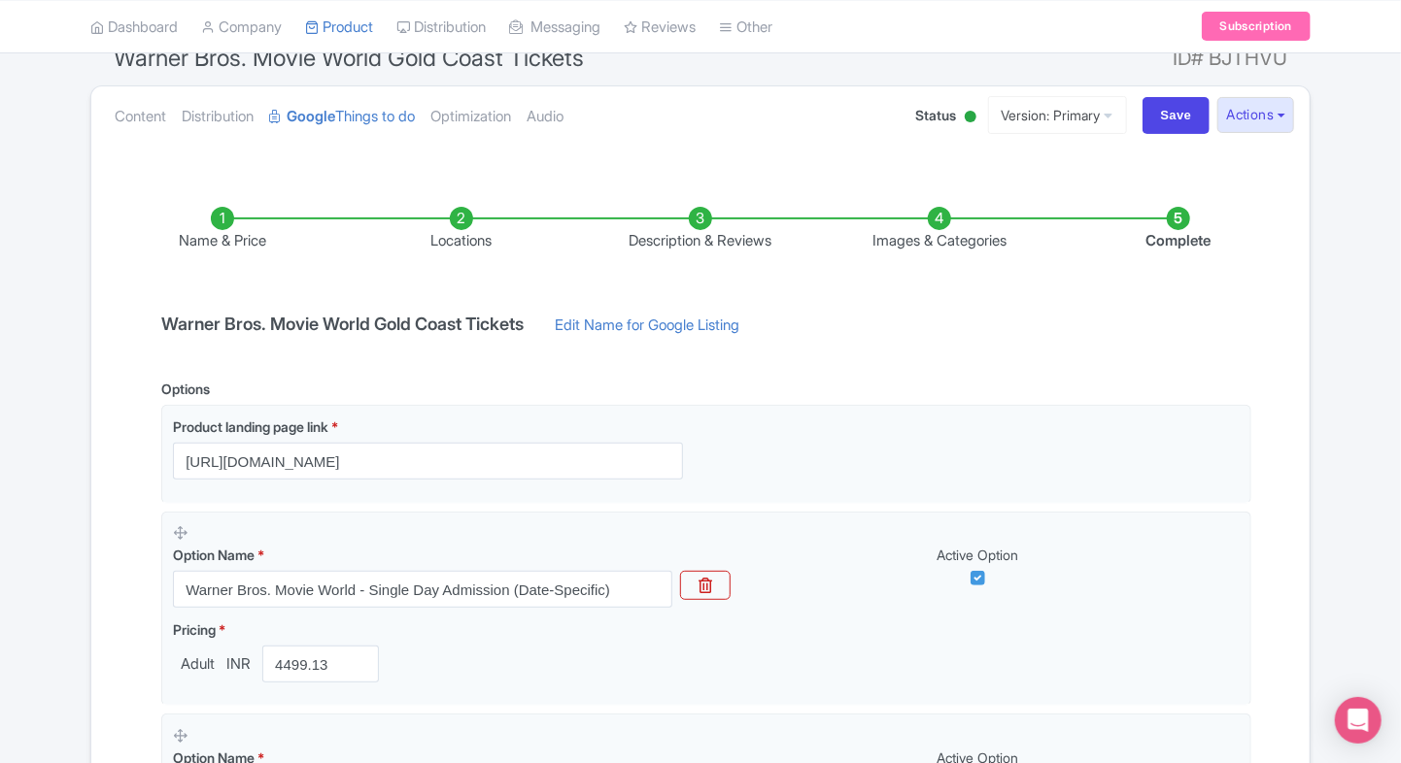
scroll to position [78, 0]
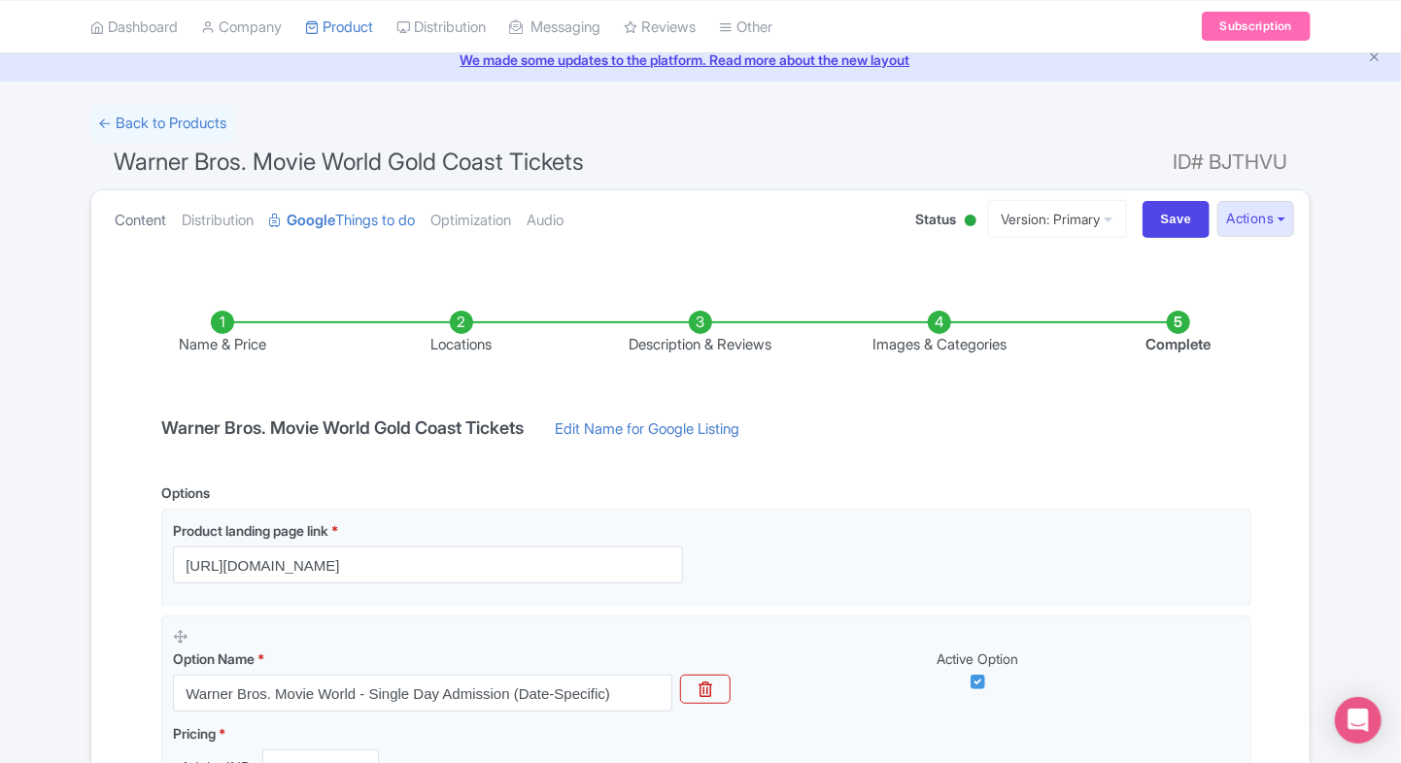
click at [155, 203] on link "Content" at bounding box center [140, 220] width 51 height 61
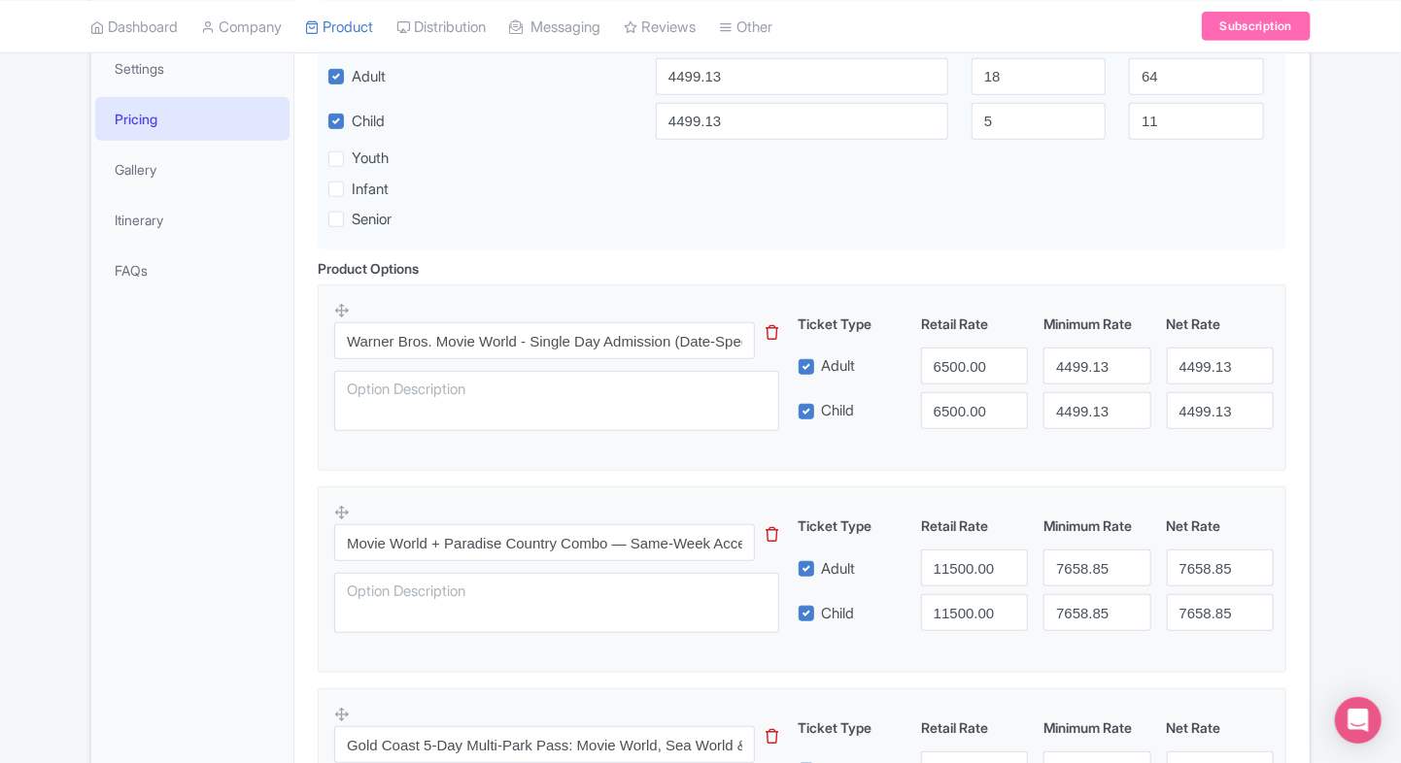
scroll to position [0, 0]
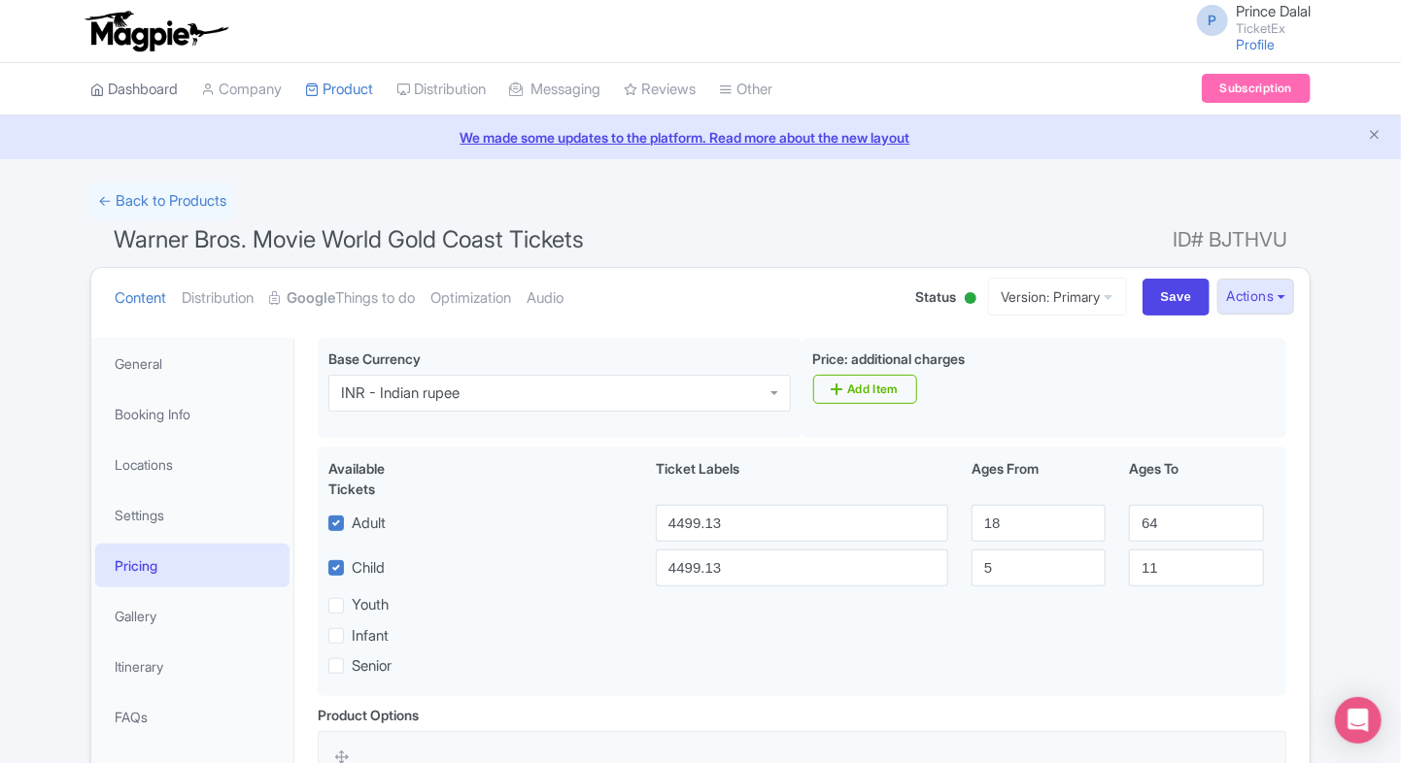
click at [144, 98] on link "Dashboard" at bounding box center [133, 89] width 87 height 53
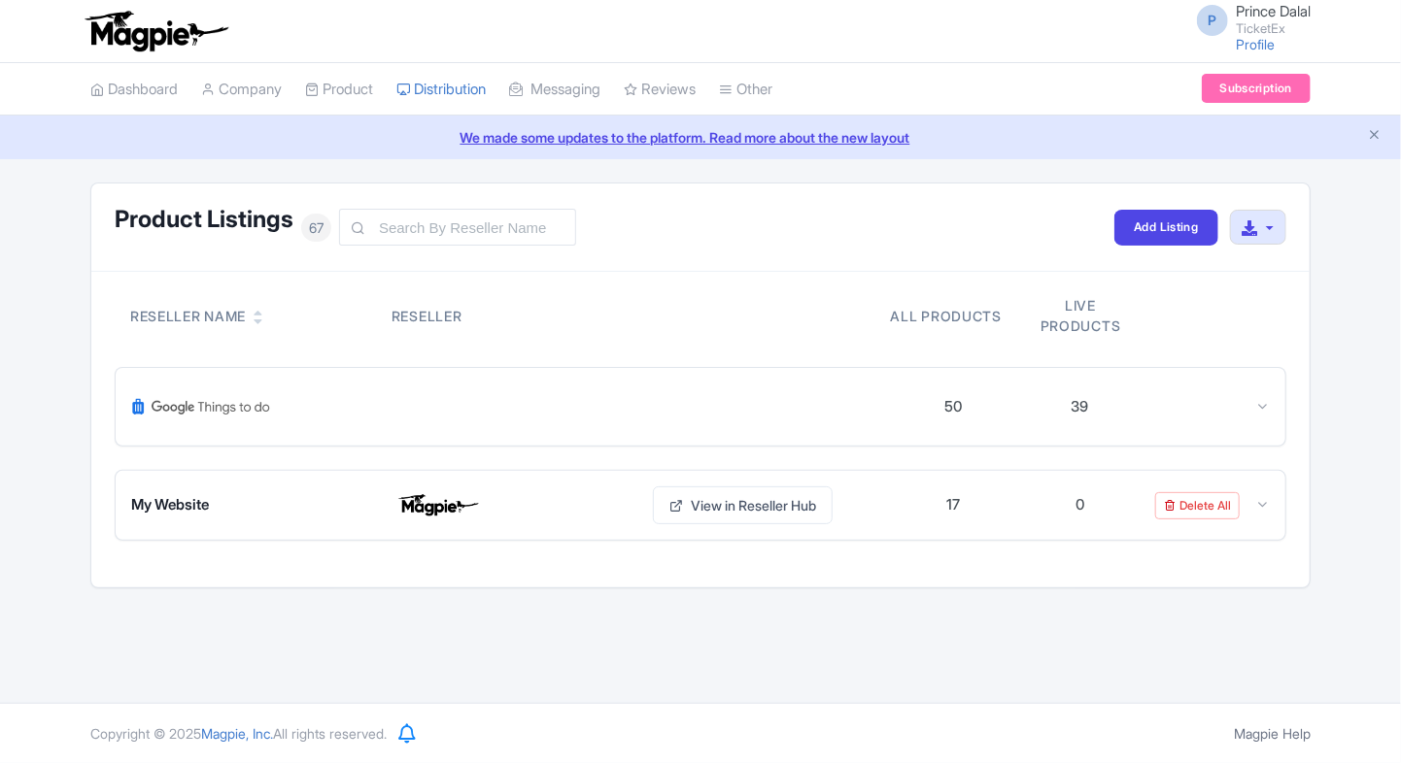
click at [832, 414] on div at bounding box center [510, 407] width 759 height 47
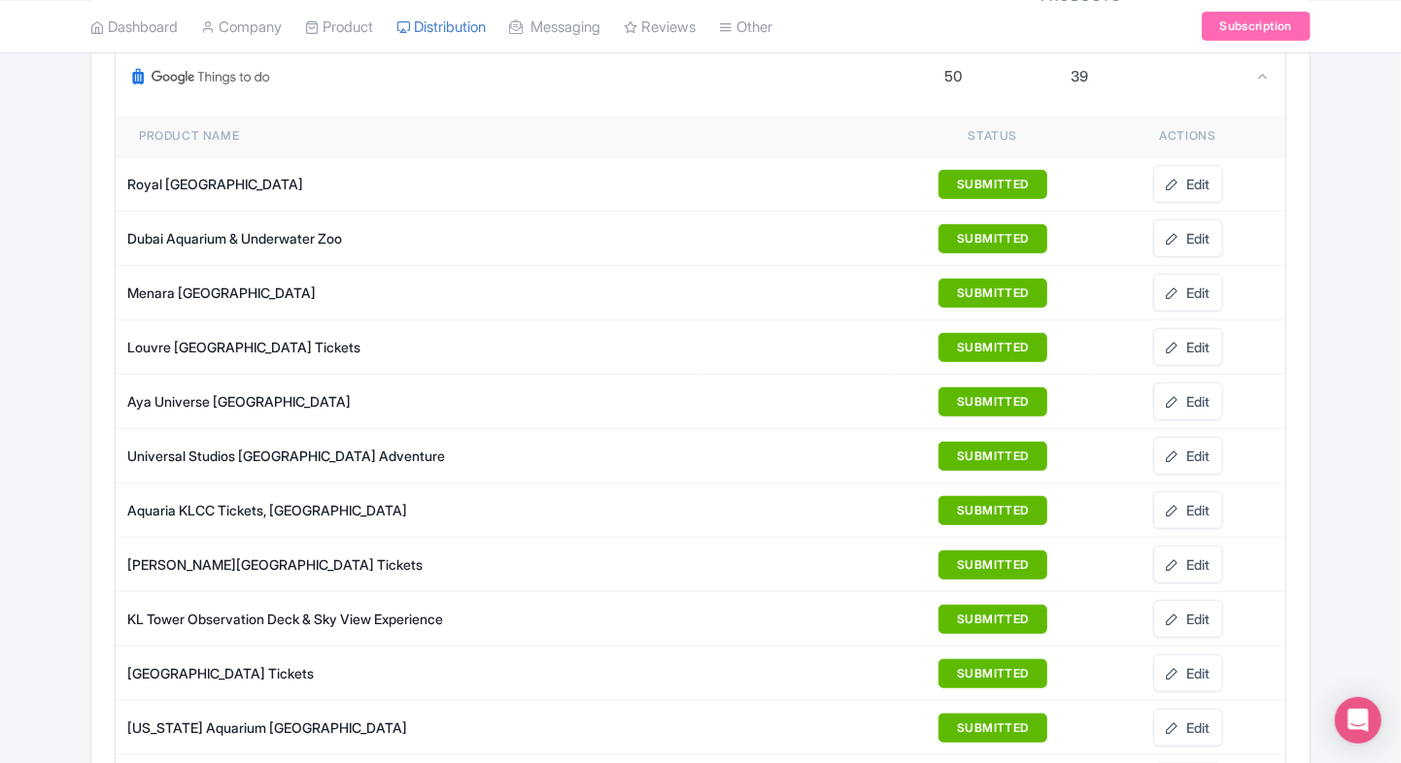
scroll to position [404, 0]
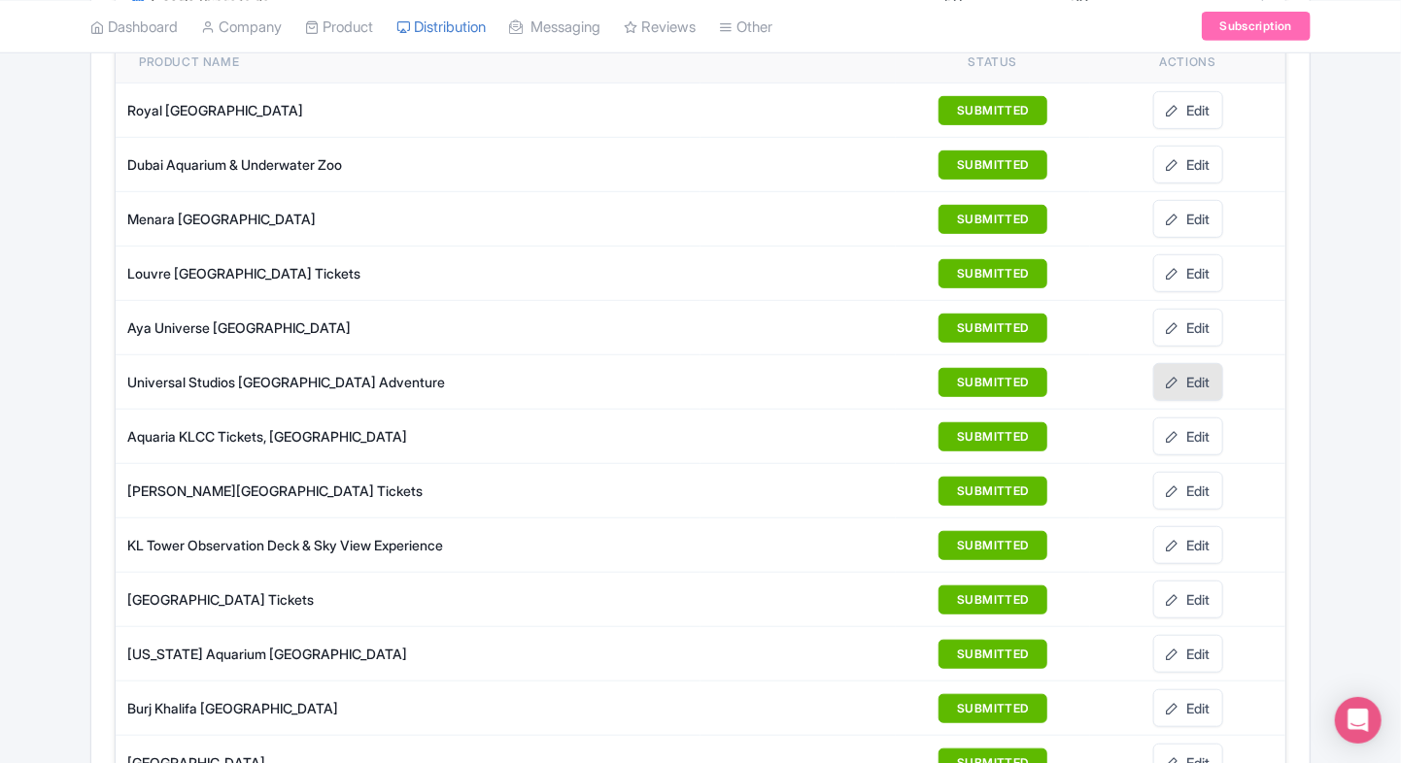
click at [1197, 378] on link "Edit" at bounding box center [1188, 382] width 70 height 38
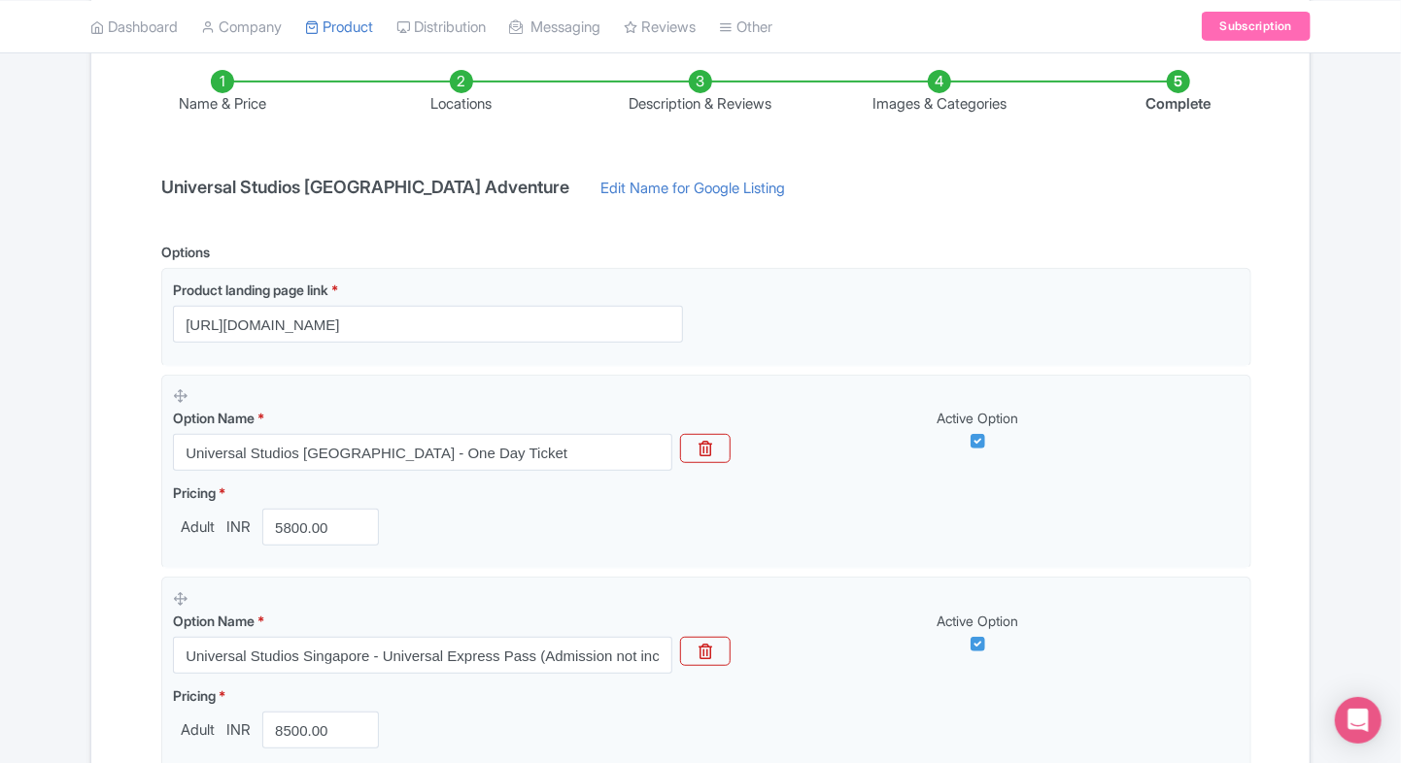
scroll to position [301, 0]
